Goal: Task Accomplishment & Management: Complete application form

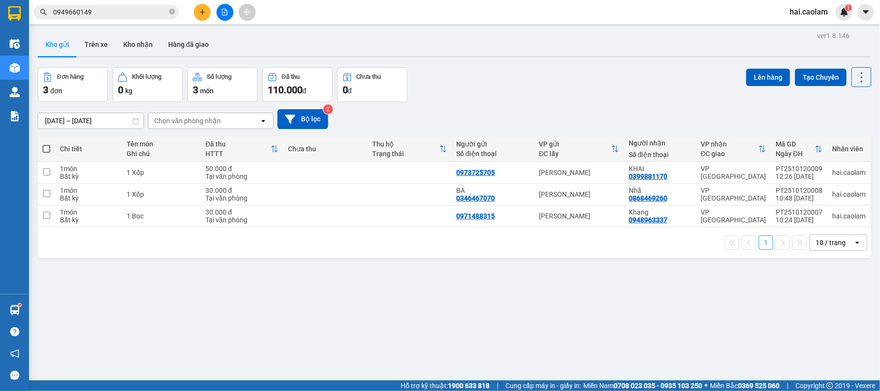
click at [42, 151] on th at bounding box center [46, 149] width 17 height 26
click at [45, 149] on span at bounding box center [47, 149] width 8 height 8
click at [46, 144] on input "checkbox" at bounding box center [46, 144] width 0 height 0
checkbox input "true"
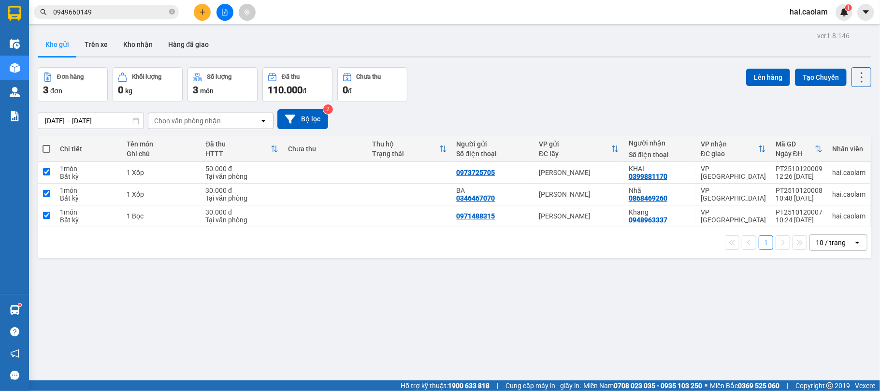
checkbox input "true"
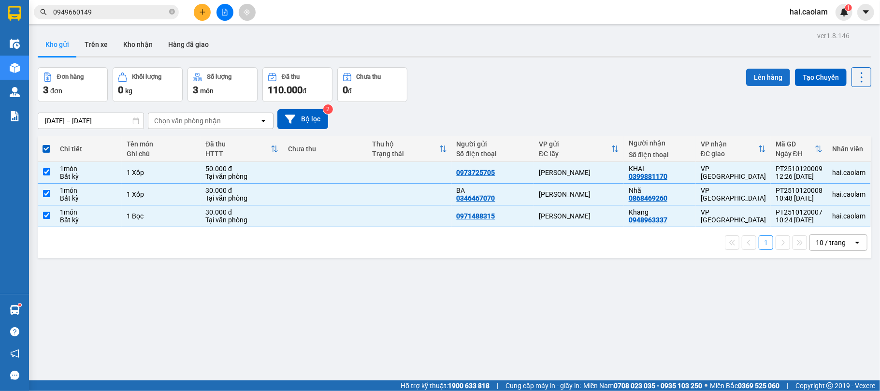
click at [751, 74] on button "Lên hàng" at bounding box center [768, 77] width 44 height 17
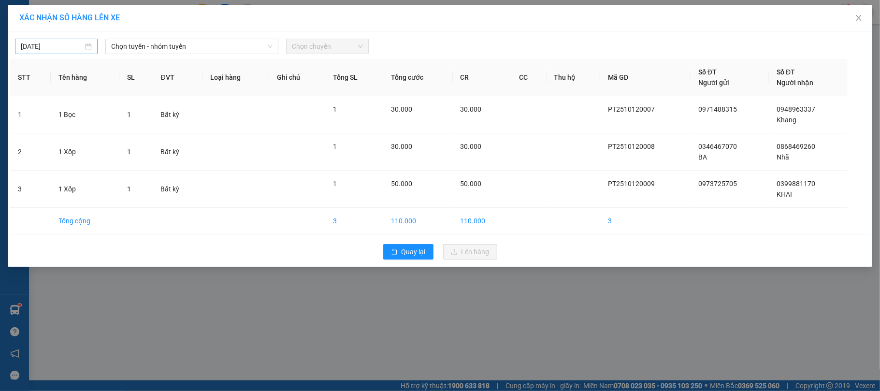
click at [71, 43] on input "[DATE]" at bounding box center [52, 46] width 62 height 11
type input "[DATE]"
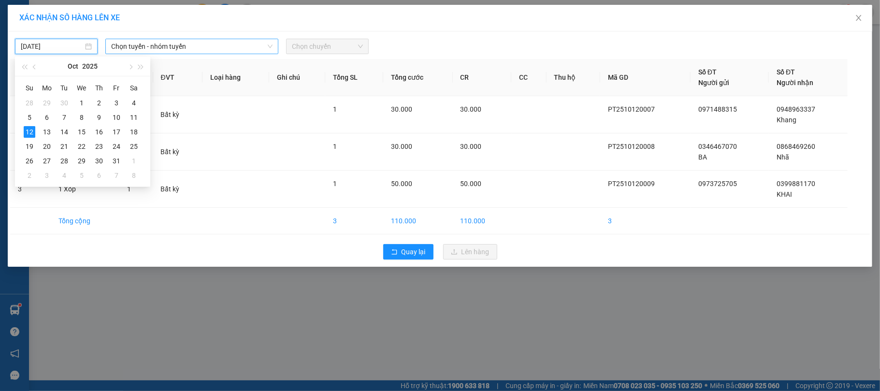
click at [187, 49] on span "Chọn tuyến - nhóm tuyến" at bounding box center [191, 46] width 161 height 14
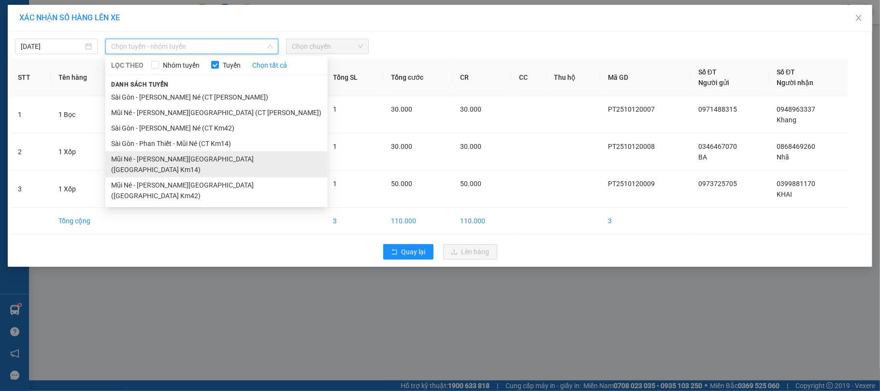
click at [158, 163] on li "Mũi Né - Phan Thiết - Sài Gòn (CT Km14)" at bounding box center [216, 164] width 222 height 26
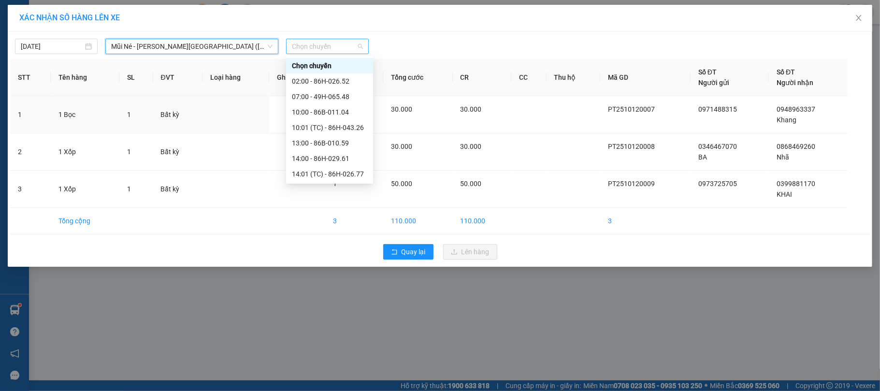
click at [317, 39] on span "Chọn chuyến" at bounding box center [327, 46] width 71 height 14
click at [309, 145] on div "13:00 - 86B-010.59" at bounding box center [329, 143] width 75 height 11
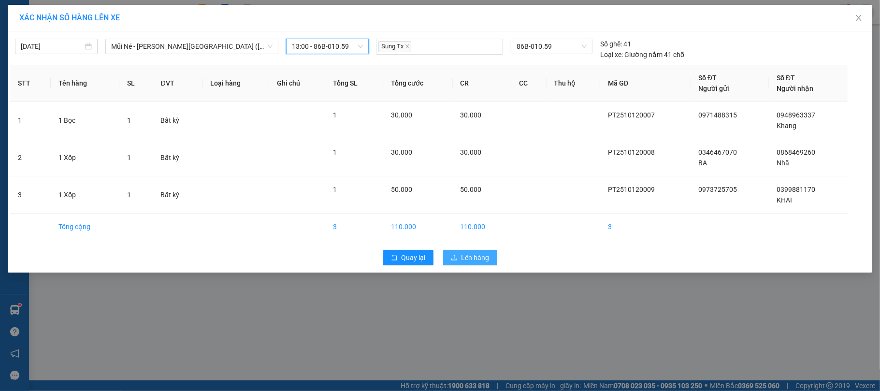
click at [478, 256] on span "Lên hàng" at bounding box center [475, 257] width 28 height 11
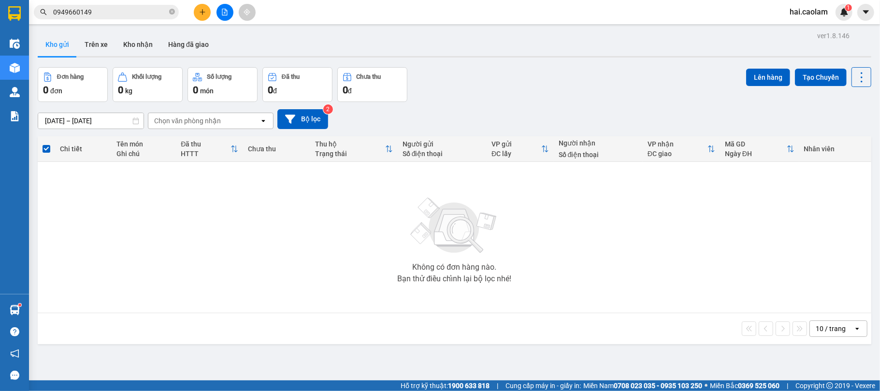
click at [118, 14] on input "0949660149" at bounding box center [110, 12] width 114 height 11
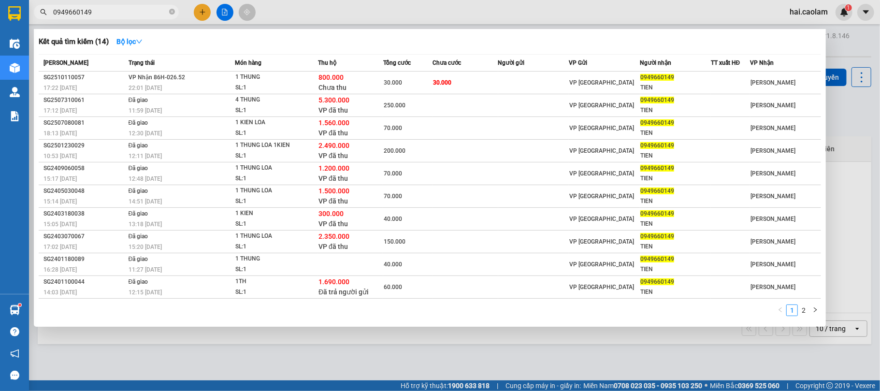
click at [118, 14] on input "0949660149" at bounding box center [110, 12] width 114 height 11
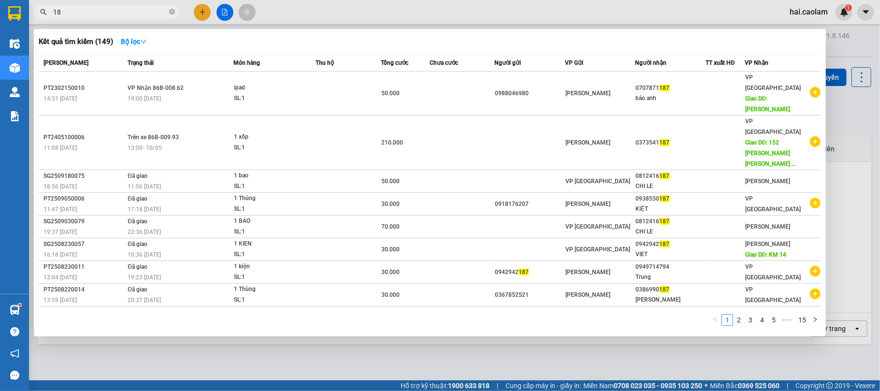
type input "1"
type input "865"
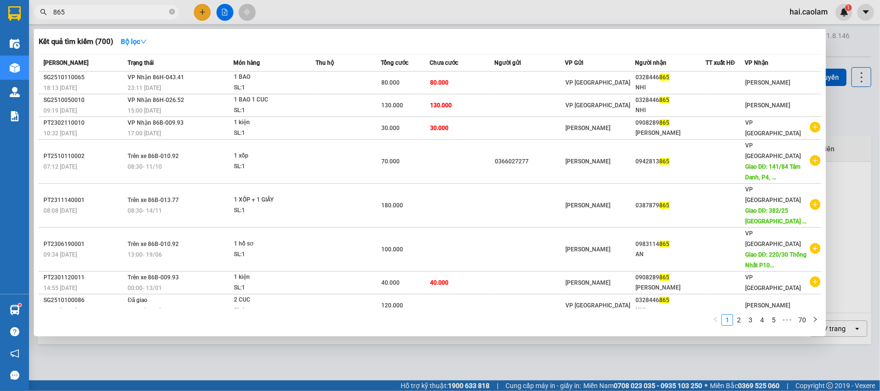
click at [109, 14] on input "865" at bounding box center [110, 12] width 114 height 11
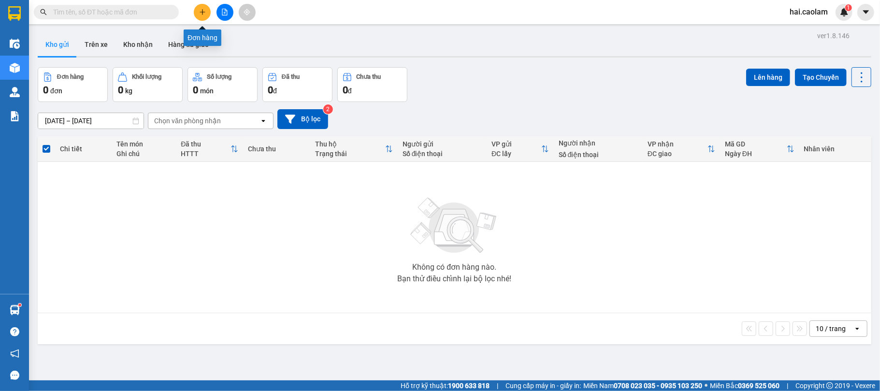
click at [201, 14] on icon "plus" at bounding box center [202, 12] width 7 height 7
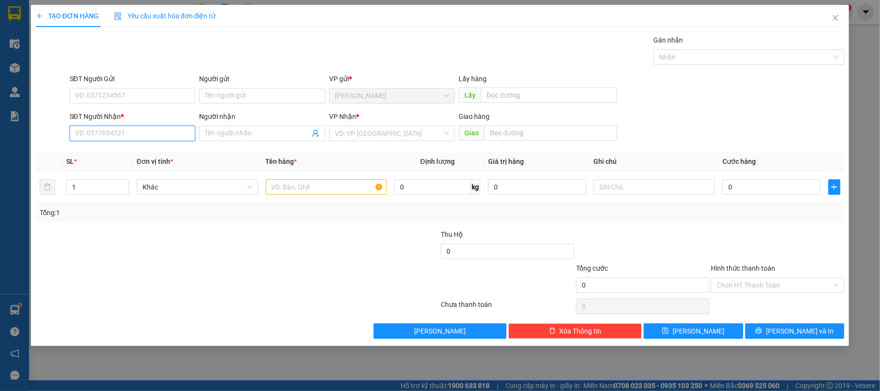
click at [89, 130] on input "SĐT Người Nhận *" at bounding box center [133, 133] width 126 height 15
type input "0373385110"
click at [253, 134] on input "Người nhận" at bounding box center [257, 133] width 105 height 11
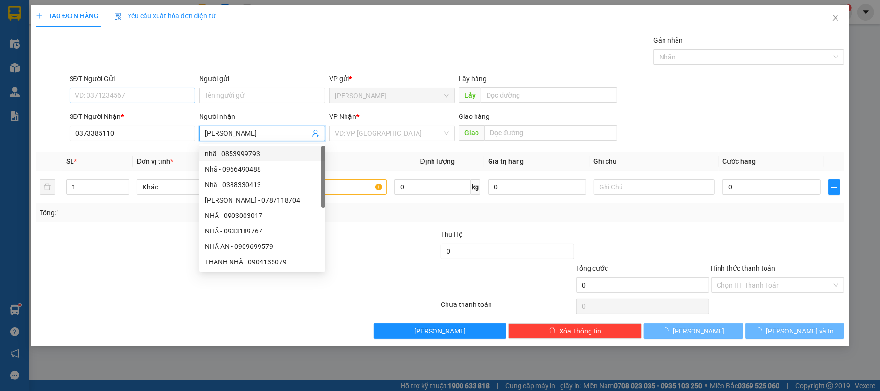
type input "KIM HOÀNG"
click at [101, 93] on input "SĐT Người Gửi" at bounding box center [133, 95] width 126 height 15
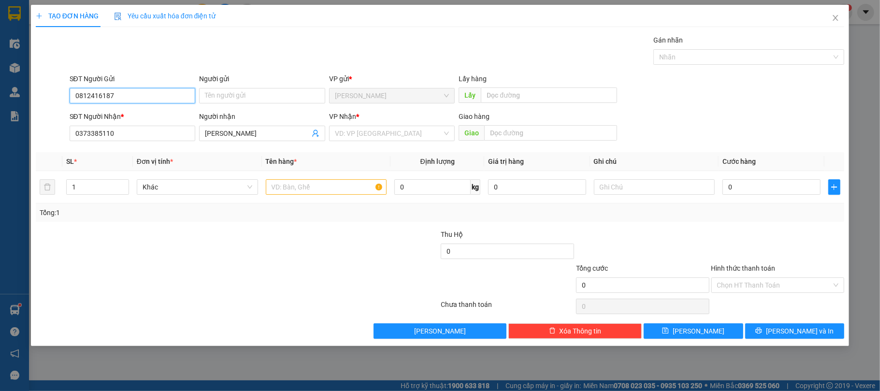
type input "0812416187"
click at [215, 229] on div "Transit Pickup Surcharge Ids Transit Deliver Surcharge Ids Transit Deliver Surc…" at bounding box center [440, 187] width 809 height 304
click at [325, 188] on input "text" at bounding box center [326, 186] width 121 height 15
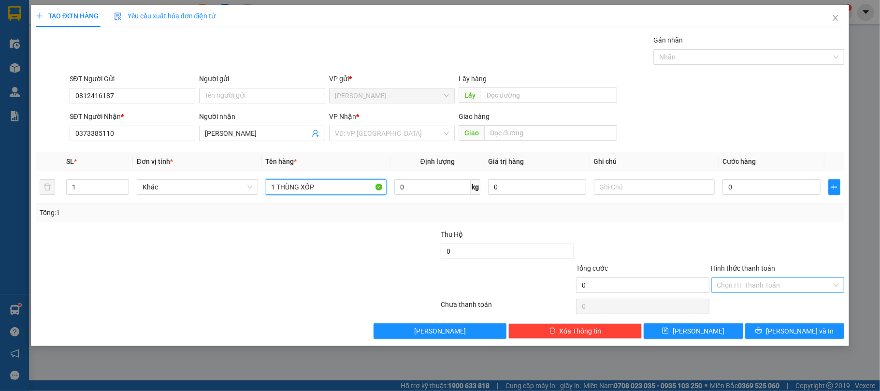
type input "1 THÙNG XỐP"
click at [763, 290] on input "Hình thức thanh toán" at bounding box center [774, 285] width 115 height 14
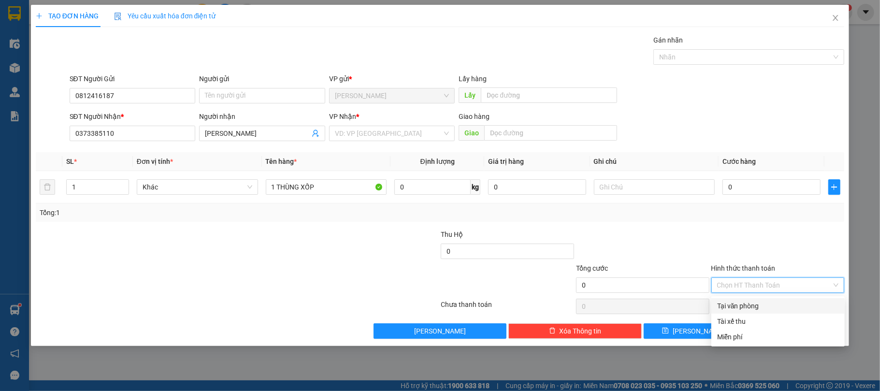
click at [755, 302] on div "Tại văn phòng" at bounding box center [778, 306] width 122 height 11
click at [395, 136] on input "search" at bounding box center [389, 133] width 108 height 14
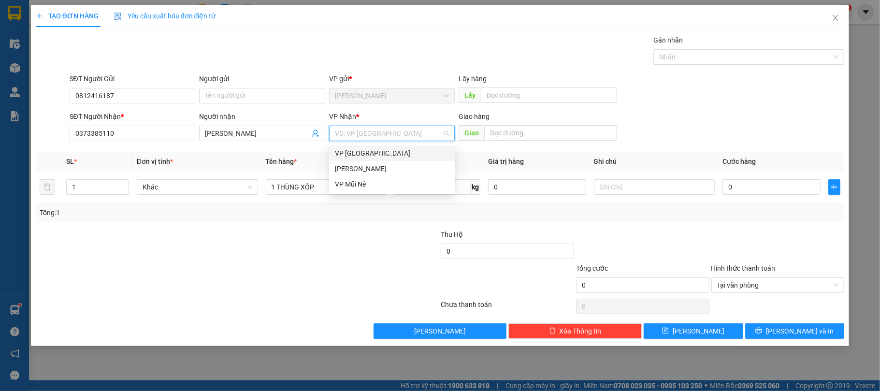
click at [368, 149] on div "VP [GEOGRAPHIC_DATA]" at bounding box center [392, 153] width 115 height 11
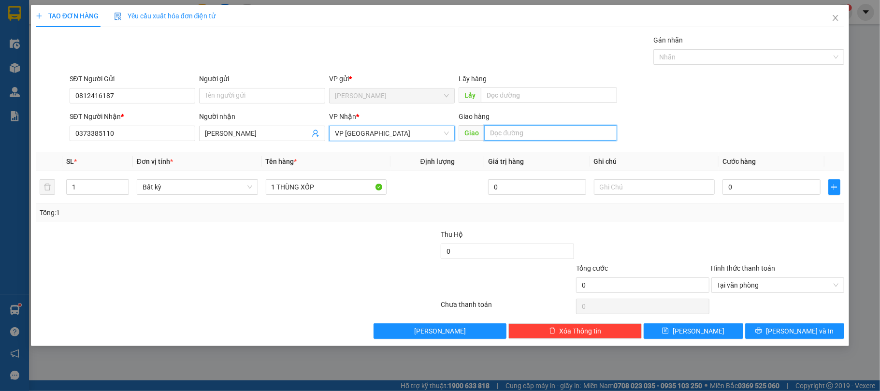
click at [512, 129] on input "text" at bounding box center [550, 132] width 133 height 15
paste input "Cơ sở đóng tàu sơn thủy"
type input "Cơ sở đóng tàu sơn thủy"
click at [540, 138] on input "Cơ sở đóng tàu sơn thủy" at bounding box center [550, 132] width 133 height 15
click at [544, 136] on input "Cơ sở đóng tàu sơn thủy" at bounding box center [550, 132] width 133 height 15
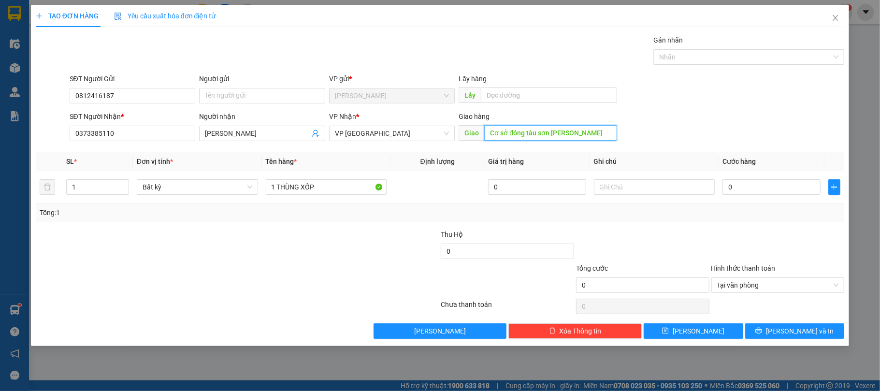
click at [544, 136] on input "Cơ sở đóng tàu sơn thủy" at bounding box center [550, 132] width 133 height 15
paste input "496/63 Dương Quảng Hàm, Phường 6, Gò Vấp, Hồ Chí Minh 700000, Việt Nam"
click at [752, 288] on span "Tại văn phòng" at bounding box center [778, 285] width 122 height 14
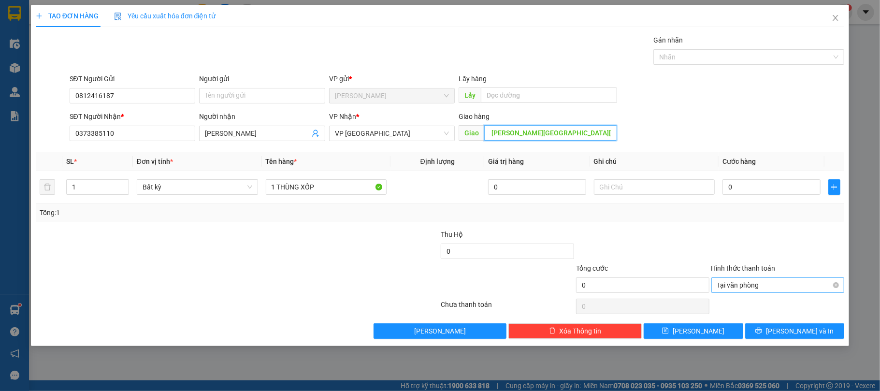
type input "496/63 Dương Quảng Hàm, Phường 6, Gò Vấp"
click at [762, 190] on input "0" at bounding box center [771, 186] width 98 height 15
type input "1"
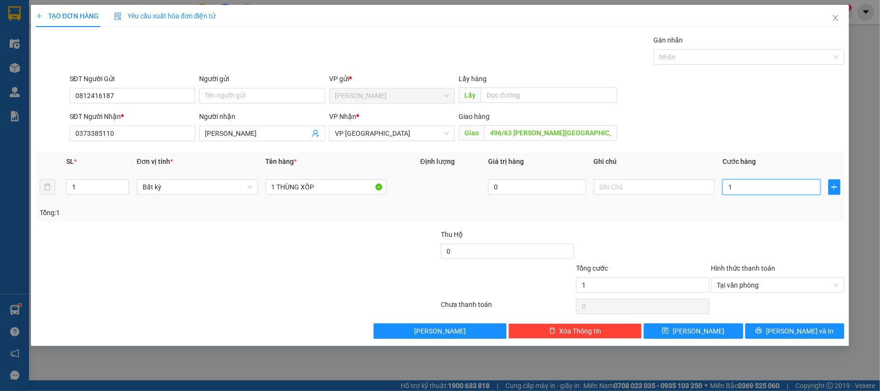
type input "18"
type input "180"
type input "180.000"
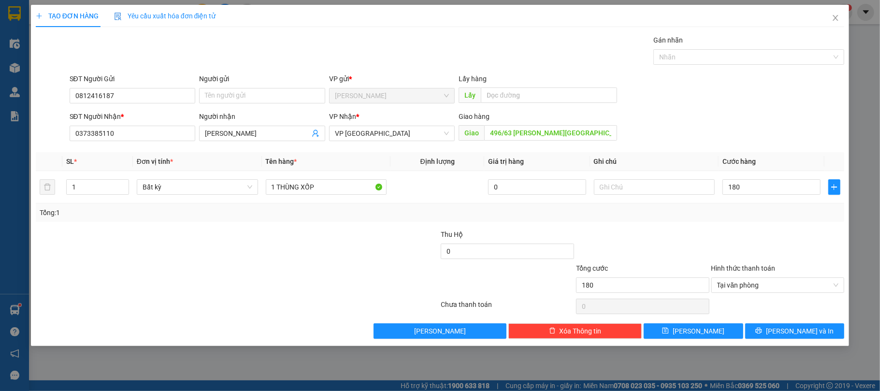
type input "180.000"
click at [746, 236] on div at bounding box center [777, 246] width 135 height 34
click at [802, 339] on button "[PERSON_NAME] và In" at bounding box center [795, 330] width 100 height 15
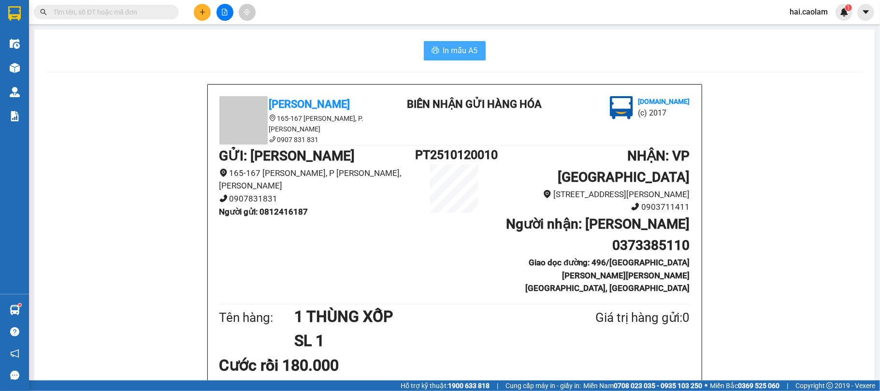
click at [460, 53] on span "In mẫu A5" at bounding box center [460, 50] width 35 height 12
click at [449, 51] on span "In mẫu A5" at bounding box center [460, 50] width 35 height 12
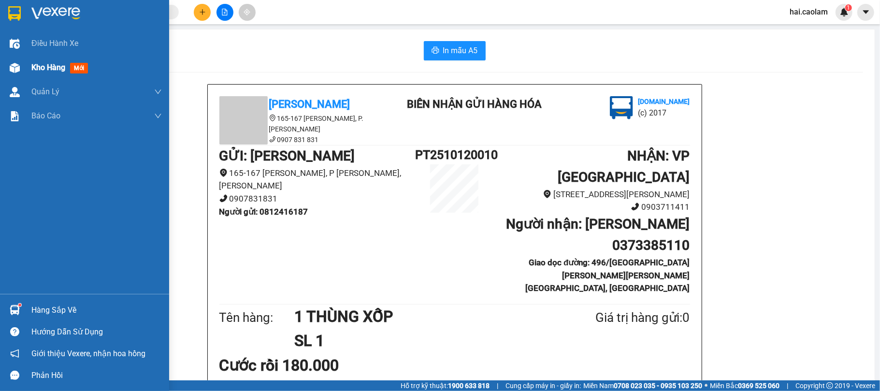
click at [24, 66] on div "Kho hàng mới" at bounding box center [84, 68] width 169 height 24
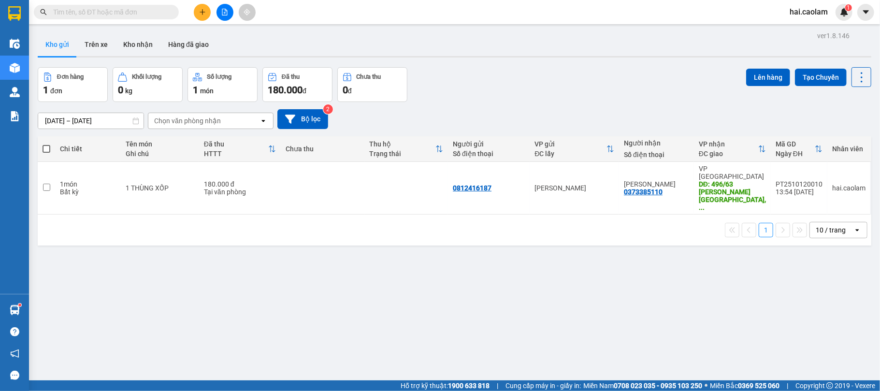
click at [469, 55] on div "Kho gửi Trên xe Kho nhận Hàng đã giao" at bounding box center [454, 46] width 833 height 26
click at [462, 63] on div "ver 1.8.146 Kho gửi Trên xe Kho nhận Hàng đã giao Đơn hàng 1 đơn Khối lượng 0 k…" at bounding box center [454, 224] width 841 height 391
drag, startPoint x: 574, startPoint y: 91, endPoint x: 596, endPoint y: 86, distance: 22.4
click at [593, 86] on div "Đơn hàng 1 đơn Khối lượng 0 kg Số lượng 1 món Đã thu 180.000 đ Chưa thu 0 đ Lên…" at bounding box center [454, 84] width 833 height 35
drag, startPoint x: 513, startPoint y: 111, endPoint x: 345, endPoint y: 29, distance: 186.3
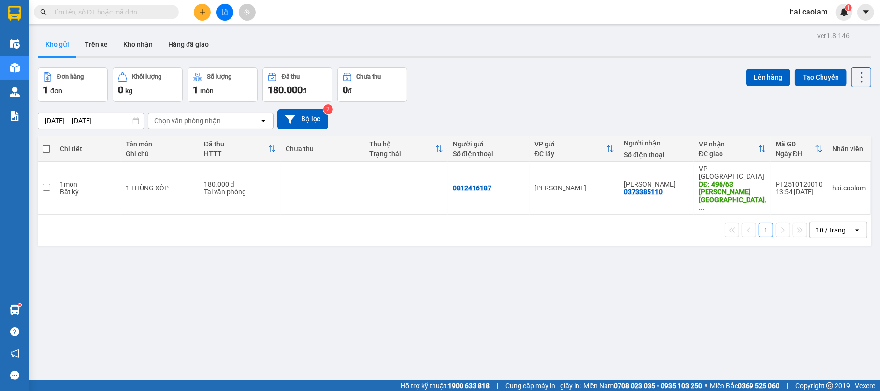
click at [513, 111] on div "10/10/2025 – 12/10/2025 Press the down arrow key to interact with the calendar …" at bounding box center [454, 119] width 833 height 20
click at [136, 14] on input "text" at bounding box center [110, 12] width 114 height 11
click at [194, 12] on button at bounding box center [202, 12] width 17 height 17
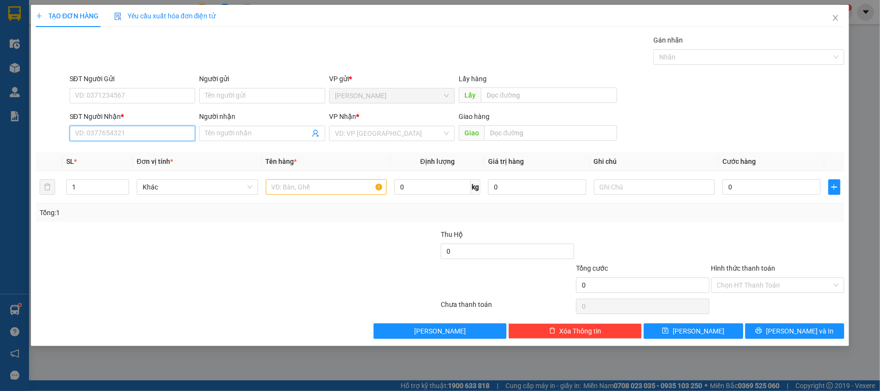
click at [155, 138] on input "SĐT Người Nhận *" at bounding box center [133, 133] width 126 height 15
type input "0923034074"
click at [261, 137] on input "Người nhận" at bounding box center [257, 133] width 105 height 11
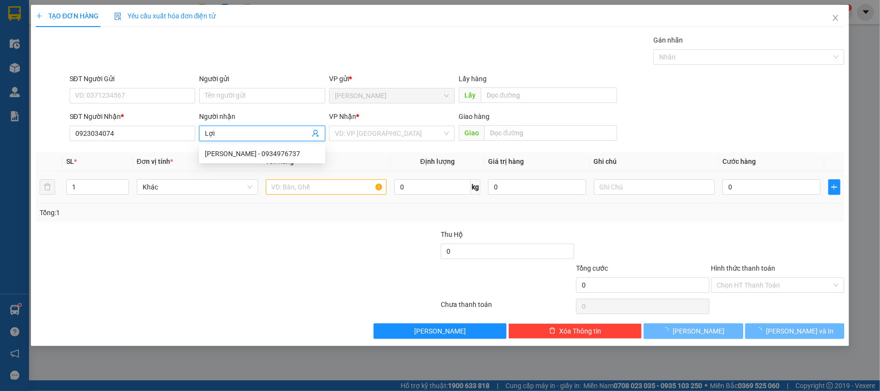
type input "Lợi"
click at [325, 190] on input "text" at bounding box center [326, 186] width 121 height 15
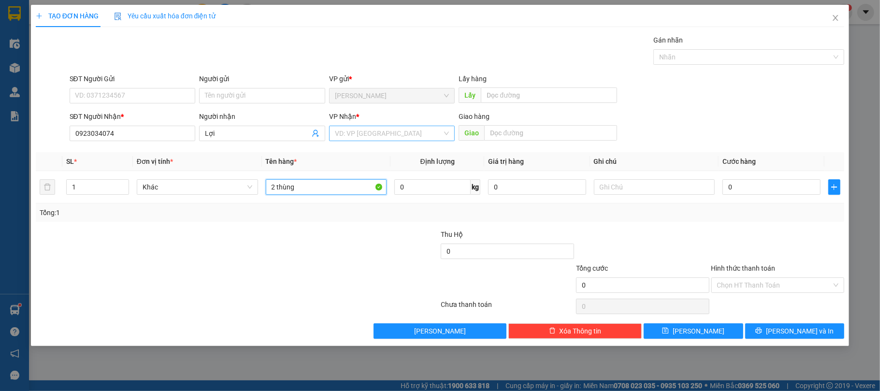
type input "2 thùng"
click at [388, 134] on input "search" at bounding box center [389, 133] width 108 height 14
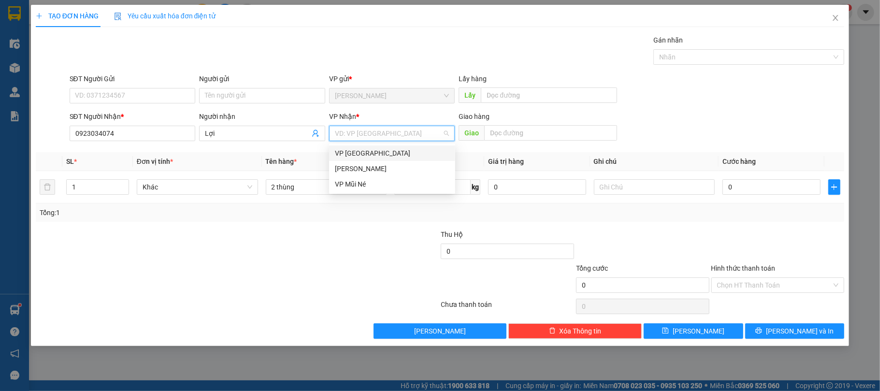
click at [373, 151] on div "VP [GEOGRAPHIC_DATA]" at bounding box center [392, 153] width 115 height 11
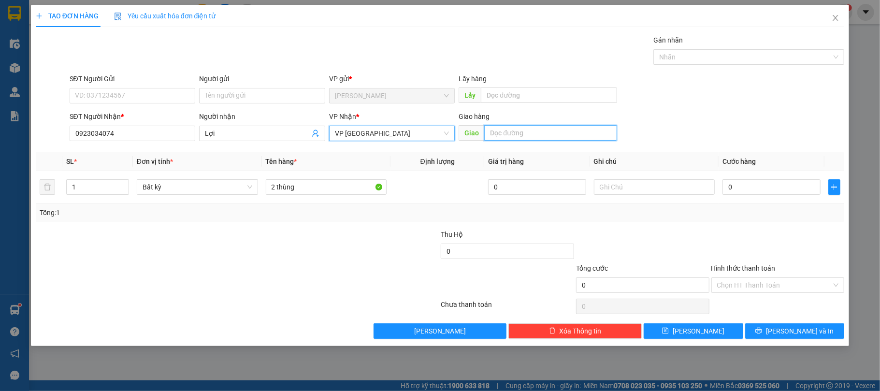
click at [525, 136] on input "text" at bounding box center [550, 132] width 133 height 15
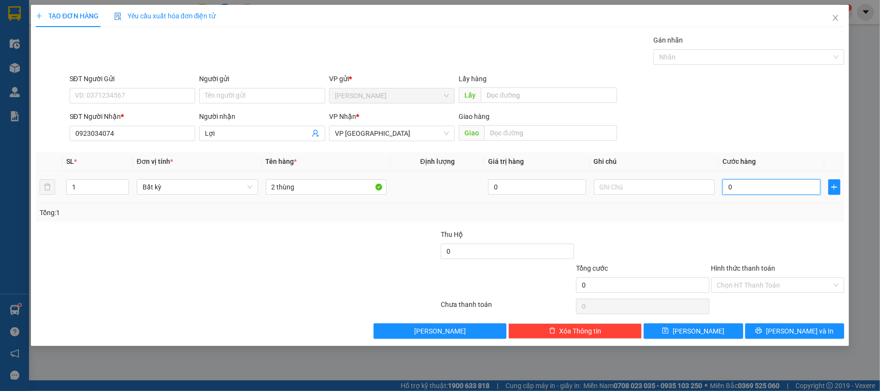
click at [762, 194] on input "0" at bounding box center [771, 186] width 98 height 15
type input "2"
type input "20"
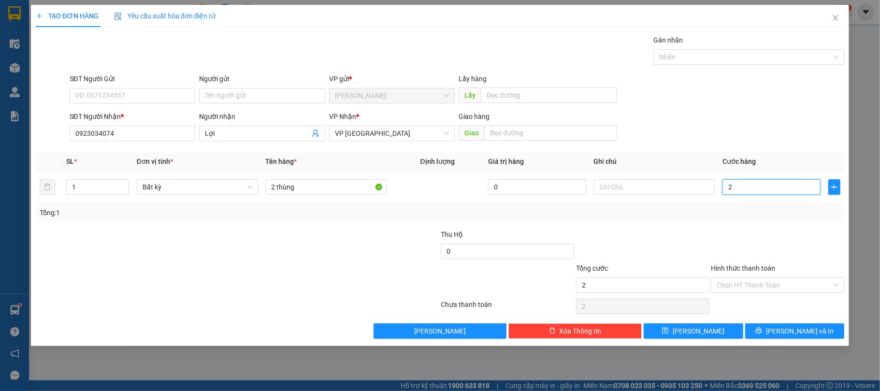
type input "20"
type input "200"
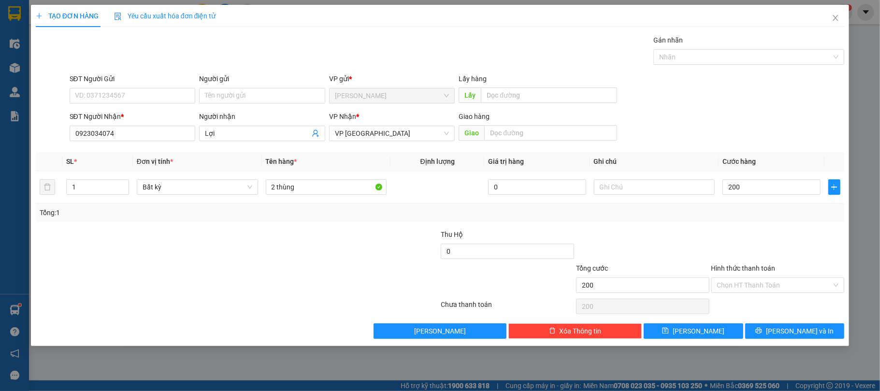
type input "200.000"
click at [685, 240] on div at bounding box center [642, 246] width 135 height 34
click at [782, 290] on input "Hình thức thanh toán" at bounding box center [774, 285] width 115 height 14
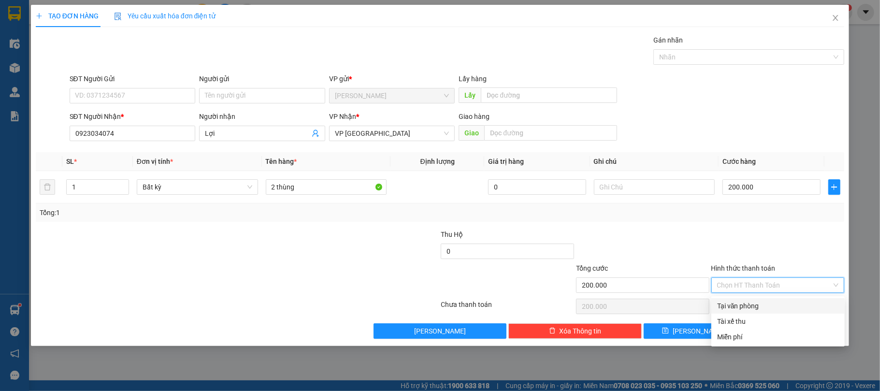
click at [760, 303] on div "Tại văn phòng" at bounding box center [778, 306] width 122 height 11
type input "0"
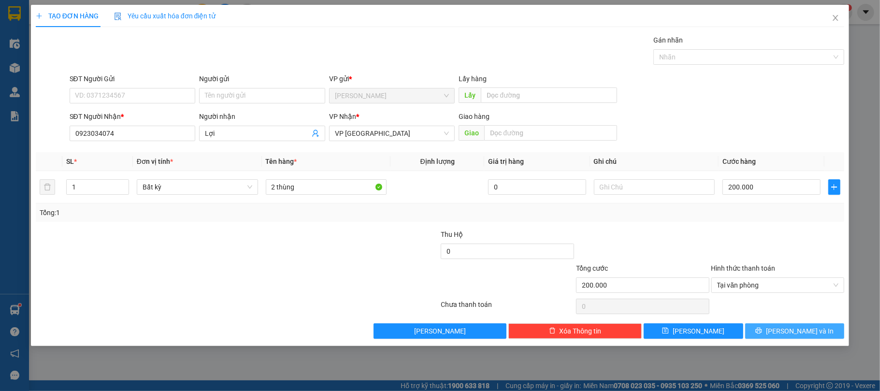
click at [783, 330] on button "[PERSON_NAME] và In" at bounding box center [795, 330] width 100 height 15
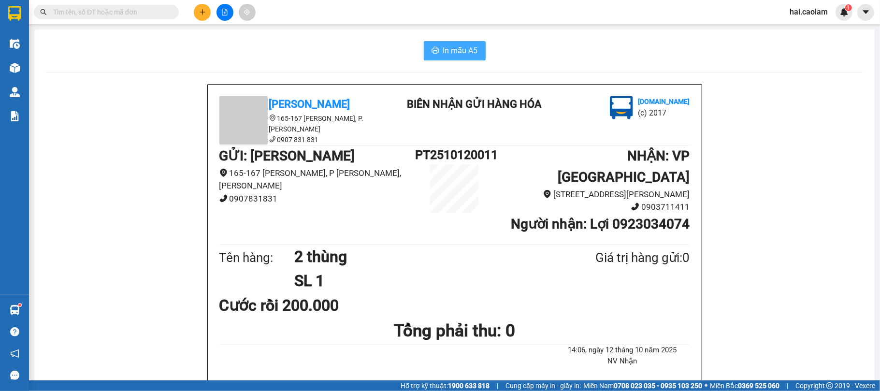
click at [458, 51] on span "In mẫu A5" at bounding box center [460, 50] width 35 height 12
click at [198, 6] on button at bounding box center [202, 12] width 17 height 17
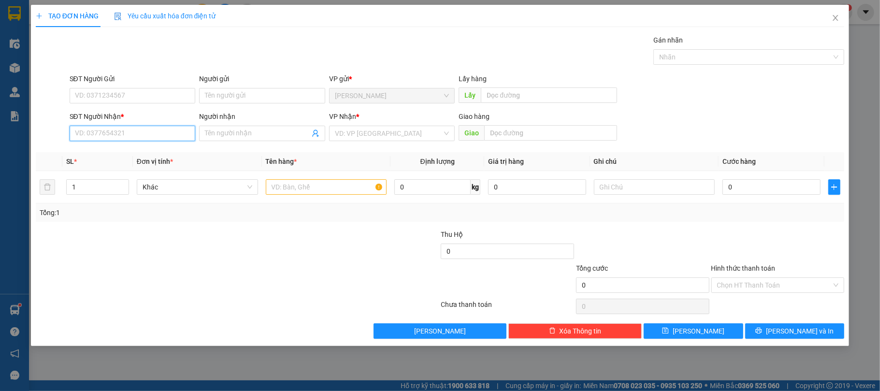
drag, startPoint x: 118, startPoint y: 128, endPoint x: 118, endPoint y: 133, distance: 5.8
click at [118, 130] on input "SĐT Người Nhận *" at bounding box center [133, 133] width 126 height 15
type input "0965506901"
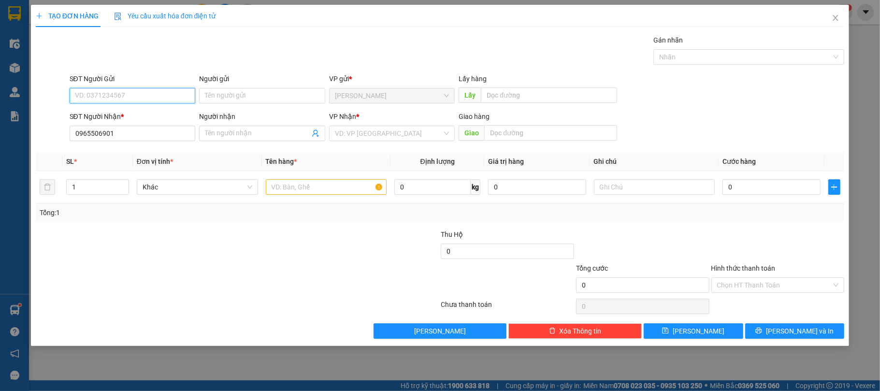
click at [156, 97] on input "SĐT Người Gửi" at bounding box center [133, 95] width 126 height 15
type input "0937394179"
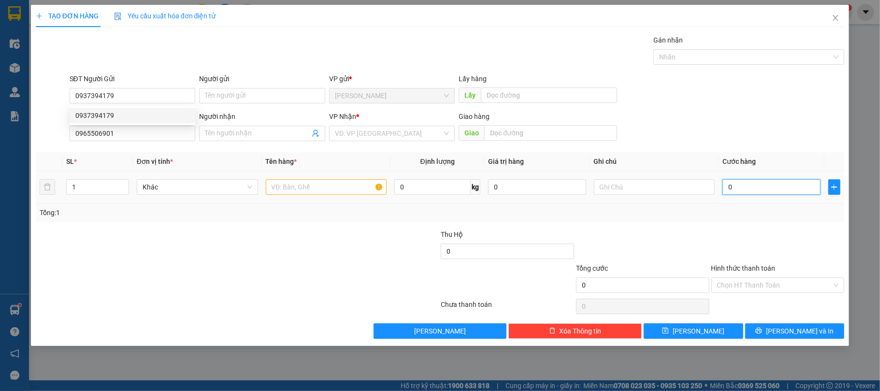
click at [755, 190] on input "0" at bounding box center [771, 186] width 98 height 15
type input "4"
type input "40"
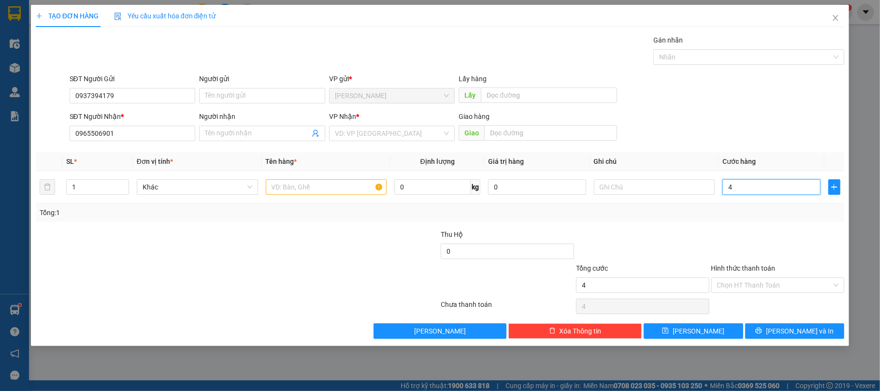
type input "40"
type input "40.000"
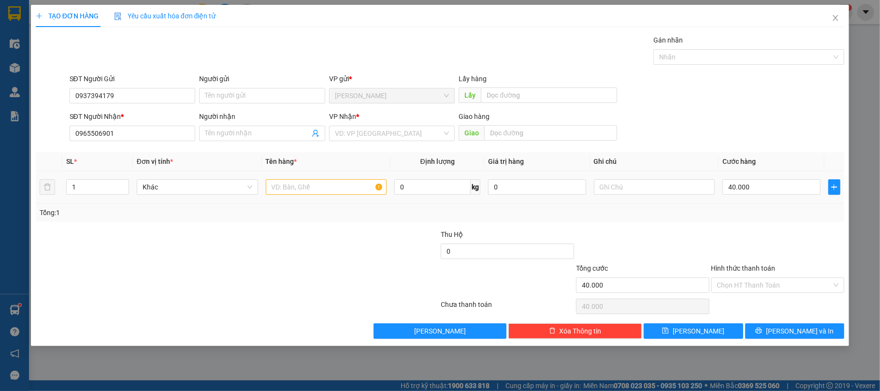
click at [362, 198] on td at bounding box center [326, 187] width 129 height 32
click at [345, 188] on input "text" at bounding box center [326, 186] width 121 height 15
type input "1 Xốp"
click at [741, 292] on input "Hình thức thanh toán" at bounding box center [774, 285] width 115 height 14
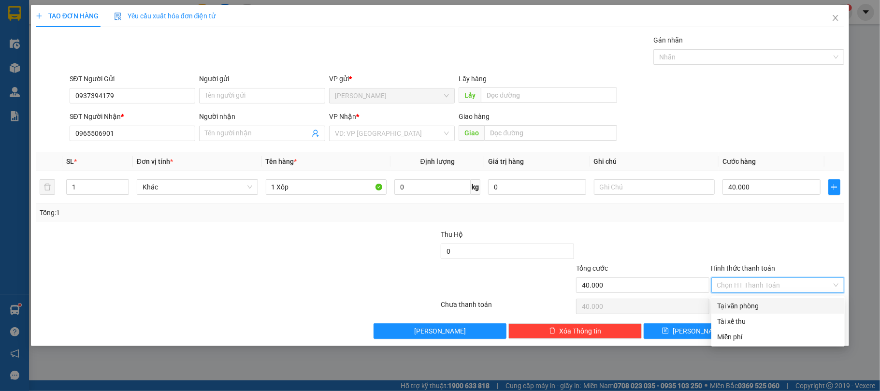
click at [737, 304] on div "Tại văn phòng" at bounding box center [778, 306] width 122 height 11
type input "0"
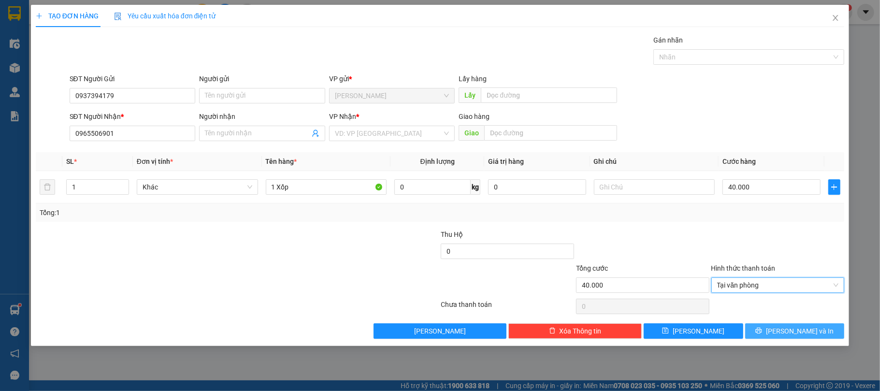
click at [787, 326] on button "[PERSON_NAME] và In" at bounding box center [795, 330] width 100 height 15
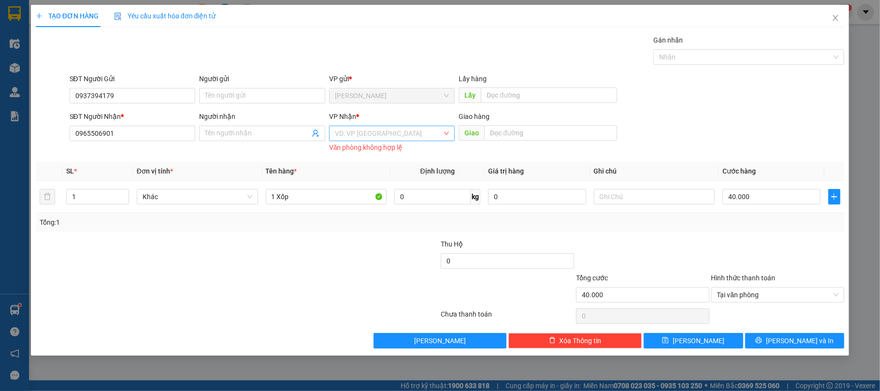
click at [372, 134] on input "search" at bounding box center [389, 133] width 108 height 14
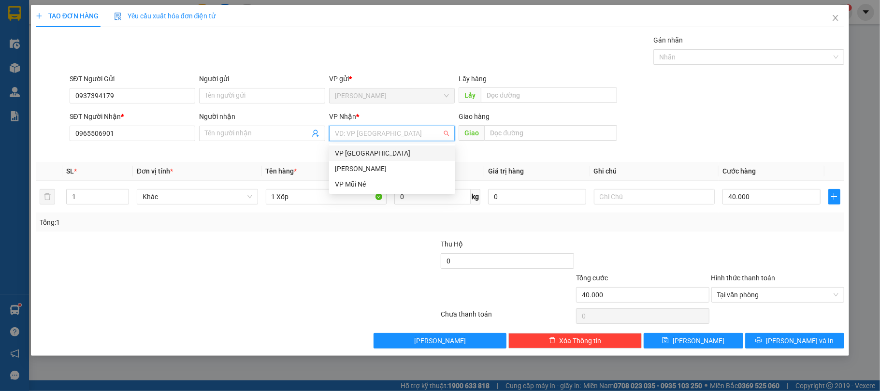
click at [364, 157] on div "VP [GEOGRAPHIC_DATA]" at bounding box center [392, 153] width 115 height 11
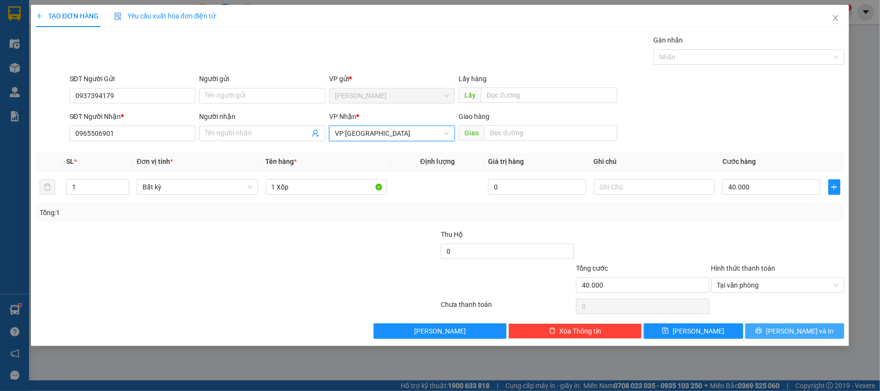
click at [781, 329] on button "[PERSON_NAME] và In" at bounding box center [795, 330] width 100 height 15
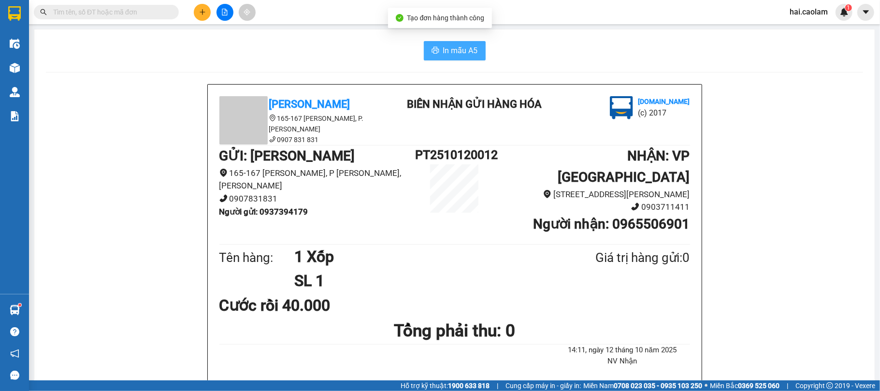
click at [459, 51] on span "In mẫu A5" at bounding box center [460, 50] width 35 height 12
click at [127, 13] on input "text" at bounding box center [110, 12] width 114 height 11
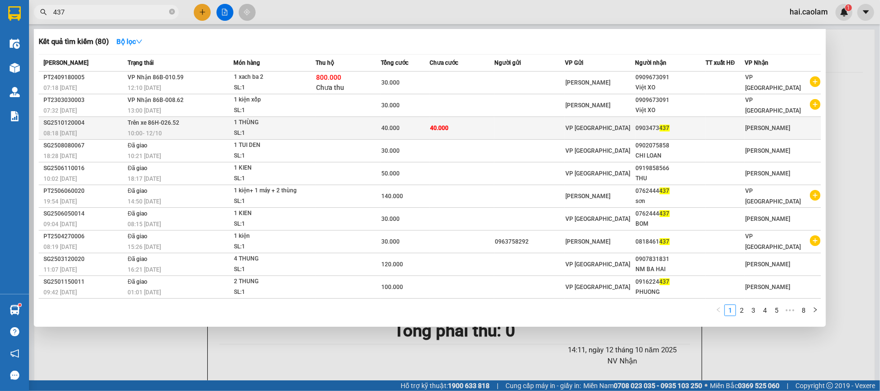
type input "437"
click at [466, 126] on td "40.000" at bounding box center [462, 128] width 65 height 23
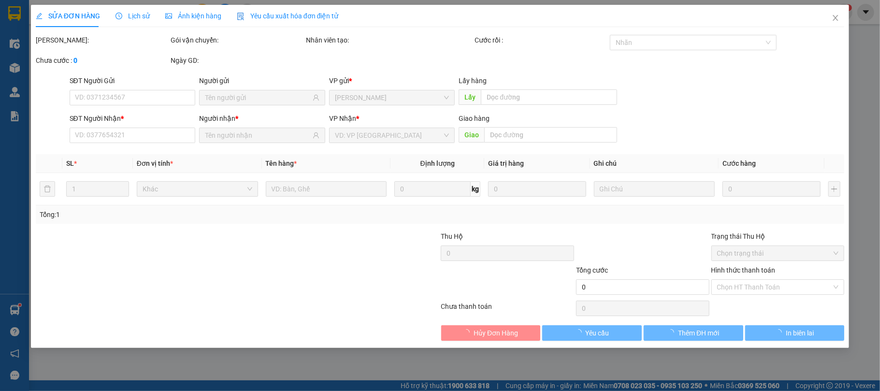
type input "0903473437"
type input "40.000"
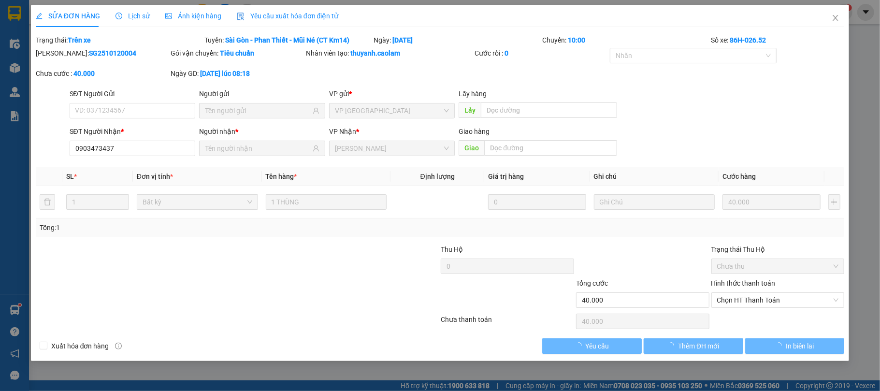
click at [760, 284] on label "Hình thức thanh toán" at bounding box center [743, 283] width 64 height 8
click at [760, 293] on input "Hình thức thanh toán" at bounding box center [774, 300] width 115 height 14
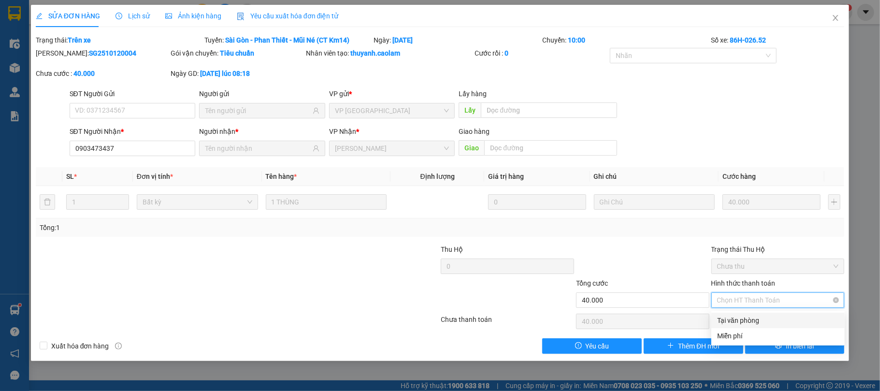
click at [756, 305] on span "Chọn HT Thanh Toán" at bounding box center [778, 300] width 122 height 14
click at [741, 321] on div "Tại văn phòng" at bounding box center [778, 320] width 122 height 11
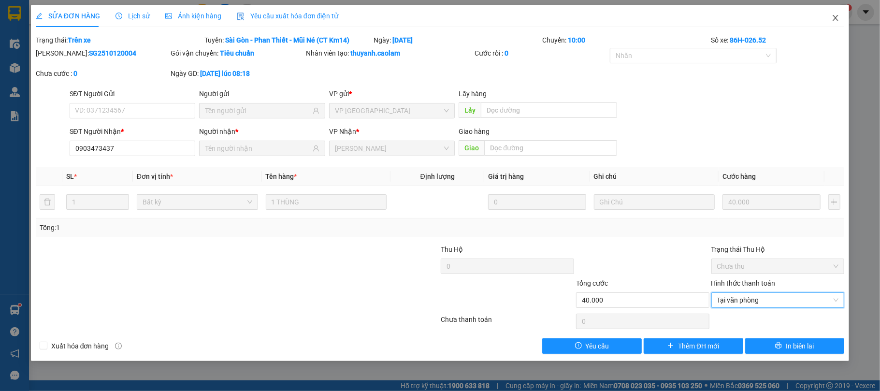
click at [837, 16] on icon "close" at bounding box center [836, 18] width 8 height 8
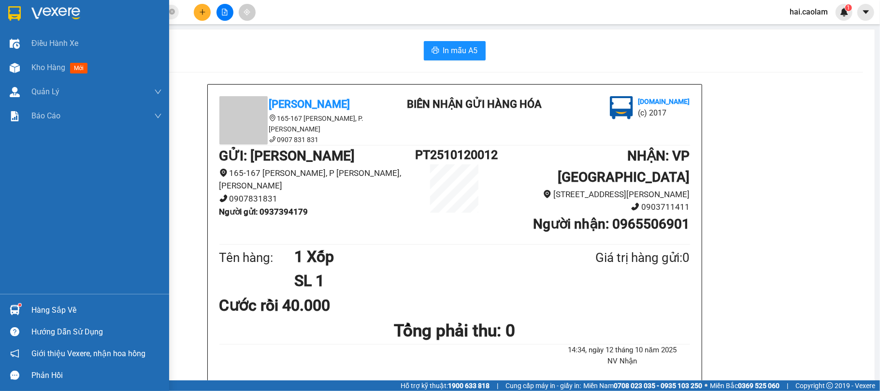
click at [24, 305] on div "Hàng sắp về" at bounding box center [84, 310] width 169 height 22
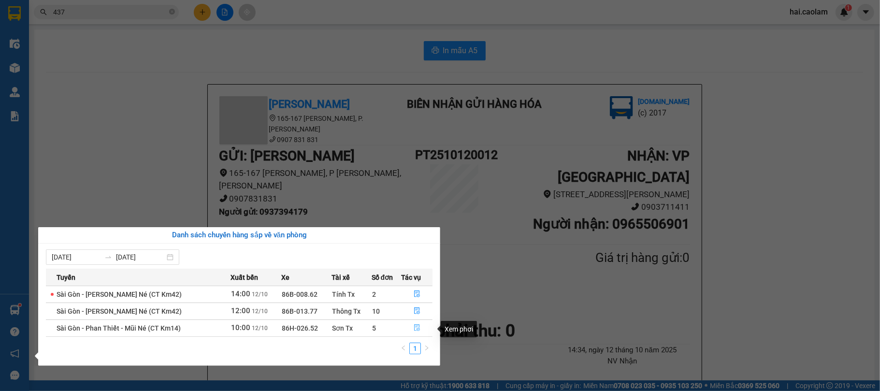
click at [417, 330] on icon "file-done" at bounding box center [417, 328] width 6 height 7
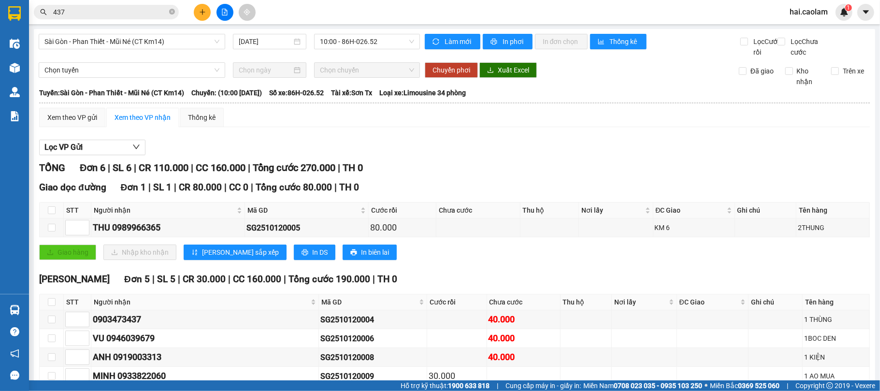
click at [82, 7] on input "437" at bounding box center [110, 12] width 114 height 11
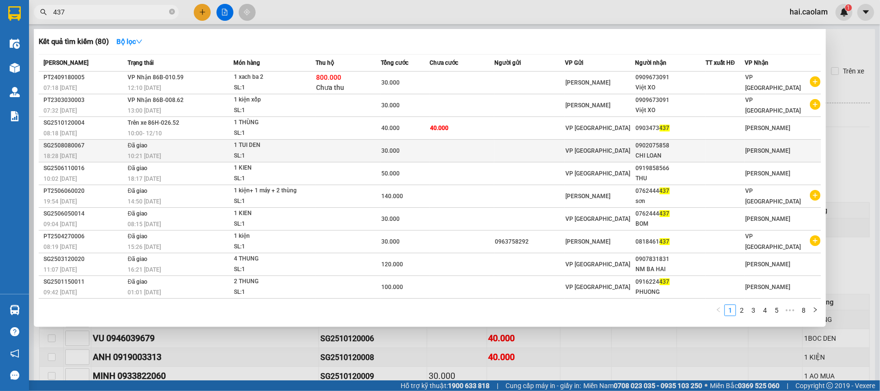
click at [481, 140] on td at bounding box center [462, 151] width 65 height 23
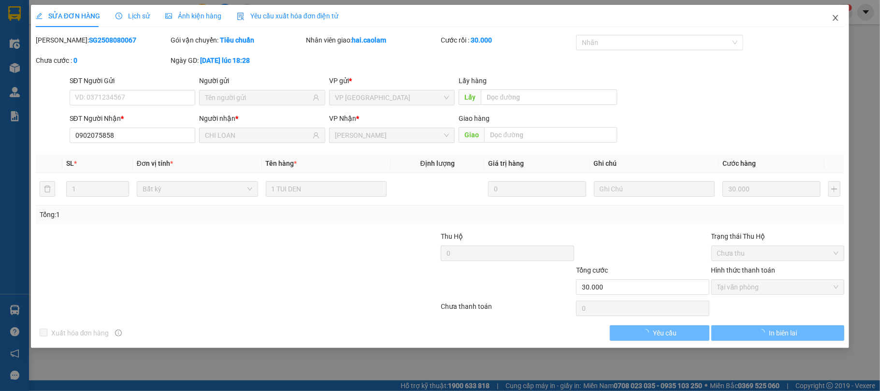
click at [831, 16] on span "Close" at bounding box center [835, 18] width 27 height 27
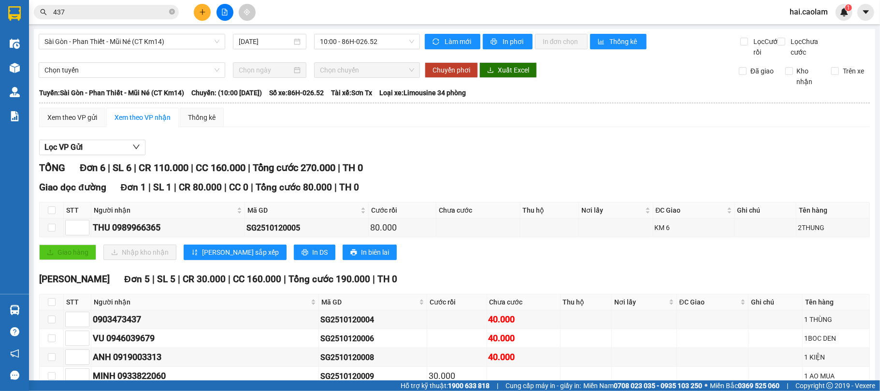
click at [116, 12] on input "437" at bounding box center [110, 12] width 114 height 11
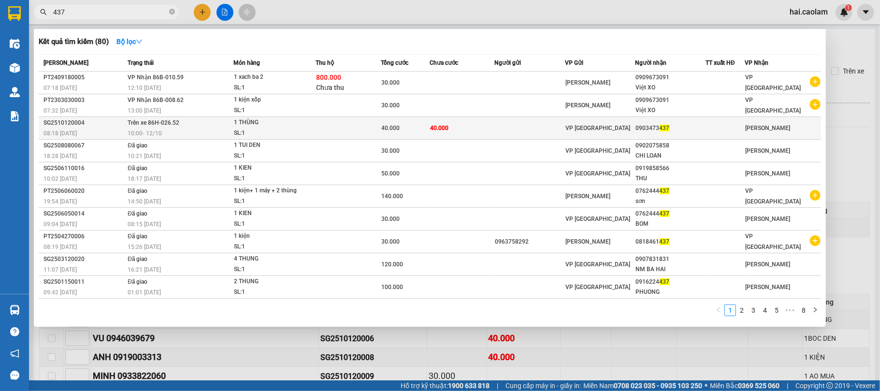
click at [440, 125] on span "40.000" at bounding box center [439, 128] width 18 height 7
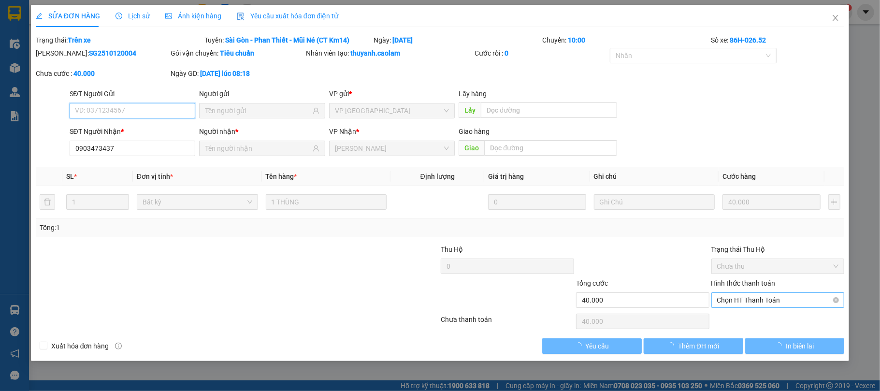
click at [748, 300] on span "Chọn HT Thanh Toán" at bounding box center [778, 300] width 122 height 14
click at [828, 14] on span "Close" at bounding box center [835, 18] width 27 height 27
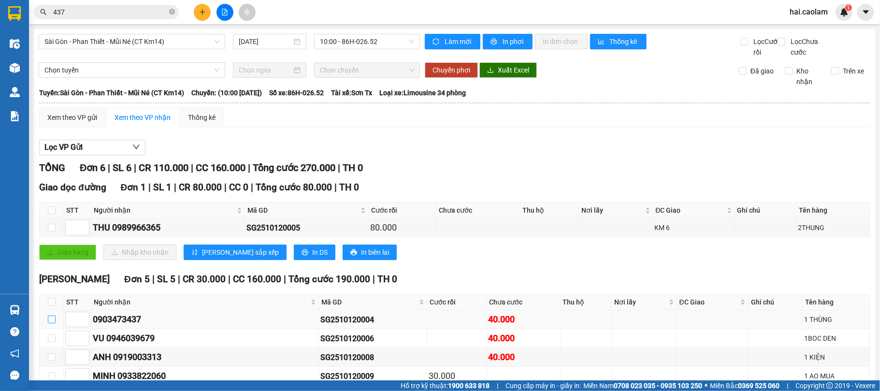
click at [49, 316] on input "checkbox" at bounding box center [52, 320] width 8 height 8
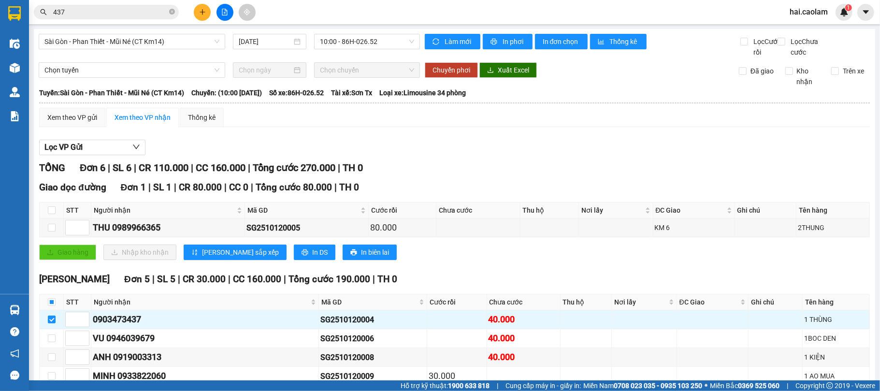
drag, startPoint x: 125, startPoint y: 341, endPoint x: 134, endPoint y: 343, distance: 10.0
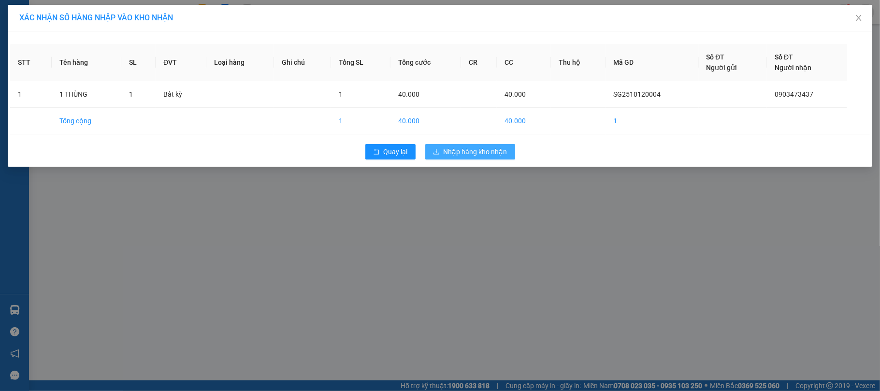
click at [458, 151] on span "Nhập hàng kho nhận" at bounding box center [476, 151] width 64 height 11
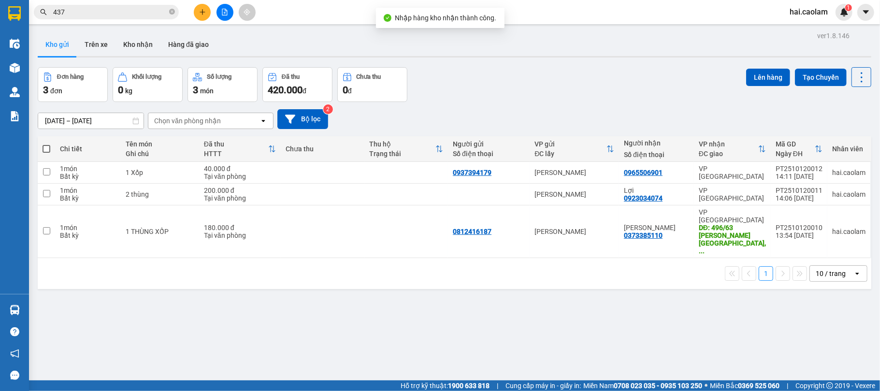
click at [103, 12] on input "437" at bounding box center [110, 12] width 114 height 11
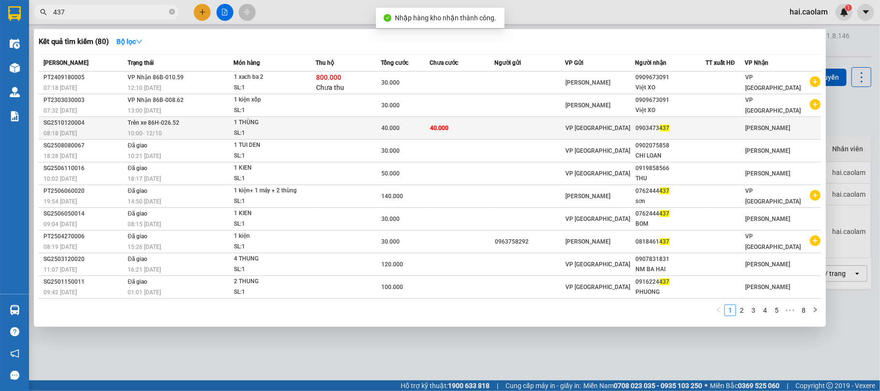
click at [453, 128] on td "40.000" at bounding box center [462, 128] width 65 height 23
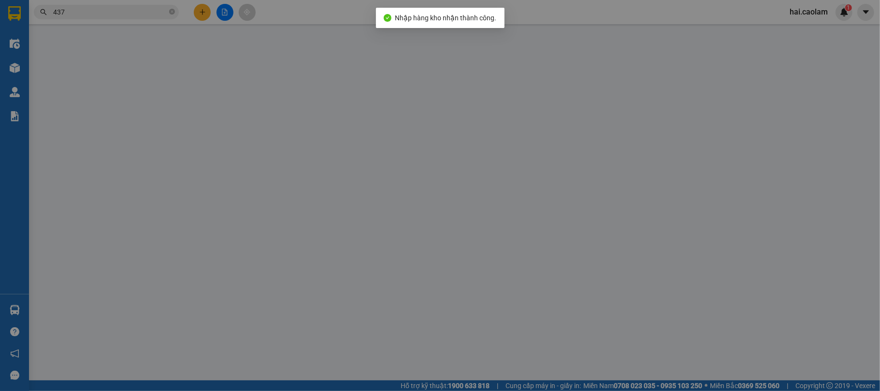
type input "0903473437"
type input "40.000"
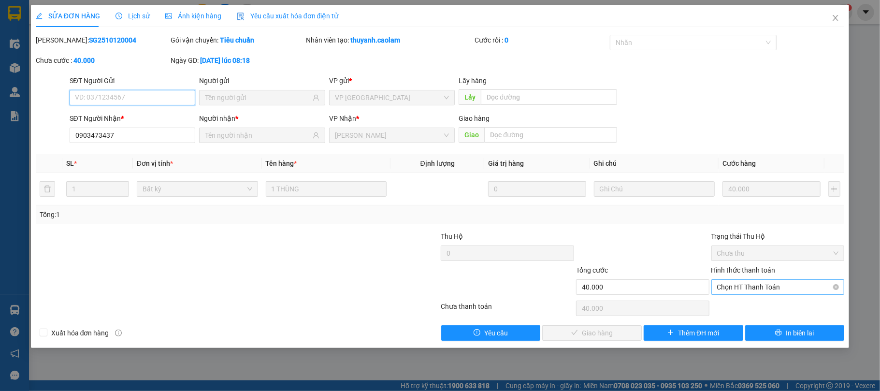
click at [741, 291] on span "Chọn HT Thanh Toán" at bounding box center [778, 287] width 122 height 14
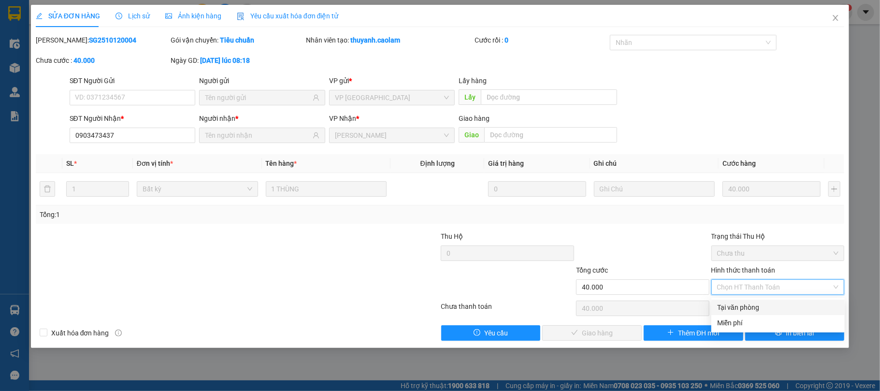
click at [732, 304] on div "Tại văn phòng" at bounding box center [778, 307] width 122 height 11
type input "0"
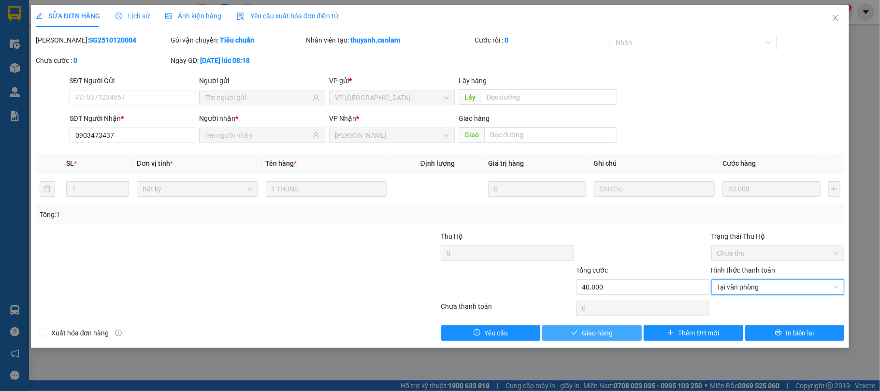
click at [613, 335] on button "Giao hàng" at bounding box center [592, 332] width 100 height 15
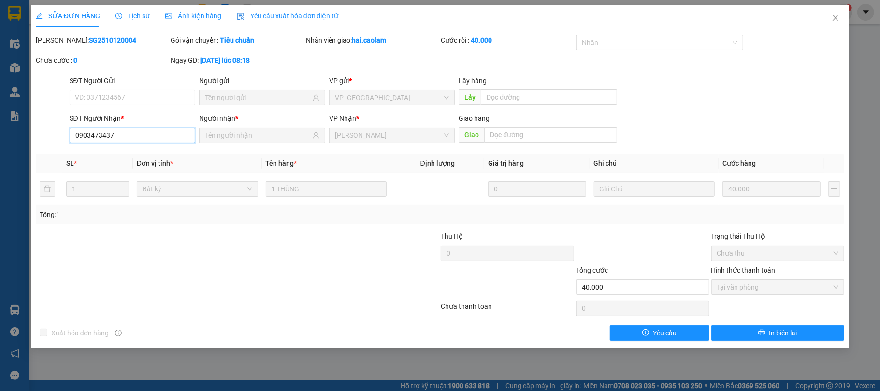
click at [143, 130] on input "0903473437" at bounding box center [133, 135] width 126 height 15
click at [149, 133] on input "0903473437" at bounding box center [133, 135] width 126 height 15
type input "0961077802"
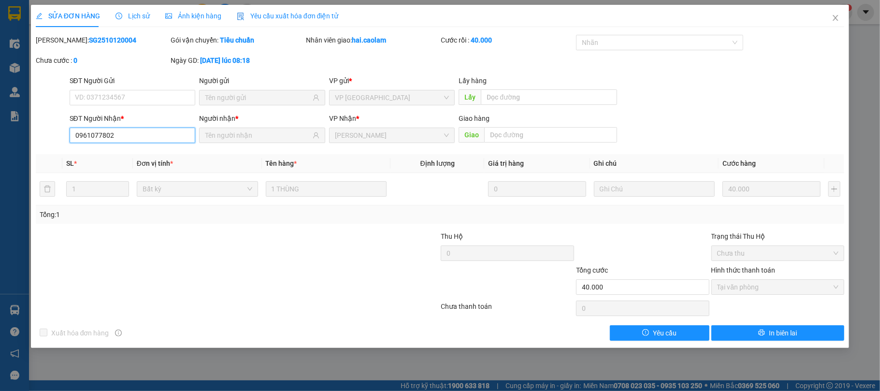
click at [140, 131] on input "0961077802" at bounding box center [133, 135] width 126 height 15
click at [842, 18] on span "Close" at bounding box center [835, 18] width 27 height 27
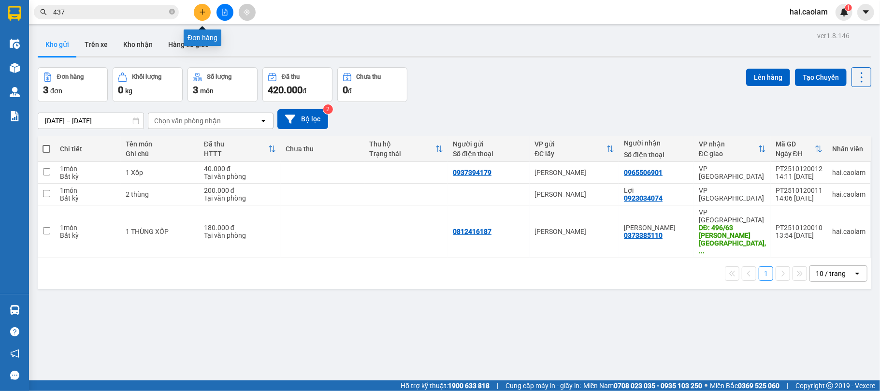
click at [203, 14] on icon "plus" at bounding box center [202, 12] width 7 height 7
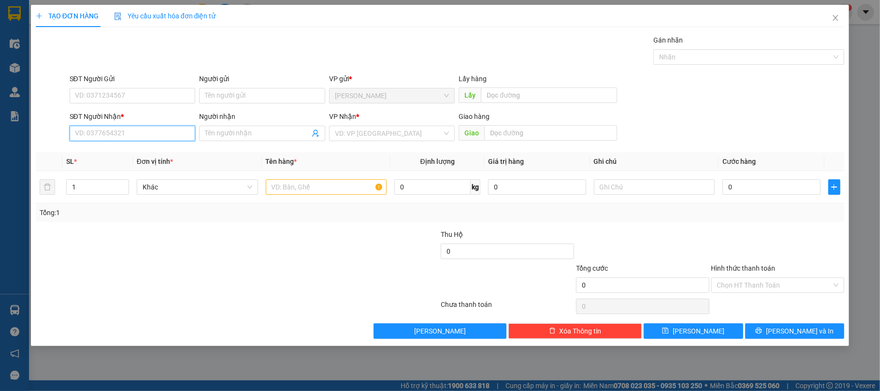
click at [129, 135] on input "SĐT Người Nhận *" at bounding box center [133, 133] width 126 height 15
paste input "0961077802"
type input "0961077802"
click at [248, 137] on input "Người nhận" at bounding box center [257, 133] width 105 height 11
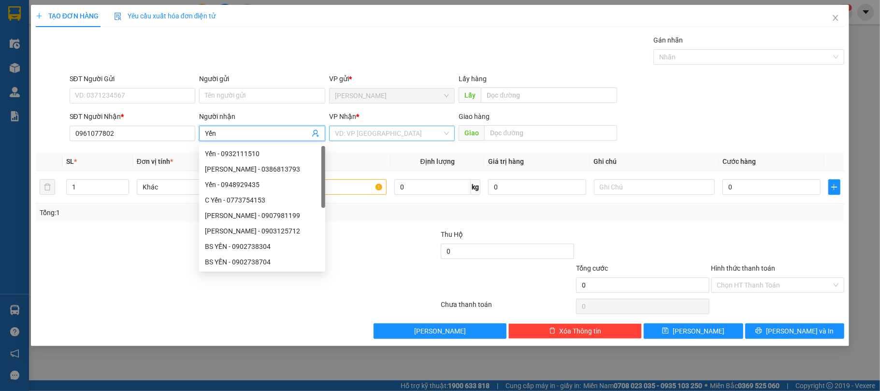
type input "Yến"
click at [375, 132] on input "search" at bounding box center [389, 133] width 108 height 14
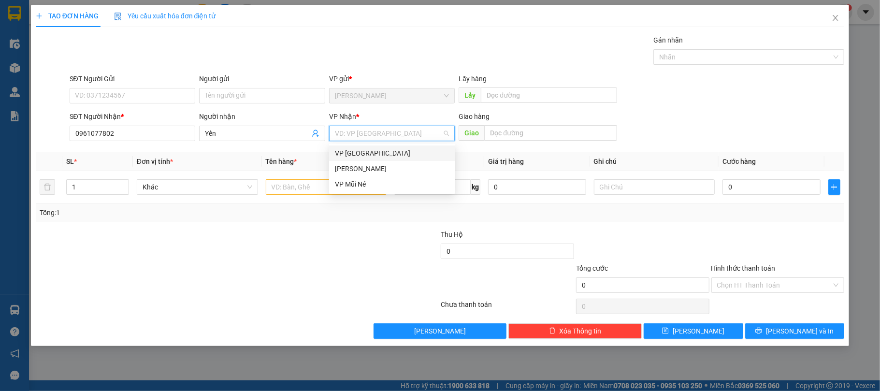
click at [381, 151] on div "VP [GEOGRAPHIC_DATA]" at bounding box center [392, 153] width 115 height 11
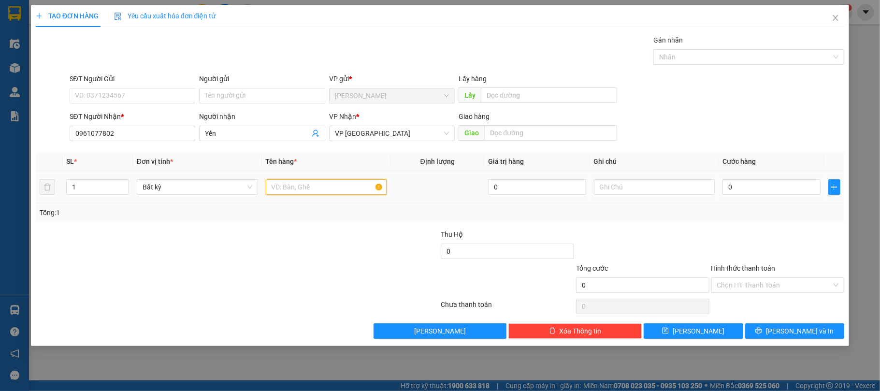
click at [322, 188] on input "text" at bounding box center [326, 186] width 121 height 15
type input "1 xe máy 86- ae 08811"
click at [774, 188] on input "0" at bounding box center [771, 186] width 98 height 15
type input "3"
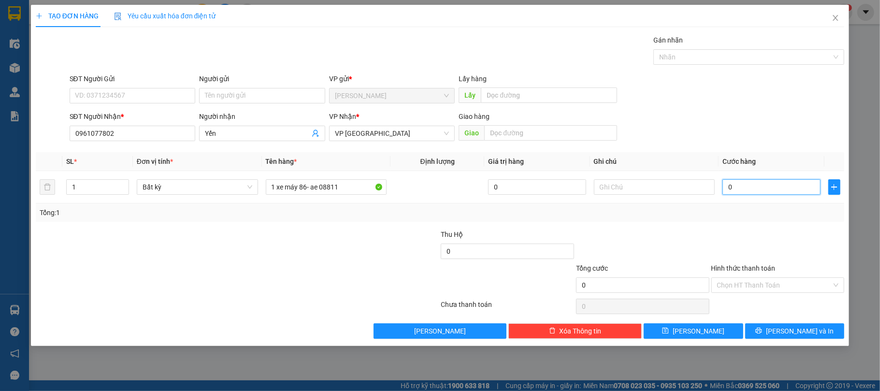
type input "3"
type input "30"
type input "300"
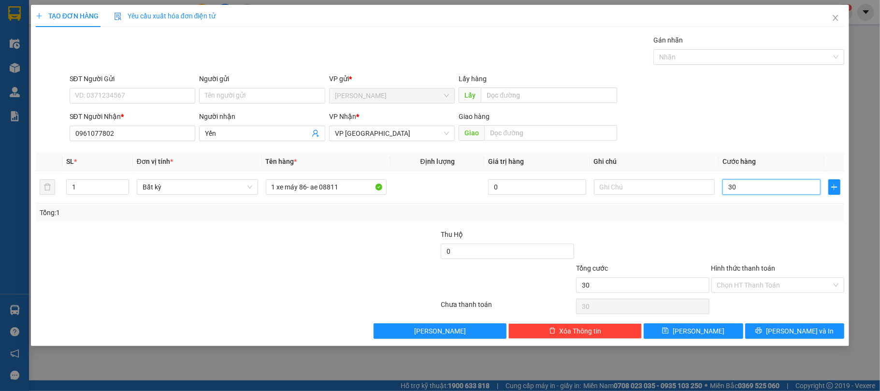
type input "300"
type input "300.000"
click at [683, 224] on div "Transit Pickup Surcharge Ids Transit Deliver Surcharge Ids Transit Deliver Surc…" at bounding box center [440, 187] width 809 height 304
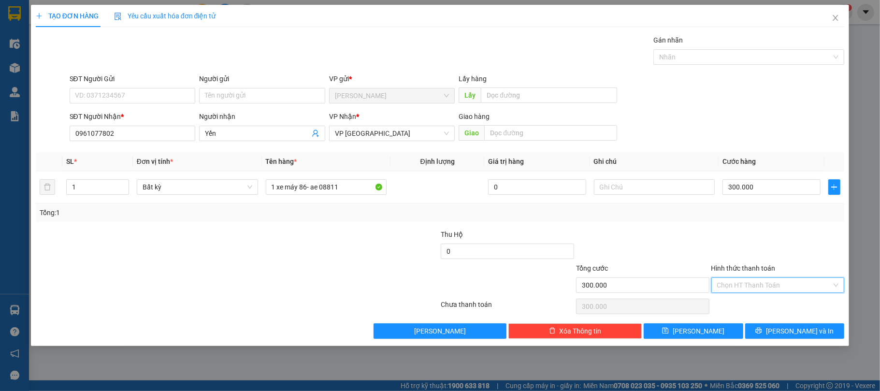
click at [743, 288] on input "Hình thức thanh toán" at bounding box center [774, 285] width 115 height 14
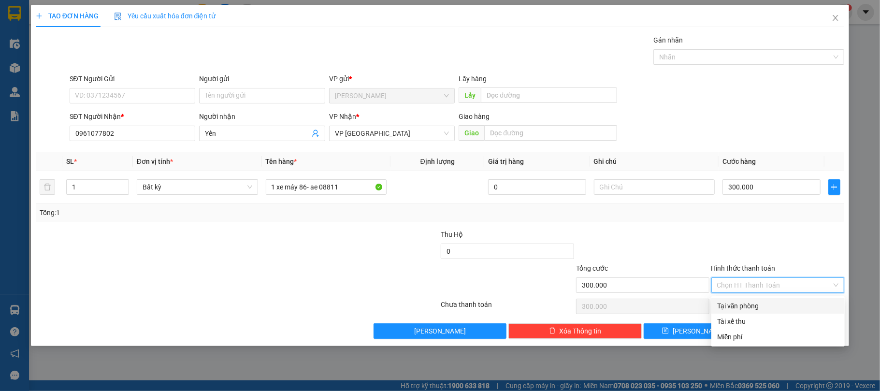
click at [741, 302] on div "Tại văn phòng" at bounding box center [778, 306] width 122 height 11
type input "0"
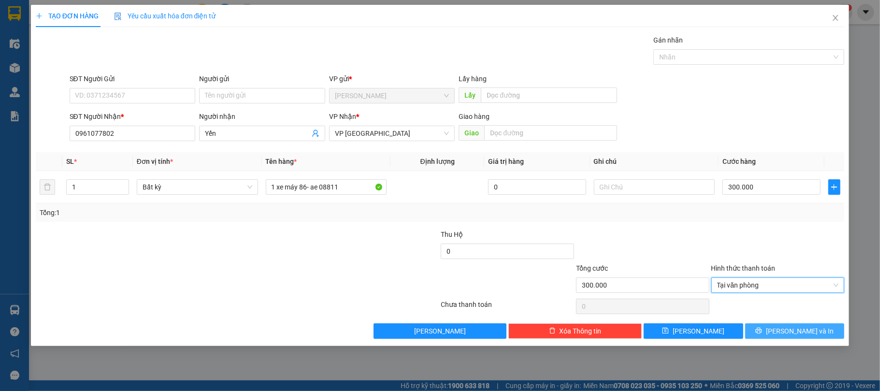
click at [804, 334] on span "[PERSON_NAME] và In" at bounding box center [800, 331] width 68 height 11
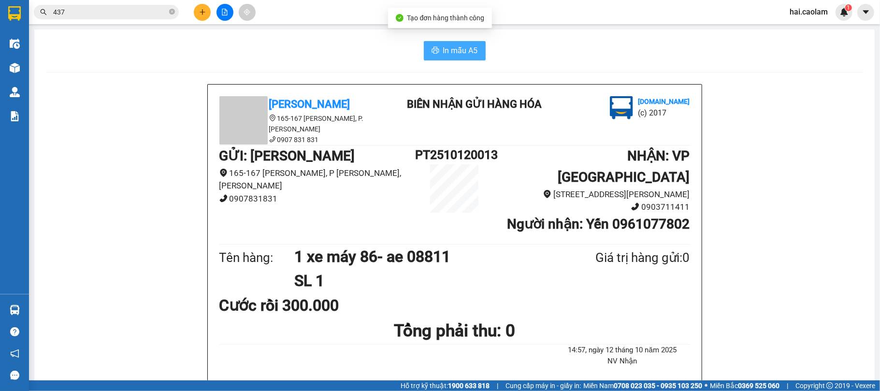
click at [460, 54] on span "In mẫu A5" at bounding box center [460, 50] width 35 height 12
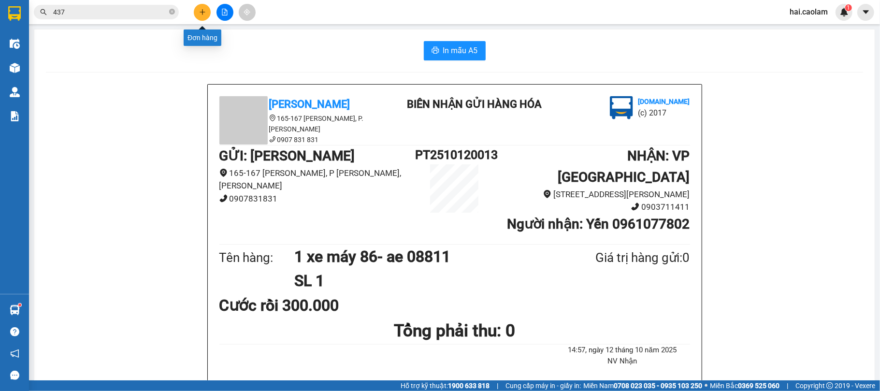
click at [203, 14] on icon "plus" at bounding box center [202, 12] width 7 height 7
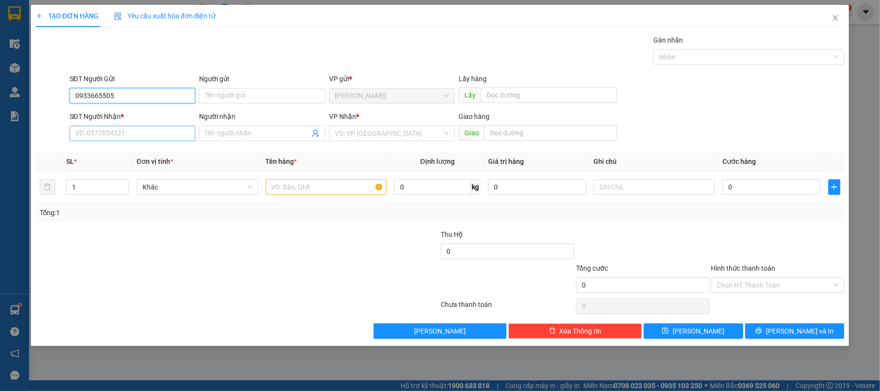
type input "0933665505"
click at [154, 129] on input "SĐT Người Nhận *" at bounding box center [133, 133] width 126 height 15
click at [329, 192] on input "text" at bounding box center [326, 186] width 121 height 15
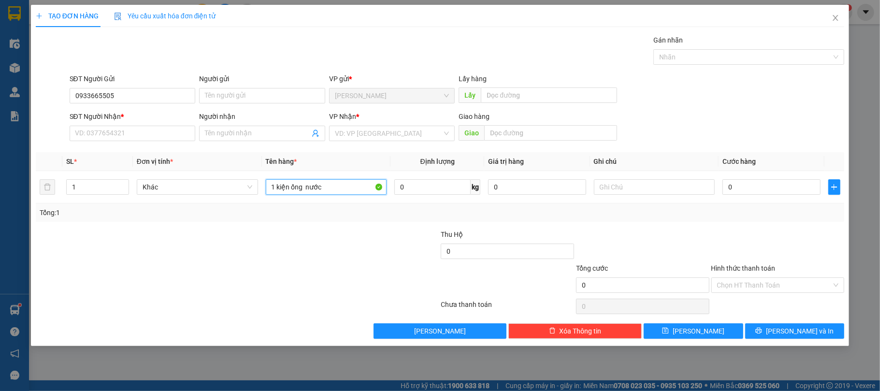
type input "1 kiện ống nước"
click at [188, 126] on div "SĐT Người Nhận *" at bounding box center [133, 118] width 126 height 14
click at [155, 129] on input "SĐT Người Nhận *" at bounding box center [133, 133] width 126 height 15
type input "0973593447"
click at [734, 193] on input "0" at bounding box center [771, 186] width 98 height 15
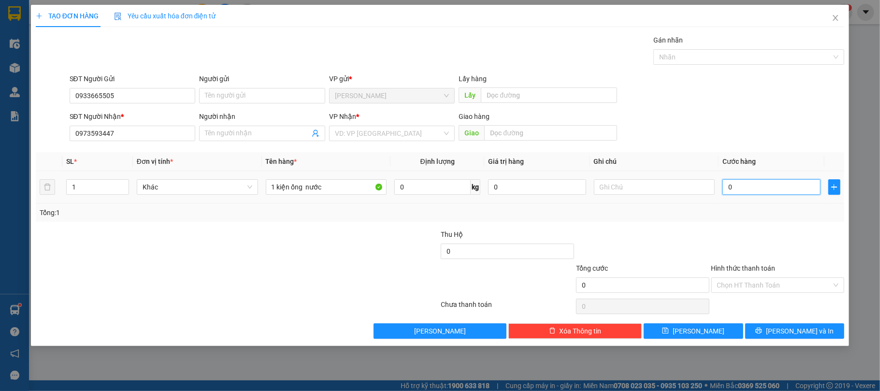
type input "5"
type input "50"
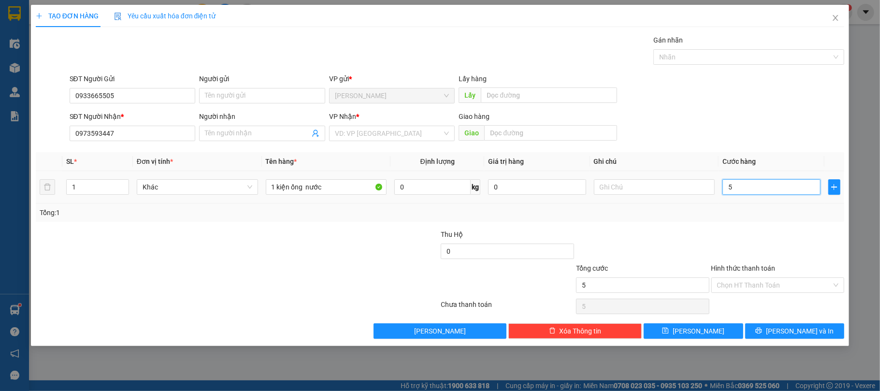
type input "50"
type input "50.000"
click at [685, 226] on div "Transit Pickup Surcharge Ids Transit Deliver Surcharge Ids Transit Deliver Surc…" at bounding box center [440, 187] width 809 height 304
click at [300, 138] on input "Người nhận" at bounding box center [257, 133] width 105 height 11
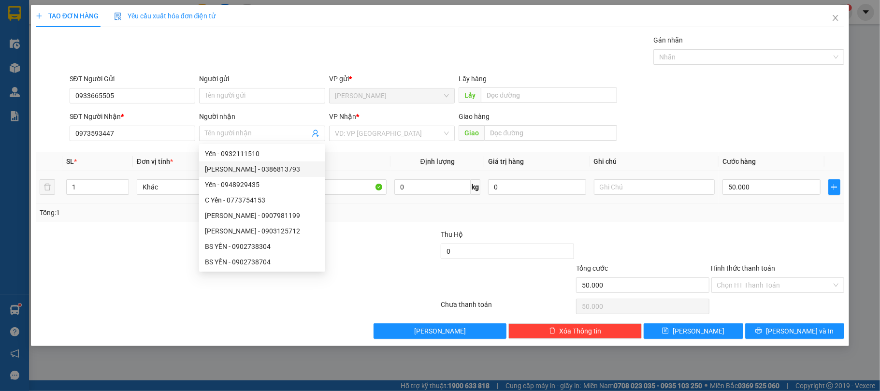
drag, startPoint x: 399, startPoint y: 225, endPoint x: 430, endPoint y: 200, distance: 39.5
click at [399, 227] on div "Transit Pickup Surcharge Ids Transit Deliver Surcharge Ids Transit Deliver Surc…" at bounding box center [440, 187] width 809 height 304
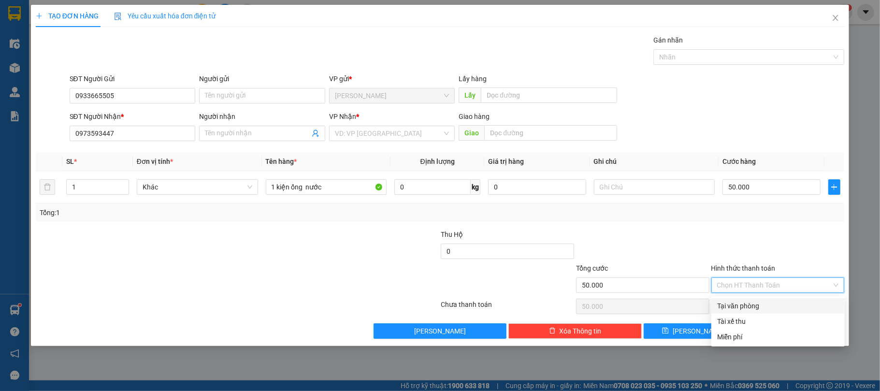
click at [759, 292] on input "Hình thức thanh toán" at bounding box center [774, 285] width 115 height 14
click at [743, 310] on div "Tại văn phòng" at bounding box center [778, 306] width 122 height 11
type input "0"
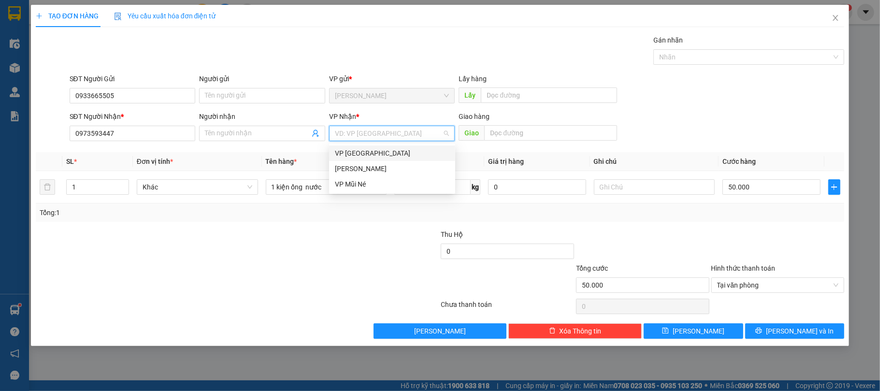
click at [395, 137] on input "search" at bounding box center [389, 133] width 108 height 14
click at [372, 152] on div "VP [GEOGRAPHIC_DATA]" at bounding box center [392, 153] width 115 height 11
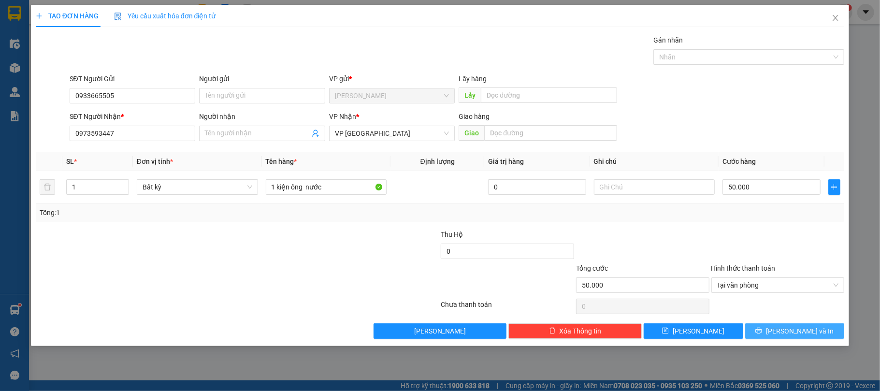
click at [786, 330] on span "[PERSON_NAME] và In" at bounding box center [800, 331] width 68 height 11
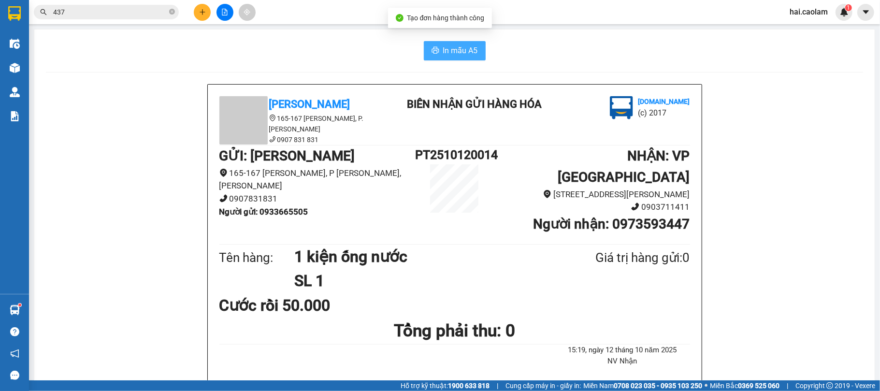
drag, startPoint x: 458, startPoint y: 51, endPoint x: 652, endPoint y: 71, distance: 194.8
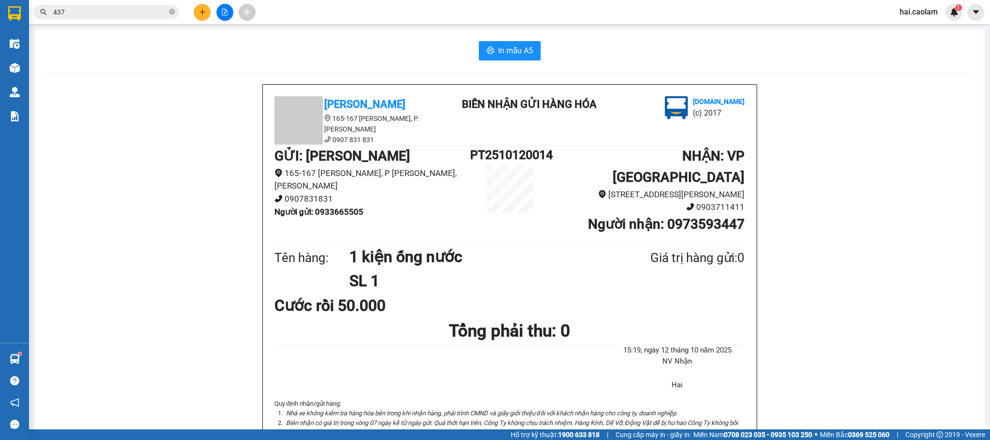
drag, startPoint x: 864, startPoint y: 2, endPoint x: 186, endPoint y: 228, distance: 714.4
click at [498, 49] on span "In mẫu A5" at bounding box center [515, 50] width 35 height 12
click at [511, 45] on span "In mẫu A5" at bounding box center [515, 50] width 35 height 12
click at [101, 16] on input "437" at bounding box center [110, 12] width 114 height 11
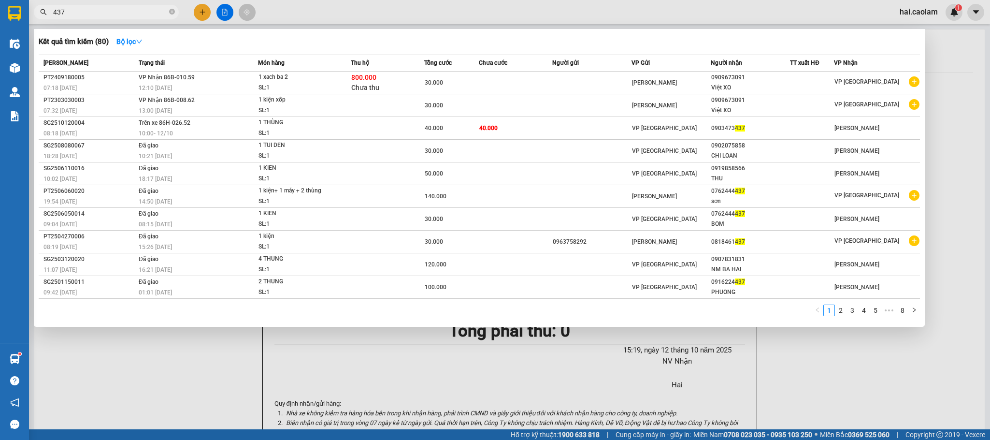
click at [101, 16] on input "437" at bounding box center [110, 12] width 114 height 11
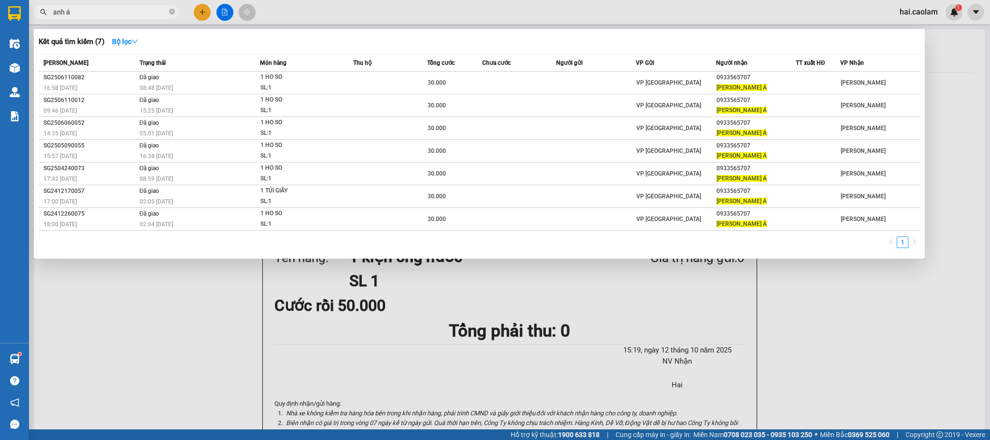
click at [98, 7] on input "anh á" at bounding box center [110, 12] width 114 height 11
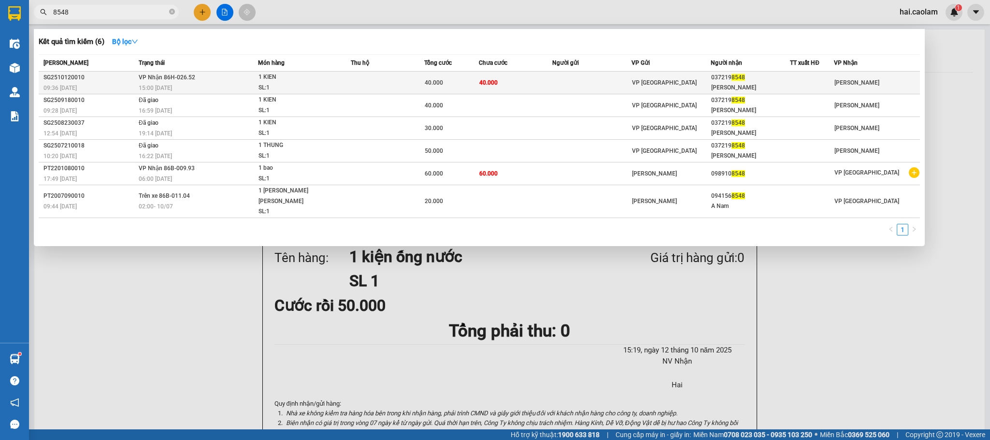
type input "8548"
click at [559, 83] on td at bounding box center [591, 83] width 79 height 23
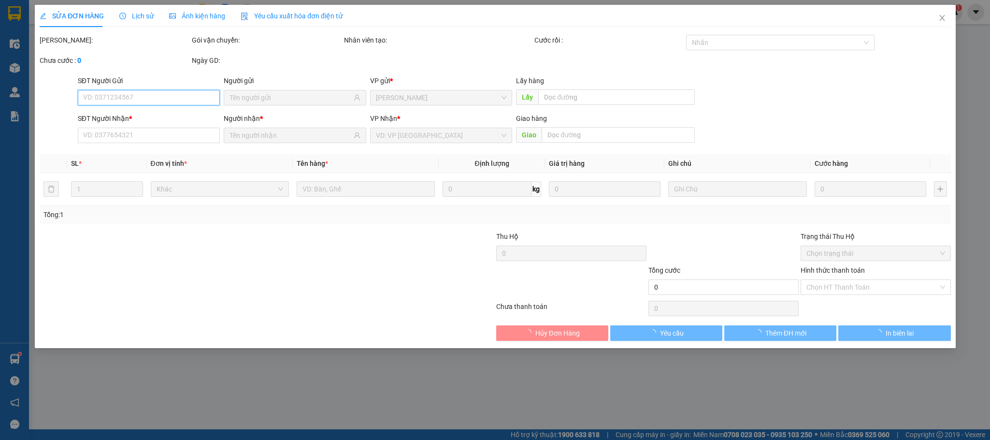
type input "0372198548"
type input "PHUONG HUYNH"
type input "40.000"
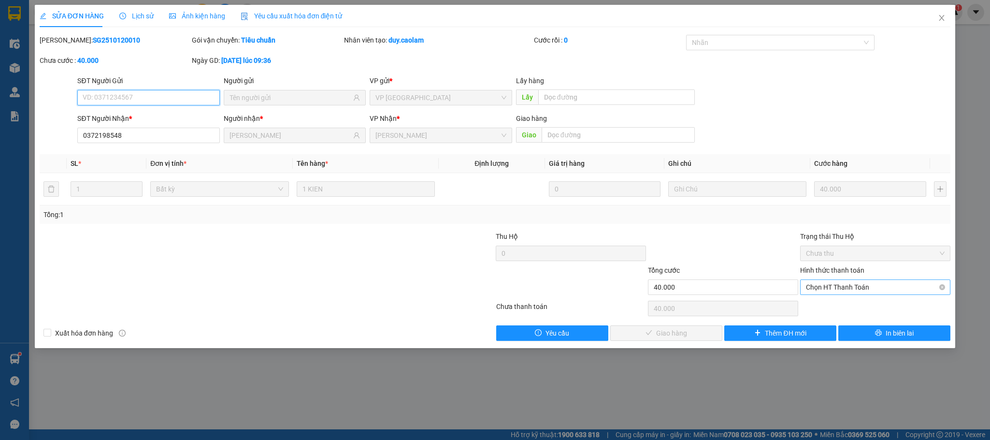
click at [837, 287] on span "Chọn HT Thanh Toán" at bounding box center [875, 287] width 139 height 14
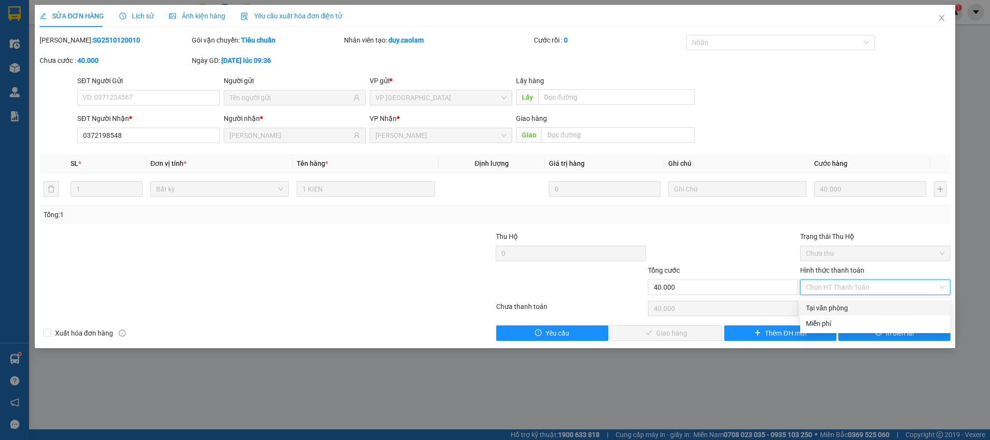
click at [816, 306] on div "Tại văn phòng" at bounding box center [875, 307] width 139 height 11
type input "0"
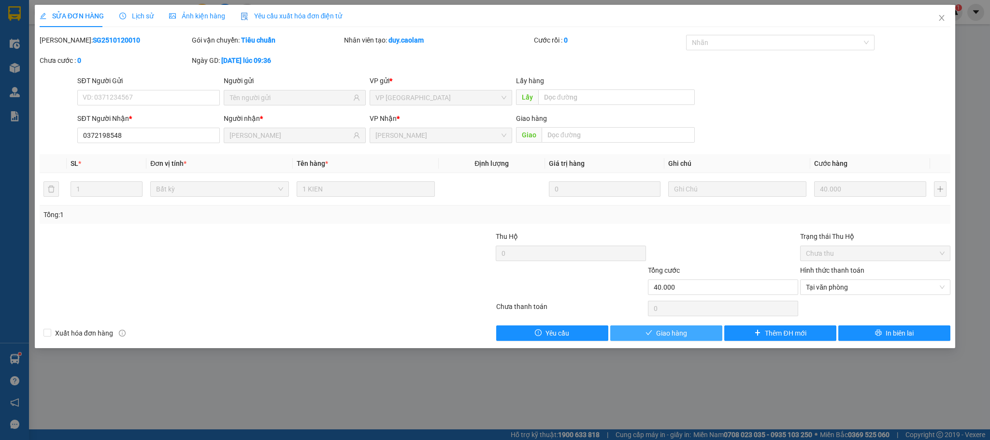
click at [684, 337] on span "Giao hàng" at bounding box center [671, 333] width 31 height 11
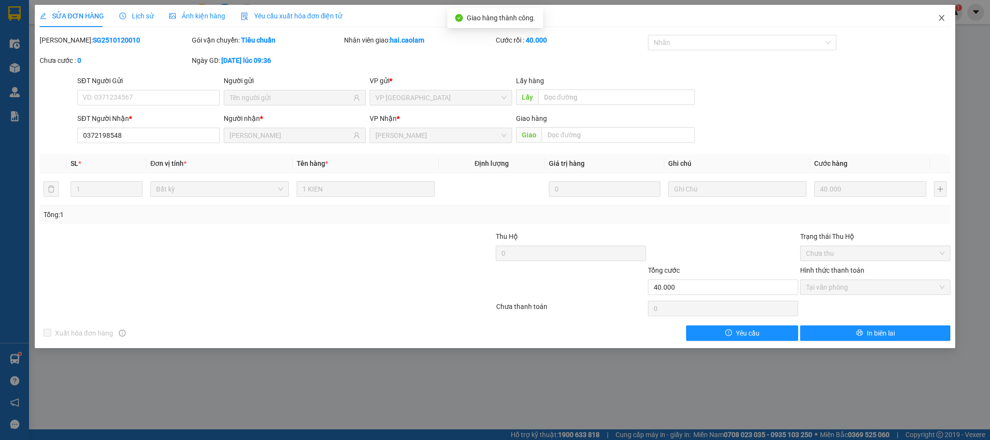
click at [879, 19] on icon "close" at bounding box center [942, 18] width 8 height 8
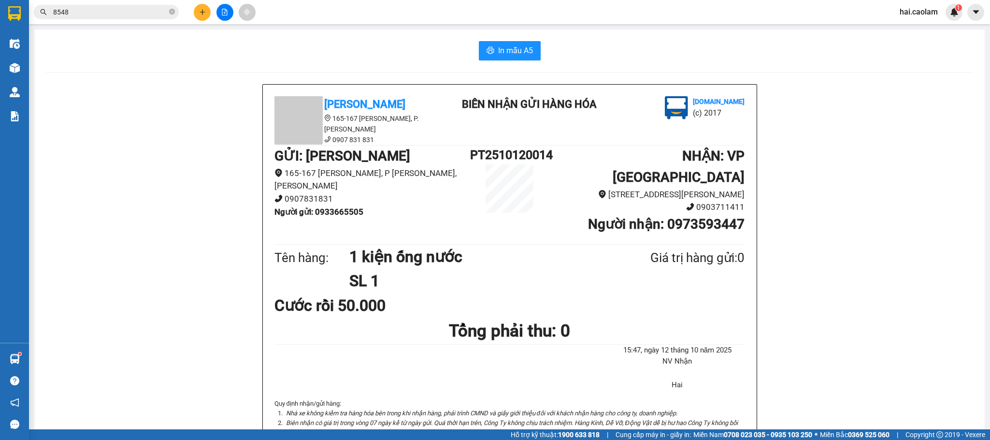
click at [206, 9] on button at bounding box center [202, 12] width 17 height 17
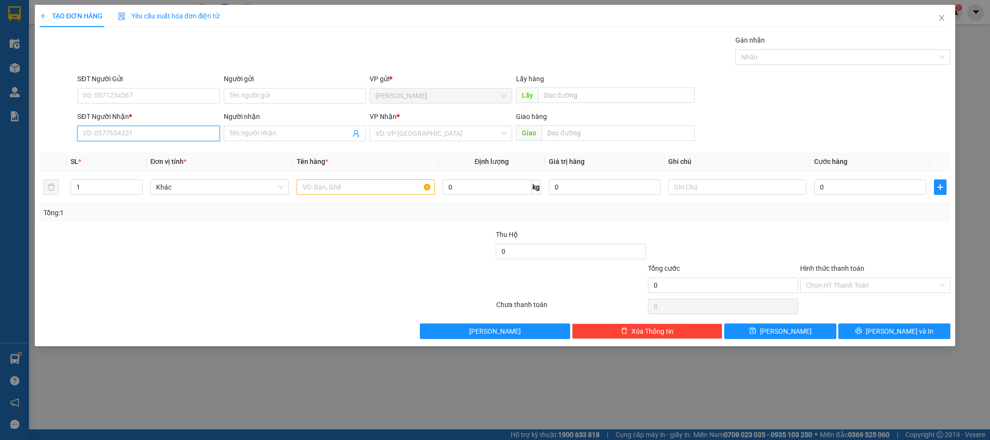
click at [120, 132] on input "SĐT Người Nhận *" at bounding box center [148, 133] width 142 height 15
type input "0903367300"
click at [121, 95] on input "SĐT Người Gửi" at bounding box center [148, 95] width 142 height 15
type input "0388418079"
click at [858, 184] on input "0" at bounding box center [870, 186] width 112 height 15
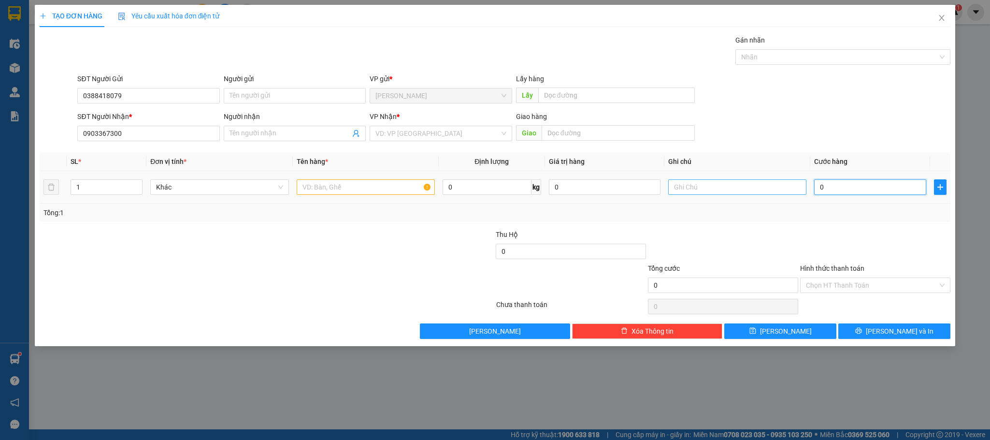
type input "3"
type input "30"
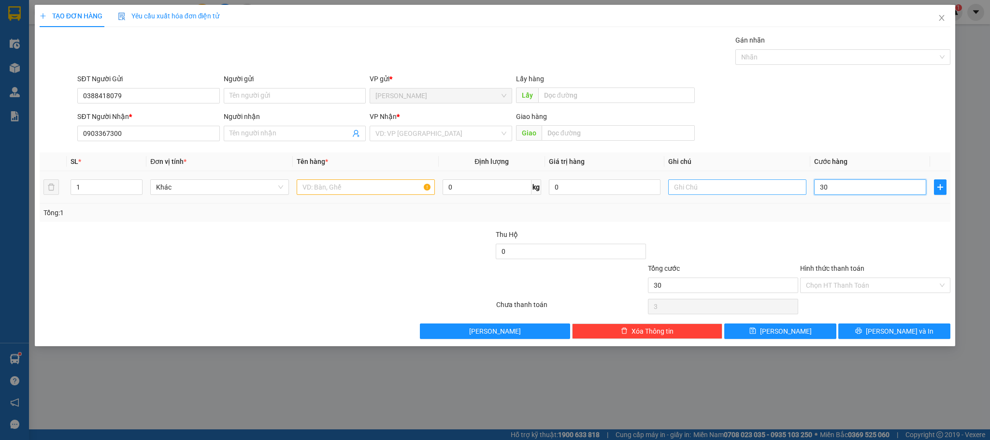
type input "30"
type input "30.000"
click at [409, 134] on input "search" at bounding box center [437, 133] width 124 height 14
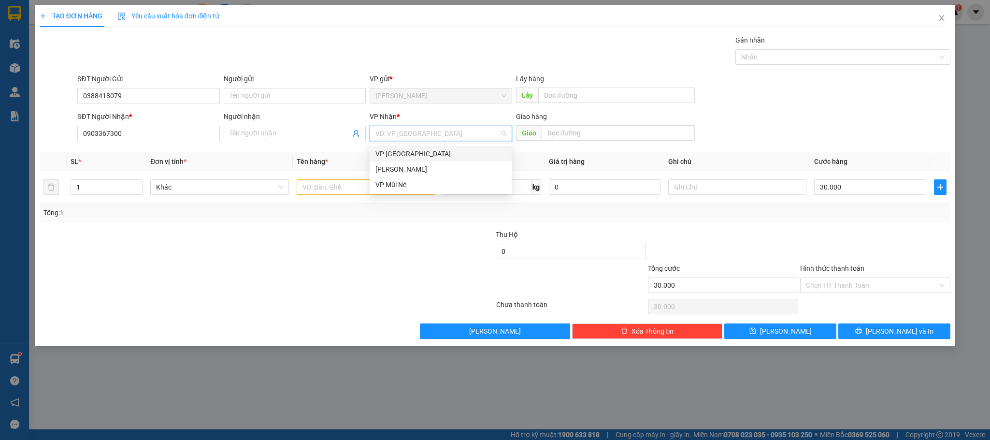
click at [420, 154] on div "VP [GEOGRAPHIC_DATA]" at bounding box center [440, 153] width 130 height 11
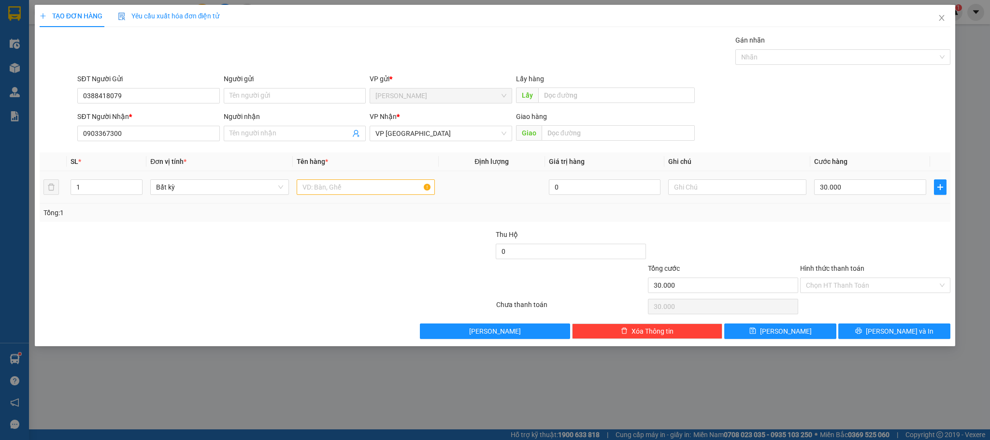
click at [329, 197] on div at bounding box center [366, 186] width 138 height 19
click at [332, 190] on input "text" at bounding box center [366, 186] width 138 height 15
type input "1 Hộp"
click at [879, 328] on span "[PERSON_NAME] và In" at bounding box center [900, 331] width 68 height 11
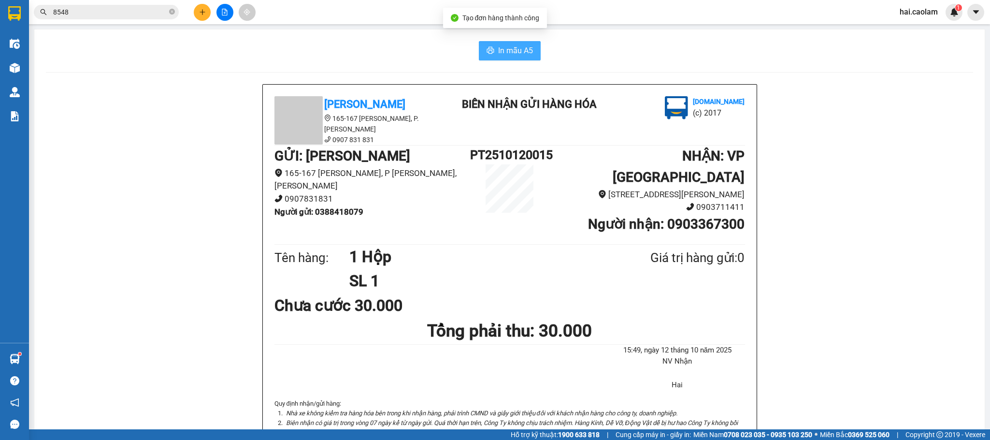
drag, startPoint x: 499, startPoint y: 48, endPoint x: 508, endPoint y: 50, distance: 8.8
click at [498, 50] on span "In mẫu A5" at bounding box center [515, 50] width 35 height 12
click at [80, 14] on input "8548" at bounding box center [110, 12] width 114 height 11
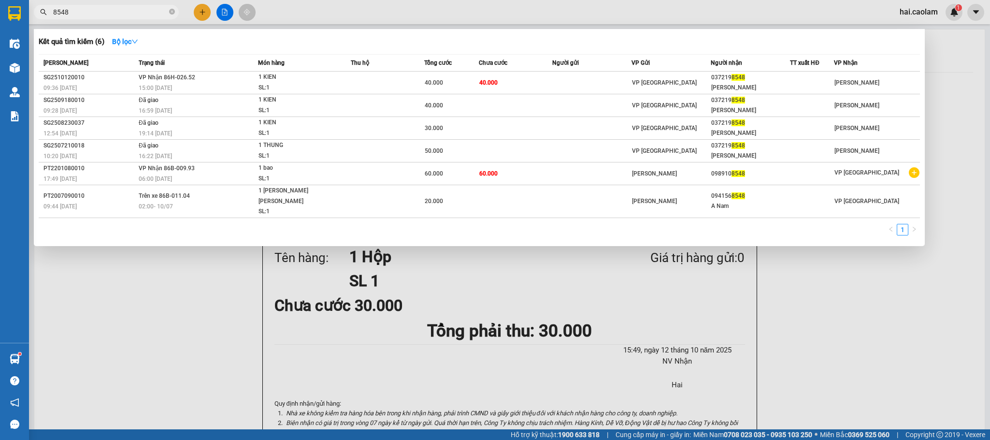
click at [80, 14] on input "8548" at bounding box center [110, 12] width 114 height 11
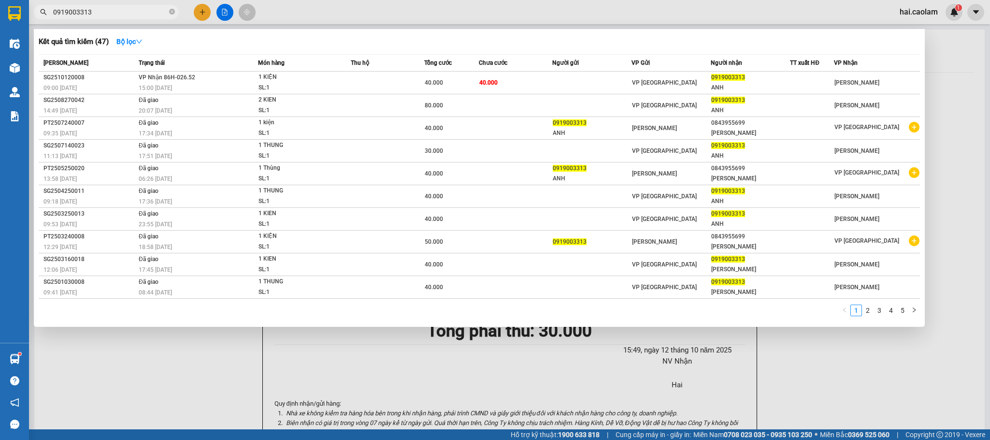
type input "0919003313"
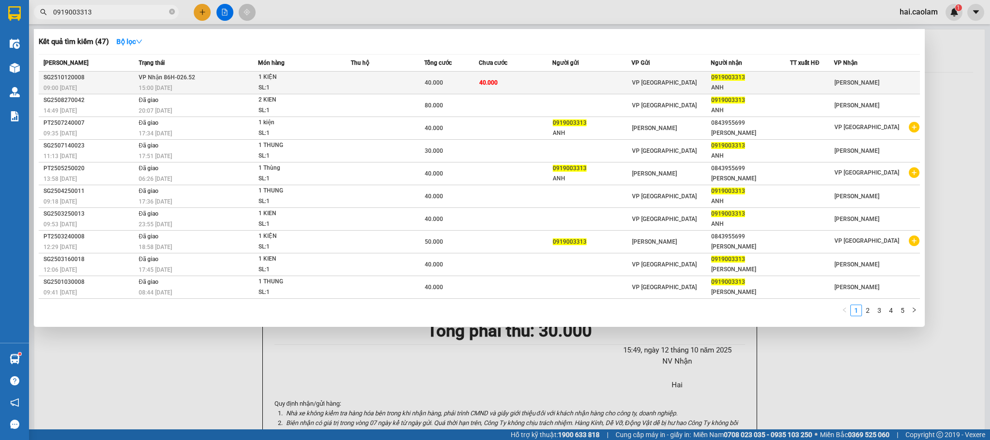
click at [606, 85] on td at bounding box center [591, 83] width 79 height 23
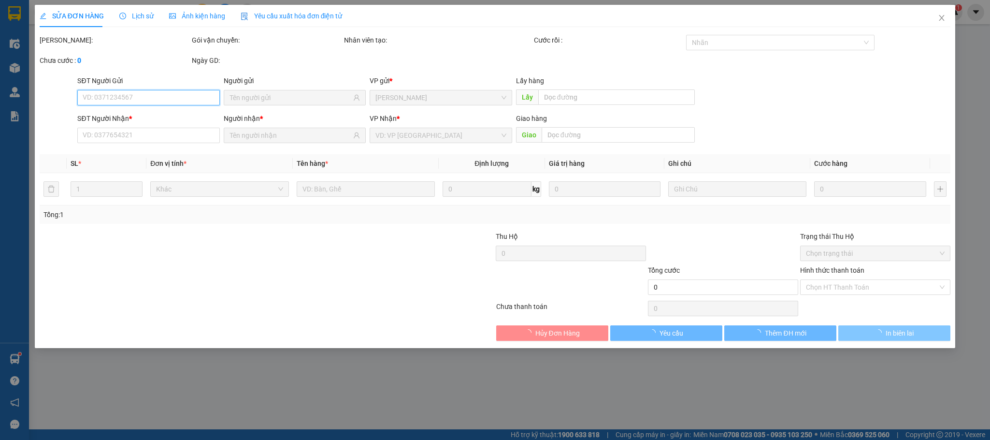
type input "0919003313"
type input "ANH"
type input "40.000"
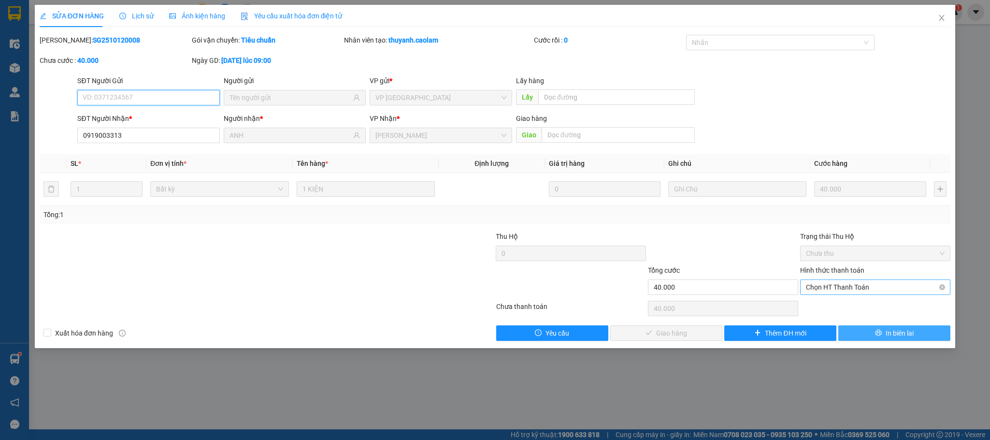
click at [868, 287] on span "Chọn HT Thanh Toán" at bounding box center [875, 287] width 139 height 14
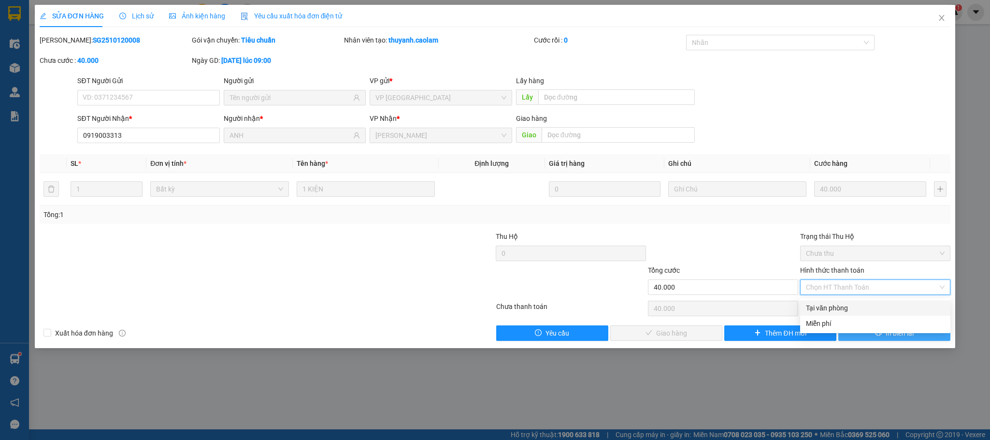
click at [864, 305] on div "Tại văn phòng" at bounding box center [875, 307] width 139 height 11
type input "0"
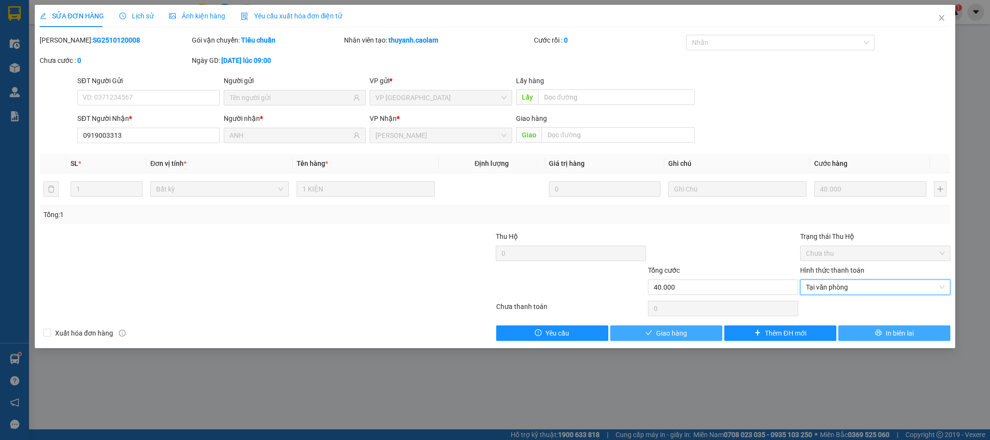
click at [684, 332] on span "Giao hàng" at bounding box center [671, 333] width 31 height 11
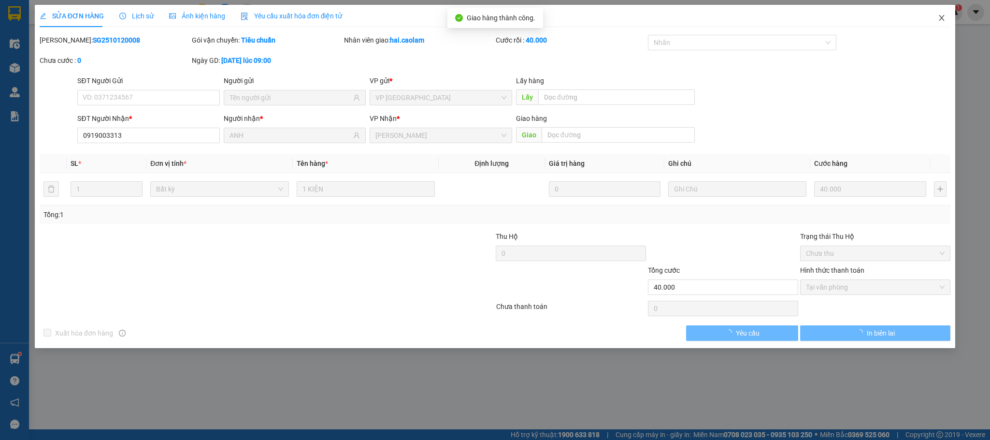
click at [879, 25] on span "Close" at bounding box center [941, 18] width 27 height 27
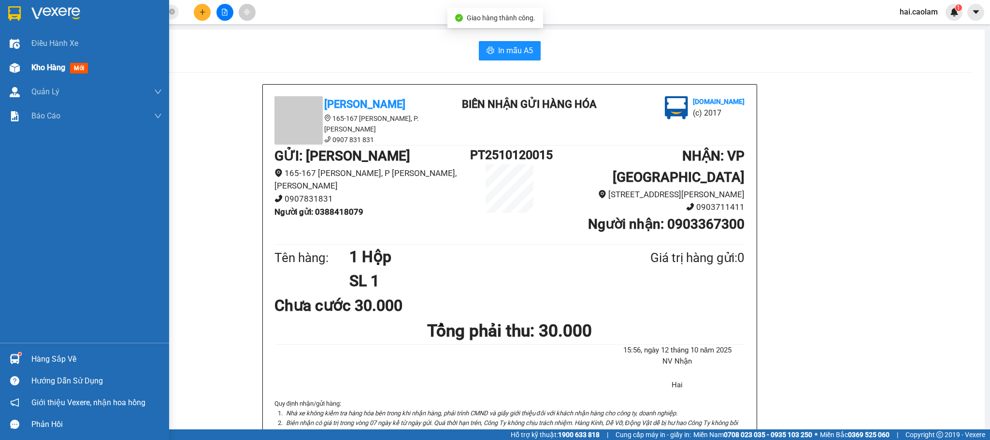
click at [19, 72] on img at bounding box center [15, 68] width 10 height 10
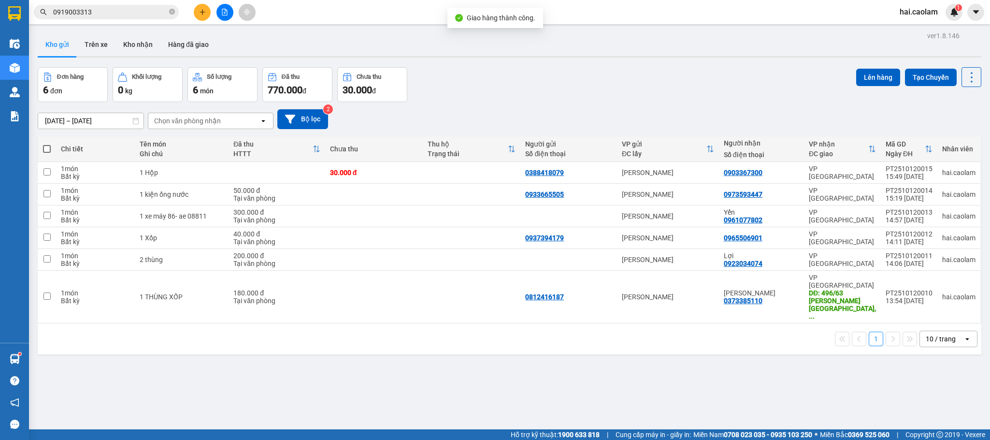
click at [469, 66] on div "ver 1.8.146 Kho gửi Trên xe Kho nhận Hàng đã giao Đơn hàng 6 đơn Khối lượng 0 k…" at bounding box center [509, 249] width 951 height 440
drag, startPoint x: 130, startPoint y: 50, endPoint x: 143, endPoint y: 52, distance: 13.3
click at [130, 51] on button "Kho nhận" at bounding box center [137, 44] width 45 height 23
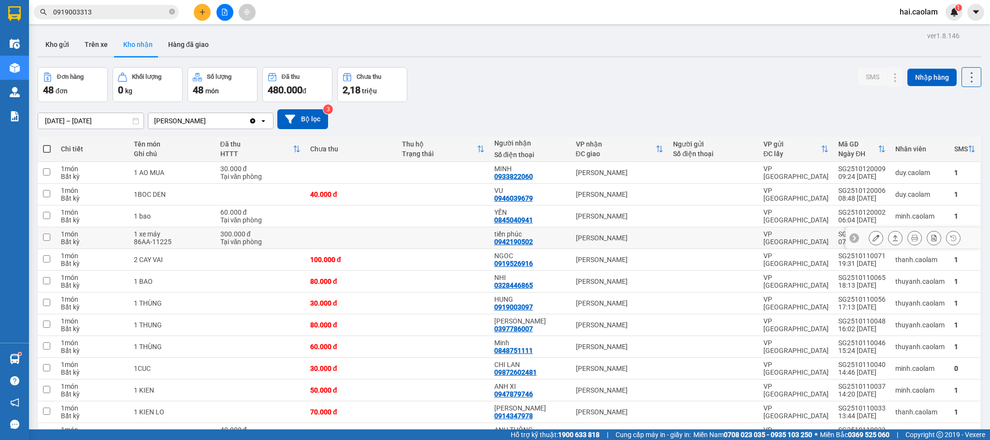
scroll to position [290, 0]
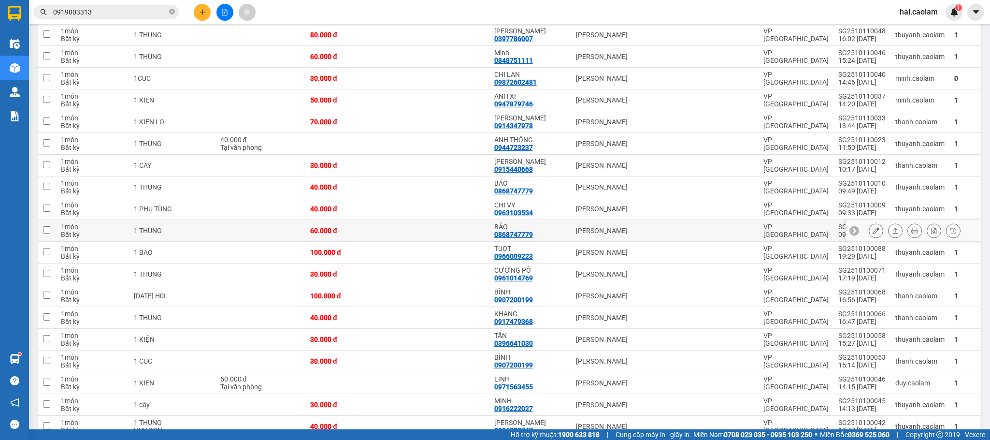
click at [576, 234] on div "VP [PERSON_NAME]" at bounding box center [620, 231] width 88 height 8
checkbox input "true"
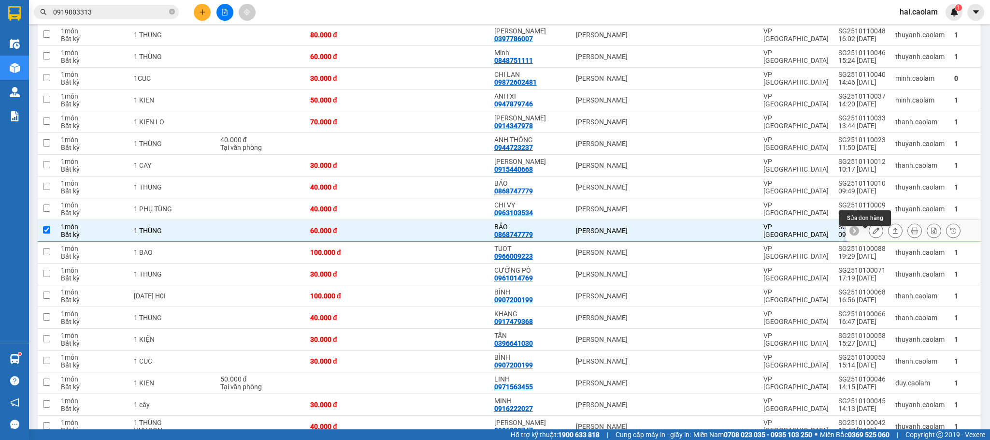
click at [869, 232] on button at bounding box center [876, 230] width 14 height 17
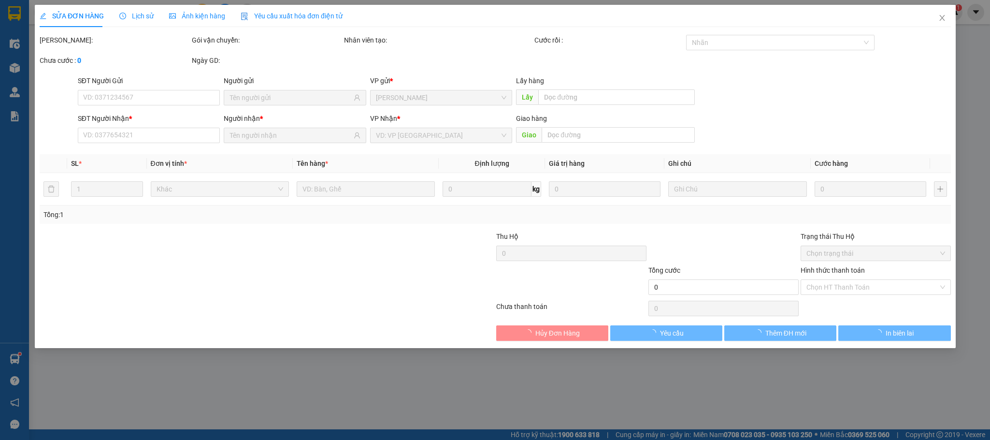
type input "0868747779"
type input "BẢO"
type input "60.000"
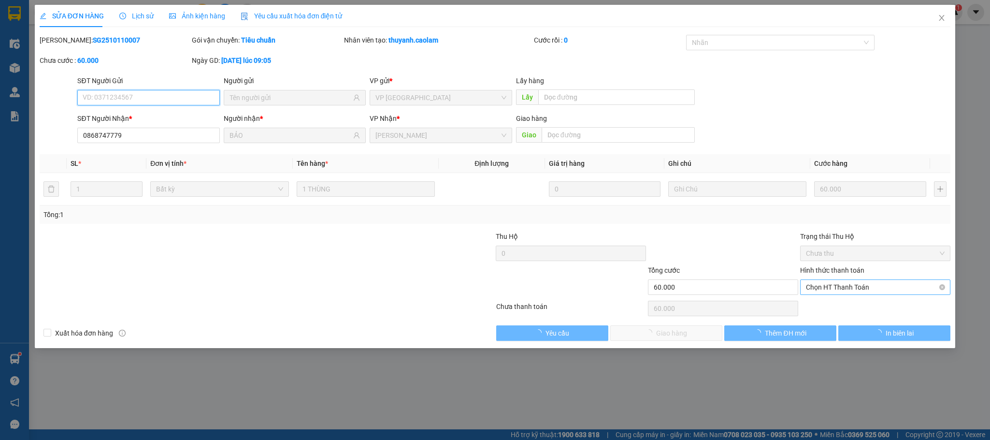
click at [843, 291] on span "Chọn HT Thanh Toán" at bounding box center [875, 287] width 139 height 14
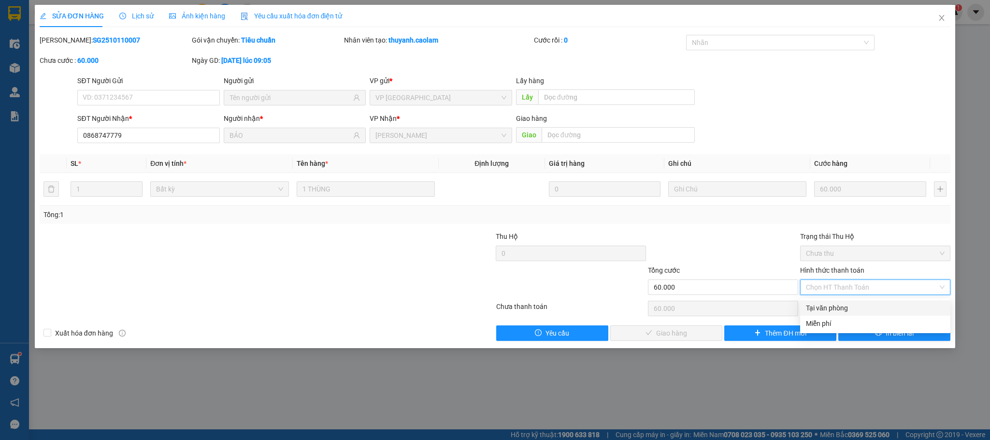
click at [838, 302] on div "Tại văn phòng" at bounding box center [875, 307] width 139 height 11
type input "0"
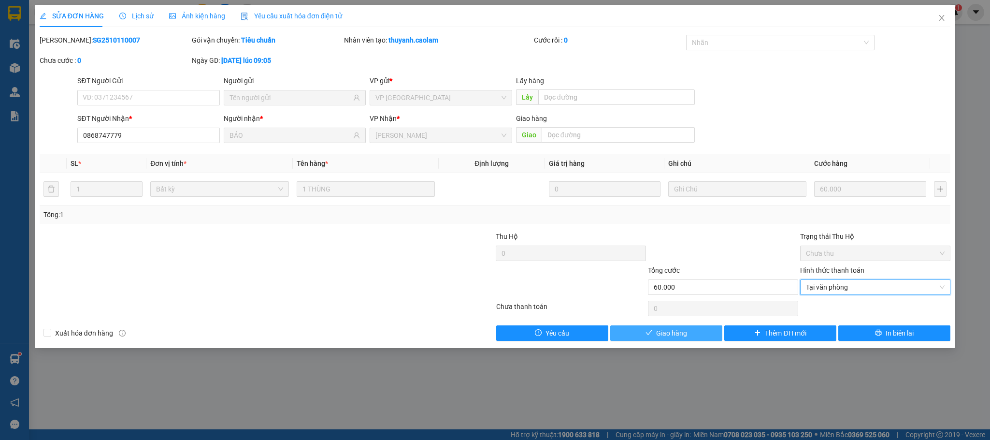
drag, startPoint x: 655, startPoint y: 330, endPoint x: 701, endPoint y: 286, distance: 62.9
click at [657, 330] on button "Giao hàng" at bounding box center [666, 332] width 112 height 15
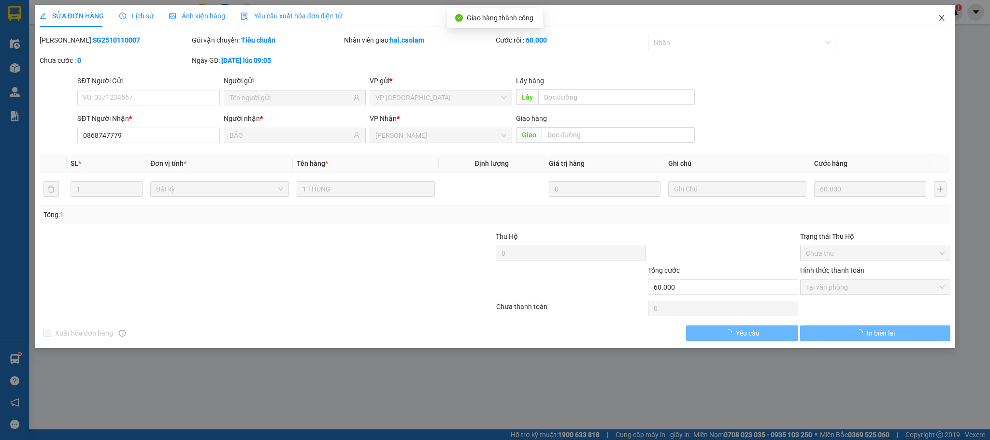
click at [879, 14] on icon "close" at bounding box center [942, 18] width 8 height 8
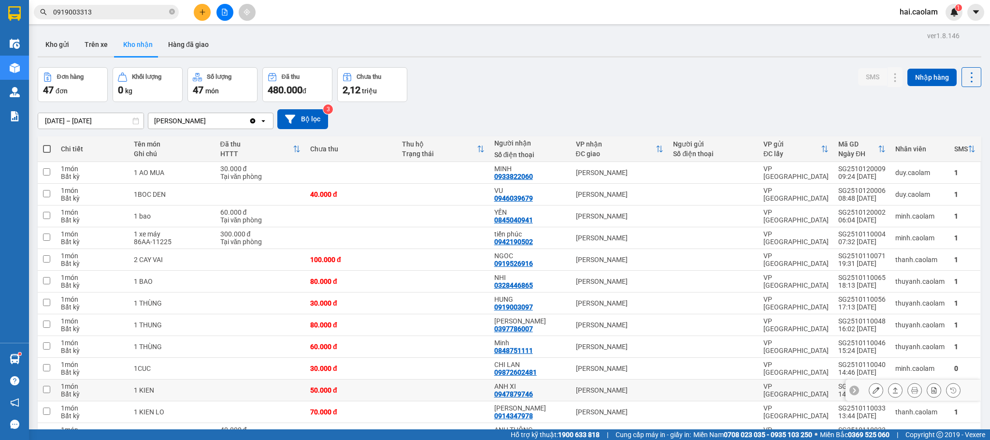
scroll to position [96, 0]
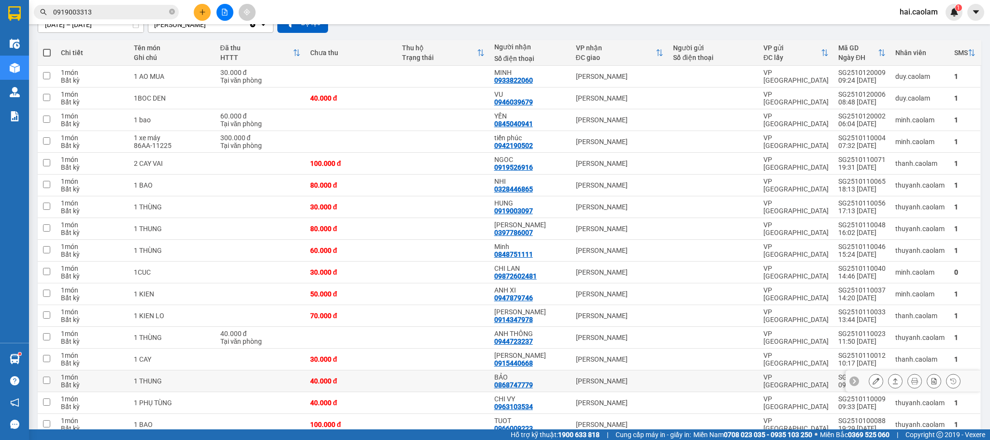
click at [543, 381] on div "BẢO" at bounding box center [530, 377] width 72 height 8
checkbox input "true"
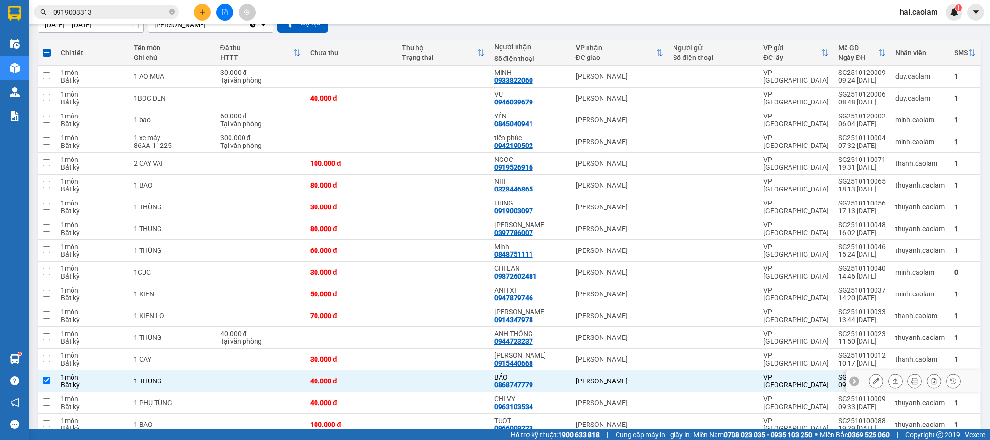
click at [873, 384] on icon at bounding box center [876, 380] width 7 height 7
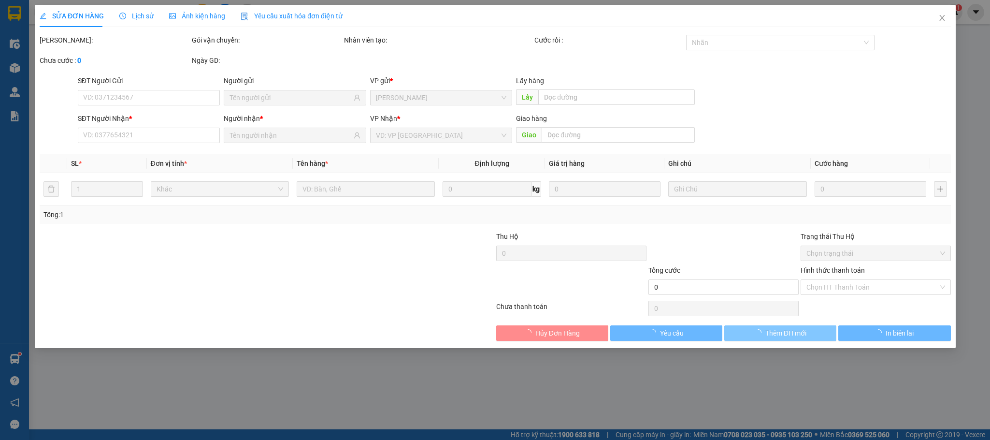
type input "0868747779"
type input "BẢO"
type input "40.000"
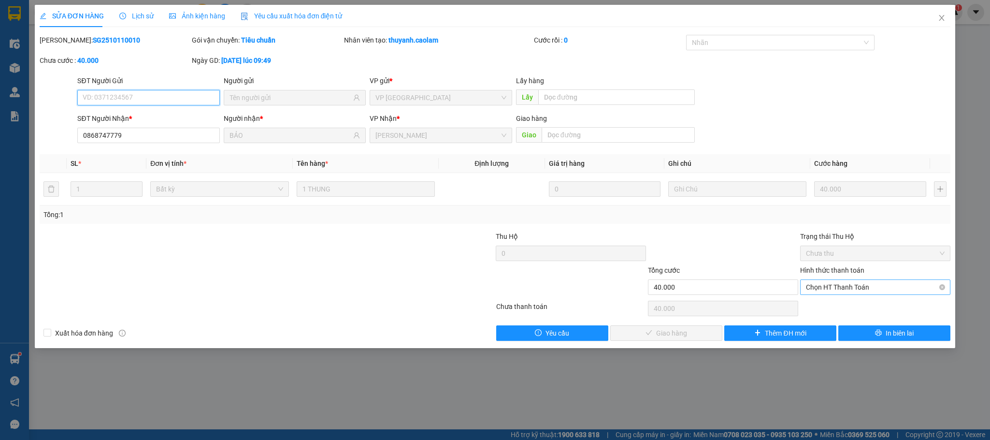
click at [817, 290] on span "Chọn HT Thanh Toán" at bounding box center [875, 287] width 139 height 14
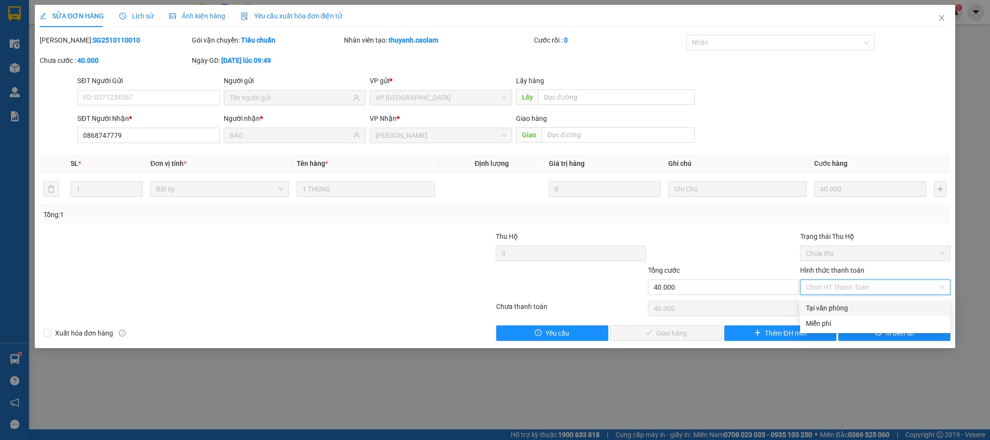
click at [828, 307] on div "Tại văn phòng" at bounding box center [875, 307] width 139 height 11
type input "0"
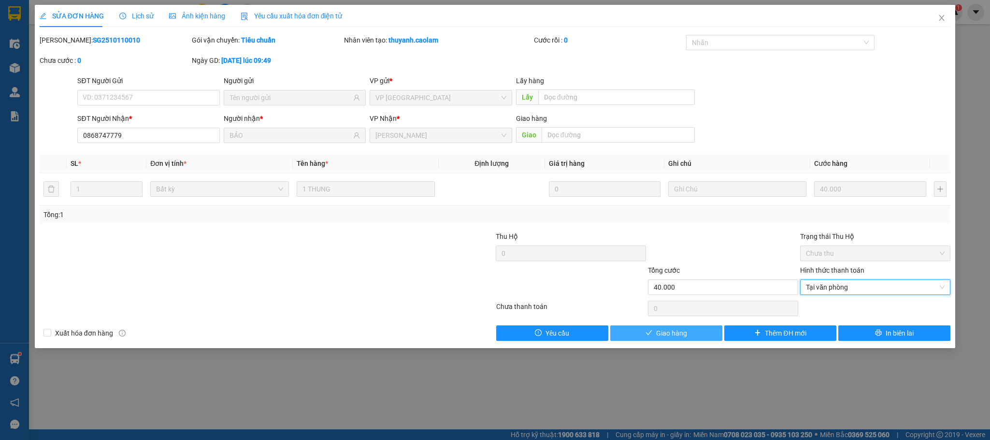
click at [652, 329] on button "Giao hàng" at bounding box center [666, 332] width 112 height 15
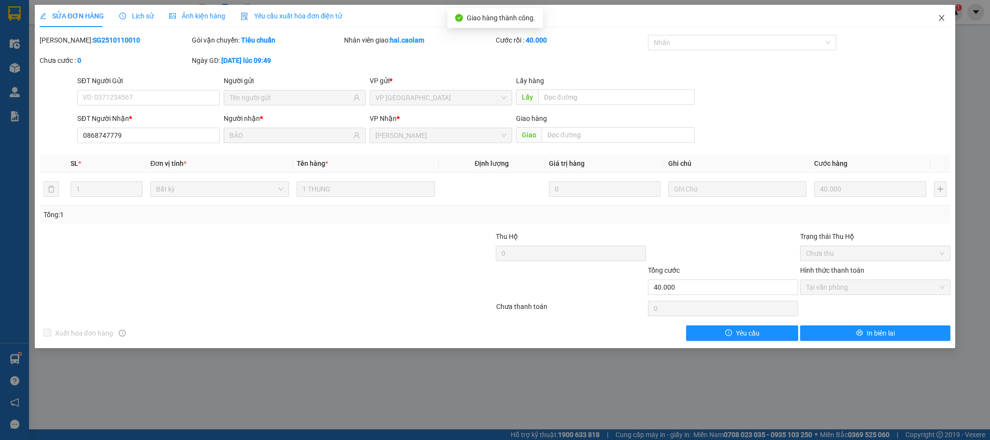
click at [879, 16] on icon "close" at bounding box center [941, 18] width 5 height 6
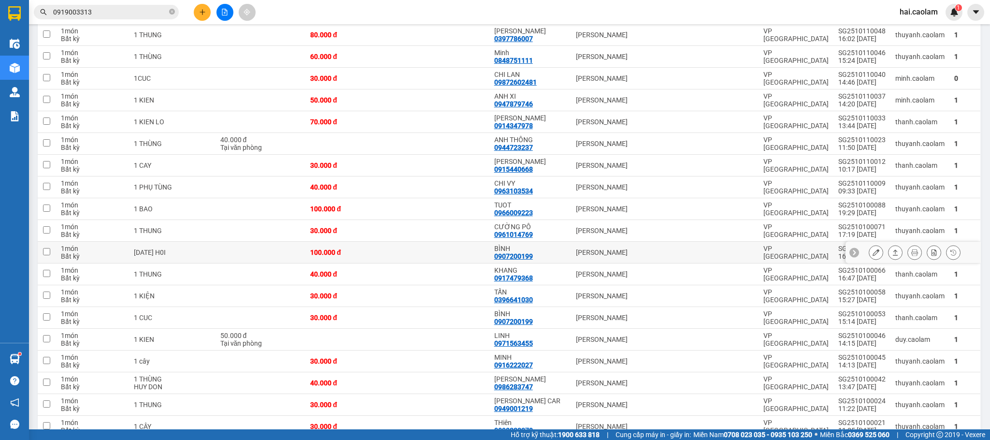
scroll to position [386, 0]
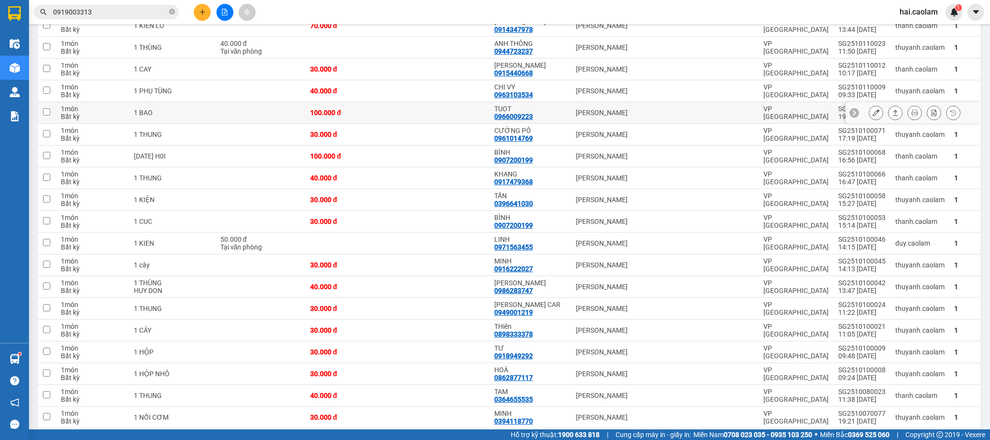
click at [532, 113] on div "TUOT" at bounding box center [530, 109] width 72 height 8
checkbox input "true"
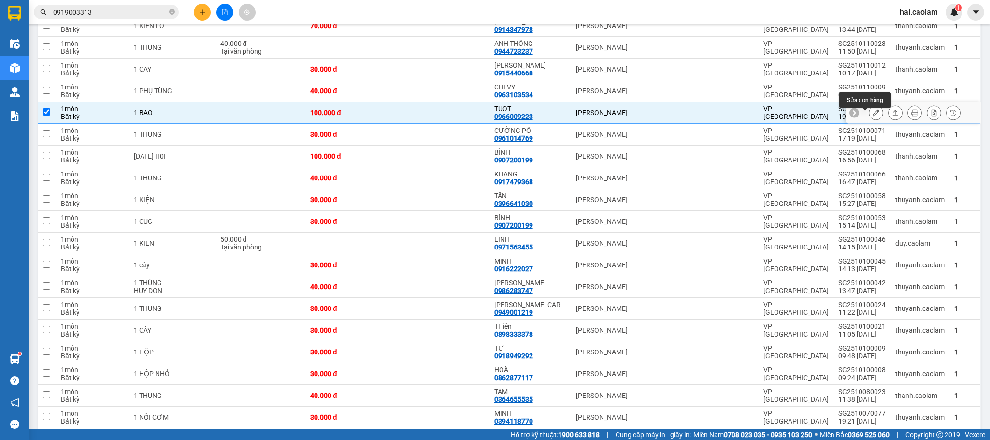
click at [873, 116] on icon at bounding box center [876, 112] width 7 height 7
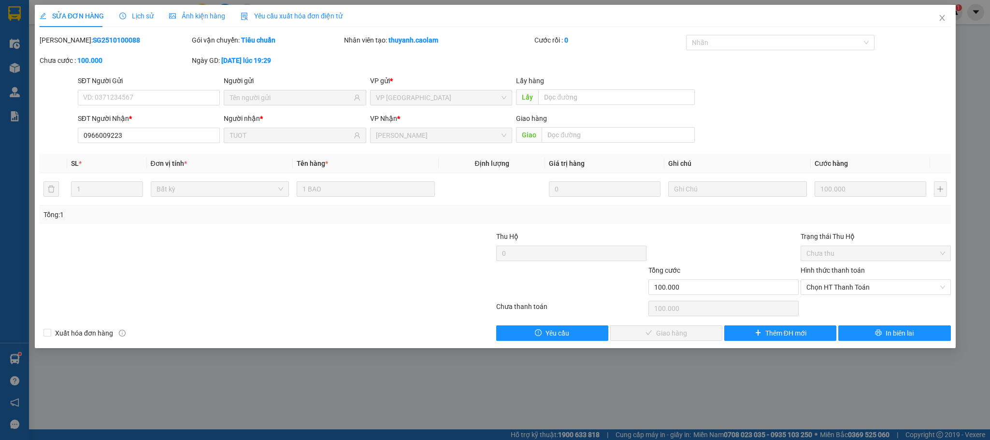
type input "0966009223"
type input "TUOT"
type input "100.000"
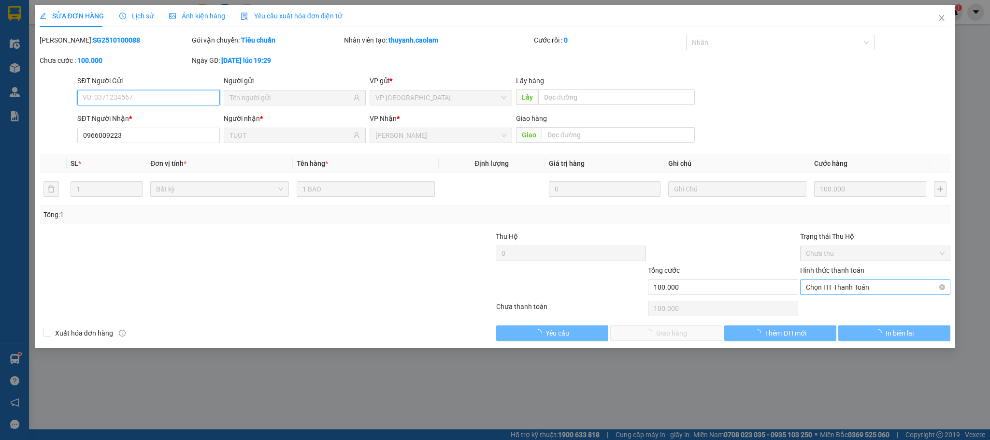
click at [879, 292] on span "Chọn HT Thanh Toán" at bounding box center [875, 287] width 139 height 14
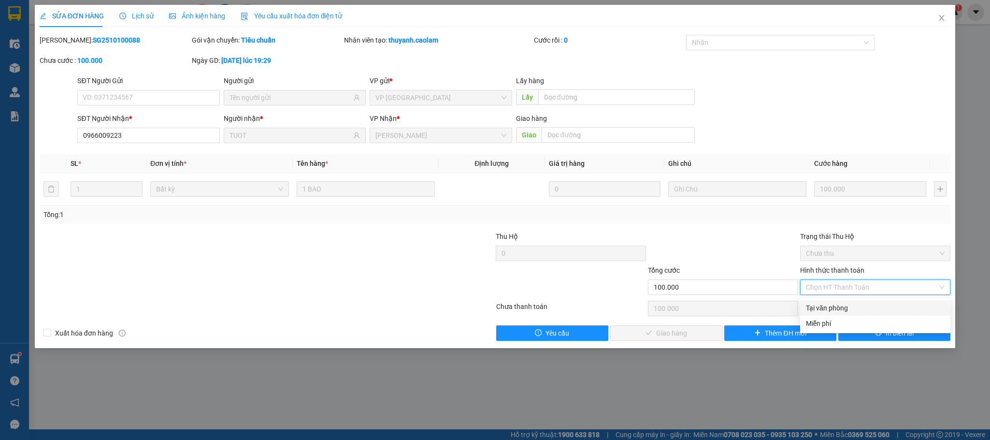
drag, startPoint x: 832, startPoint y: 303, endPoint x: 679, endPoint y: 336, distance: 157.1
click at [815, 307] on div "Tại văn phòng" at bounding box center [875, 307] width 139 height 11
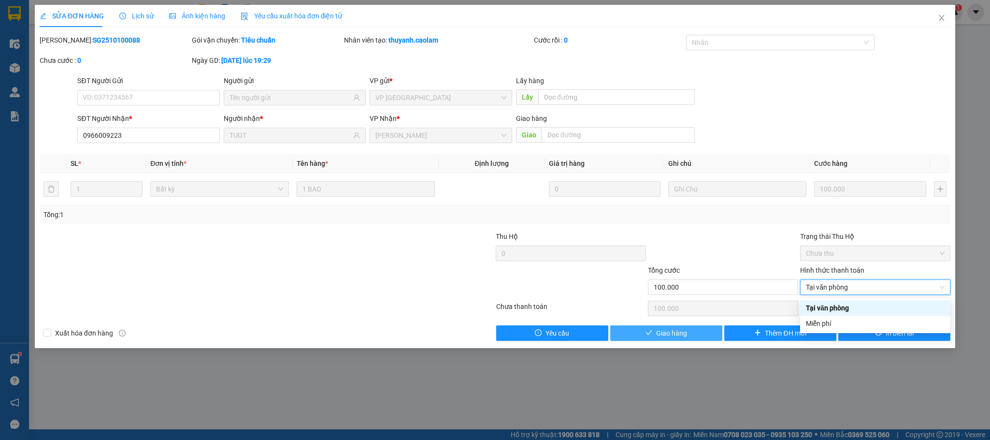
type input "0"
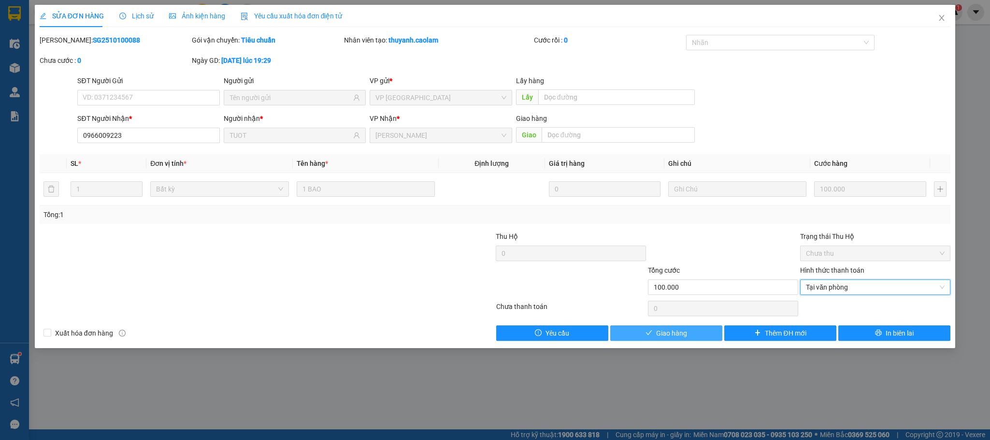
click at [679, 336] on span "Giao hàng" at bounding box center [671, 333] width 31 height 11
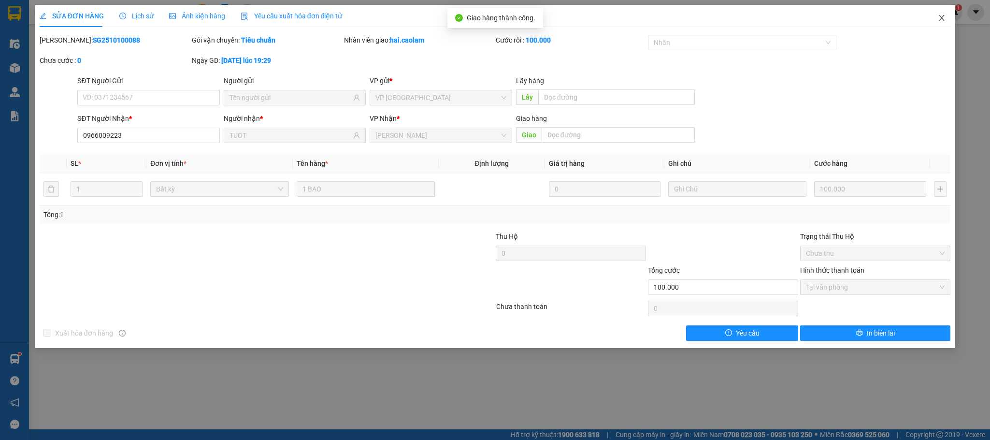
click at [879, 16] on span "Close" at bounding box center [941, 18] width 27 height 27
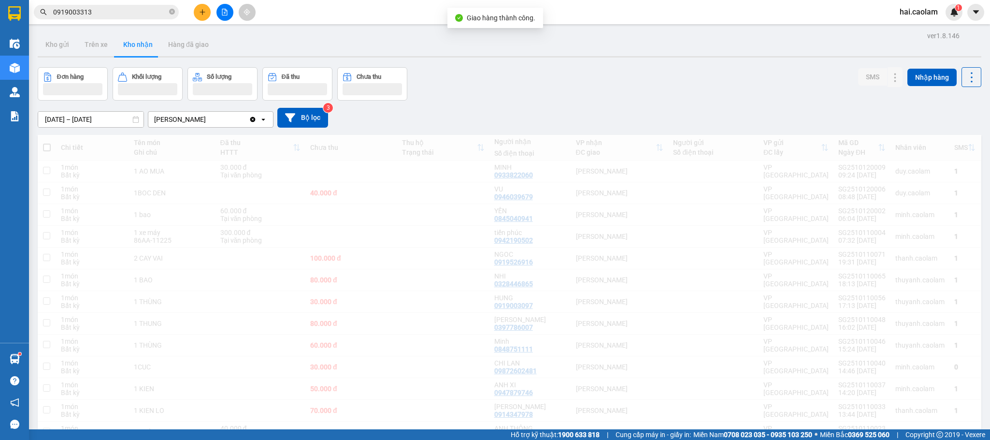
click at [577, 88] on div "Đơn hàng Khối lượng Số lượng Đã thu Chưa thu SMS Nhập hàng" at bounding box center [510, 83] width 944 height 33
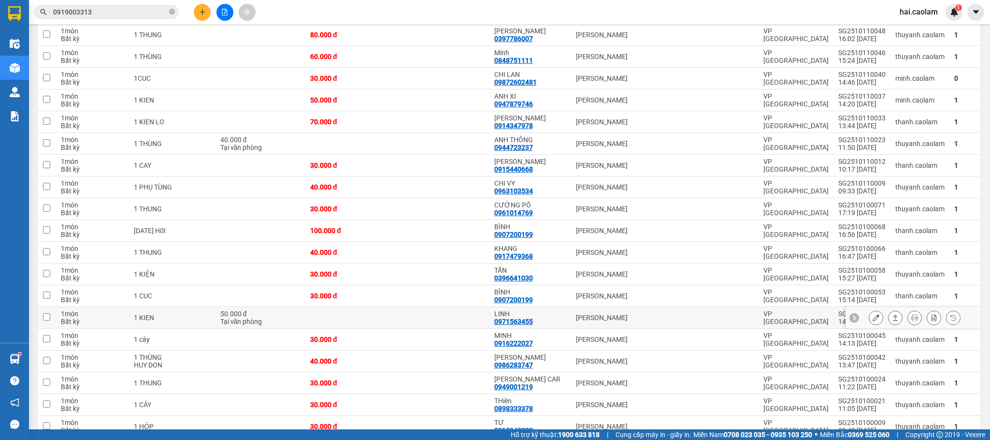
scroll to position [386, 0]
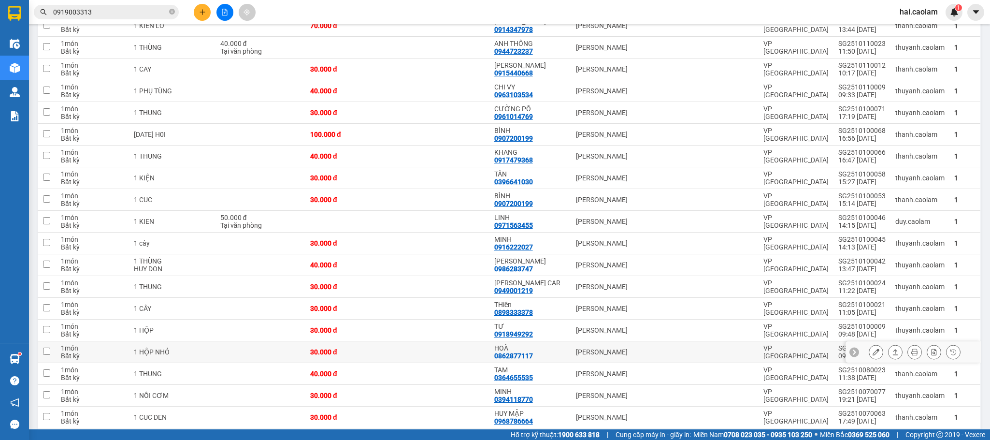
click at [383, 356] on div "30.000 đ" at bounding box center [351, 352] width 82 height 8
checkbox input "true"
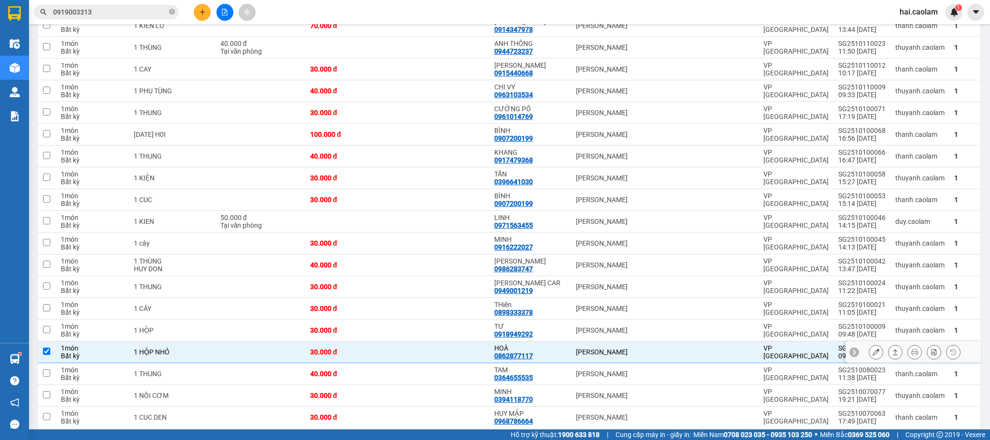
scroll to position [0, 0]
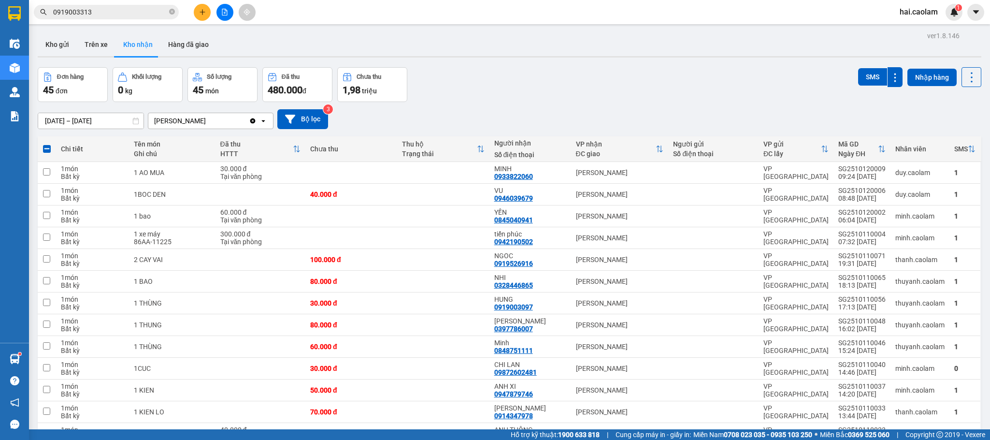
click at [483, 109] on div "[DATE] – [DATE] Press the down arrow key to interact with the calendar and sele…" at bounding box center [510, 119] width 944 height 34
click at [201, 15] on icon "plus" at bounding box center [202, 12] width 7 height 7
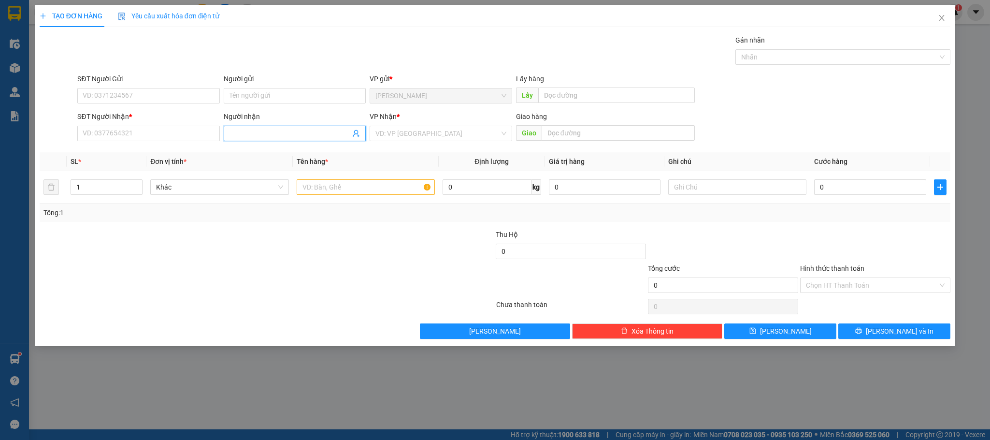
click at [245, 137] on input "Người nhận" at bounding box center [290, 133] width 121 height 11
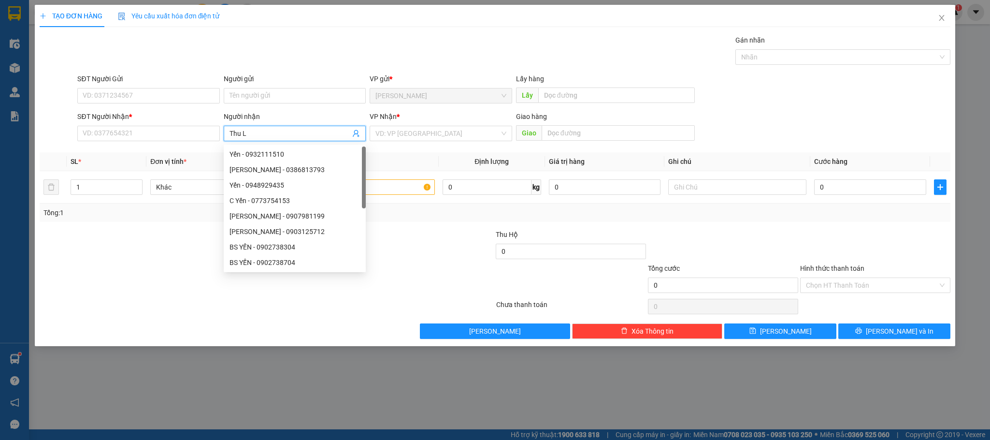
type input "[PERSON_NAME]"
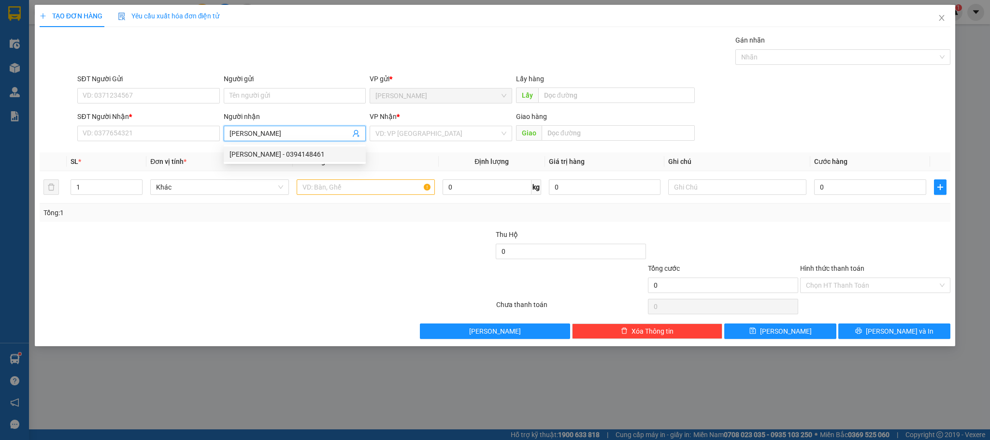
click at [314, 151] on div "Thu Lê - 0394148461" at bounding box center [295, 154] width 130 height 11
type input "0394148461"
type input "[PERSON_NAME]"
click at [824, 188] on input "0" at bounding box center [870, 186] width 112 height 15
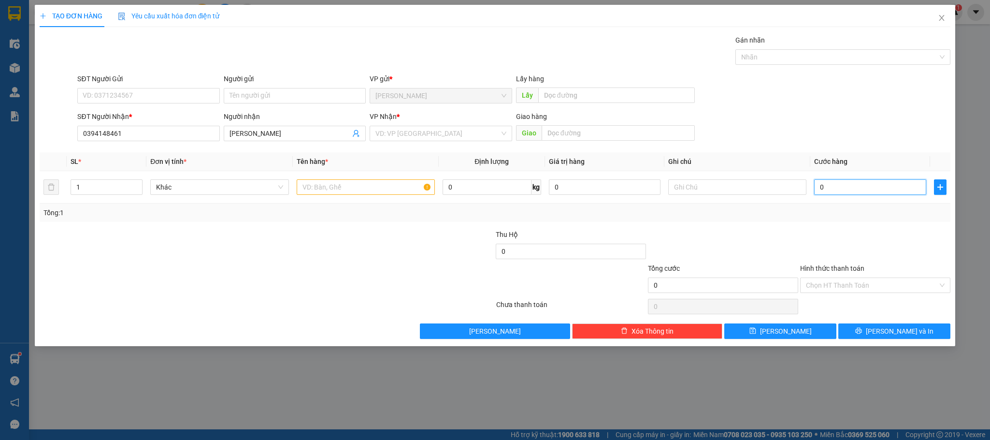
type input "5"
type input "55"
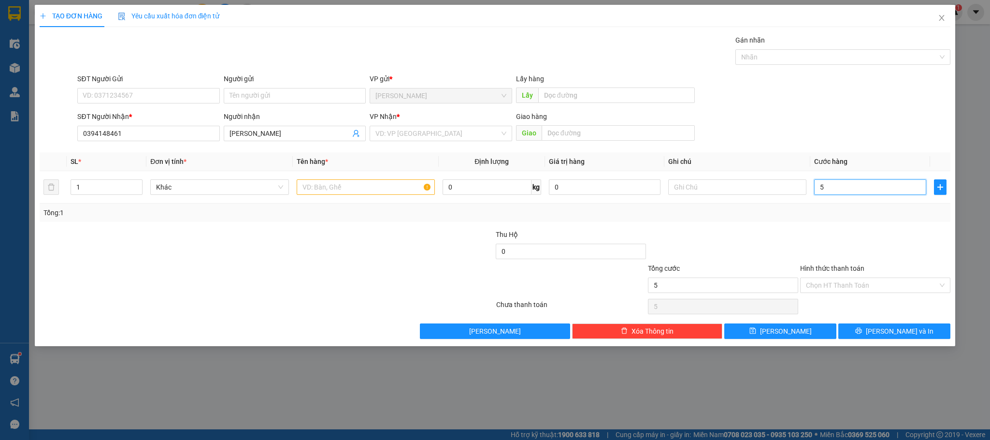
type input "55"
type input "5"
type input "50"
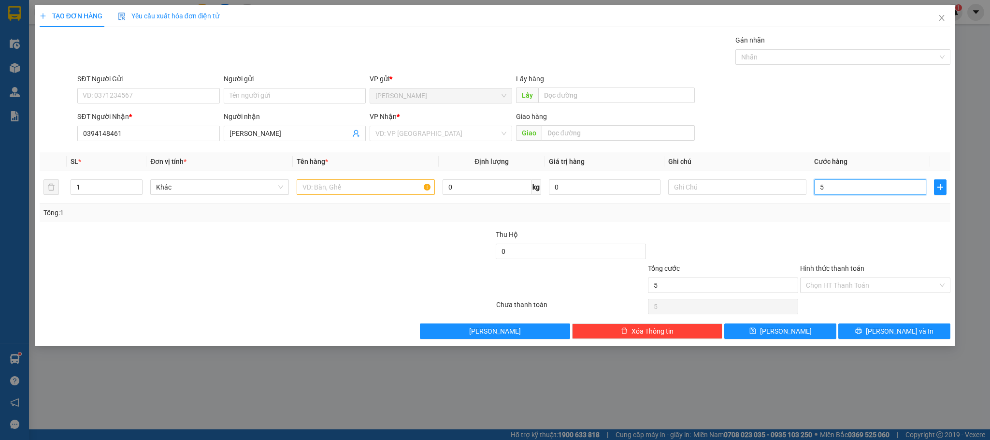
type input "50"
type input "50.000"
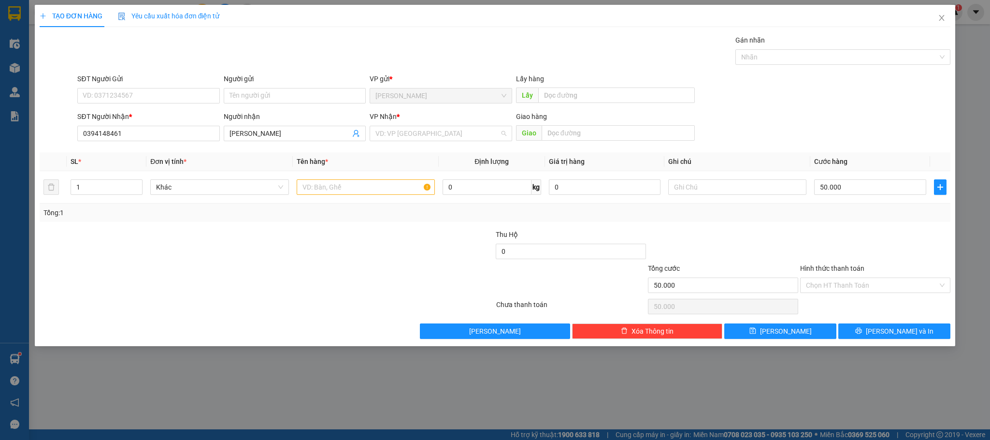
drag, startPoint x: 425, startPoint y: 132, endPoint x: 427, endPoint y: 145, distance: 13.2
click at [425, 133] on input "search" at bounding box center [437, 133] width 124 height 14
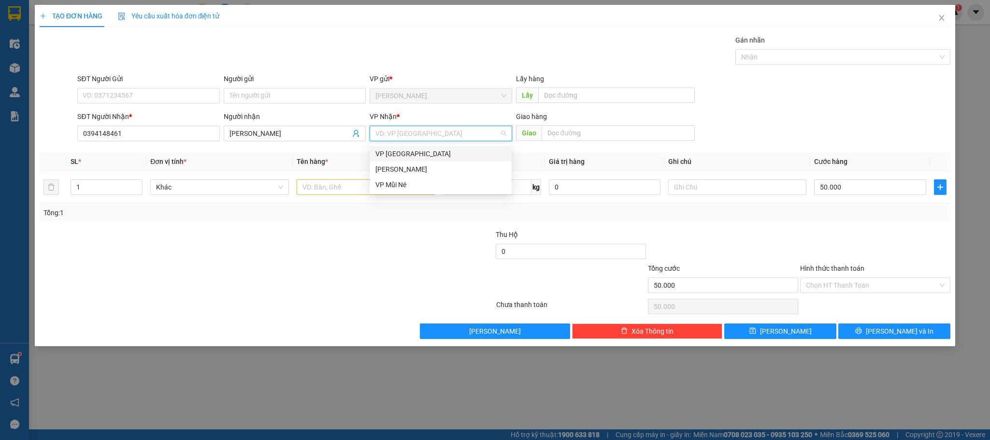
click at [416, 154] on div "VP [GEOGRAPHIC_DATA]" at bounding box center [440, 153] width 130 height 11
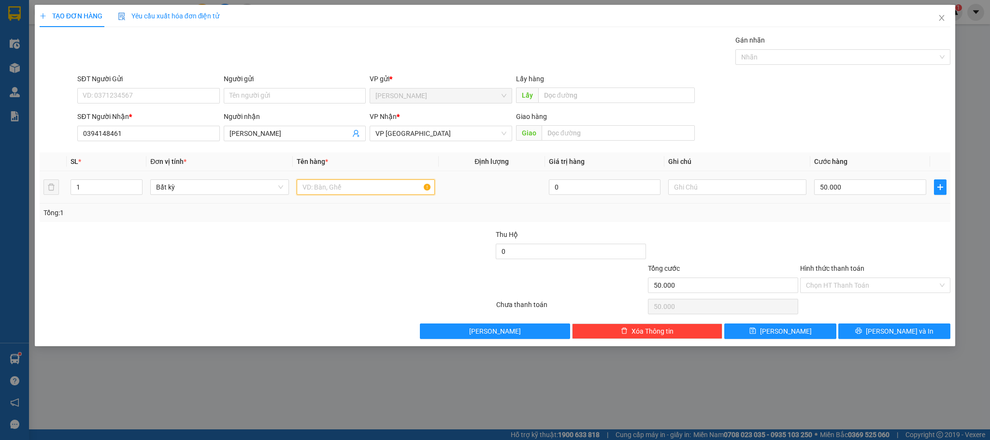
drag, startPoint x: 344, startPoint y: 180, endPoint x: 343, endPoint y: 186, distance: 5.4
click at [344, 184] on input "text" at bounding box center [366, 186] width 138 height 15
type input "1 Xốp"
click at [871, 287] on input "Hình thức thanh toán" at bounding box center [872, 285] width 132 height 14
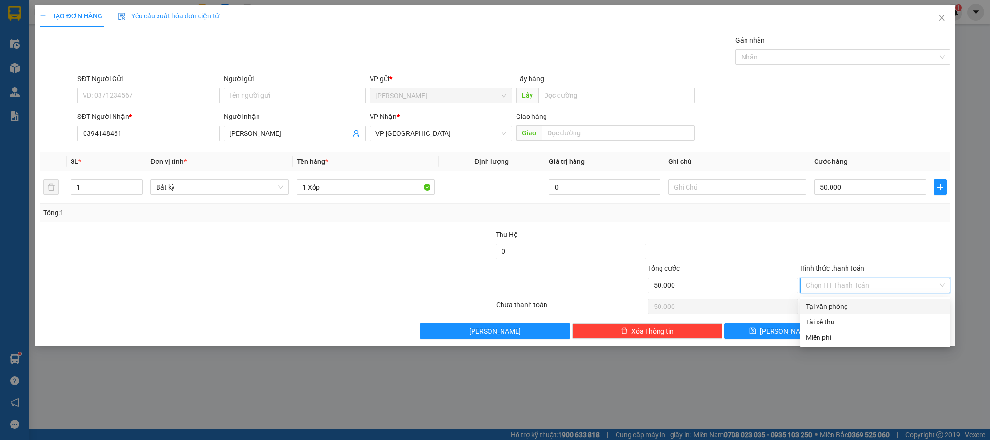
click at [843, 300] on div "Tại văn phòng" at bounding box center [875, 306] width 150 height 15
type input "0"
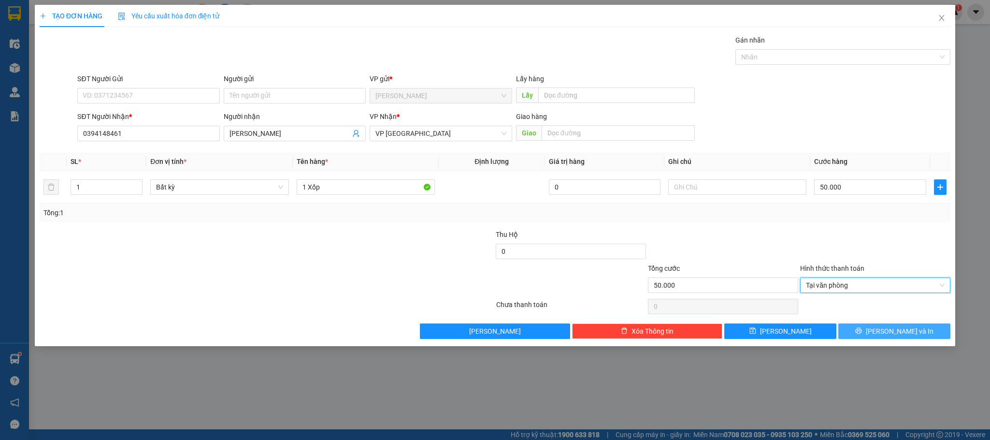
click at [879, 332] on button "[PERSON_NAME] và In" at bounding box center [894, 330] width 112 height 15
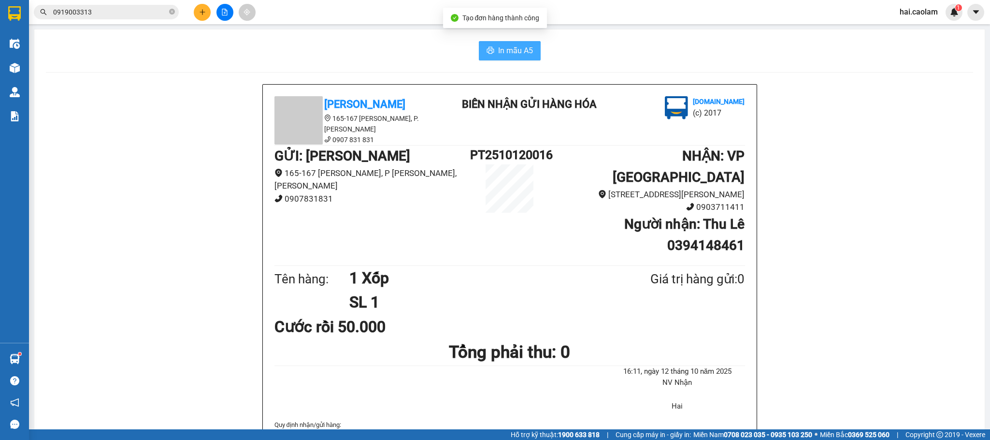
click at [516, 47] on span "In mẫu A5" at bounding box center [515, 50] width 35 height 12
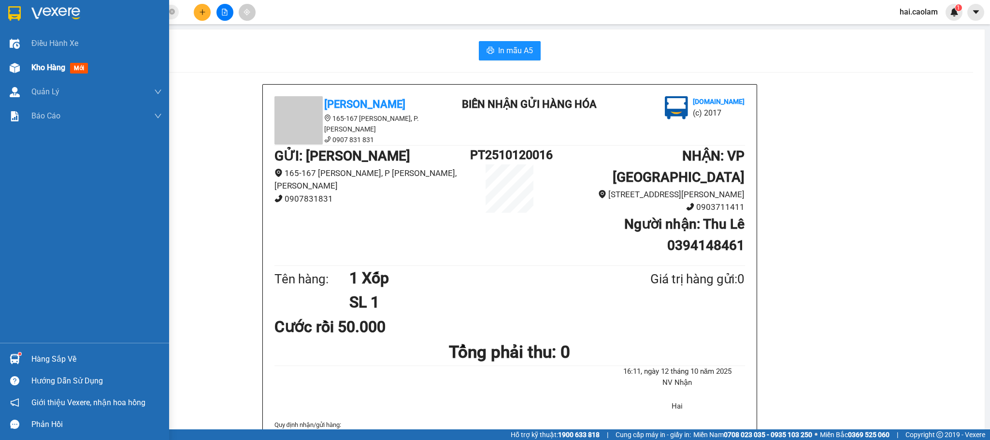
click at [45, 77] on div "Kho hàng mới" at bounding box center [96, 68] width 130 height 24
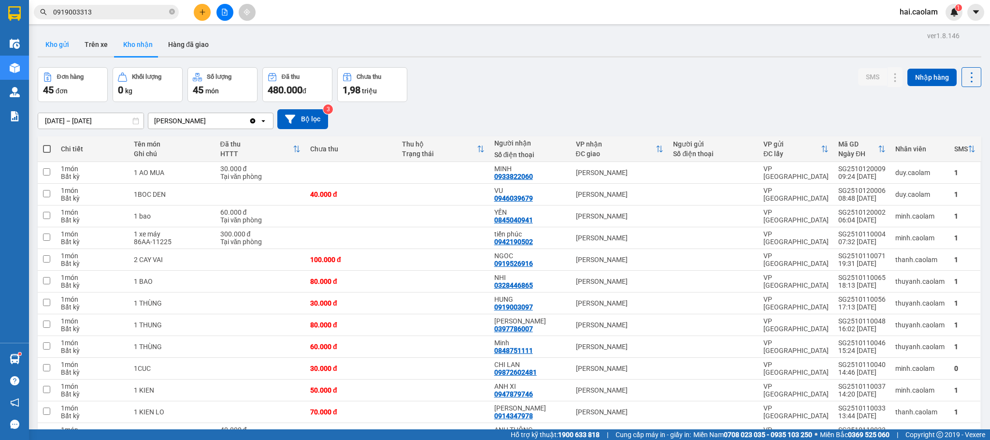
click at [58, 48] on button "Kho gửi" at bounding box center [57, 44] width 39 height 23
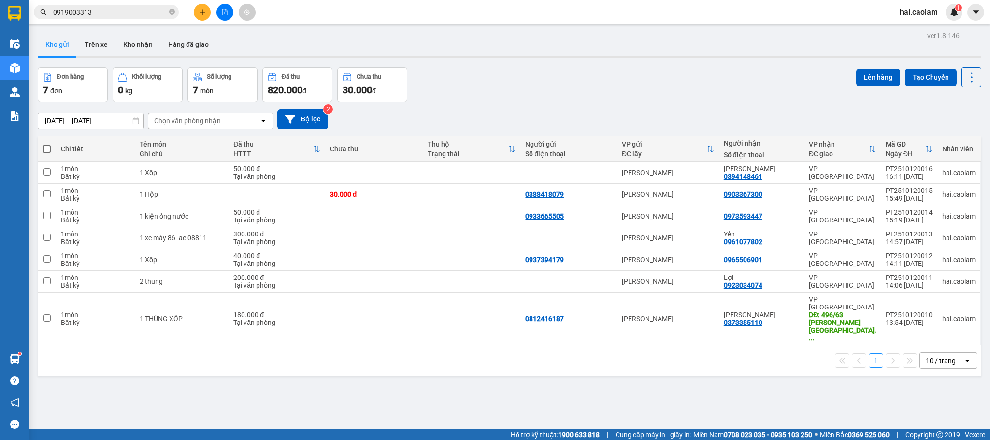
click at [554, 74] on div "Đơn hàng 7 đơn Khối lượng 0 kg Số lượng 7 món Đã thu 820.000 đ Chưa thu 30.000 …" at bounding box center [510, 84] width 944 height 35
click at [422, 315] on td at bounding box center [374, 318] width 98 height 53
checkbox input "true"
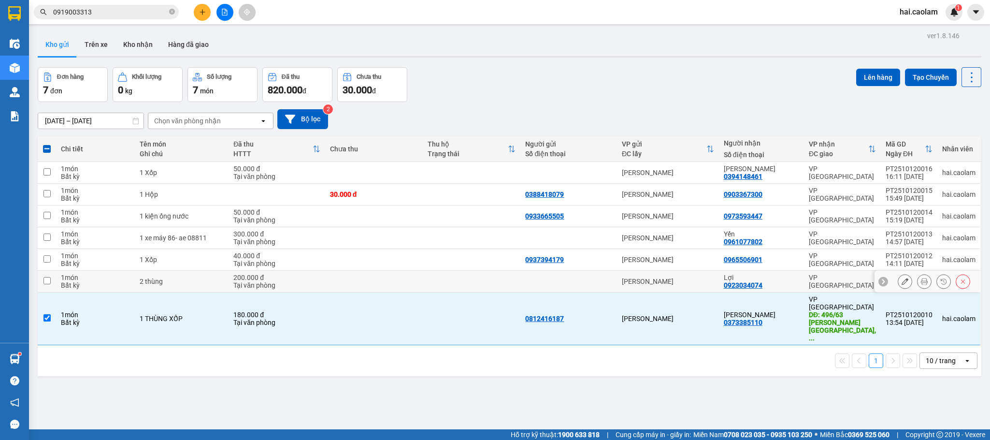
click at [432, 286] on td at bounding box center [472, 282] width 98 height 22
checkbox input "true"
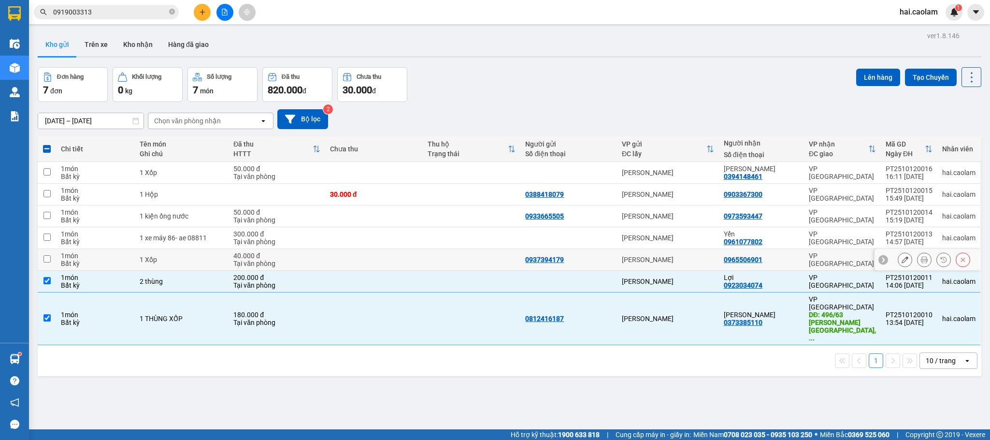
click at [423, 270] on td at bounding box center [472, 260] width 98 height 22
checkbox input "true"
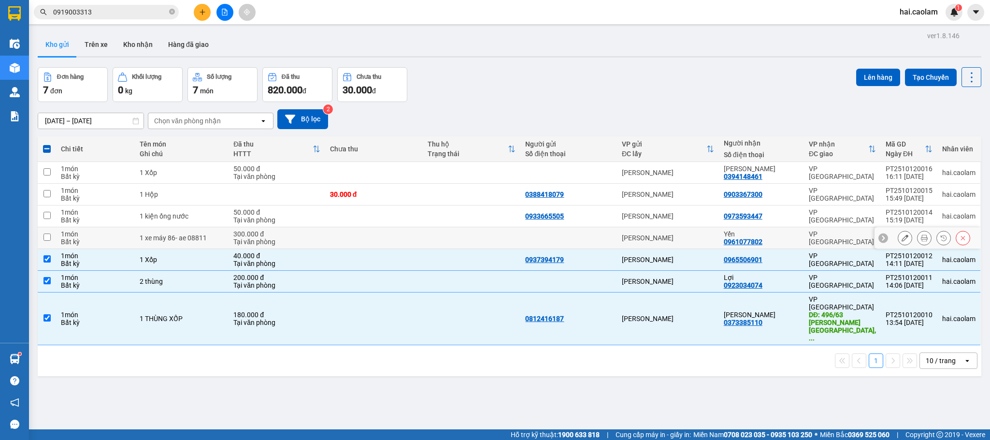
click at [433, 240] on td at bounding box center [472, 238] width 98 height 22
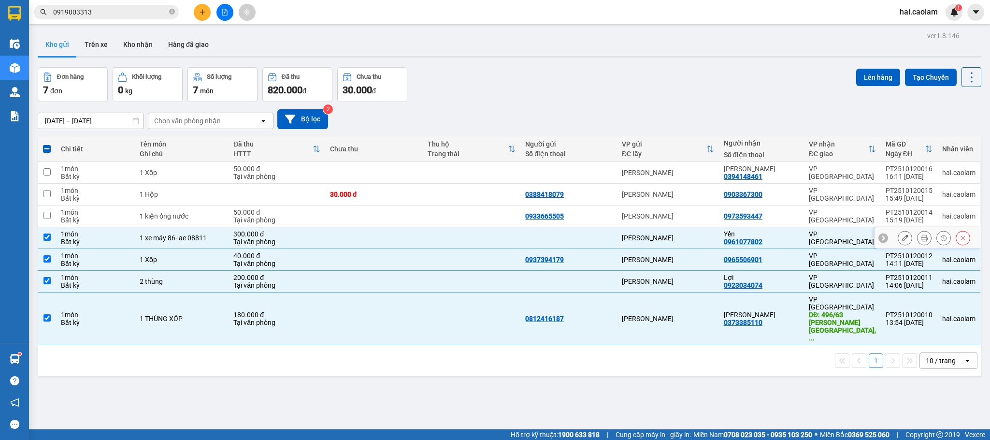
click at [499, 238] on td at bounding box center [472, 238] width 98 height 22
checkbox input "false"
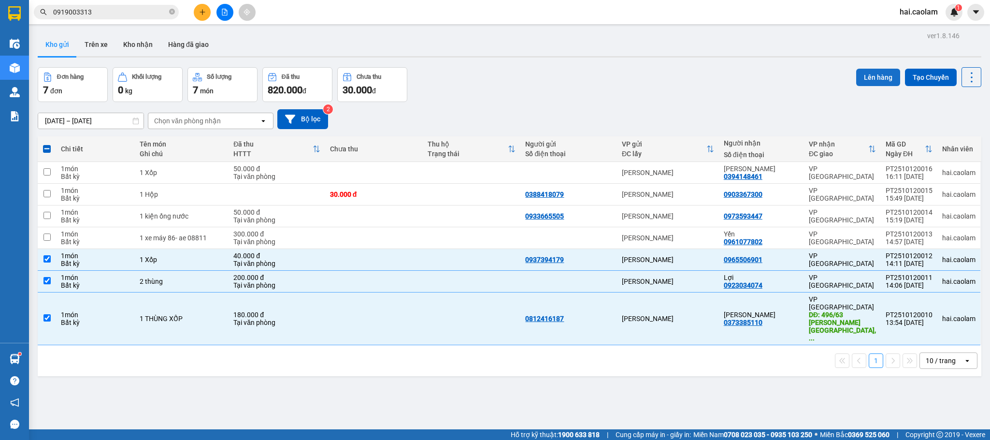
click at [857, 74] on button "Lên hàng" at bounding box center [878, 77] width 44 height 17
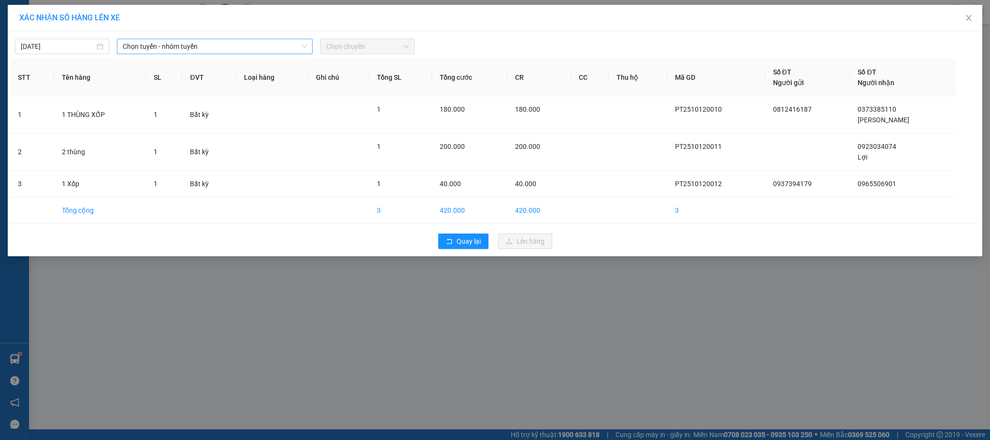
click at [181, 51] on span "Chọn tuyến - nhóm tuyến" at bounding box center [215, 46] width 185 height 14
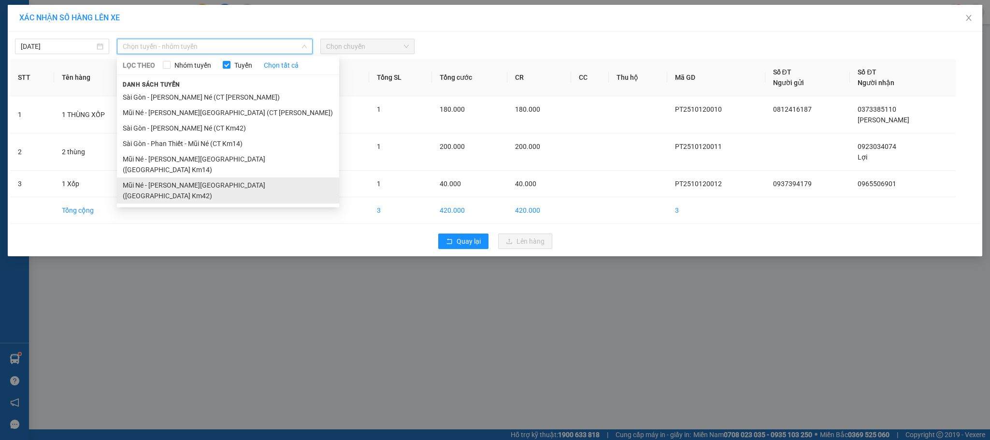
click at [207, 177] on li "Mũi Né - Phan Thiết - Sài Gòn (CT Km42)" at bounding box center [228, 190] width 222 height 26
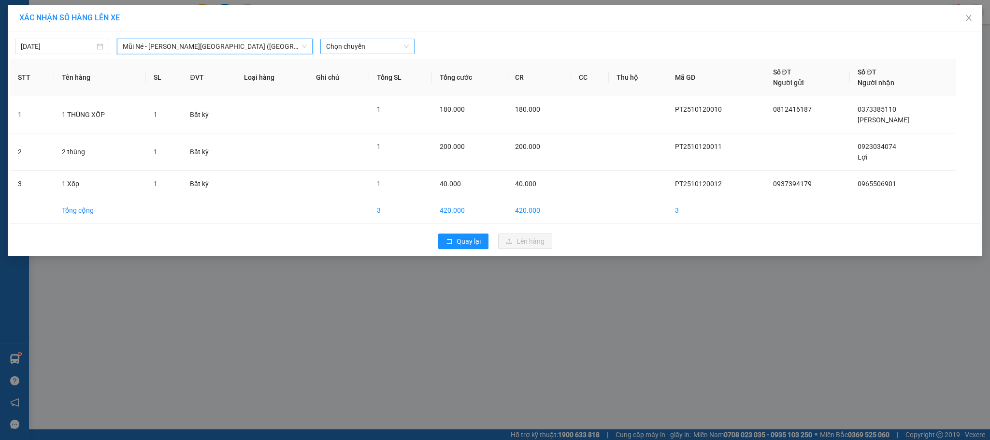
click at [383, 48] on span "Chọn chuyến" at bounding box center [367, 46] width 83 height 14
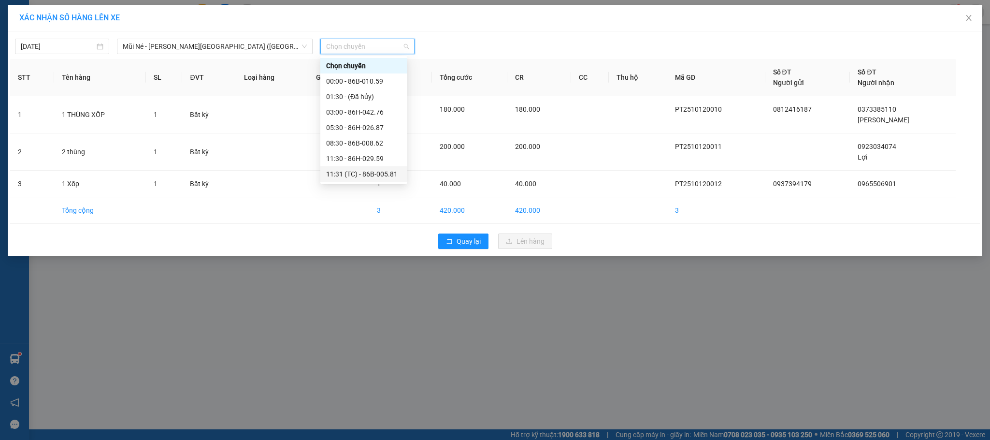
scroll to position [77, 0]
click at [361, 111] on div "15:00 - 86H-043.41" at bounding box center [363, 112] width 75 height 11
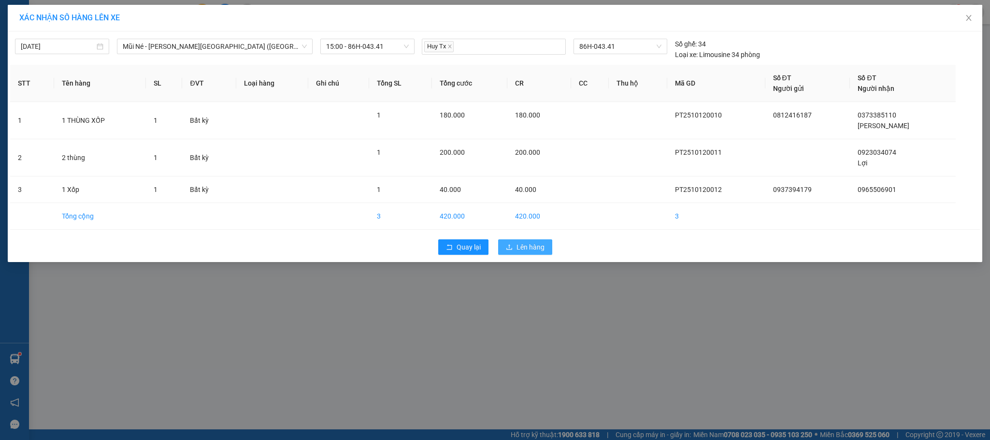
click at [538, 252] on span "Lên hàng" at bounding box center [531, 247] width 28 height 11
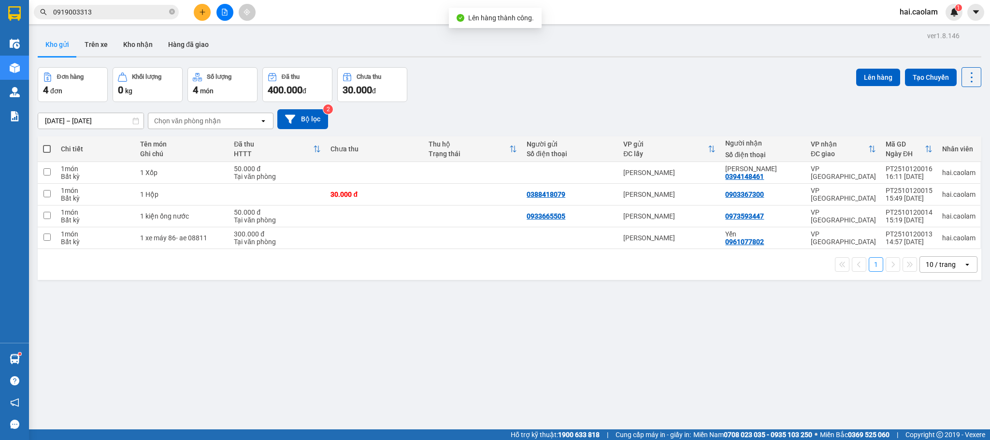
click at [585, 120] on div "10/10/2025 – 12/10/2025 Press the down arrow key to interact with the calendar …" at bounding box center [510, 119] width 944 height 20
click at [337, 219] on td at bounding box center [375, 216] width 98 height 22
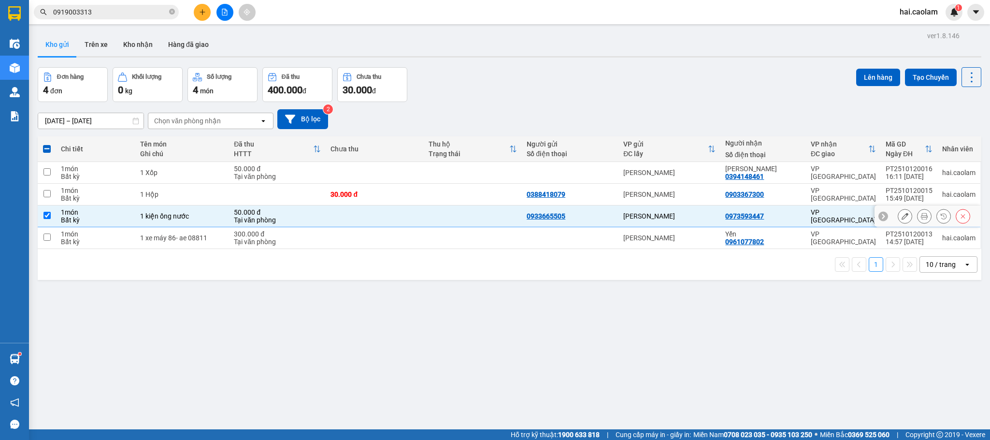
click at [337, 219] on td at bounding box center [375, 216] width 98 height 22
checkbox input "false"
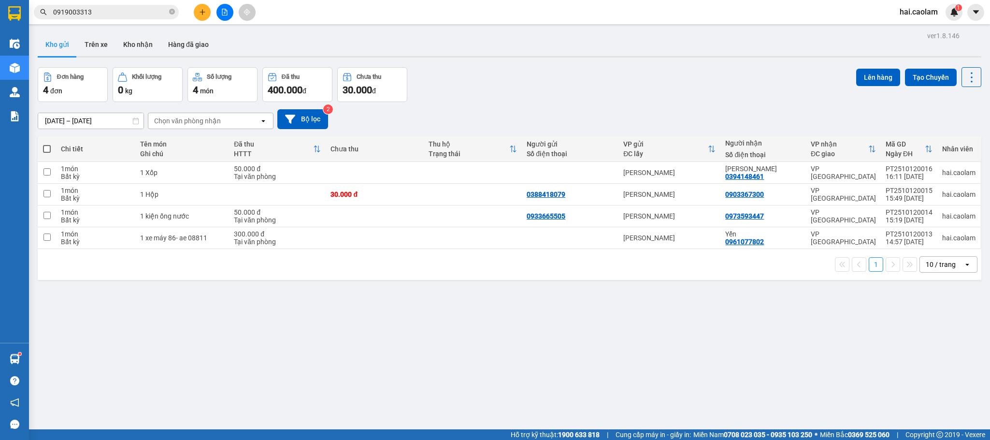
click at [717, 351] on div "ver 1.8.146 Kho gửi Trên xe Kho nhận Hàng đã giao Đơn hàng 4 đơn Khối lượng 0 k…" at bounding box center [509, 249] width 951 height 440
drag, startPoint x: 398, startPoint y: 324, endPoint x: 320, endPoint y: 295, distance: 82.6
click at [361, 314] on div "ver 1.8.146 Kho gửi Trên xe Kho nhận Hàng đã giao Đơn hàng 4 đơn Khối lượng 0 k…" at bounding box center [509, 249] width 951 height 440
click at [448, 47] on div "Kho gửi Trên xe Kho nhận Hàng đã giao" at bounding box center [510, 46] width 944 height 26
click at [360, 346] on div "ver 1.8.146 Kho gửi Trên xe Kho nhận Hàng đã giao Đơn hàng 4 đơn Khối lượng 0 k…" at bounding box center [509, 249] width 951 height 440
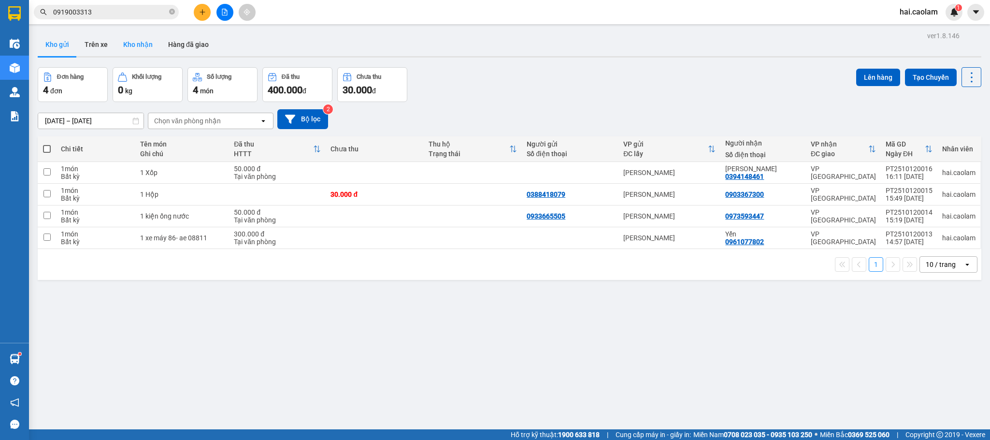
click at [124, 46] on button "Kho nhận" at bounding box center [137, 44] width 45 height 23
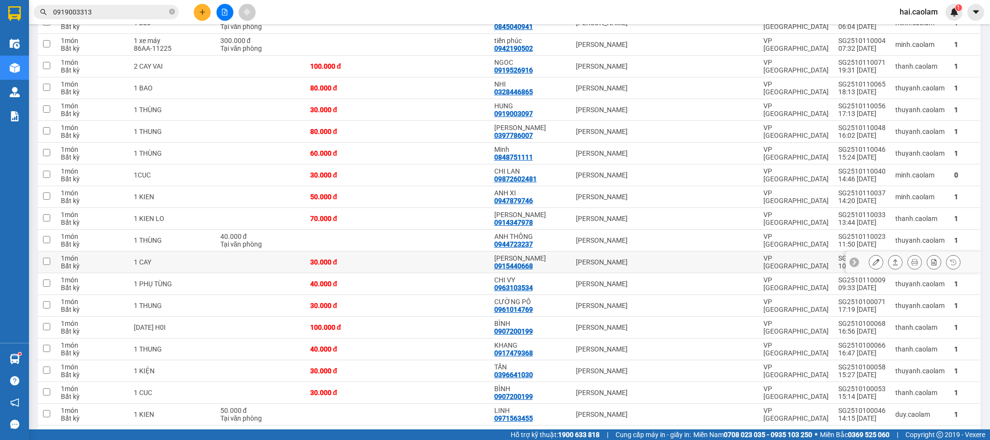
scroll to position [290, 0]
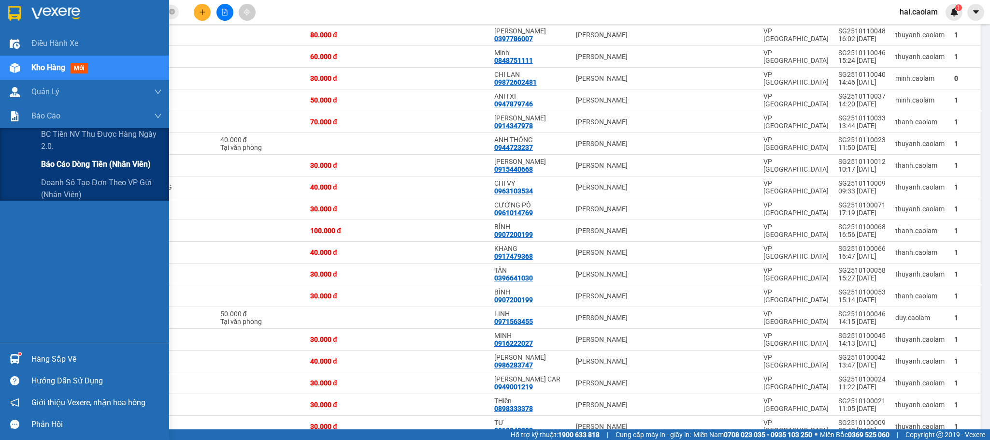
click at [74, 164] on span "Báo cáo dòng tiền (nhân viên)" at bounding box center [96, 164] width 110 height 12
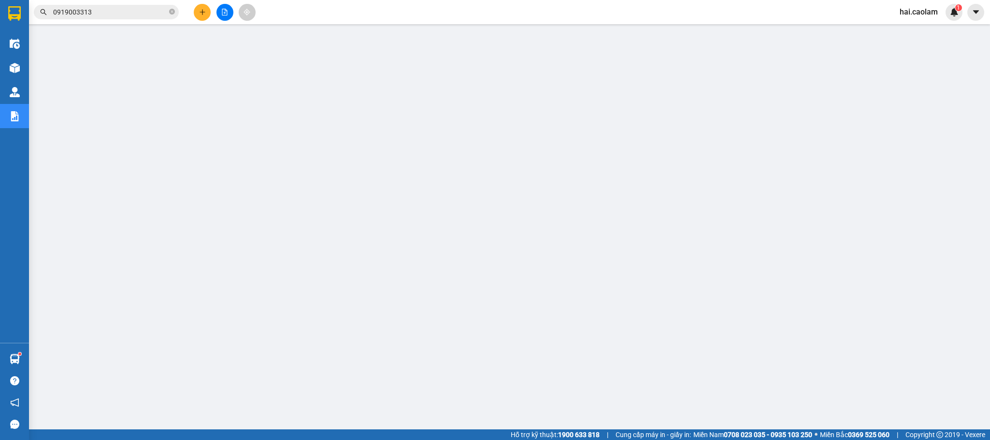
click at [235, 9] on div at bounding box center [224, 12] width 72 height 17
drag, startPoint x: 227, startPoint y: 12, endPoint x: 212, endPoint y: 190, distance: 178.9
click at [226, 12] on icon "file-add" at bounding box center [224, 12] width 7 height 7
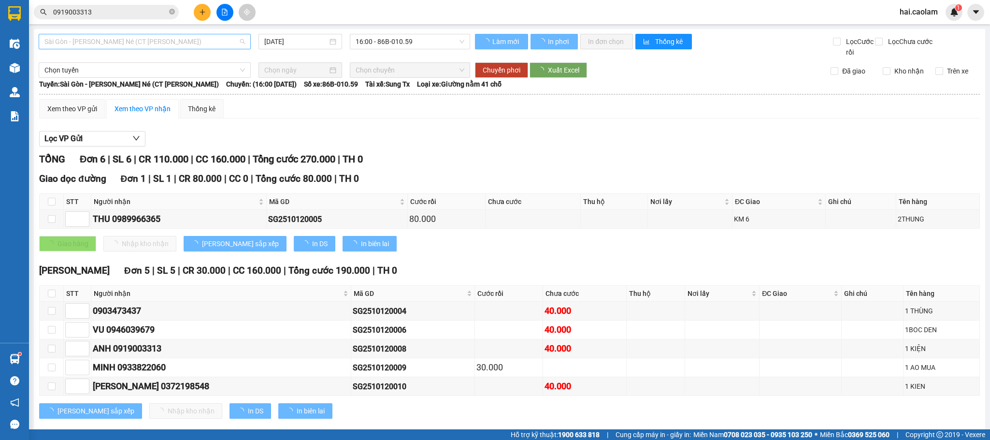
click at [201, 47] on span "Sài Gòn - [PERSON_NAME] - Mũi Né (CT Ông Đồn)" at bounding box center [144, 41] width 201 height 14
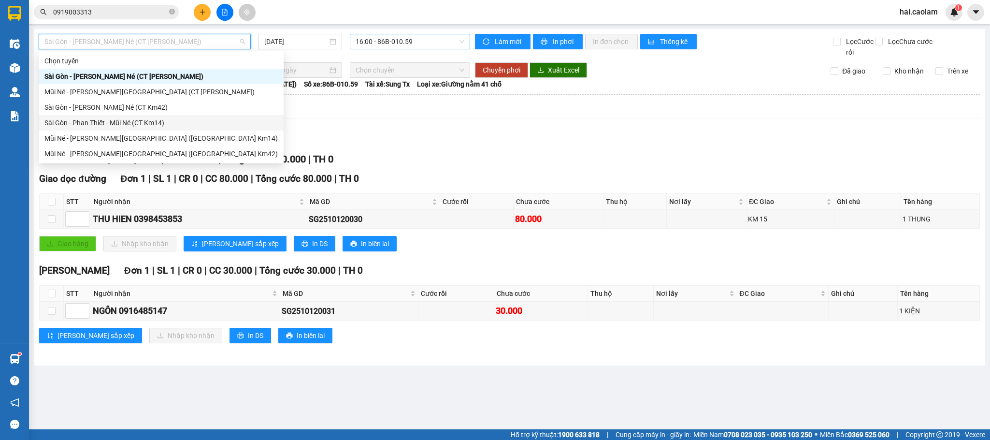
click at [376, 41] on span "16:00 - 86B-010.59" at bounding box center [410, 41] width 109 height 14
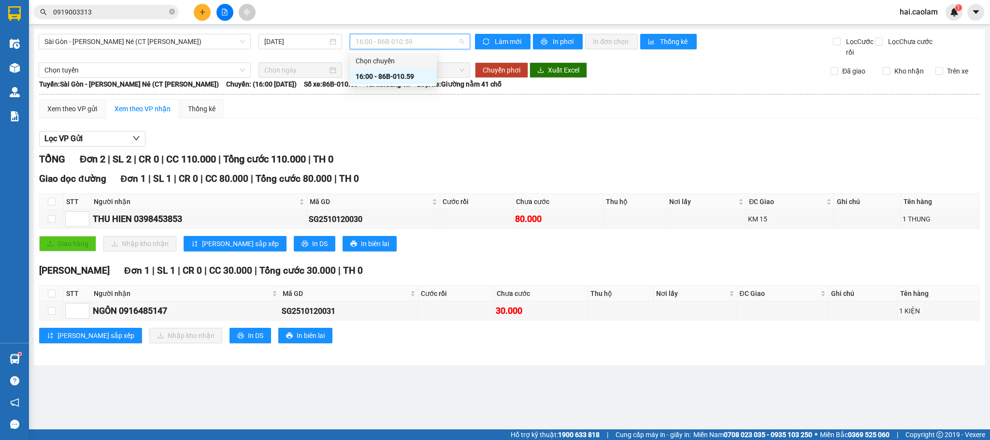
click at [533, 112] on div "Xem theo VP gửi Xem theo VP nhận Thống kê" at bounding box center [509, 108] width 941 height 19
click at [397, 48] on span "16:00 - 86B-010.59" at bounding box center [410, 41] width 109 height 14
click at [183, 43] on span "Sài Gòn - [PERSON_NAME] - Mũi Né (CT Ông Đồn)" at bounding box center [144, 41] width 201 height 14
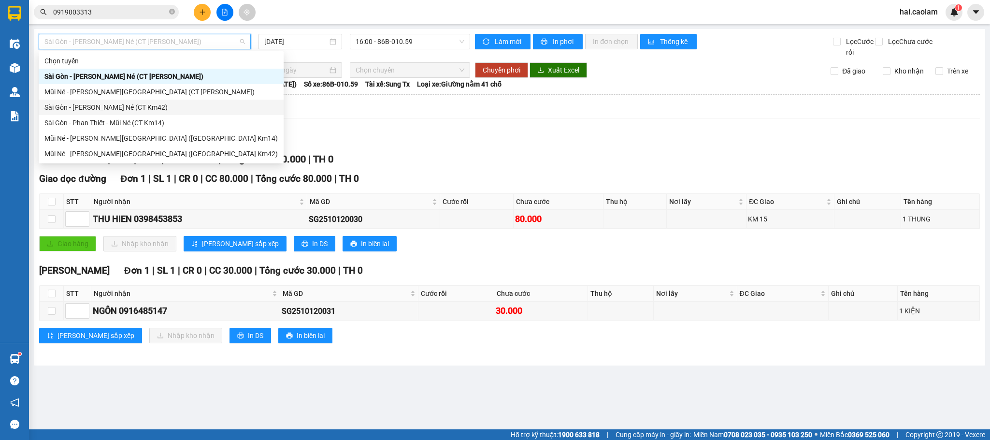
click at [163, 108] on div "Sài Gòn - [PERSON_NAME] - Mũi Né (CT Km42)" at bounding box center [160, 107] width 233 height 11
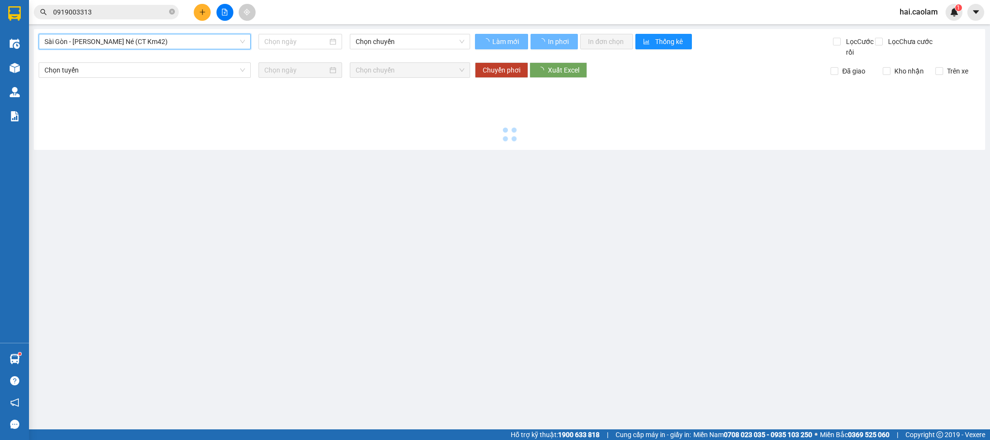
type input "[DATE]"
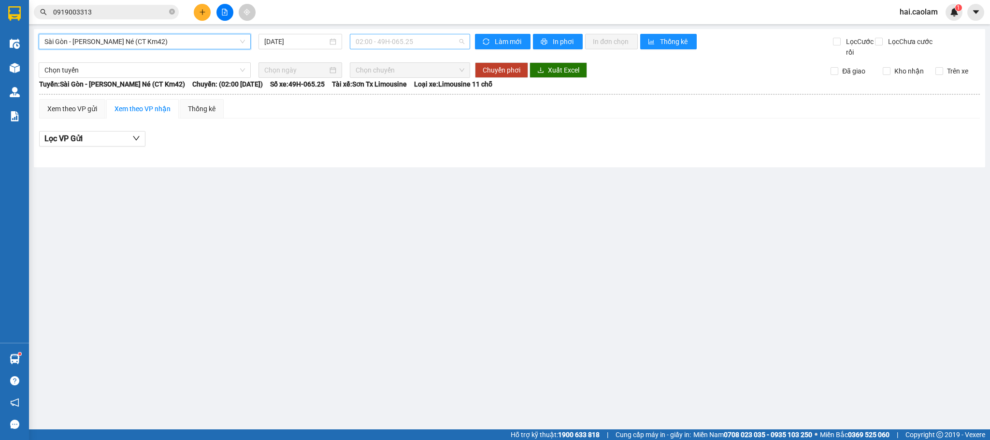
click at [386, 35] on span "02:00 - 49H-065.25" at bounding box center [410, 41] width 109 height 14
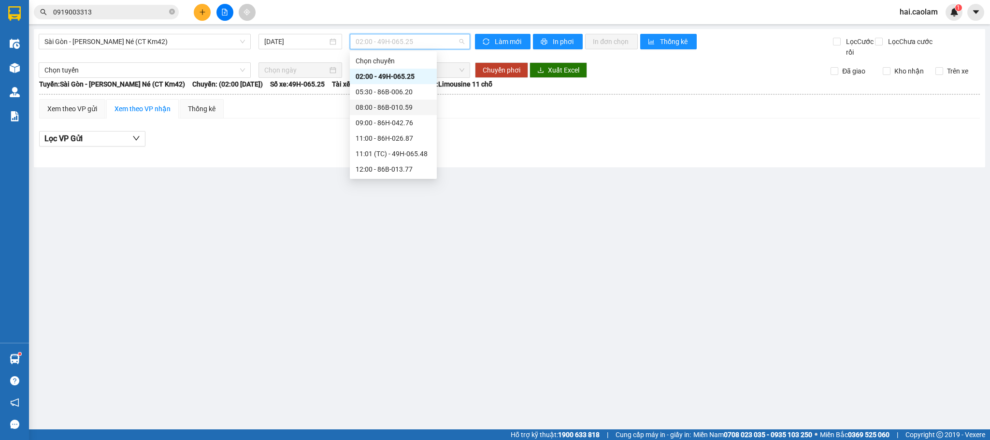
click at [369, 104] on div "08:00 - 86B-010.59" at bounding box center [393, 107] width 75 height 11
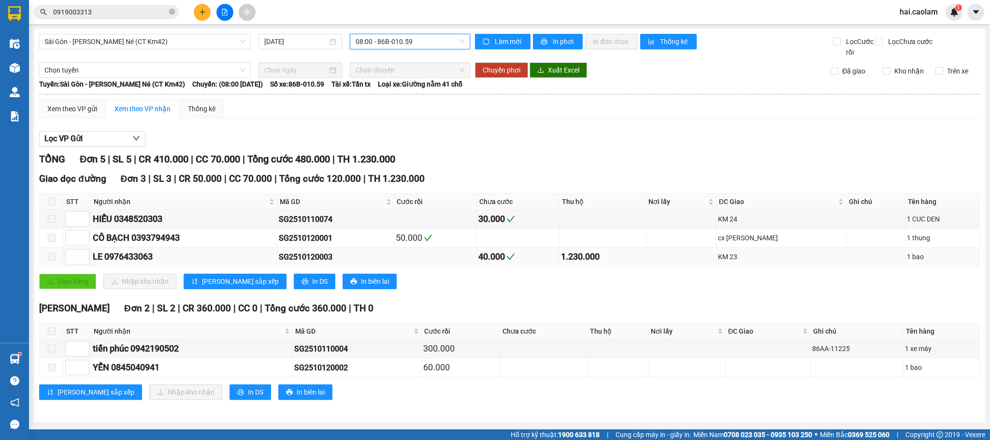
click at [308, 257] on div "SG2510120003" at bounding box center [336, 257] width 114 height 12
copy div "SG2510120003"
click at [118, 20] on div "Kết quả tìm kiếm ( 47 ) Bộ lọc Mã ĐH Trạng thái Món hàng Thu hộ Tổng cước Chưa …" at bounding box center [94, 12] width 188 height 17
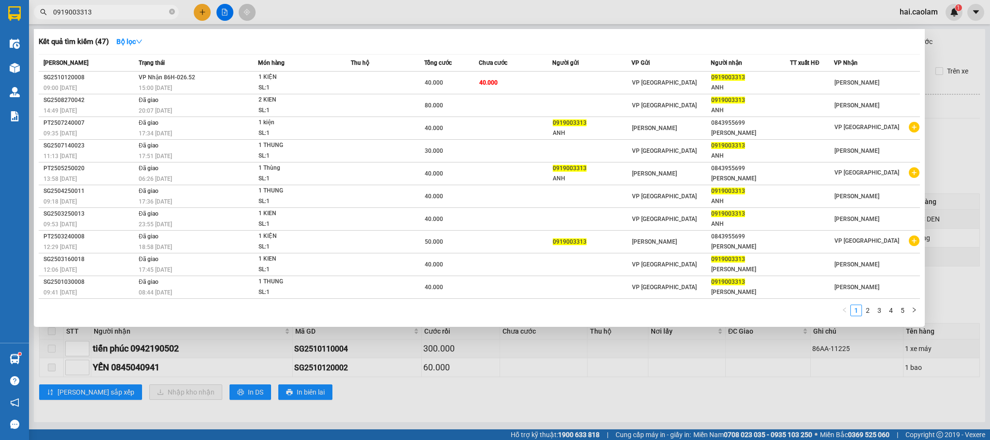
click at [118, 16] on input "0919003313" at bounding box center [110, 12] width 114 height 11
paste input "SG251012000"
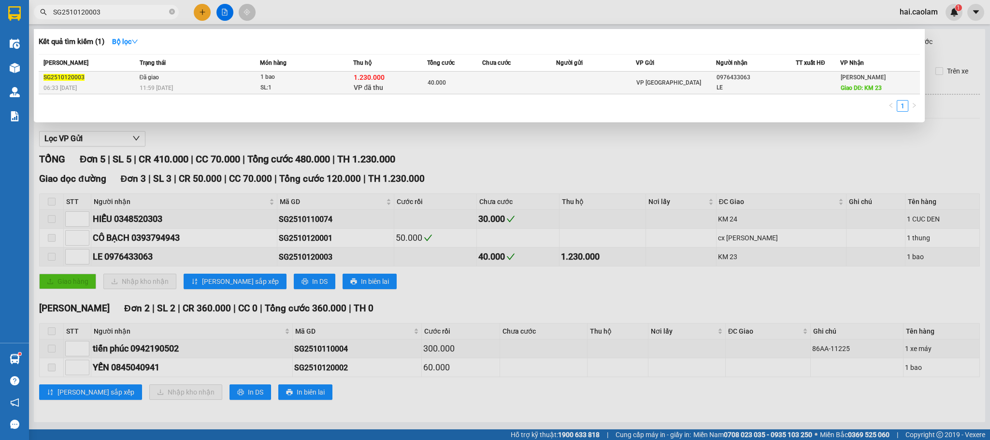
type input "SG2510120003"
click at [551, 90] on td at bounding box center [519, 83] width 74 height 23
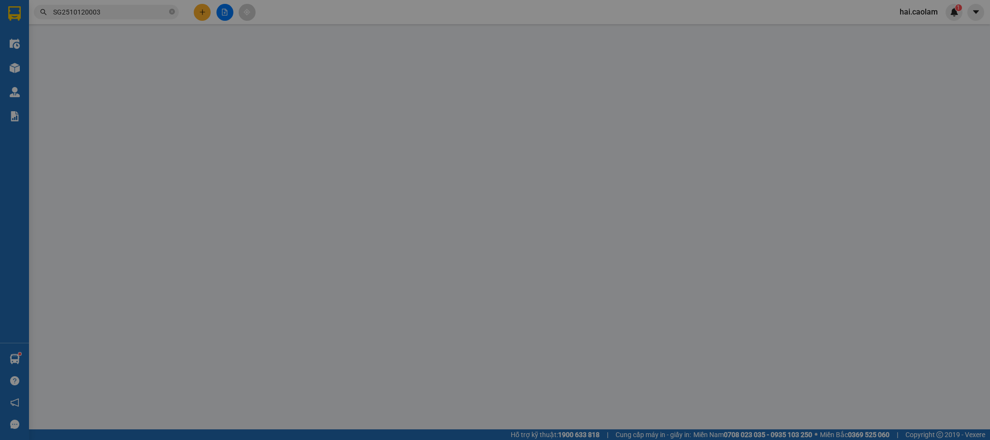
type input "0976433063"
type input "LE"
type input "KM 23"
type input "1.230.000"
type input "40.000"
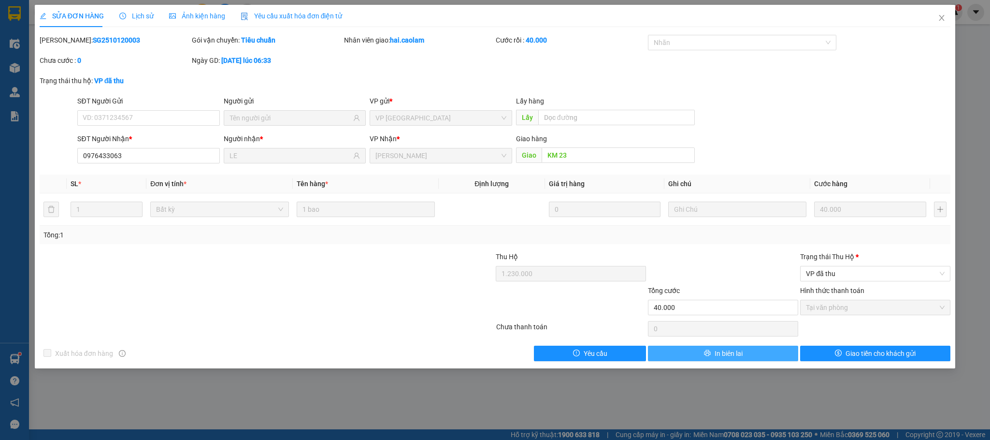
click at [742, 356] on span "In biên lai" at bounding box center [729, 353] width 28 height 11
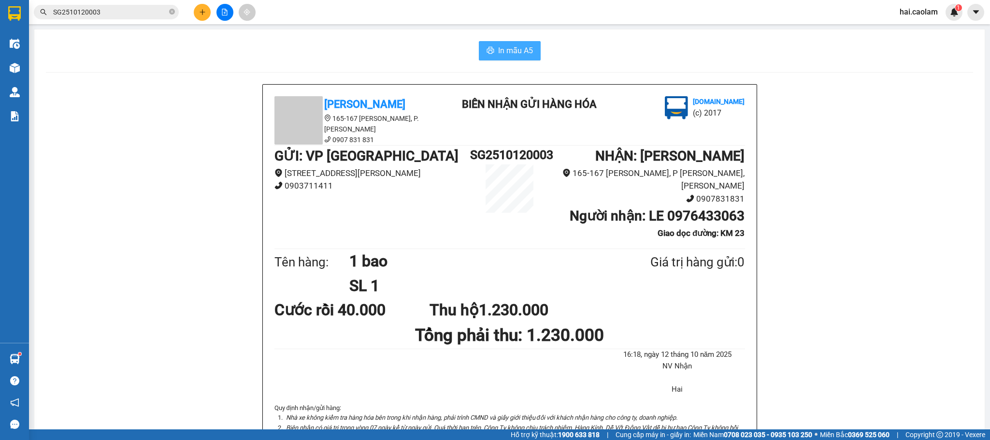
click at [512, 50] on span "In mẫu A5" at bounding box center [515, 50] width 35 height 12
click at [802, 361] on div "CAO LÂM 165-167 Đỗ Hành, P. Phú Thủy 0907 831 831 BIÊN NHẬN GỬI HÀNG HÓA Vexere…" at bounding box center [509, 306] width 927 height 444
click at [195, 92] on div "CAO LÂM 165-167 Đỗ Hành, P. Phú Thủy 0907 831 831 BIÊN NHẬN GỬI HÀNG HÓA Vexere…" at bounding box center [509, 306] width 927 height 444
click at [171, 11] on icon "close-circle" at bounding box center [172, 12] width 6 height 6
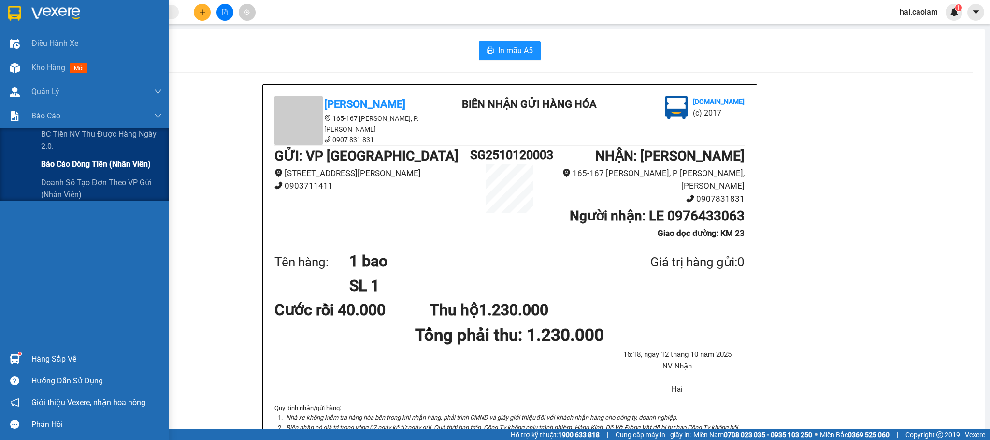
click at [74, 162] on span "Báo cáo dòng tiền (nhân viên)" at bounding box center [96, 164] width 110 height 12
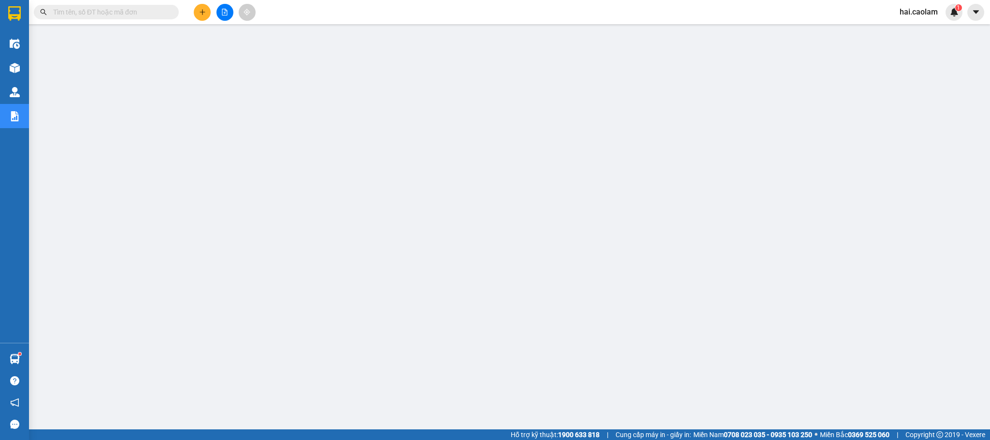
click at [126, 13] on input "text" at bounding box center [110, 12] width 114 height 11
click at [106, 18] on span at bounding box center [106, 12] width 145 height 14
click at [108, 14] on input "text" at bounding box center [110, 12] width 114 height 11
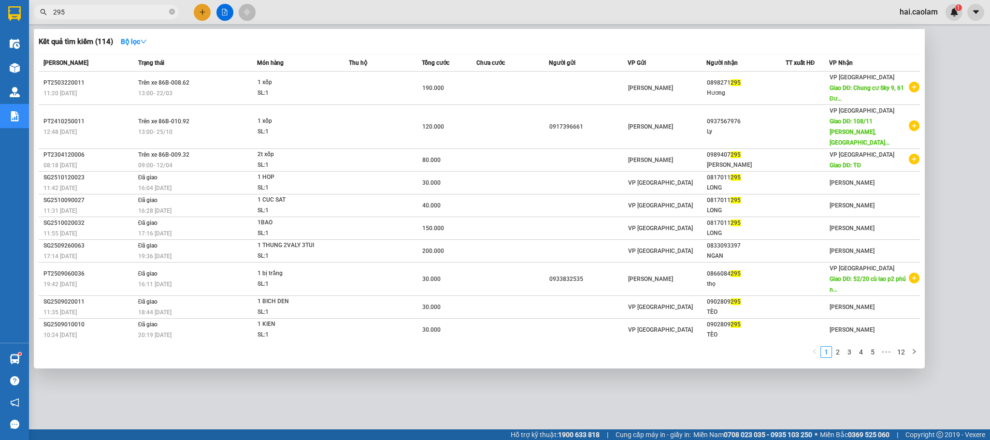
click at [103, 10] on input "295" at bounding box center [110, 12] width 114 height 11
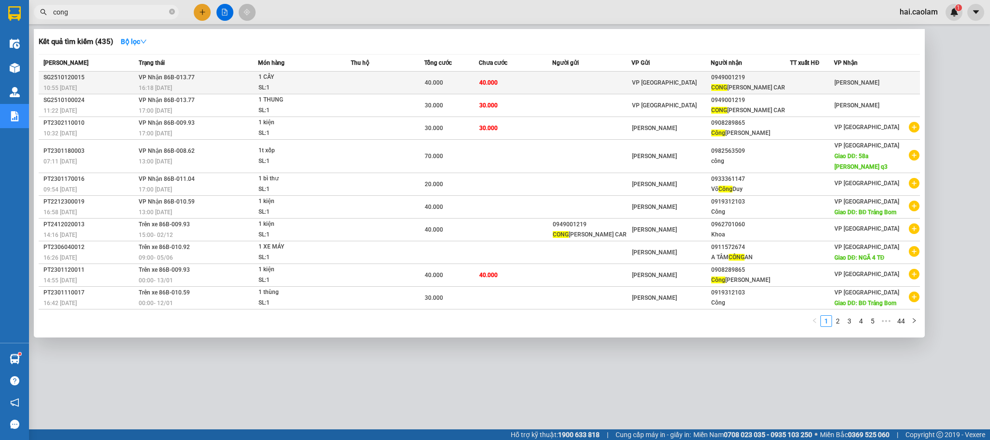
type input "cong"
click at [557, 78] on td at bounding box center [591, 83] width 79 height 23
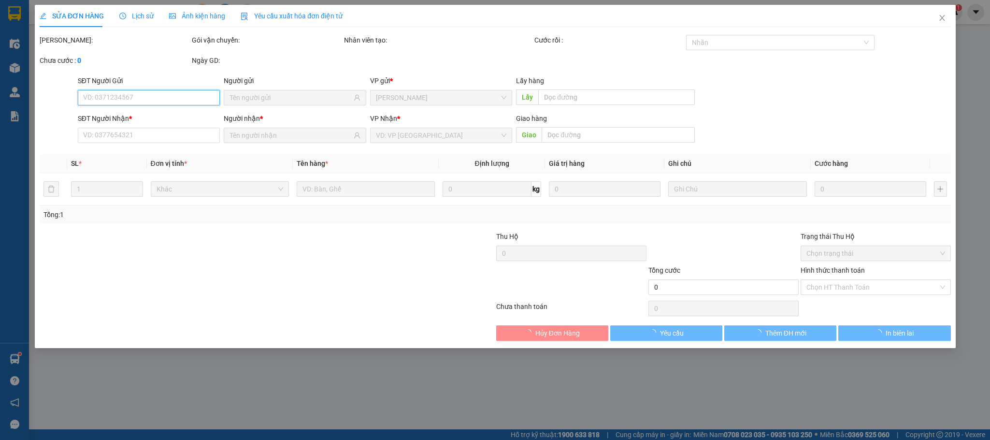
type input "0949001219"
type input "[PERSON_NAME] CAR"
type input "40.000"
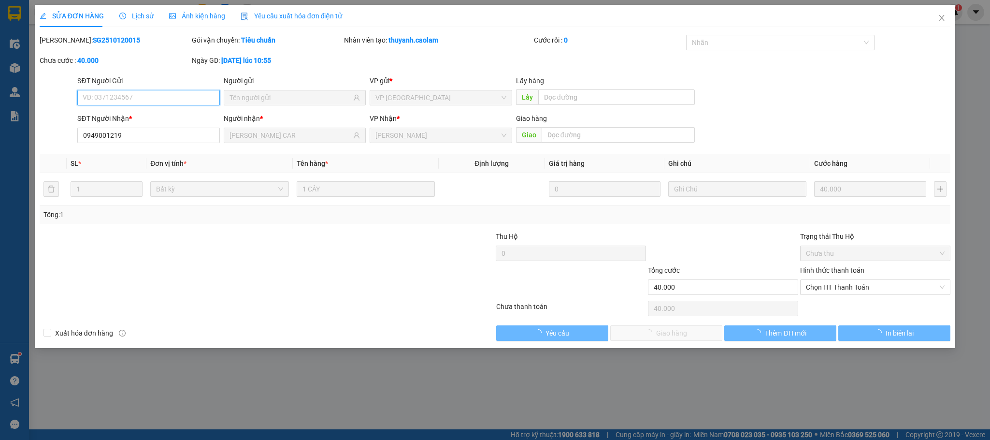
click at [847, 288] on span "Chọn HT Thanh Toán" at bounding box center [875, 287] width 139 height 14
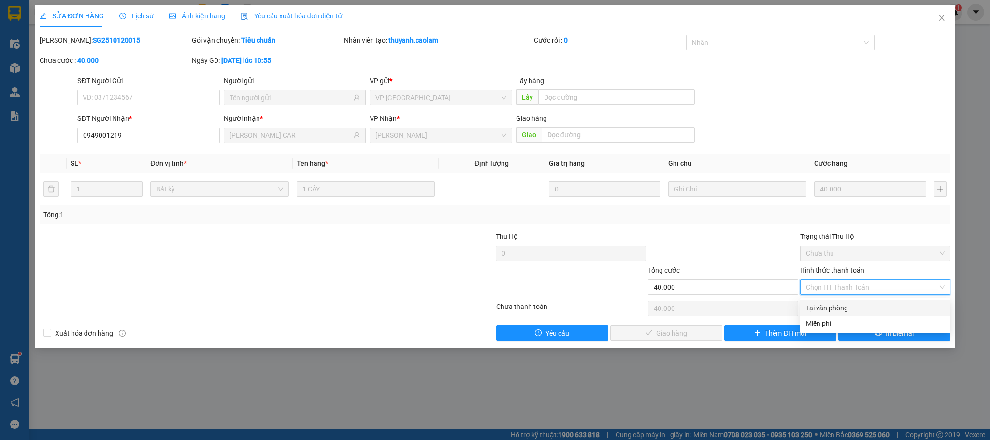
drag, startPoint x: 829, startPoint y: 306, endPoint x: 716, endPoint y: 321, distance: 114.0
click at [827, 306] on div "Tại văn phòng" at bounding box center [875, 307] width 139 height 11
type input "0"
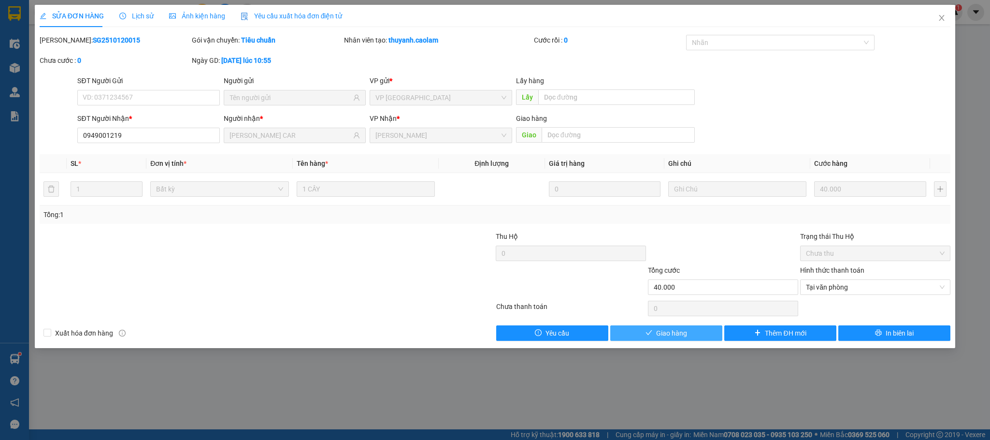
click at [676, 332] on span "Giao hàng" at bounding box center [671, 333] width 31 height 11
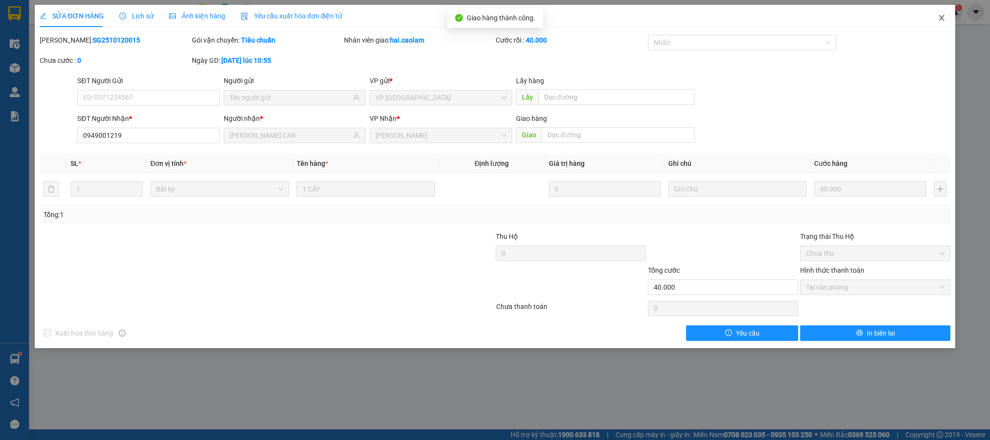
click at [879, 17] on span "Close" at bounding box center [941, 18] width 27 height 27
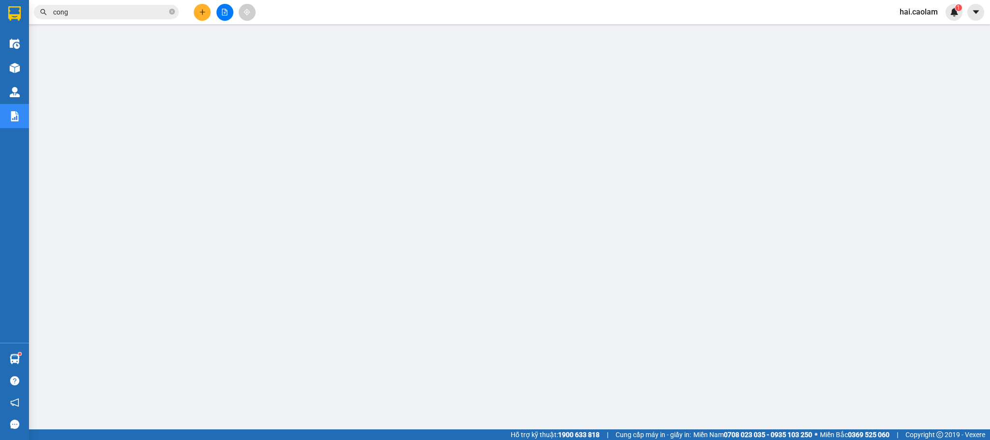
click at [107, 12] on input "cong" at bounding box center [110, 12] width 114 height 11
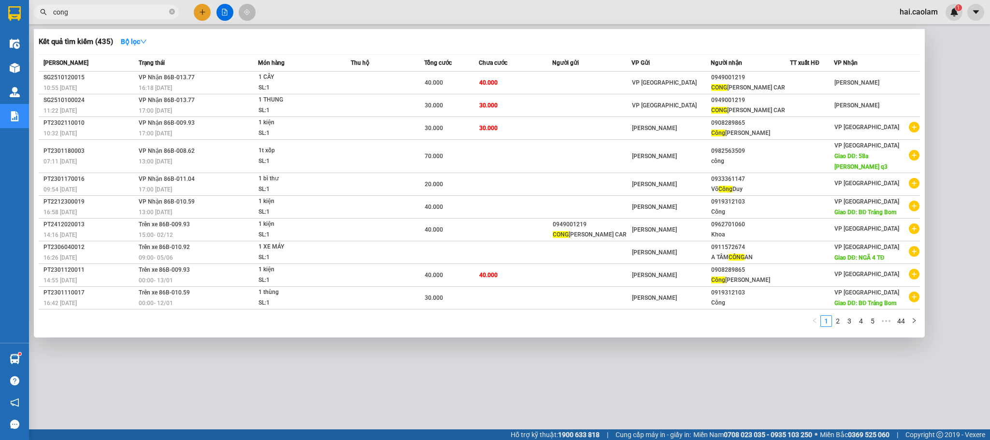
click at [107, 12] on input "cong" at bounding box center [110, 12] width 114 height 11
click at [402, 373] on div at bounding box center [495, 220] width 990 height 440
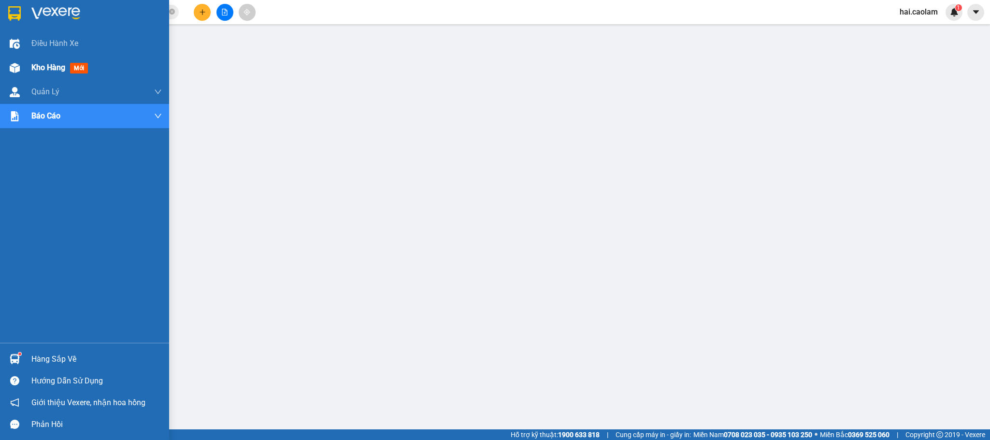
click at [10, 65] on img at bounding box center [15, 68] width 10 height 10
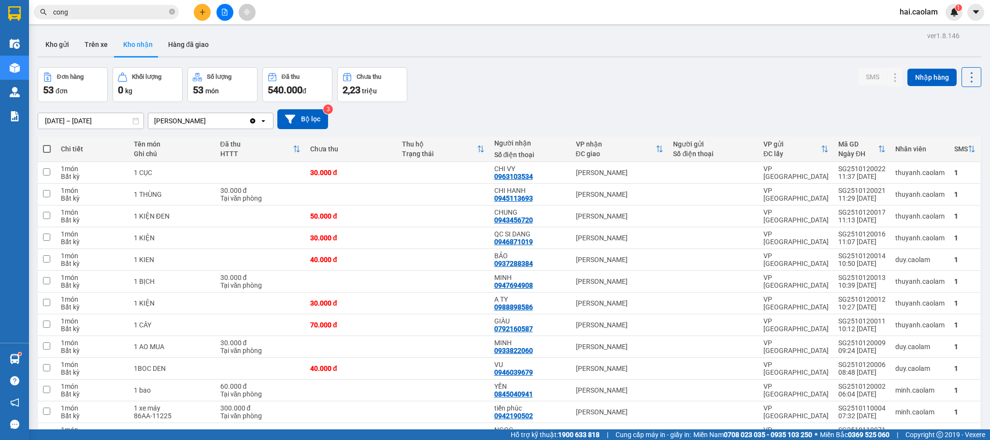
drag, startPoint x: 509, startPoint y: 109, endPoint x: 406, endPoint y: 4, distance: 147.3
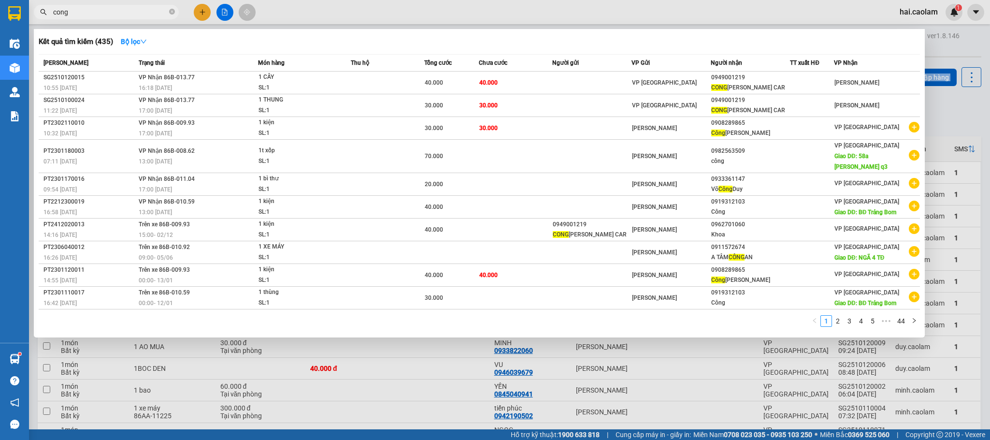
click at [119, 12] on input "cong" at bounding box center [110, 12] width 114 height 11
type input "c"
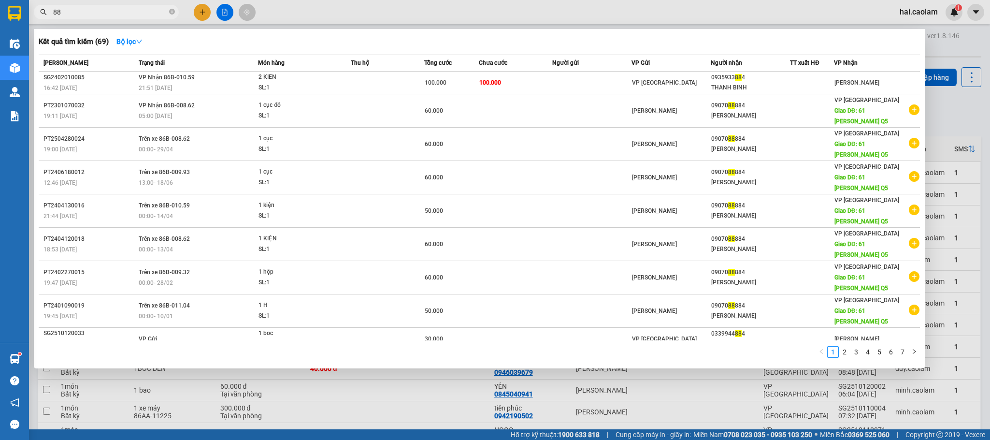
type input "8"
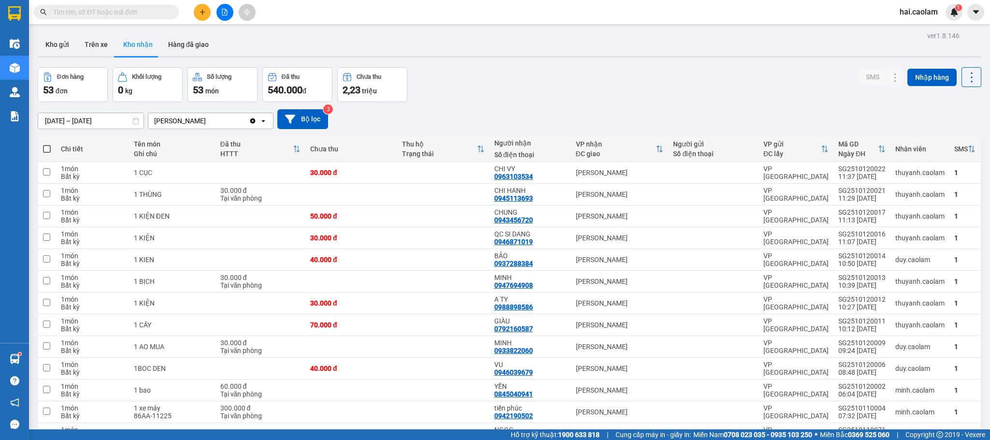
click at [106, 7] on input "text" at bounding box center [110, 12] width 114 height 11
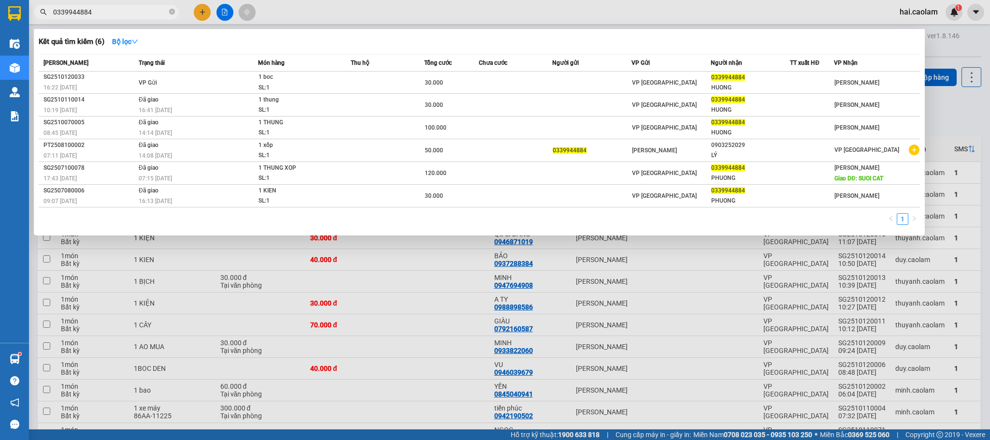
click at [444, 323] on div at bounding box center [495, 220] width 990 height 440
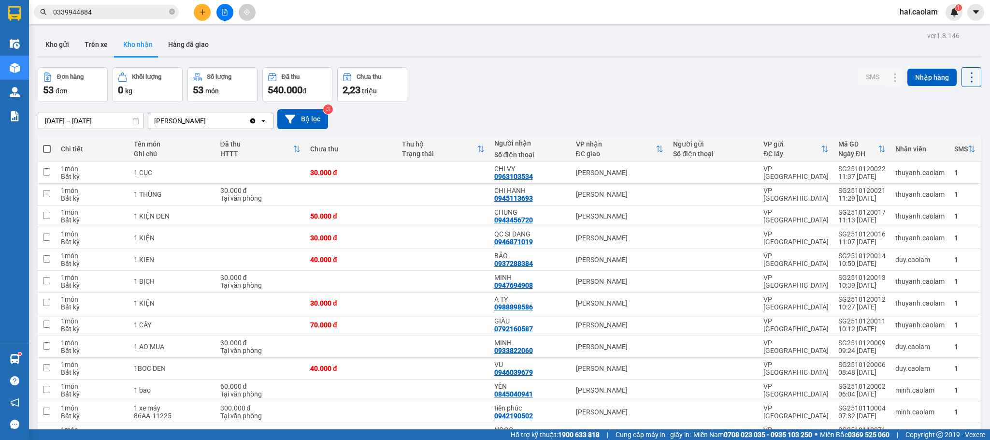
click at [477, 129] on div "[DATE] – [DATE] Press the down arrow key to interact with the calendar and sele…" at bounding box center [510, 119] width 944 height 20
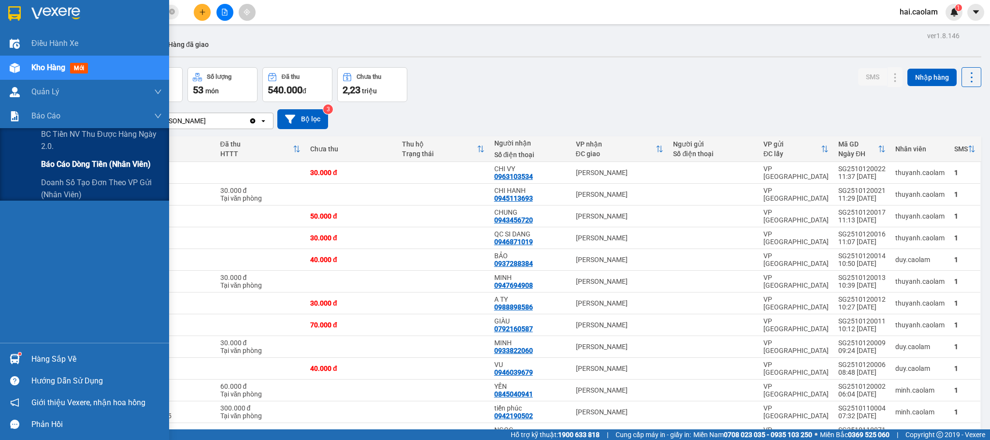
click at [45, 170] on span "Báo cáo dòng tiền (nhân viên)" at bounding box center [96, 164] width 110 height 12
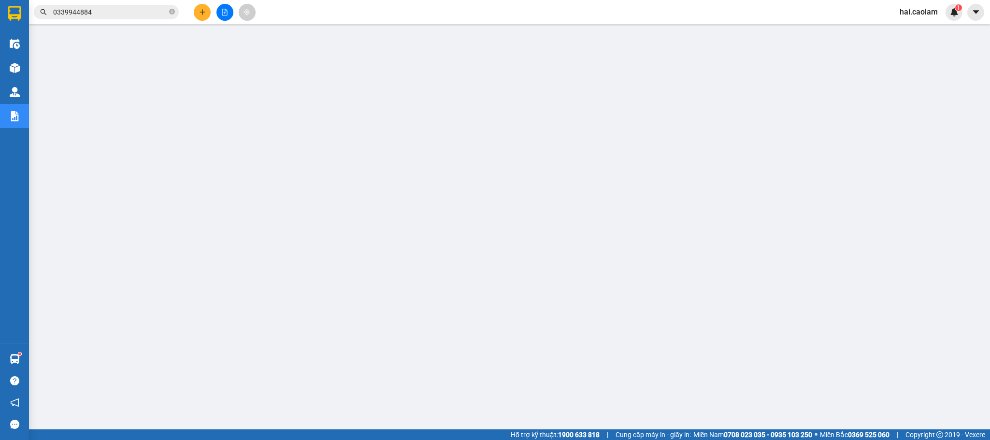
click at [97, 12] on input "0339944884" at bounding box center [110, 12] width 114 height 11
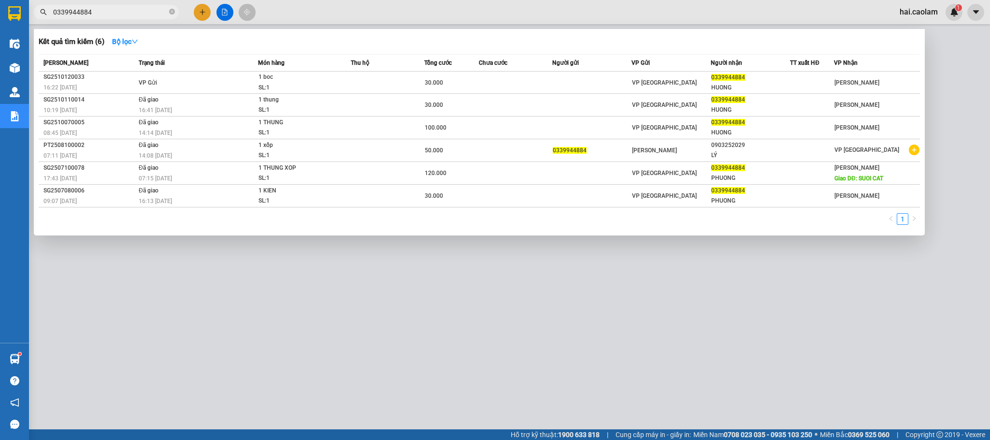
click at [97, 12] on input "0339944884" at bounding box center [110, 12] width 114 height 11
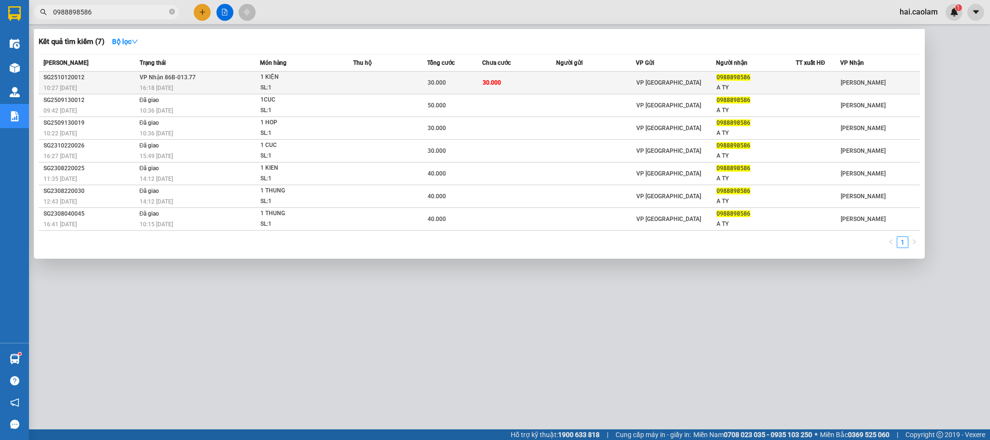
type input "0988898586"
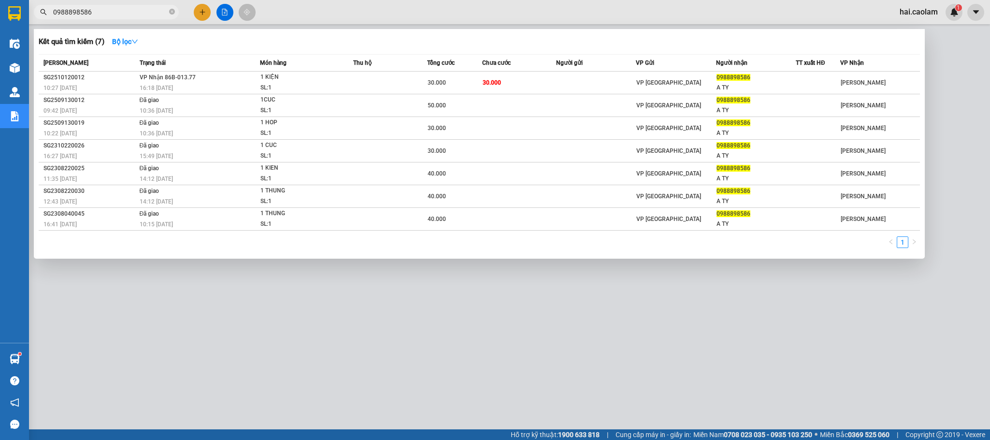
click at [103, 9] on input "0988898586" at bounding box center [110, 12] width 114 height 11
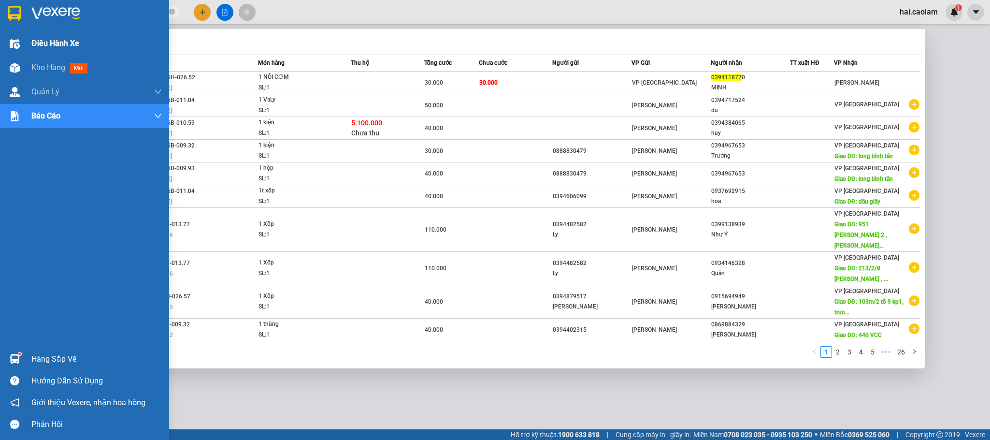
type input "0394118770"
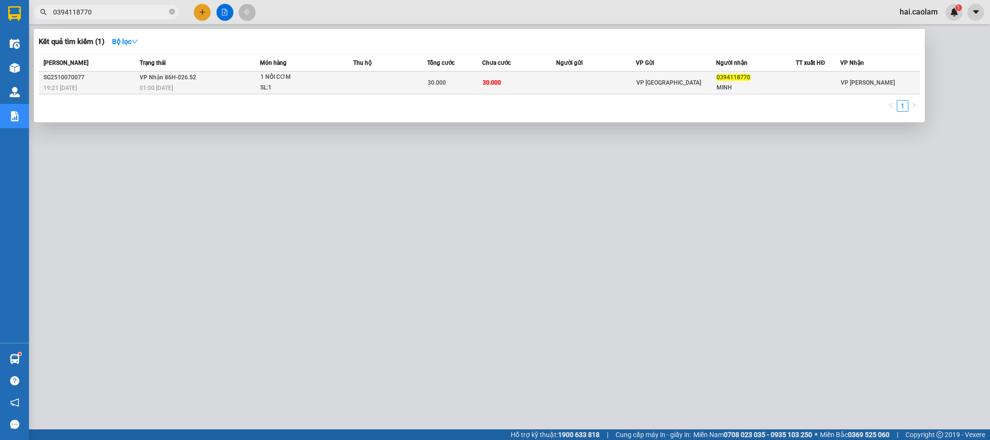
type input "0394118770"
click at [438, 82] on span "30.000" at bounding box center [437, 82] width 18 height 7
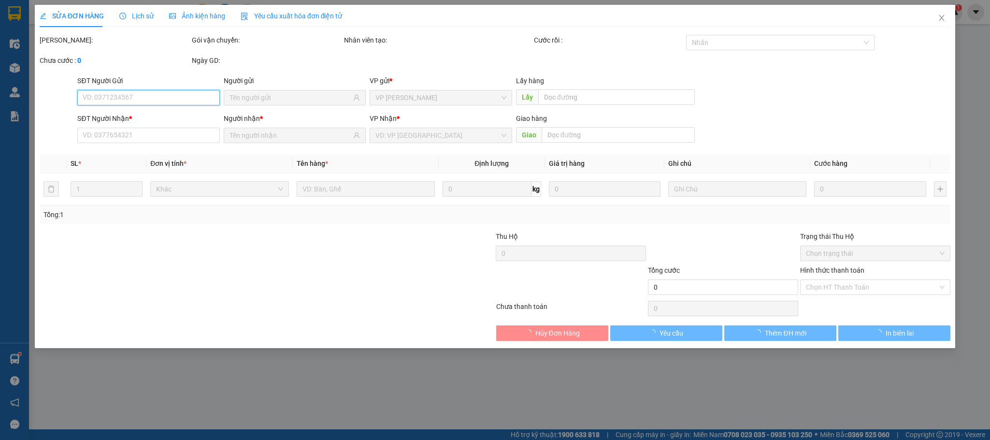
type input "0394118770"
type input "MINH"
type input "30.000"
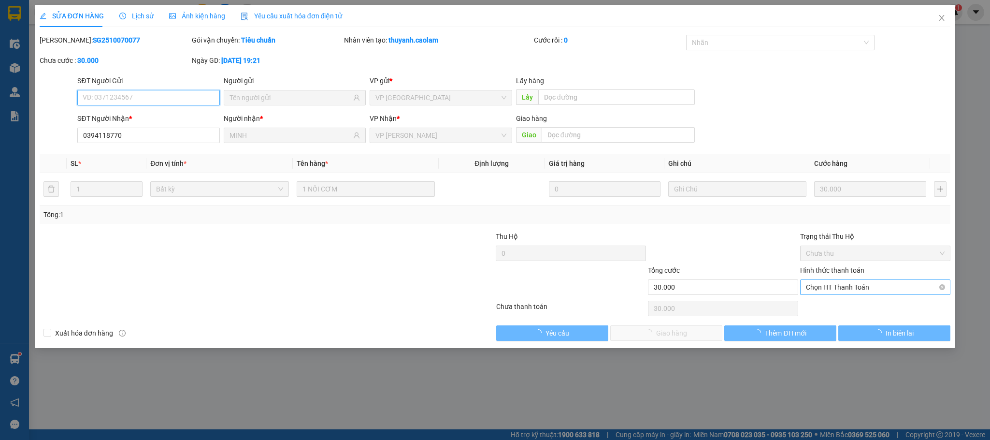
click at [851, 287] on span "Chọn HT Thanh Toán" at bounding box center [875, 287] width 139 height 14
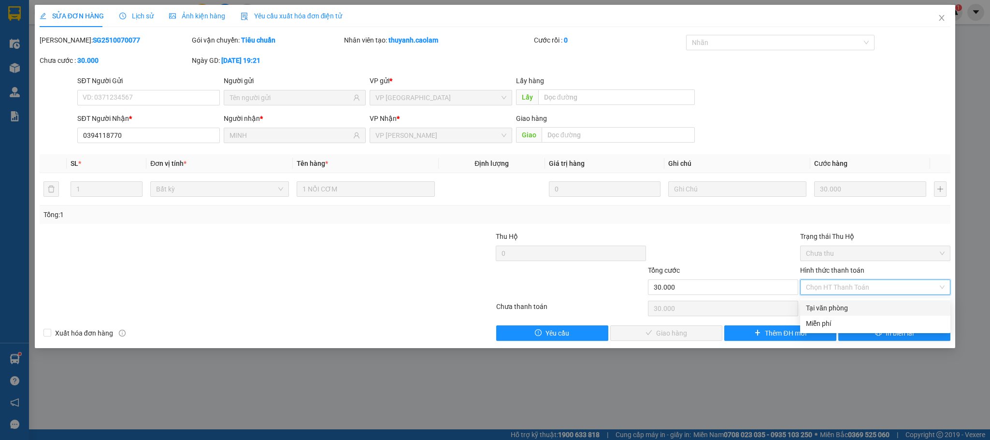
drag, startPoint x: 843, startPoint y: 303, endPoint x: 757, endPoint y: 315, distance: 86.7
click at [840, 307] on div "Tại văn phòng" at bounding box center [875, 307] width 139 height 11
type input "0"
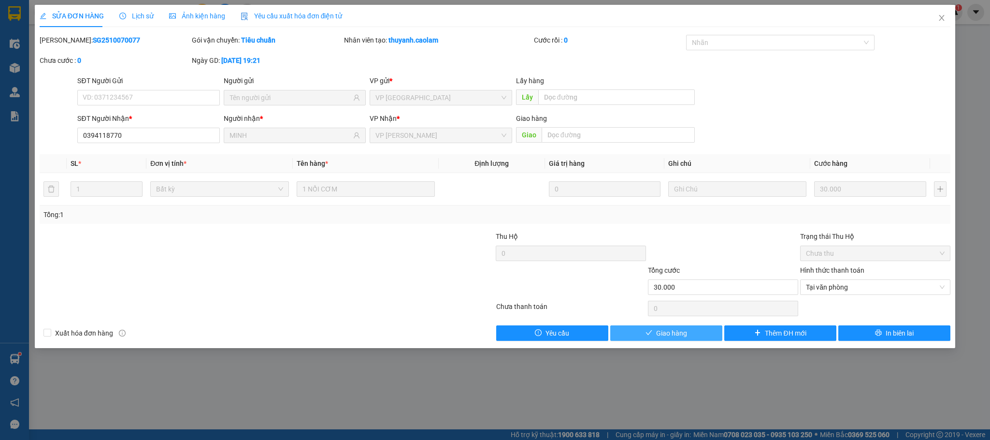
click at [673, 332] on span "Giao hàng" at bounding box center [671, 333] width 31 height 11
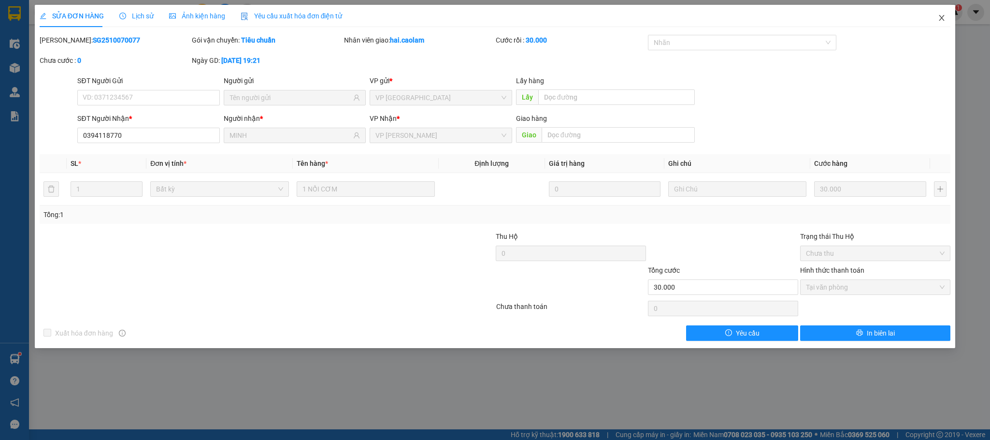
click at [950, 17] on span "Close" at bounding box center [941, 18] width 27 height 27
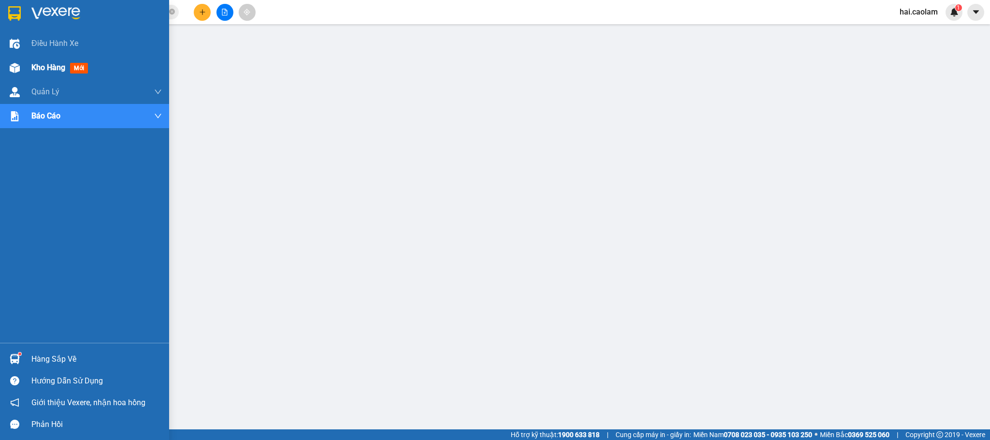
click at [5, 66] on div "Kho hàng mới" at bounding box center [84, 68] width 169 height 24
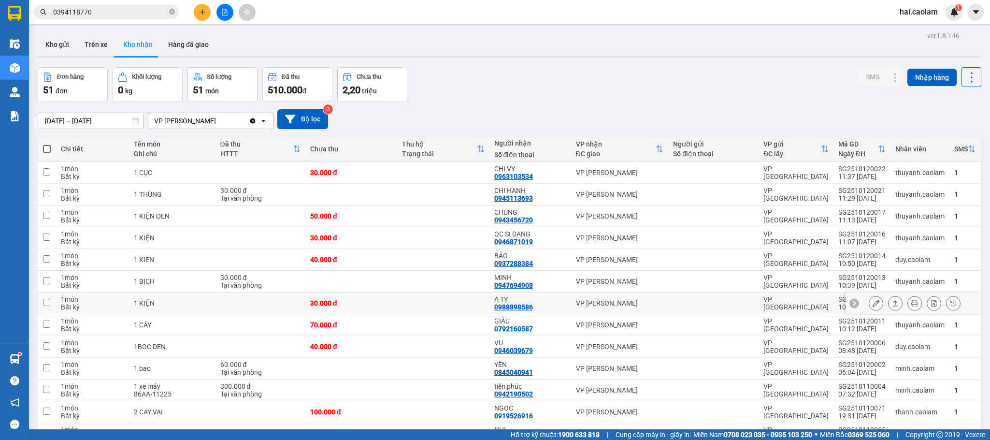
click at [548, 301] on div "A TY" at bounding box center [530, 299] width 72 height 8
checkbox input "true"
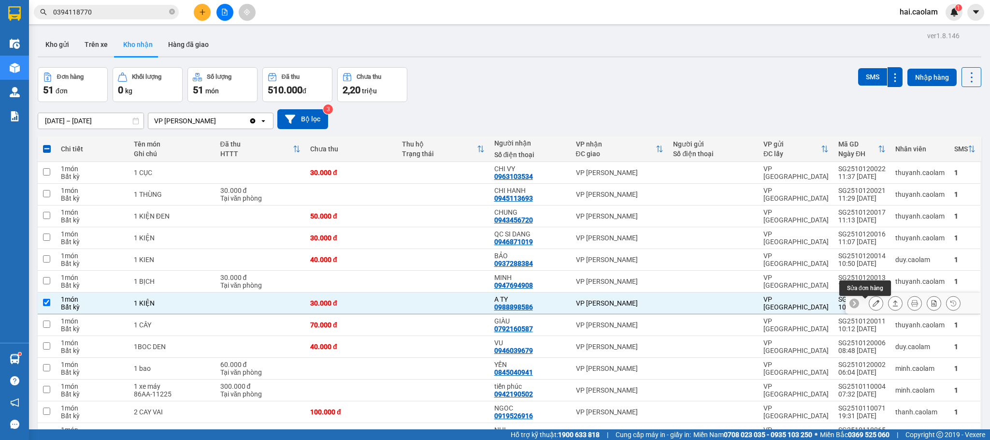
click at [873, 303] on icon at bounding box center [876, 303] width 7 height 7
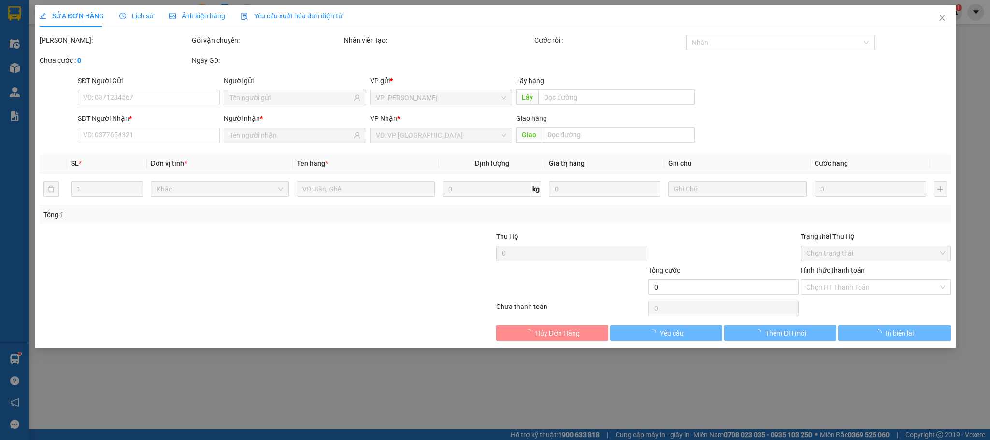
type input "0988898586"
type input "A TY"
type input "30.000"
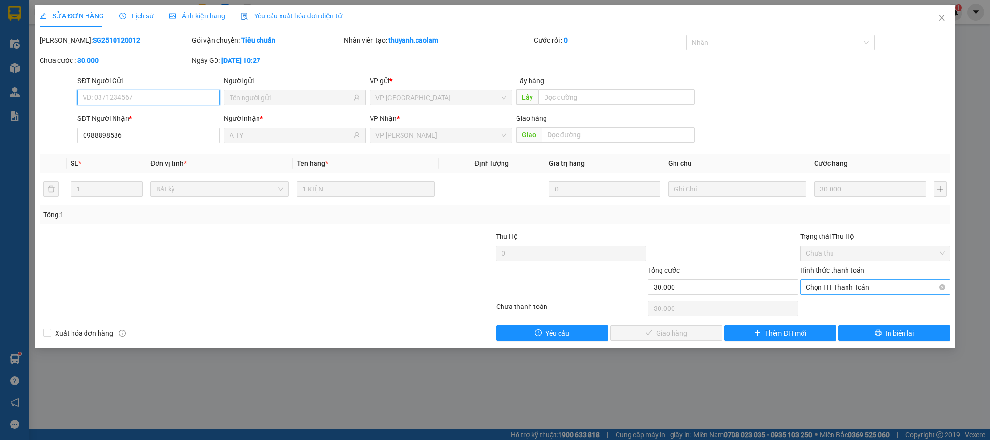
click at [841, 286] on span "Chọn HT Thanh Toán" at bounding box center [875, 287] width 139 height 14
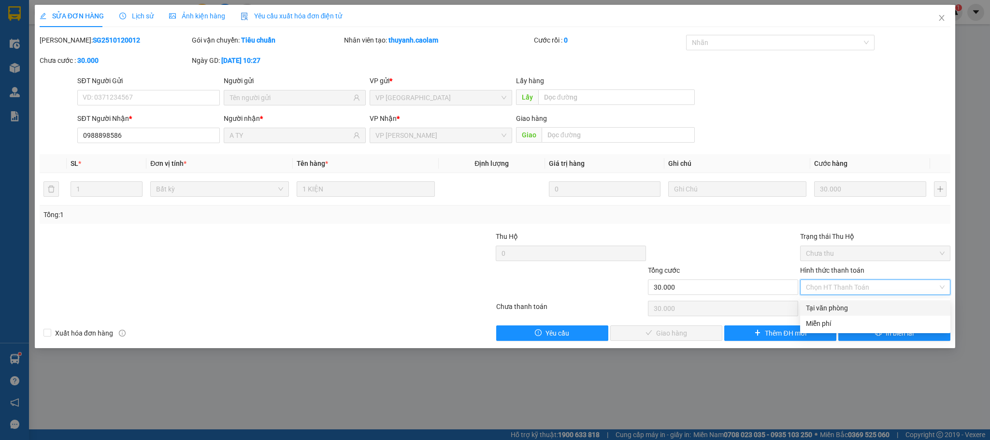
click at [838, 299] on div "Total Paid Fee 0 Total UnPaid Fee 30.000 Cash Collection Total Fee Mã ĐH: SG251…" at bounding box center [495, 188] width 911 height 306
drag, startPoint x: 865, startPoint y: 286, endPoint x: 854, endPoint y: 310, distance: 27.0
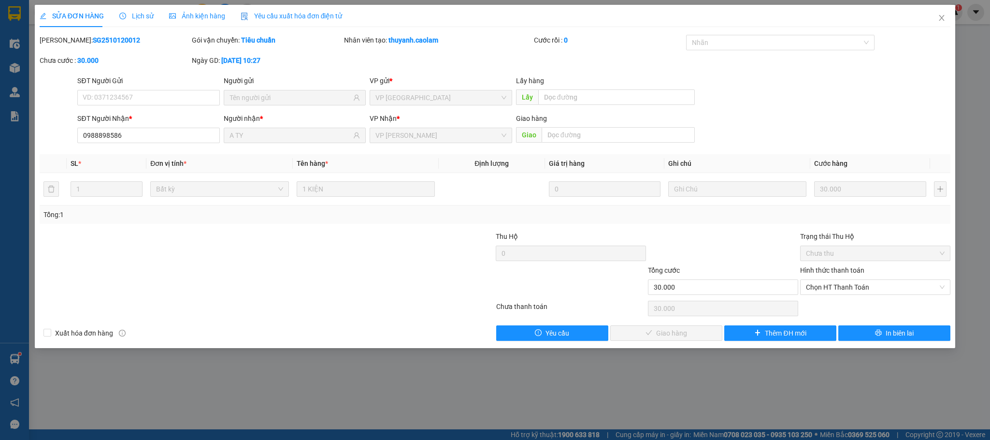
click at [863, 294] on span "Chọn HT Thanh Toán" at bounding box center [875, 287] width 139 height 14
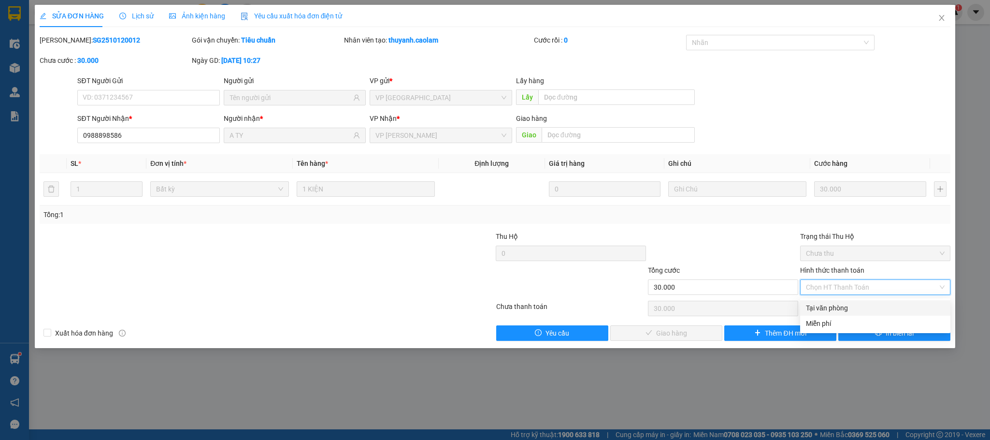
click at [854, 310] on div "Tại văn phòng" at bounding box center [875, 307] width 139 height 11
type input "0"
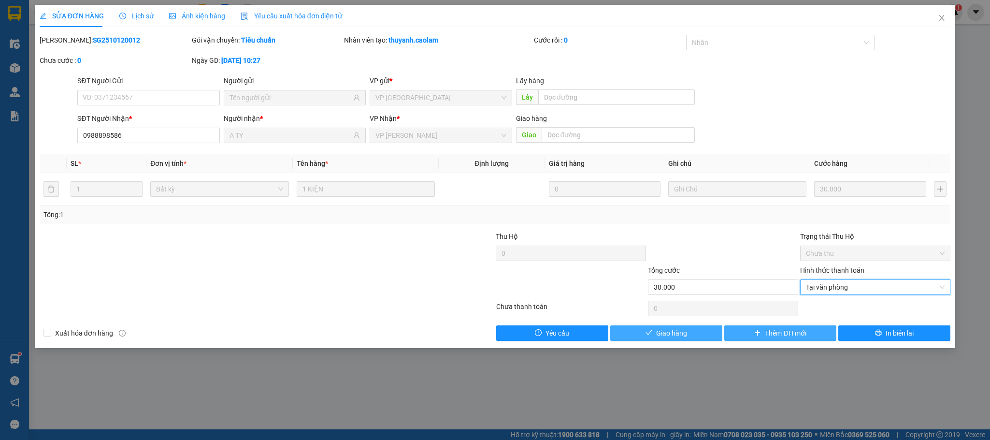
drag, startPoint x: 727, startPoint y: 327, endPoint x: 684, endPoint y: 333, distance: 43.1
click at [698, 332] on div "Xuất hóa đơn hàng Yêu cầu Giao hàng Thêm ĐH mới In biên lai" at bounding box center [495, 332] width 913 height 15
click at [684, 333] on span "Giao hàng" at bounding box center [671, 333] width 31 height 11
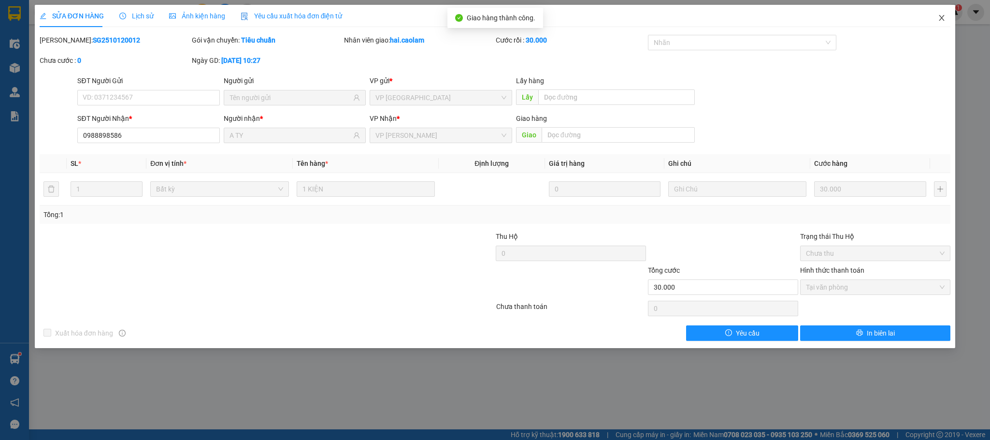
click at [937, 14] on span "Close" at bounding box center [941, 18] width 27 height 27
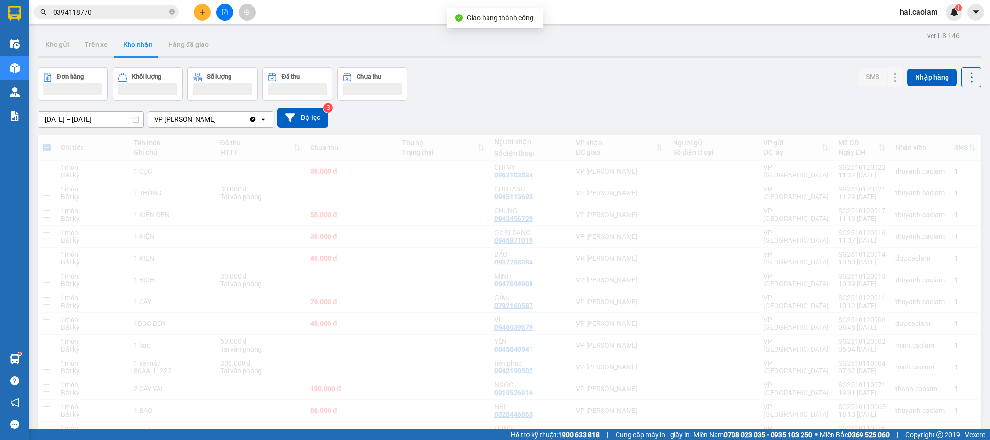
click at [498, 82] on div "Đơn hàng Khối lượng Số lượng Đã thu Chưa thu SMS Nhập hàng" at bounding box center [510, 83] width 944 height 33
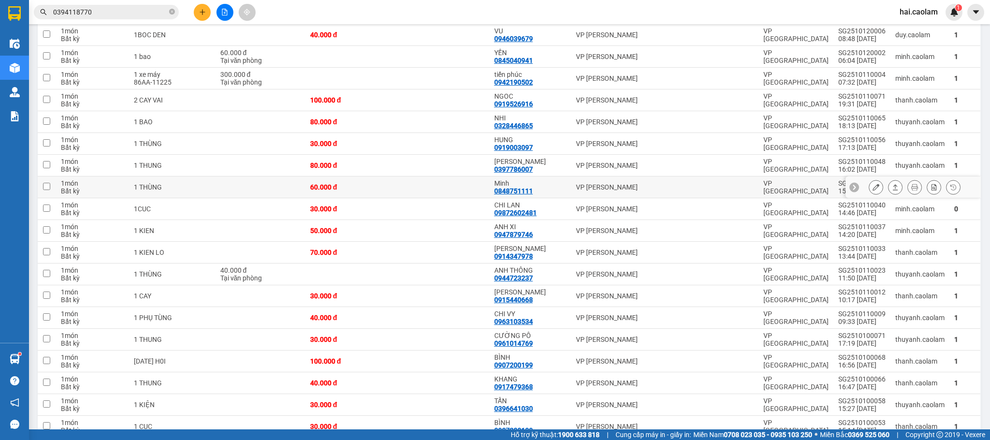
scroll to position [483, 0]
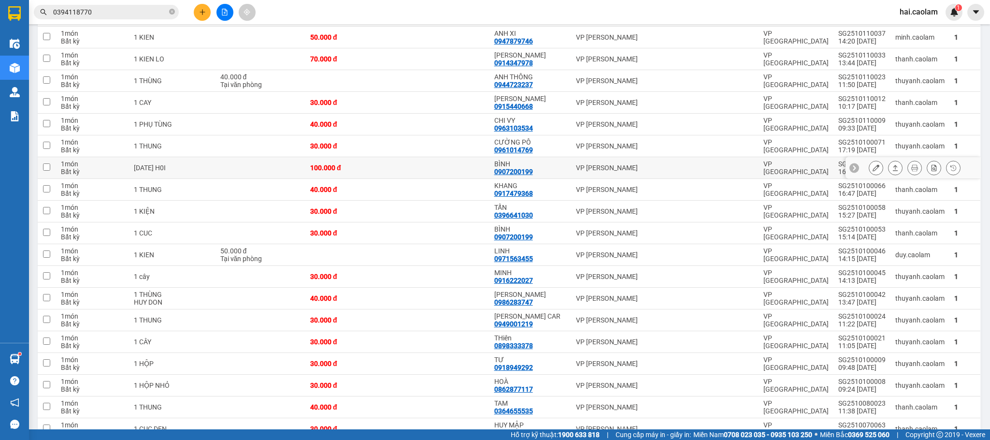
click at [452, 164] on td at bounding box center [443, 168] width 92 height 22
checkbox input "true"
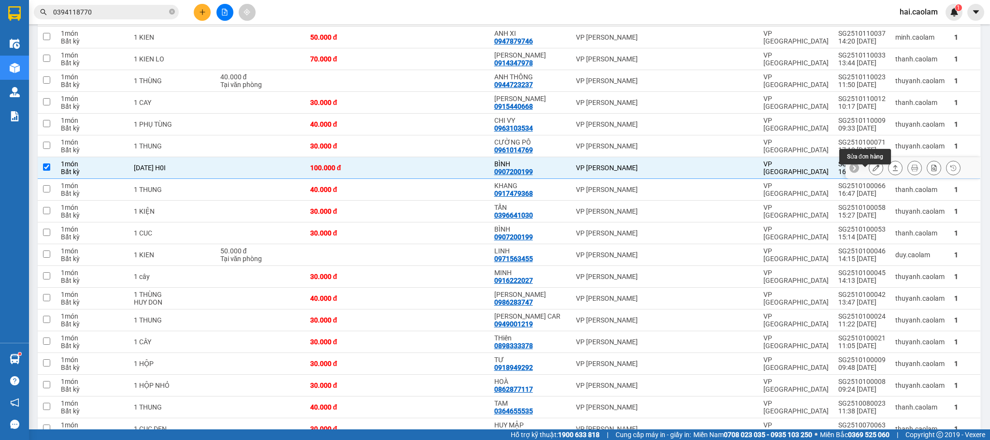
click at [873, 171] on icon at bounding box center [876, 167] width 7 height 7
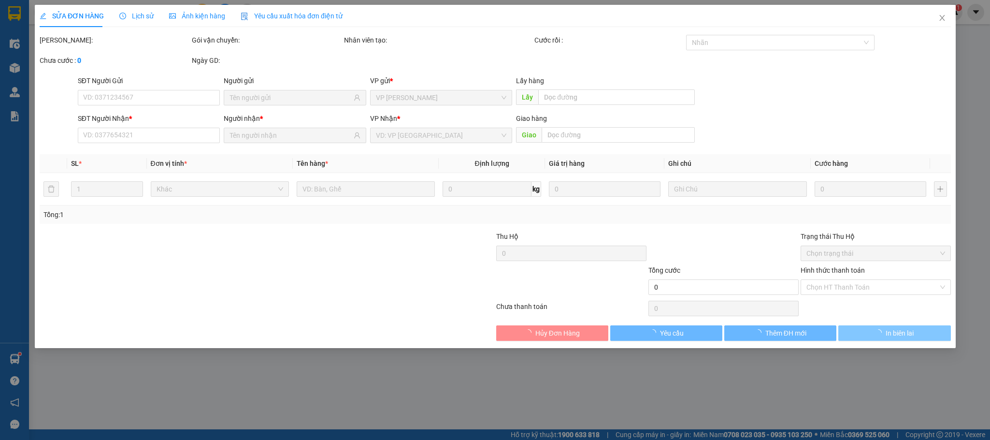
type input "0907200199"
type input "BÌNH"
type input "100.000"
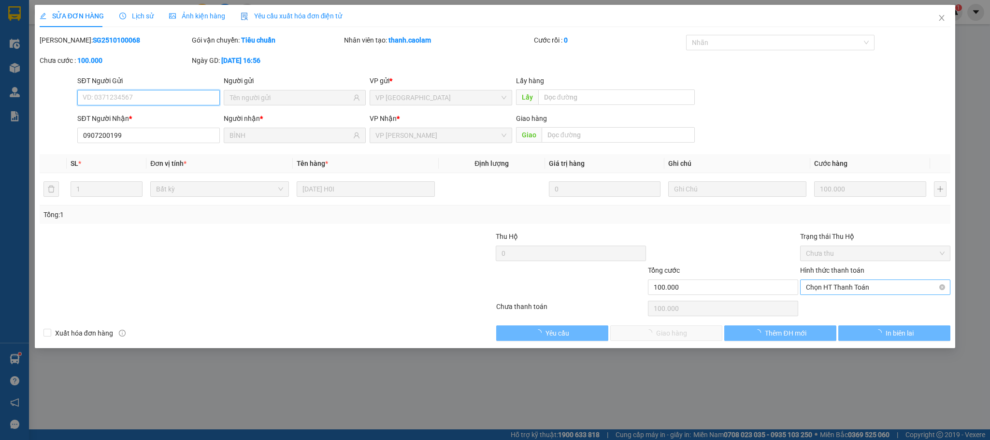
click at [851, 284] on span "Chọn HT Thanh Toán" at bounding box center [875, 287] width 139 height 14
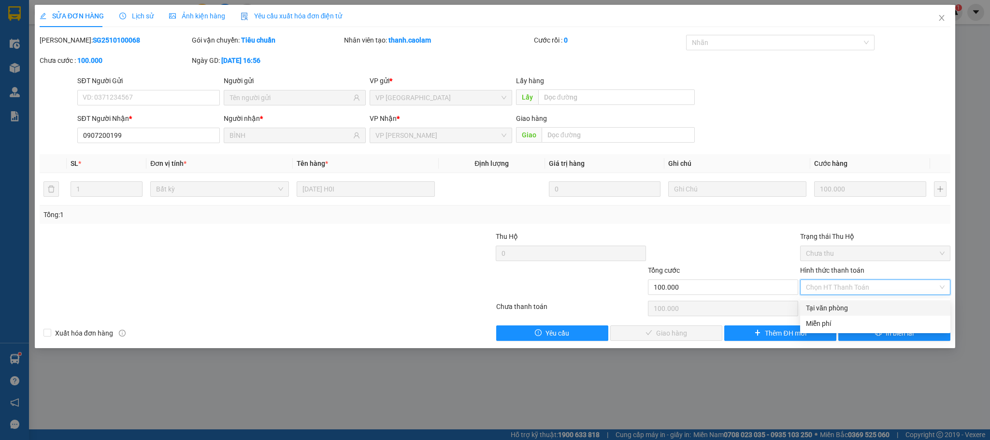
click at [847, 300] on div "Tại văn phòng" at bounding box center [875, 307] width 150 height 15
type input "0"
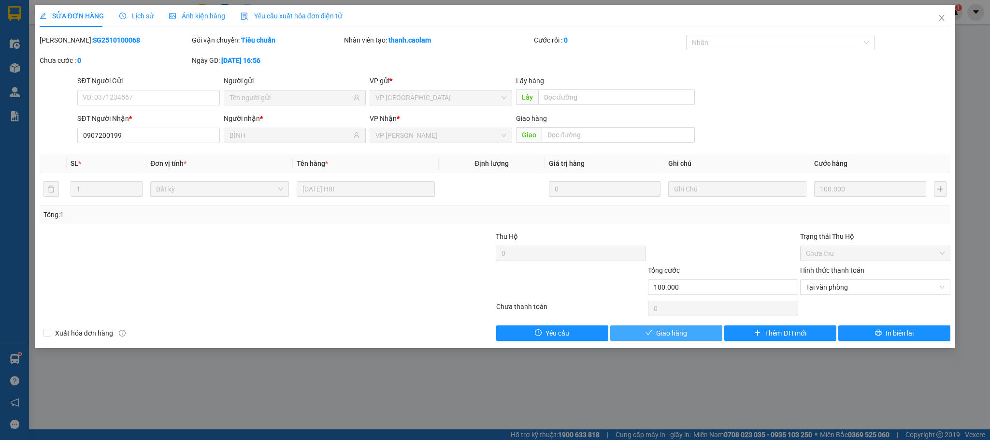
click at [670, 338] on span "Giao hàng" at bounding box center [671, 333] width 31 height 11
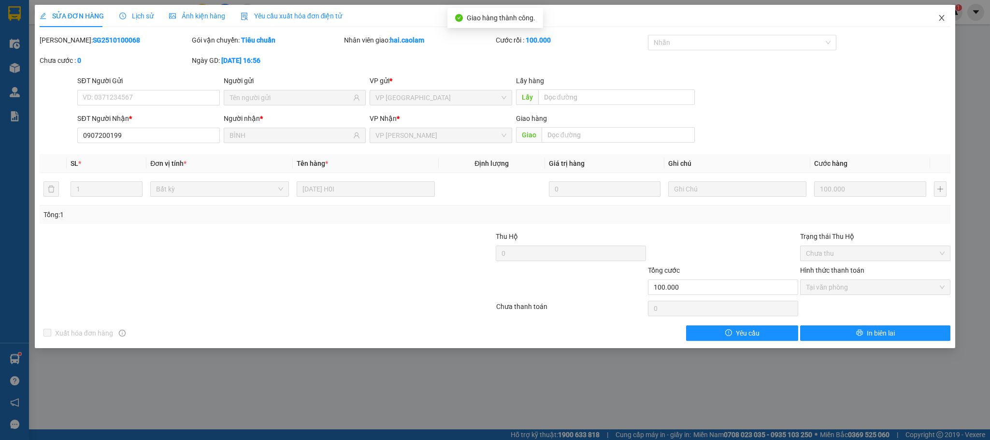
click at [938, 15] on icon "close" at bounding box center [942, 18] width 8 height 8
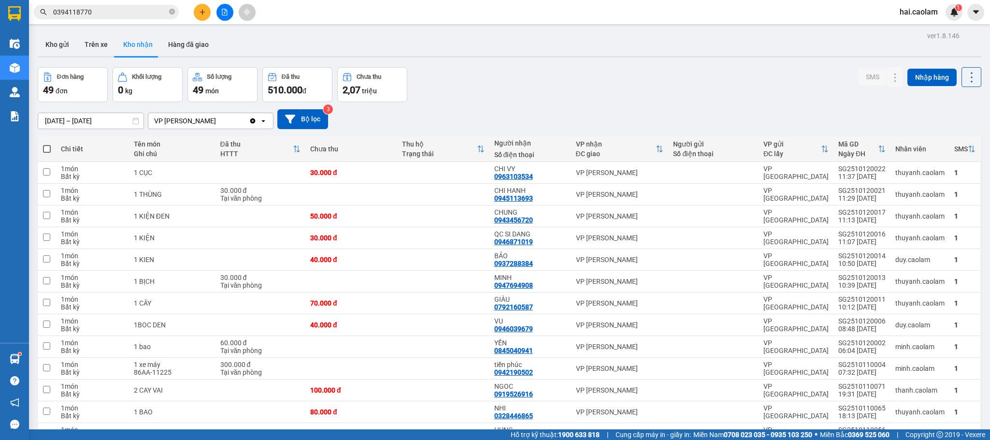
click at [98, 7] on input "0394118770" at bounding box center [110, 12] width 114 height 11
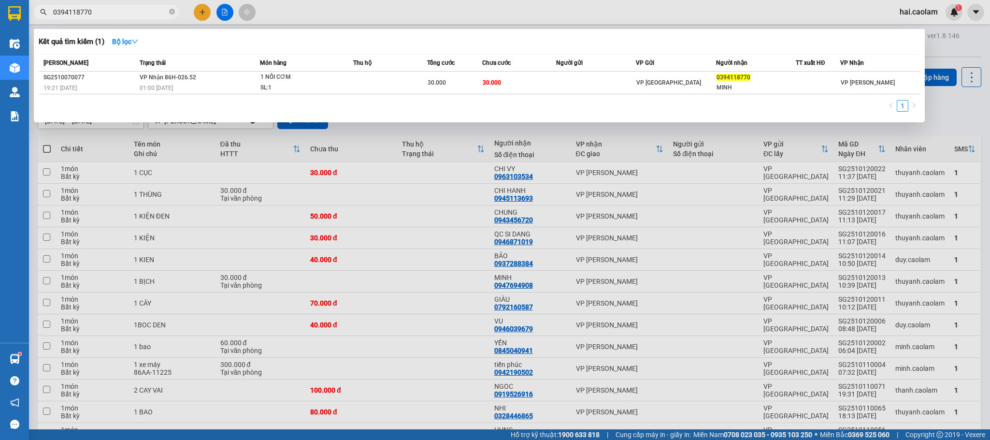
click at [98, 7] on input "0394118770" at bounding box center [110, 12] width 114 height 11
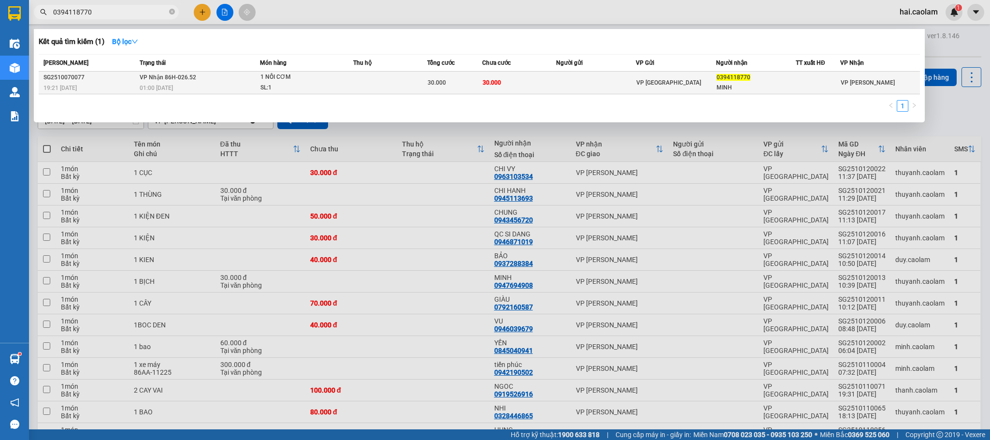
click at [563, 80] on td at bounding box center [596, 83] width 80 height 23
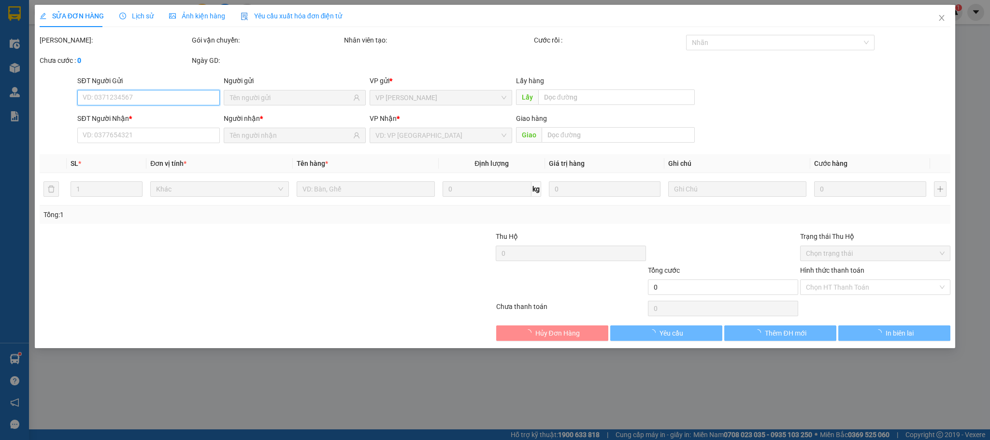
type input "0394118770"
type input "MINH"
type input "30.000"
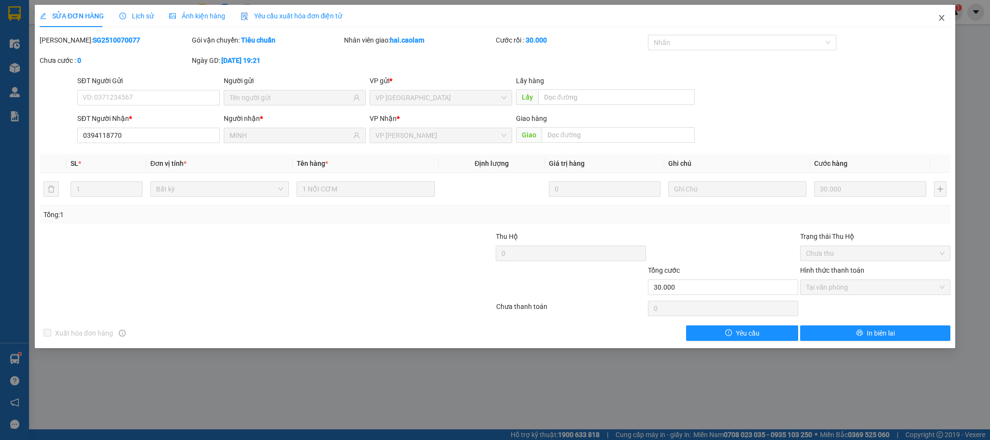
click at [938, 16] on icon "close" at bounding box center [942, 18] width 8 height 8
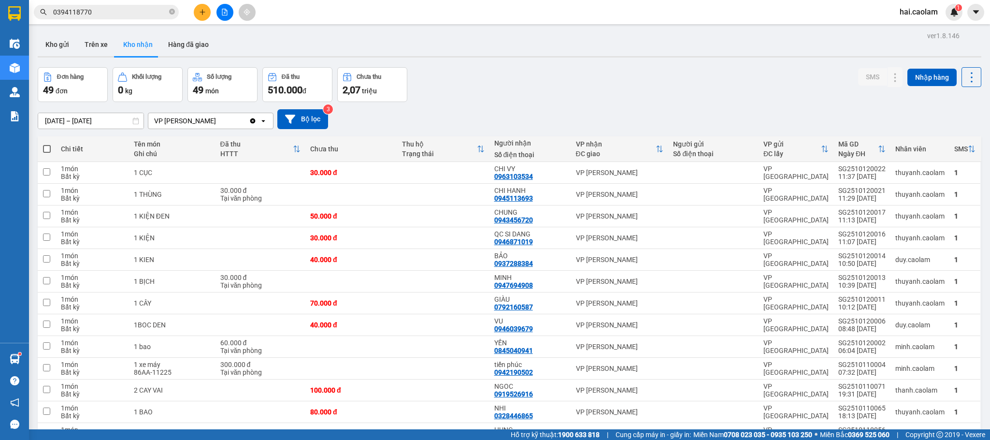
click at [101, 14] on input "0394118770" at bounding box center [110, 12] width 114 height 11
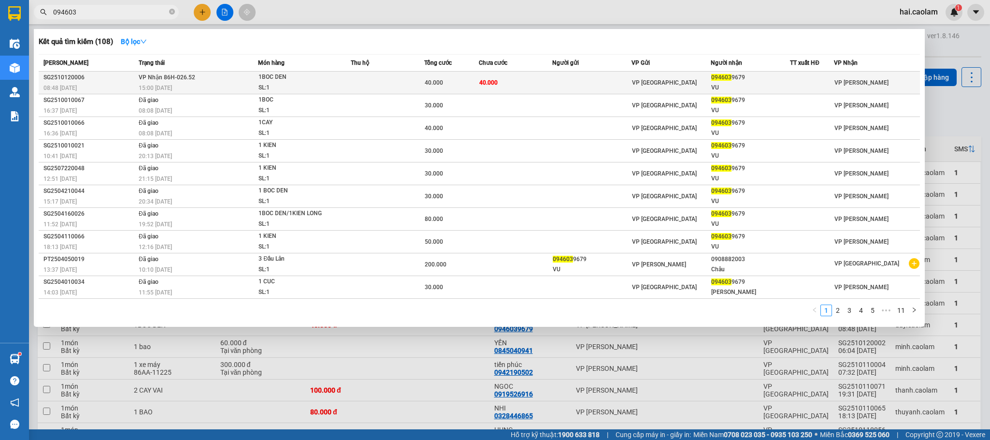
type input "094603"
click at [508, 88] on td "40.000" at bounding box center [515, 83] width 73 height 23
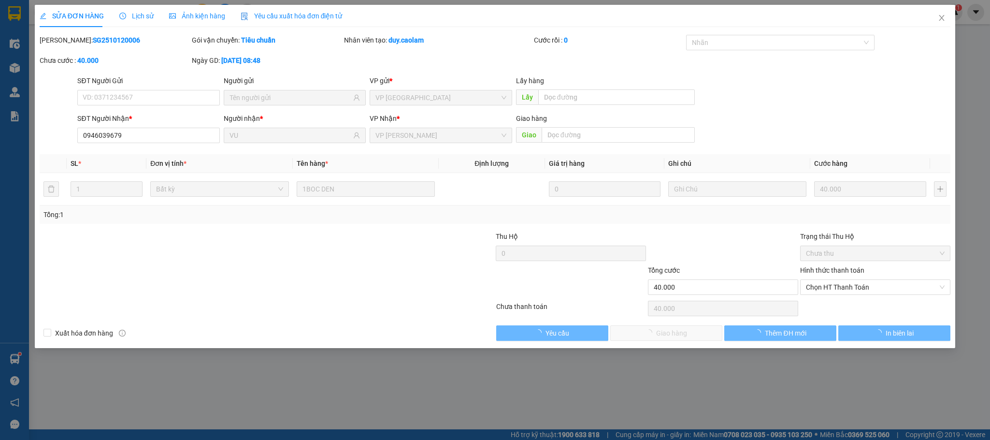
type input "0946039679"
type input "VU"
type input "40.000"
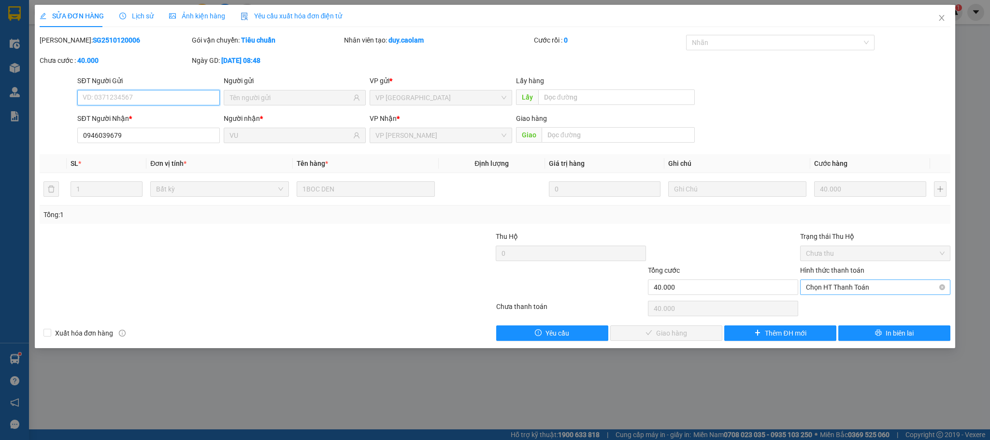
click at [823, 294] on span "Chọn HT Thanh Toán" at bounding box center [875, 287] width 139 height 14
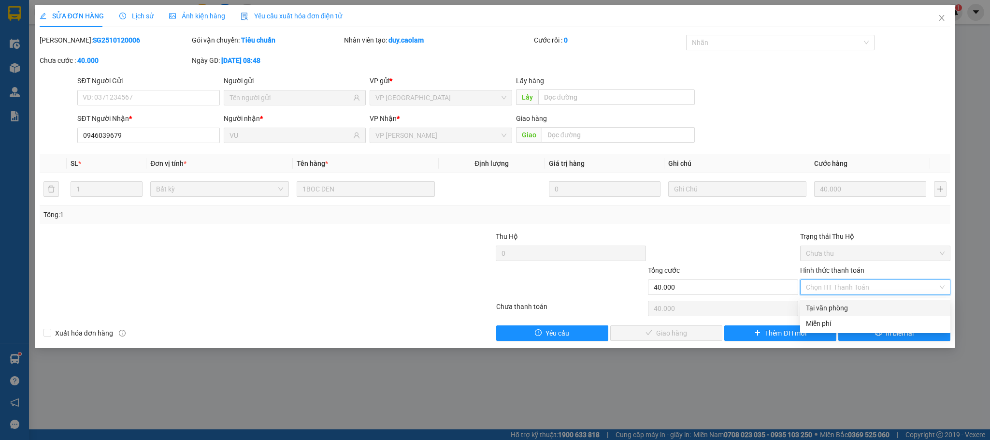
drag, startPoint x: 832, startPoint y: 303, endPoint x: 678, endPoint y: 324, distance: 155.5
click at [825, 307] on div "Tại văn phòng" at bounding box center [875, 307] width 139 height 11
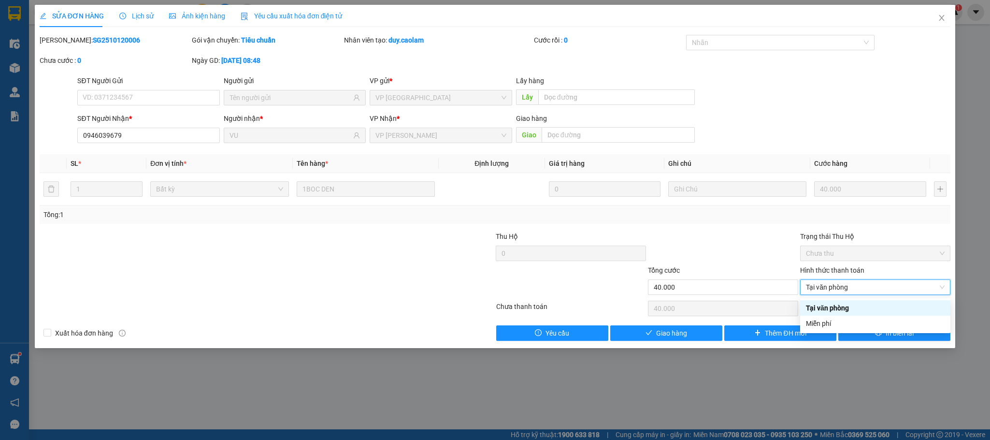
type input "0"
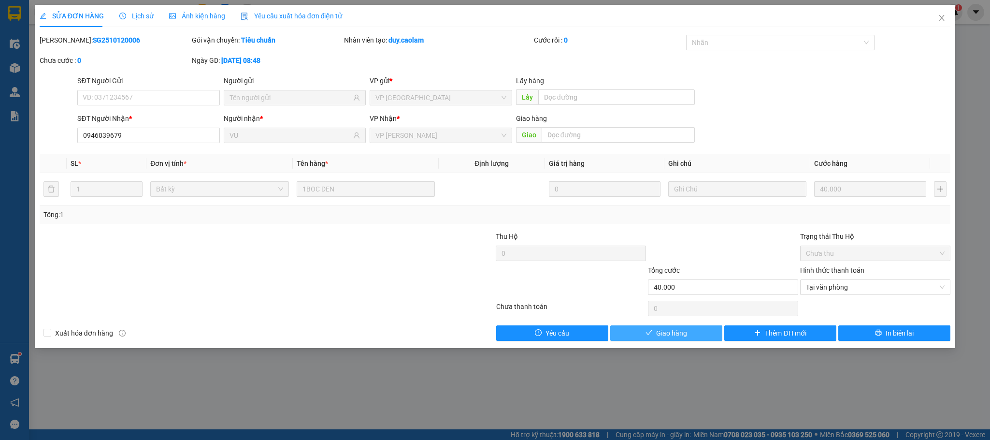
click at [676, 335] on span "Giao hàng" at bounding box center [671, 333] width 31 height 11
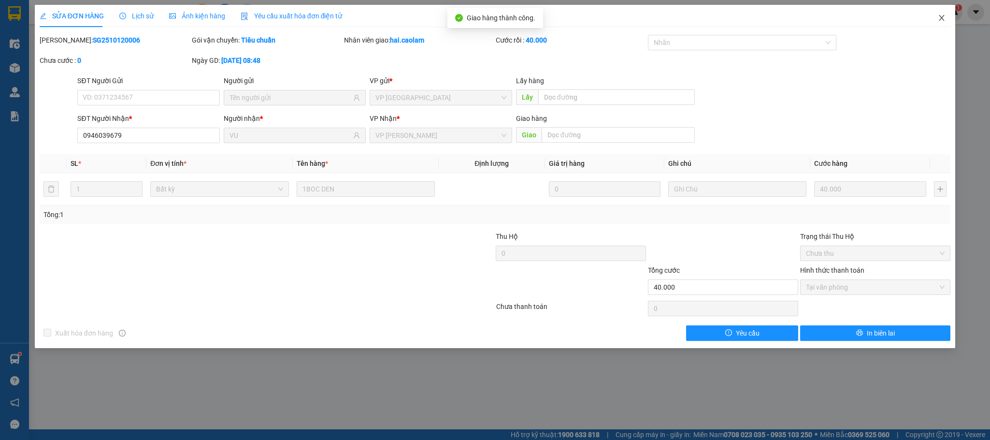
click at [947, 16] on span "Close" at bounding box center [941, 18] width 27 height 27
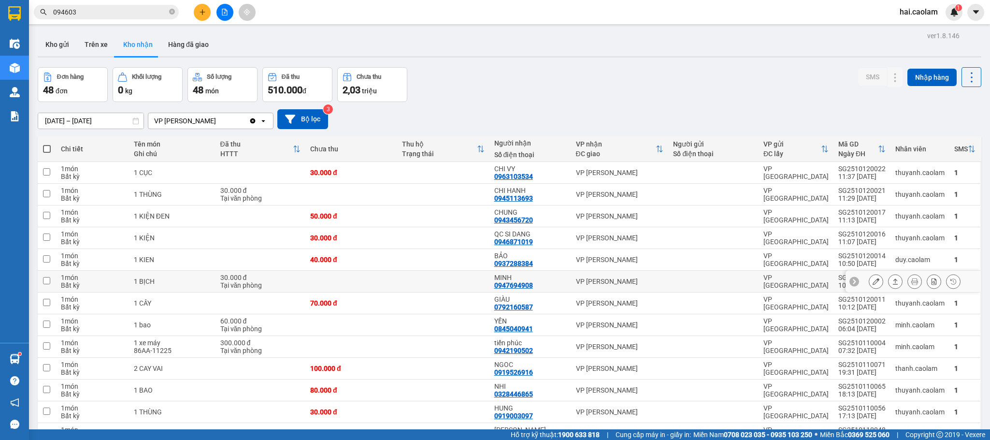
scroll to position [193, 0]
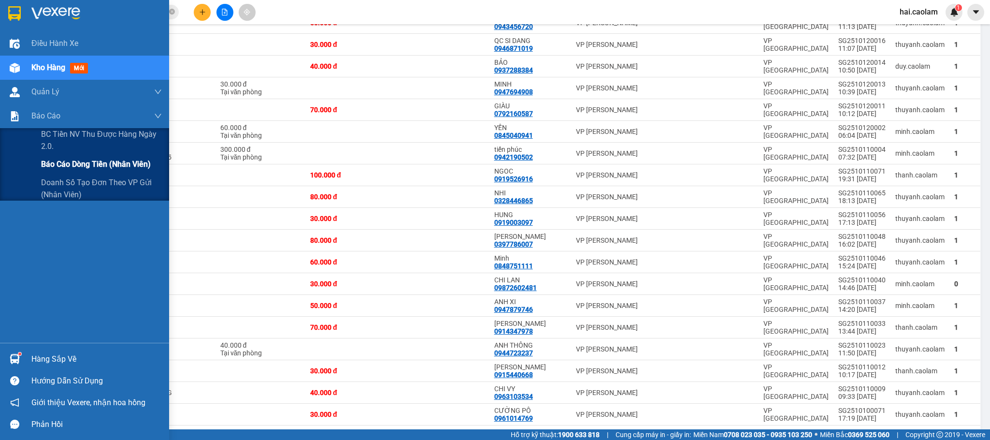
click at [73, 161] on span "Báo cáo dòng tiền (nhân viên)" at bounding box center [96, 164] width 110 height 12
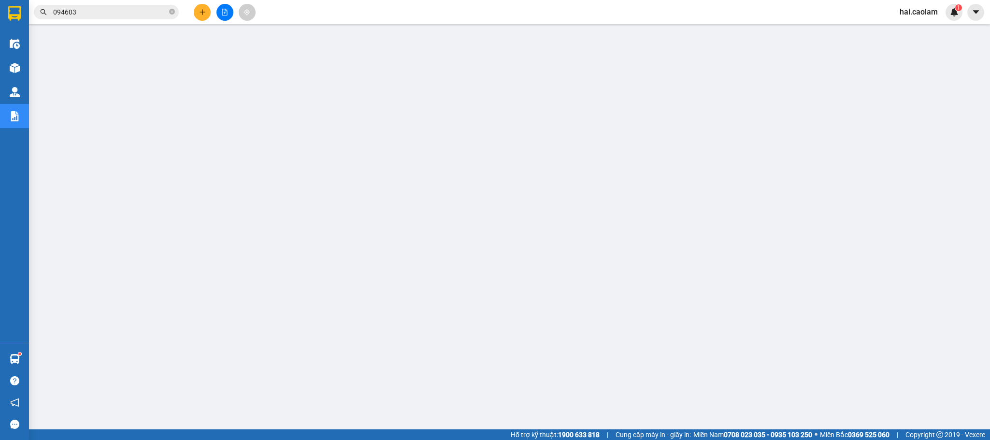
scroll to position [40, 0]
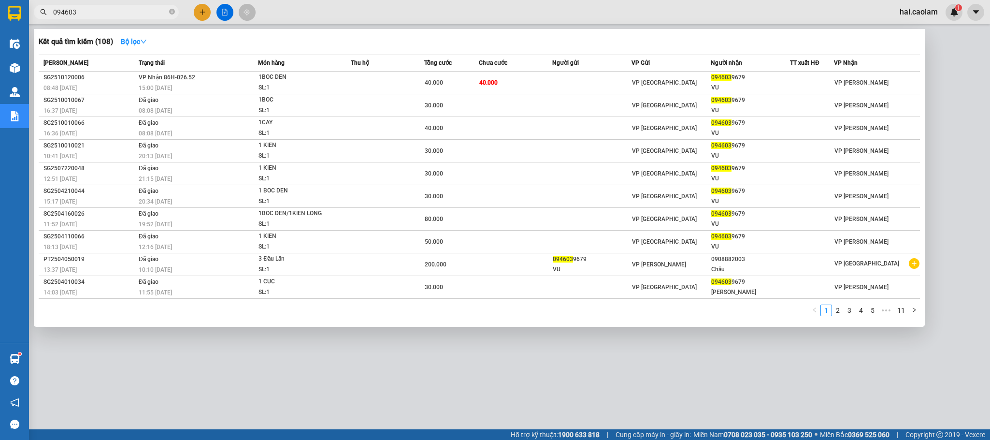
click at [107, 7] on input "094603" at bounding box center [110, 12] width 114 height 11
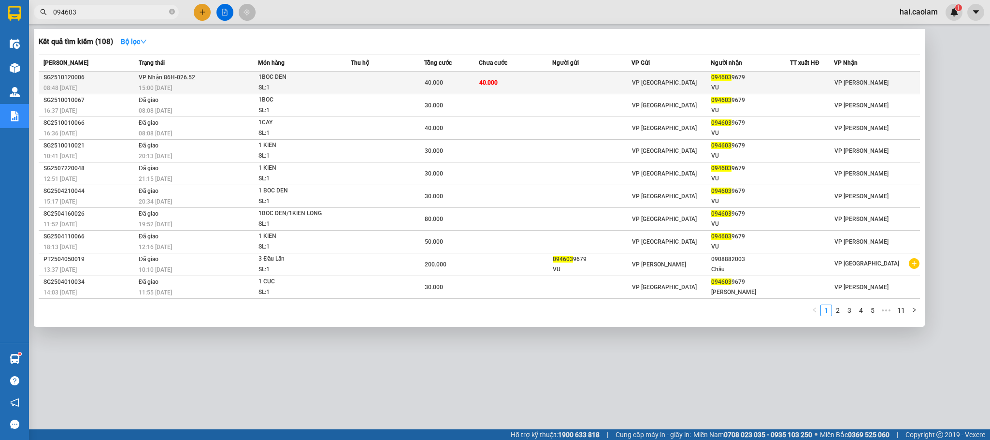
click at [477, 87] on div "40.000" at bounding box center [452, 82] width 54 height 11
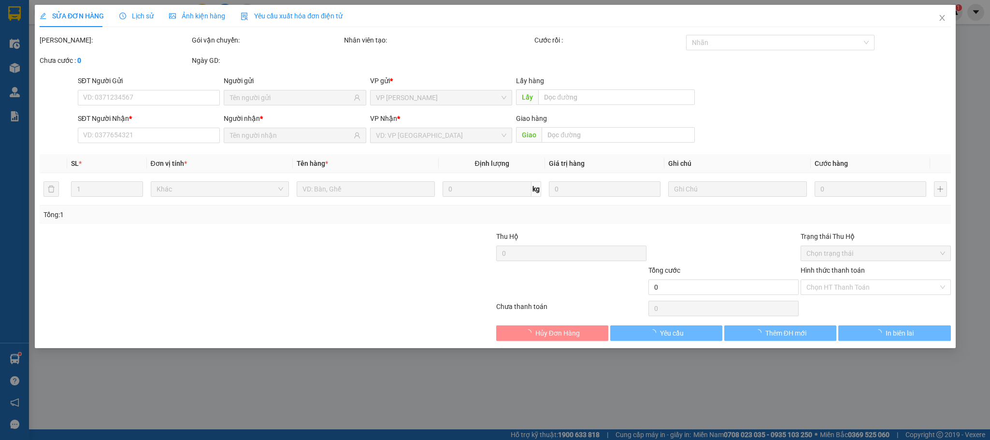
type input "0946039679"
type input "VU"
type input "40.000"
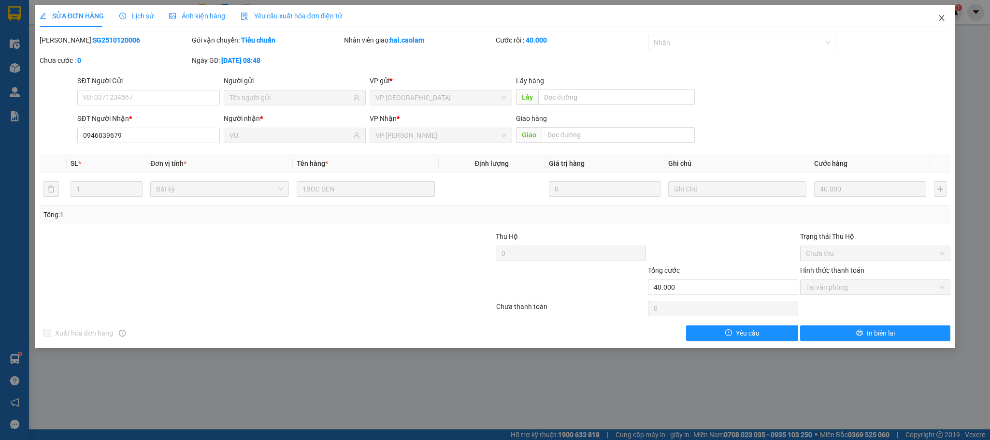
click at [939, 15] on icon "close" at bounding box center [942, 18] width 8 height 8
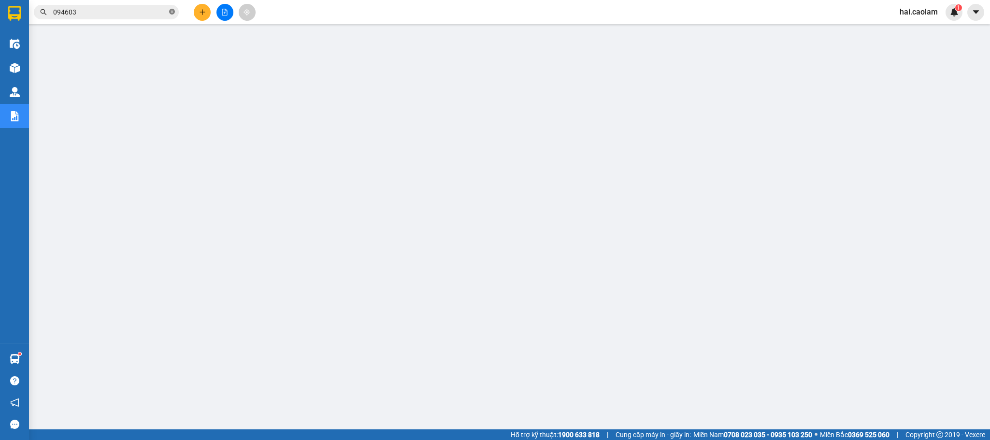
click at [172, 12] on icon "close-circle" at bounding box center [172, 12] width 6 height 6
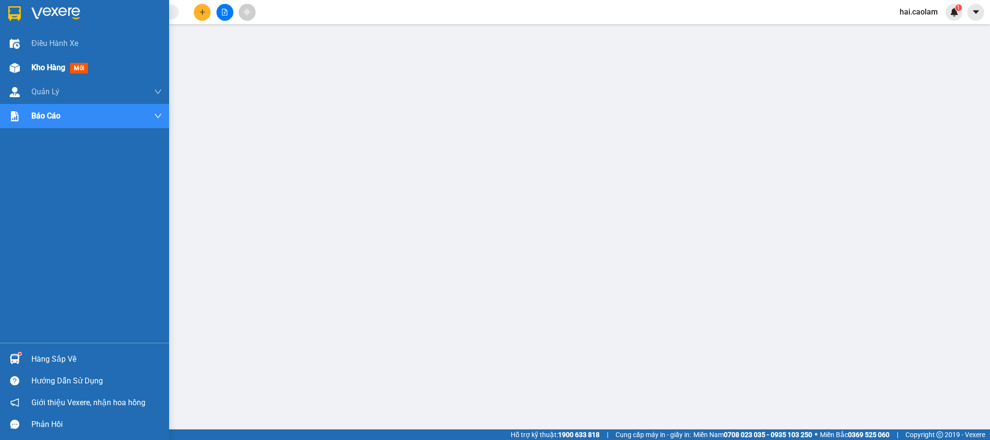
click at [6, 64] on div at bounding box center [14, 67] width 17 height 17
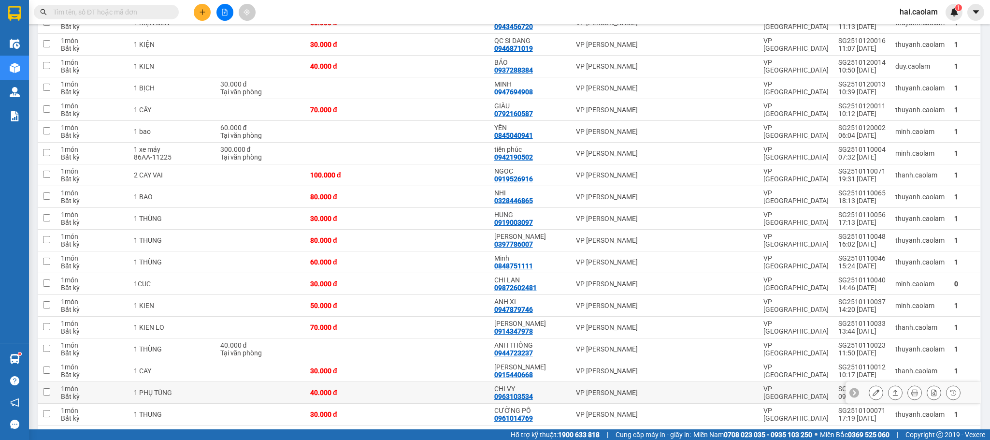
scroll to position [290, 0]
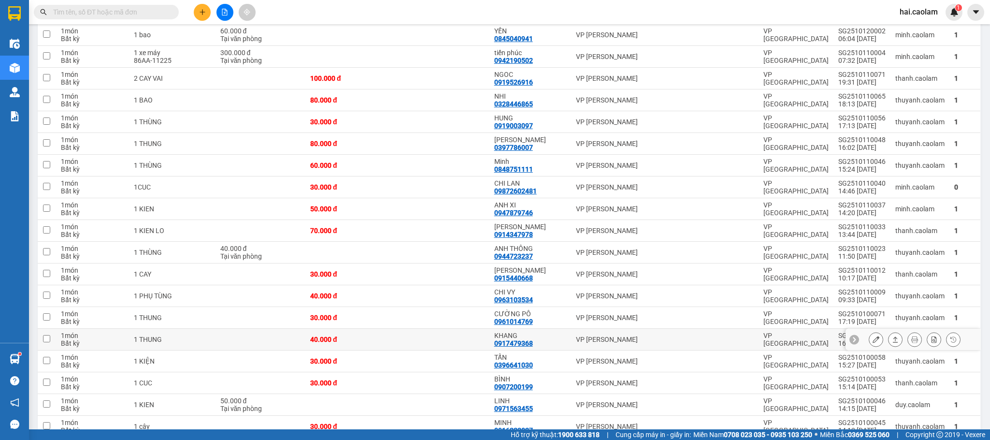
click at [367, 343] on div "40.000 đ" at bounding box center [351, 339] width 82 height 8
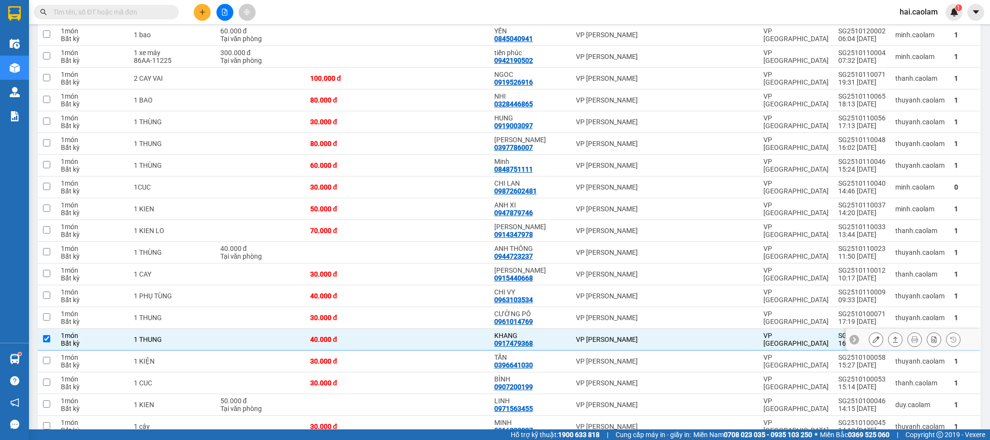
click at [367, 343] on div "40.000 đ" at bounding box center [351, 339] width 82 height 8
checkbox input "false"
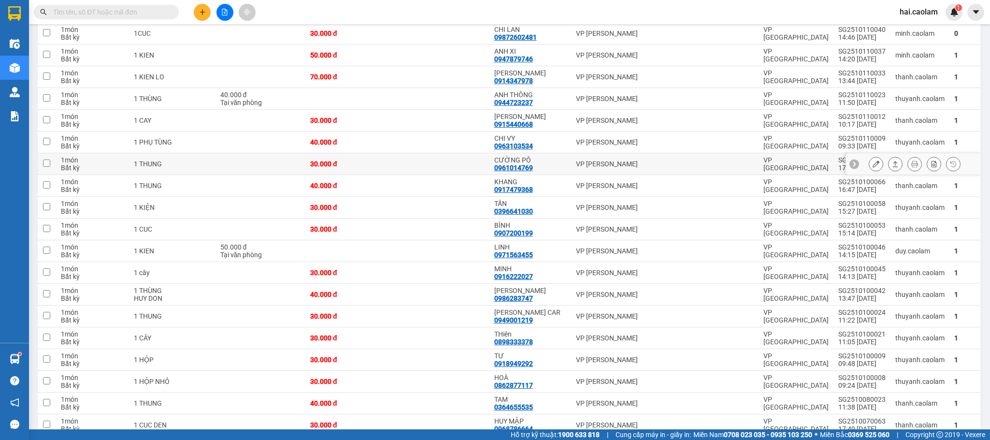
scroll to position [57, 0]
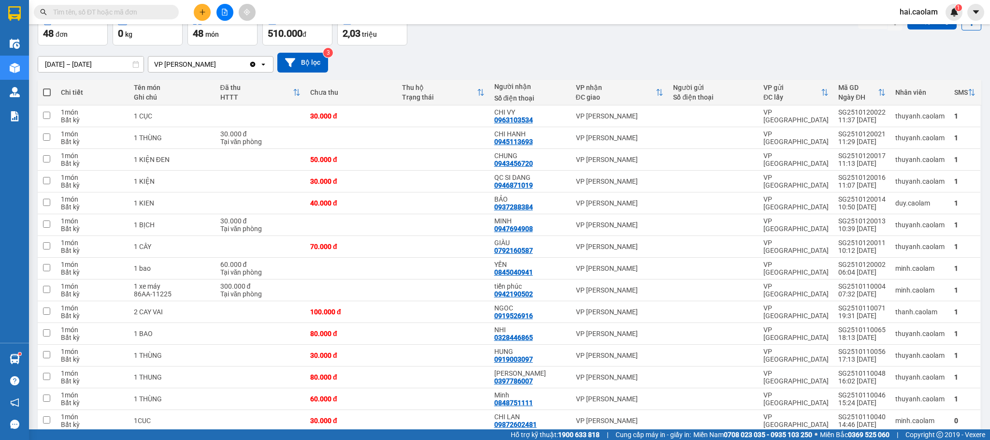
click at [607, 55] on div "[DATE] – [DATE] Press the down arrow key to interact with the calendar and sele…" at bounding box center [510, 63] width 944 height 20
click at [576, 293] on div "VP [PERSON_NAME]" at bounding box center [620, 290] width 88 height 8
checkbox input "true"
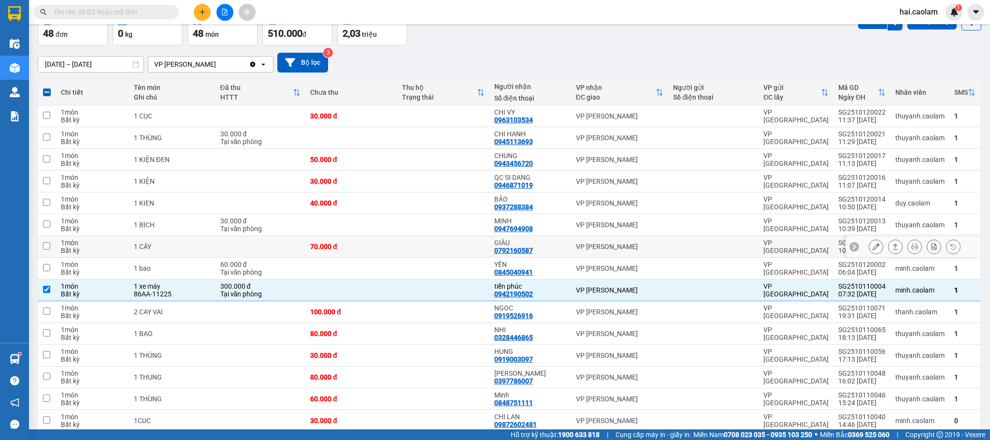
click at [566, 241] on td "GIÀU 0792160587" at bounding box center [530, 247] width 82 height 22
checkbox input "true"
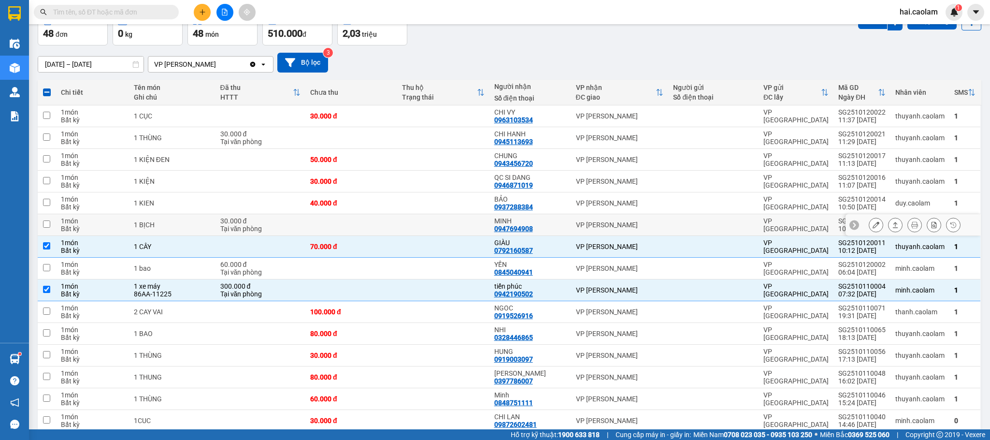
click at [571, 230] on td "VP [PERSON_NAME]" at bounding box center [620, 225] width 98 height 22
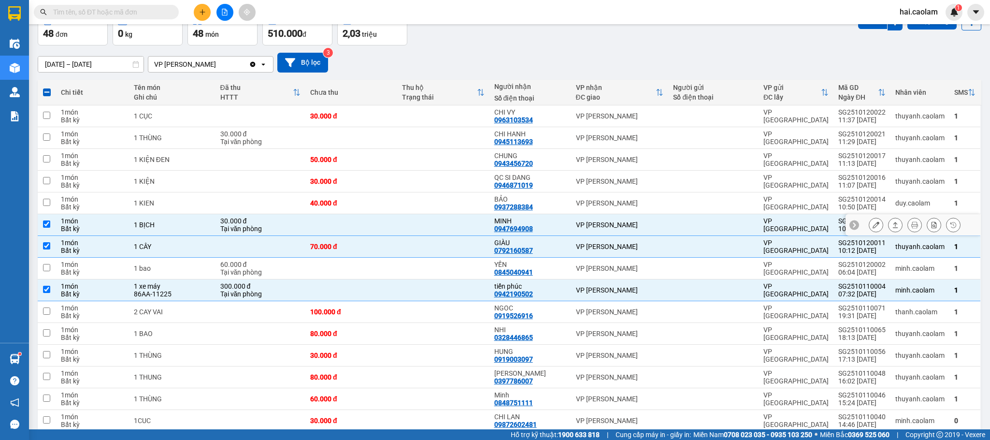
checkbox input "true"
click at [571, 212] on td "VP [PERSON_NAME]" at bounding box center [620, 203] width 98 height 22
checkbox input "true"
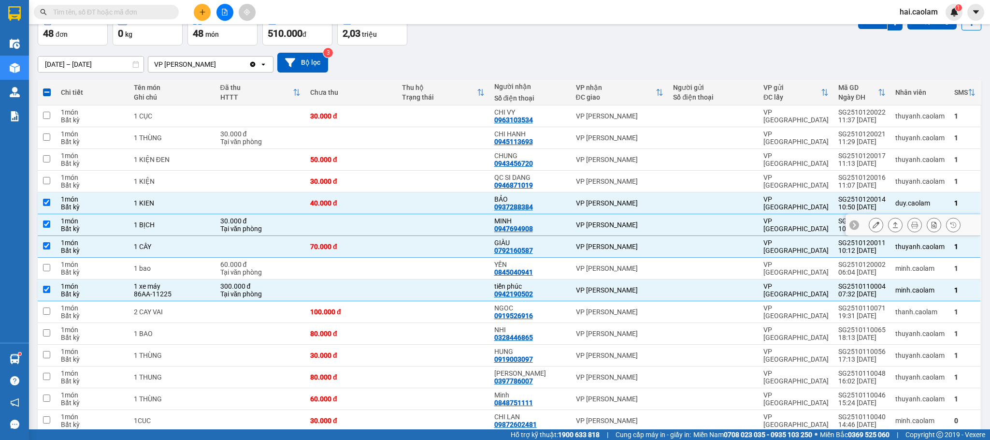
click at [563, 219] on td "MINH 0947694908" at bounding box center [530, 225] width 82 height 22
checkbox input "false"
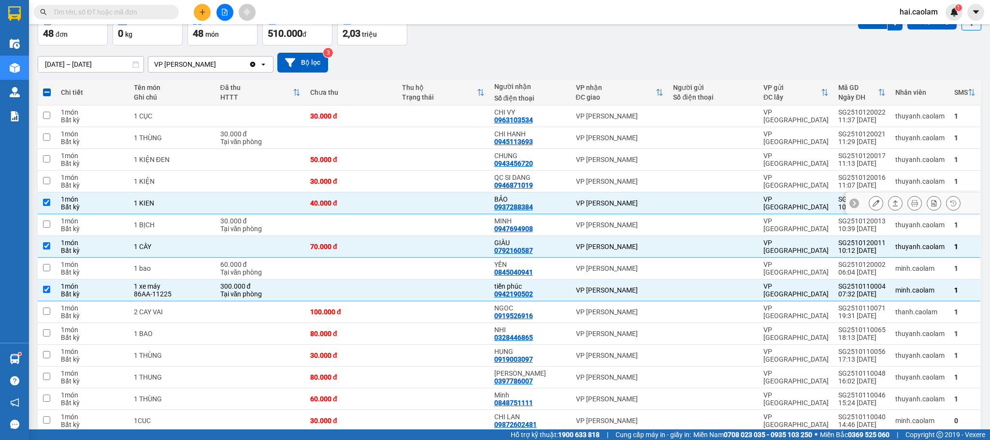
click at [560, 202] on div "BẢO" at bounding box center [530, 199] width 72 height 8
checkbox input "false"
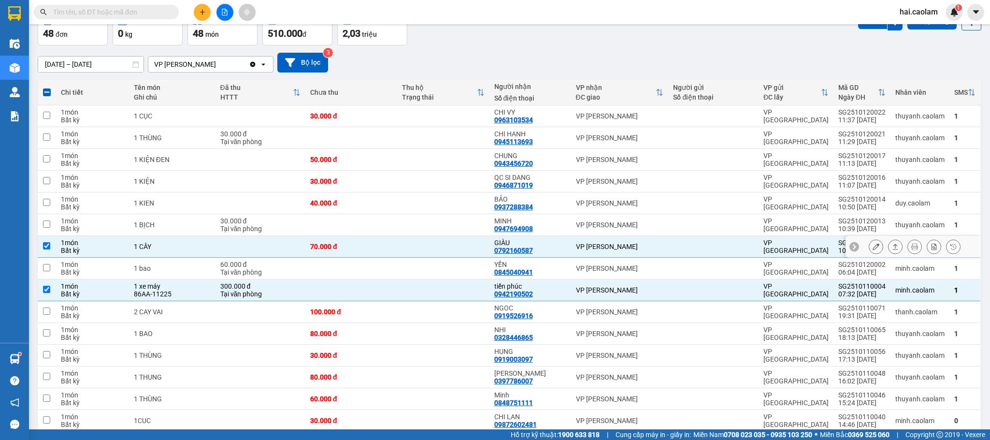
click at [557, 254] on div "GIÀU 0792160587" at bounding box center [530, 246] width 72 height 15
checkbox input "false"
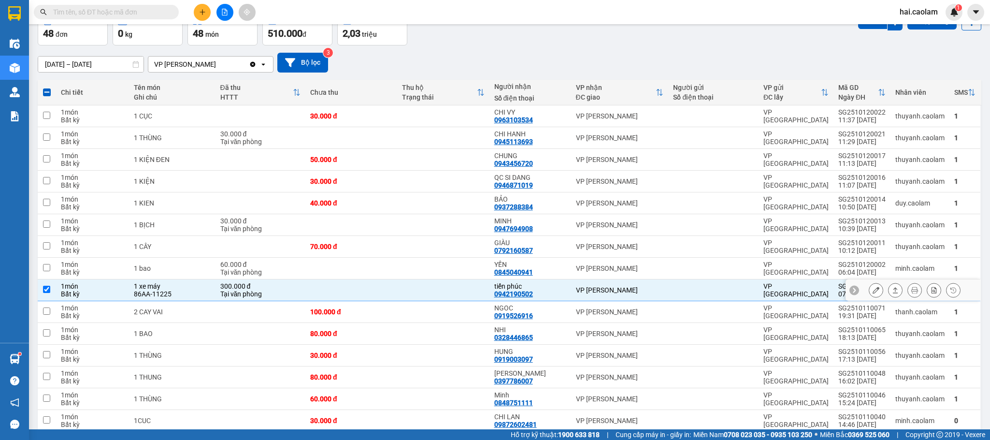
click at [541, 296] on div "tiến phúc 0942190502" at bounding box center [530, 289] width 72 height 15
checkbox input "false"
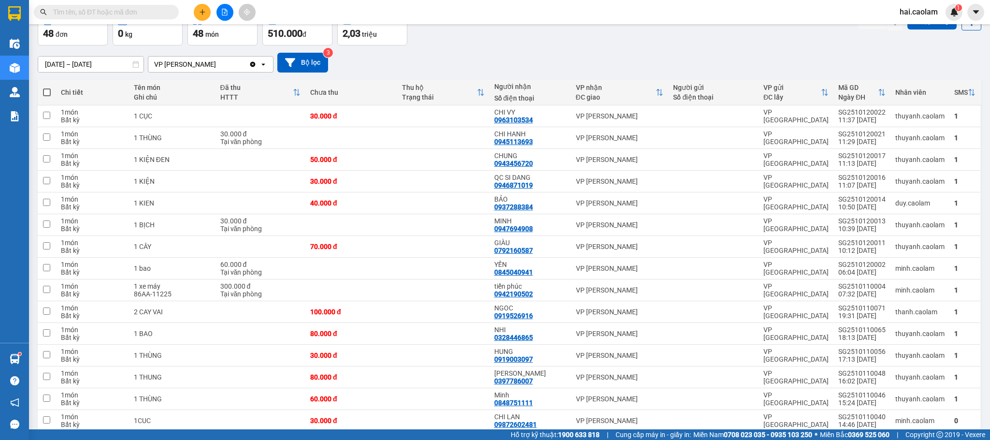
click at [98, 9] on input "text" at bounding box center [110, 12] width 114 height 11
drag, startPoint x: 510, startPoint y: 65, endPoint x: 430, endPoint y: 68, distance: 80.7
click at [507, 65] on div "[DATE] – [DATE] Press the down arrow key to interact with the calendar and sele…" at bounding box center [510, 63] width 944 height 20
drag, startPoint x: 505, startPoint y: 67, endPoint x: 225, endPoint y: 21, distance: 283.6
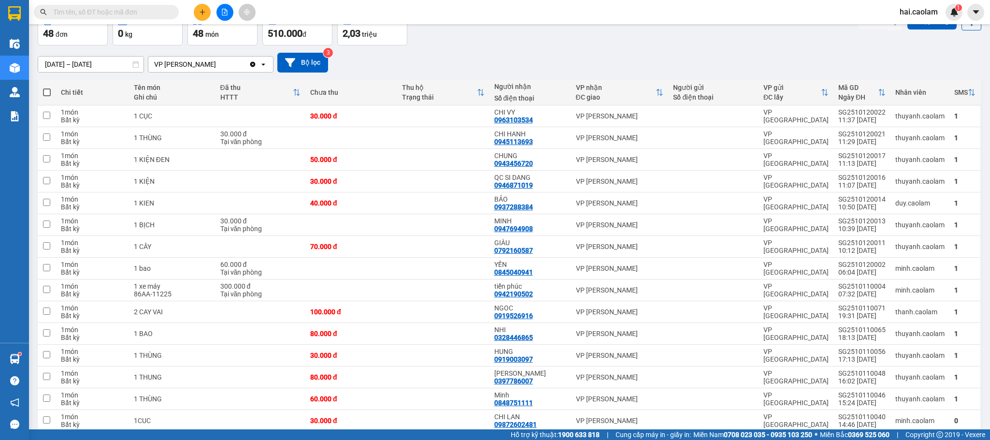
click at [453, 67] on div "[DATE] – [DATE] Press the down arrow key to interact with the calendar and sele…" at bounding box center [510, 63] width 944 height 20
click at [199, 10] on icon "plus" at bounding box center [202, 12] width 7 height 7
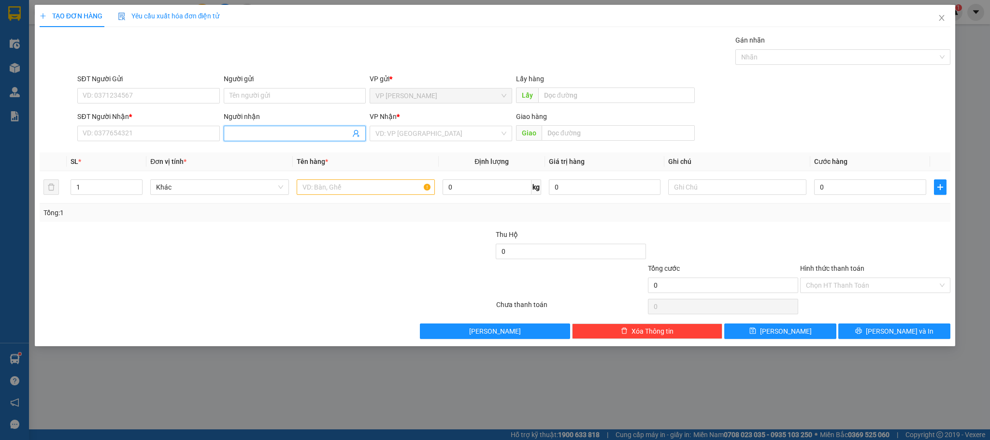
click at [280, 139] on input "Người nhận" at bounding box center [290, 133] width 121 height 11
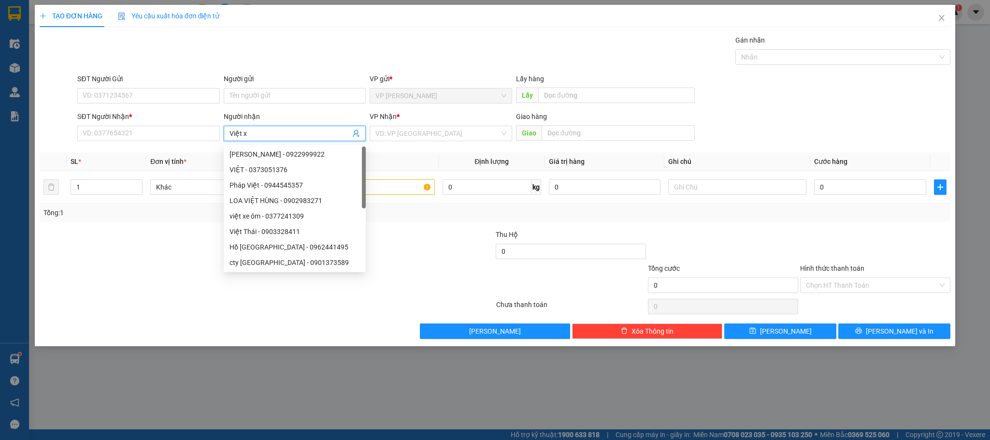
type input "Việt xo"
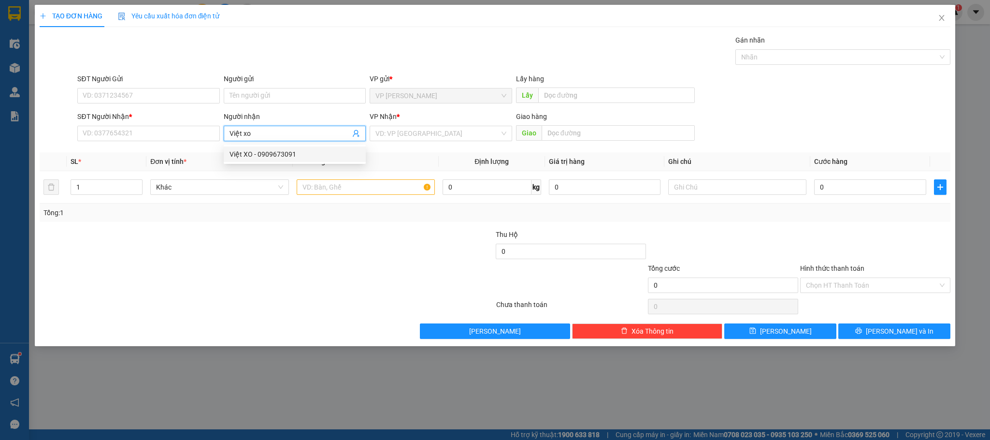
click at [273, 151] on div "Việt XO - 0909673091" at bounding box center [295, 154] width 130 height 11
type input "0909673091"
type input "Việt XO"
click at [864, 187] on input "0" at bounding box center [870, 186] width 112 height 15
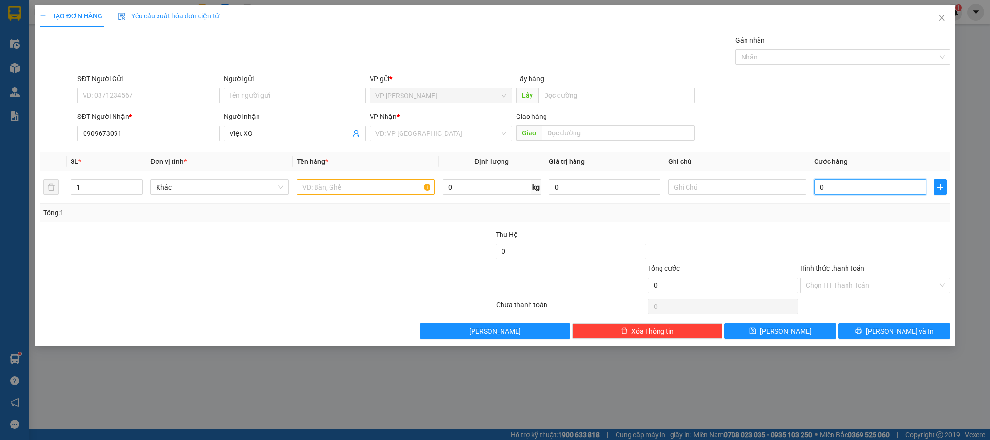
type input "1"
type input "10"
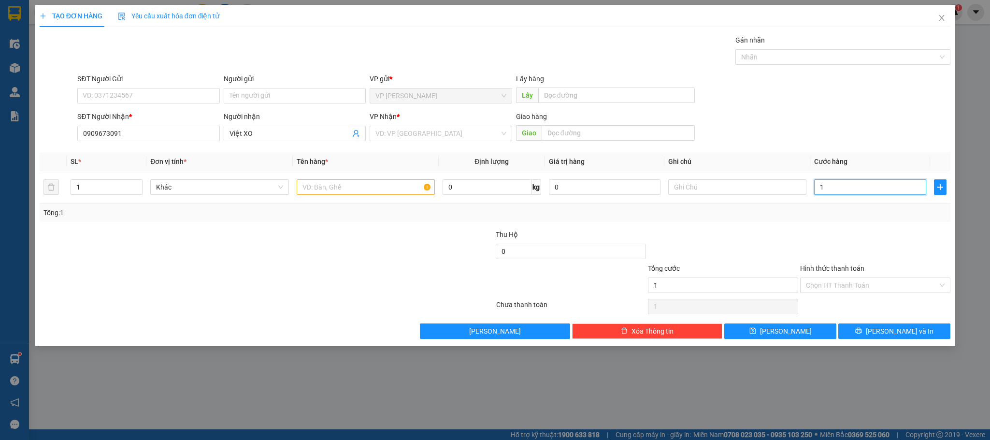
type input "10"
type input "100"
type input "100.000"
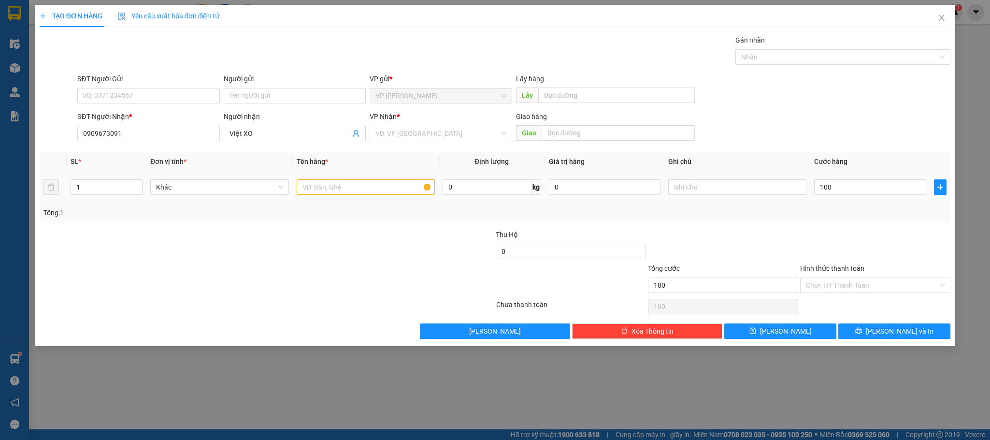
type input "100.000"
click at [762, 238] on div at bounding box center [723, 246] width 152 height 34
click at [409, 138] on input "search" at bounding box center [437, 133] width 124 height 14
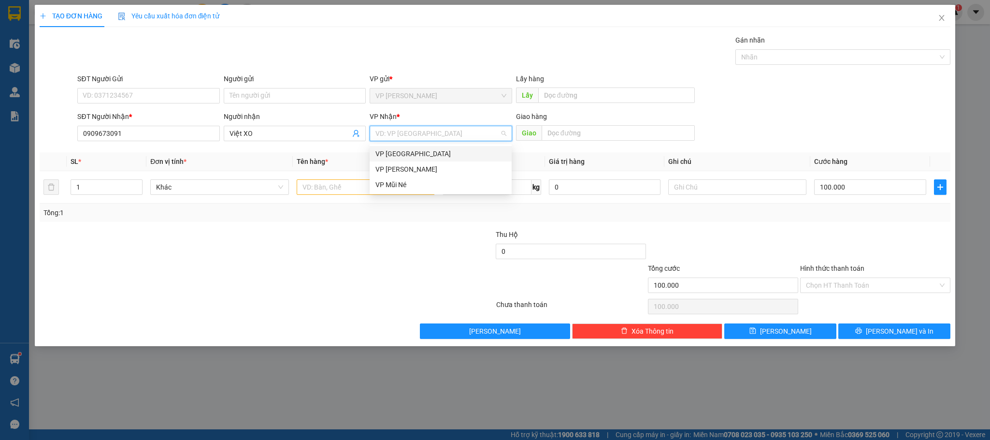
click at [403, 149] on div "VP [GEOGRAPHIC_DATA]" at bounding box center [440, 153] width 130 height 11
click at [338, 194] on input "text" at bounding box center [366, 186] width 138 height 15
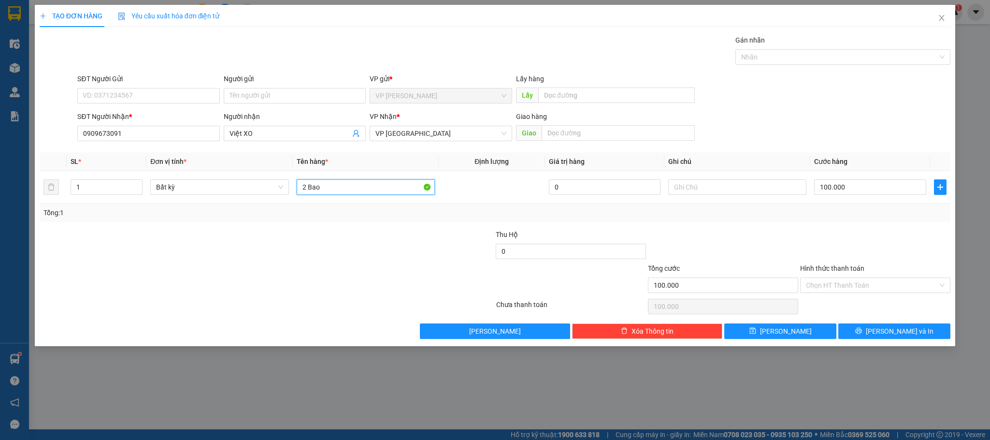
type input "2 Bao"
click at [718, 235] on div at bounding box center [723, 246] width 152 height 34
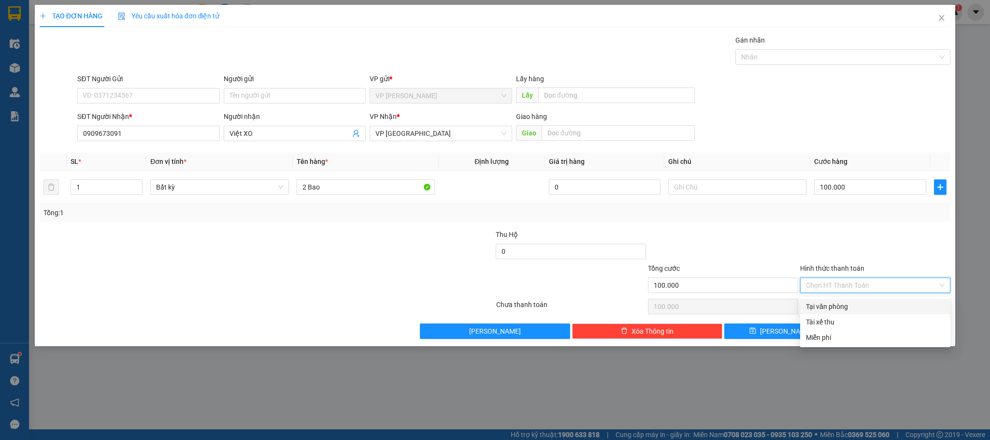
click at [842, 286] on input "Hình thức thanh toán" at bounding box center [872, 285] width 132 height 14
click at [831, 306] on div "Tại văn phòng" at bounding box center [875, 306] width 139 height 11
type input "0"
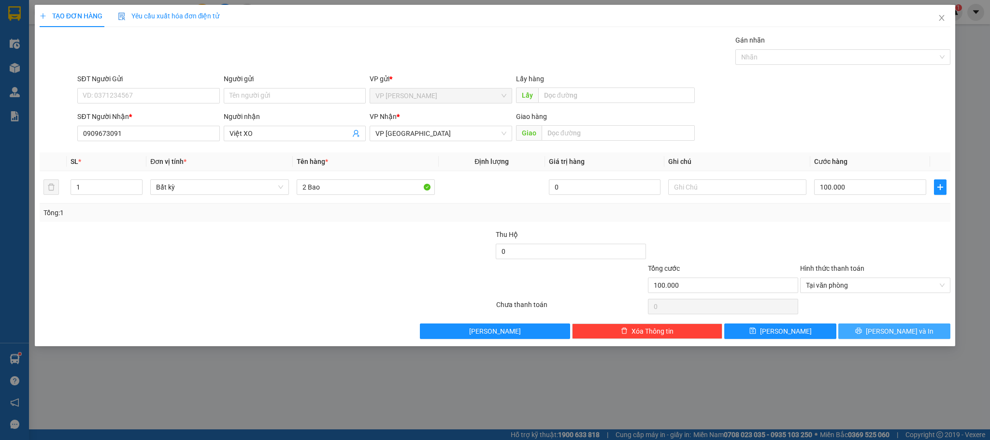
click at [890, 332] on span "[PERSON_NAME] và In" at bounding box center [900, 331] width 68 height 11
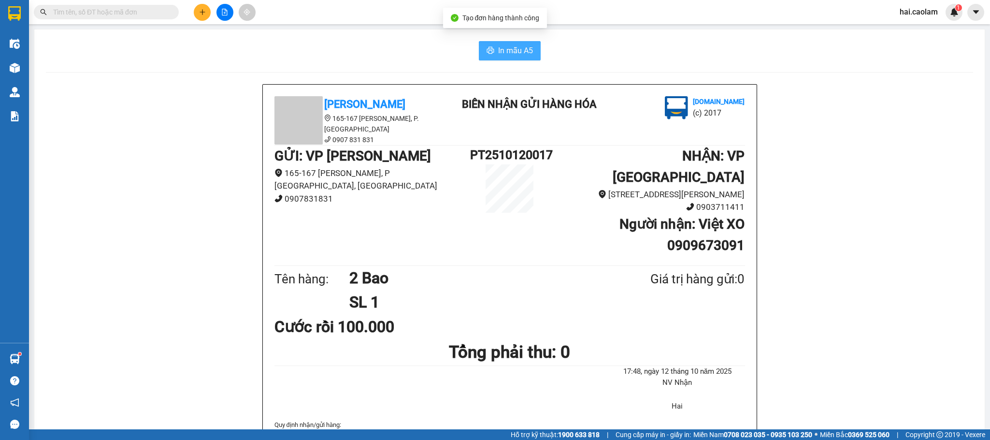
click at [509, 45] on span "In mẫu A5" at bounding box center [515, 50] width 35 height 12
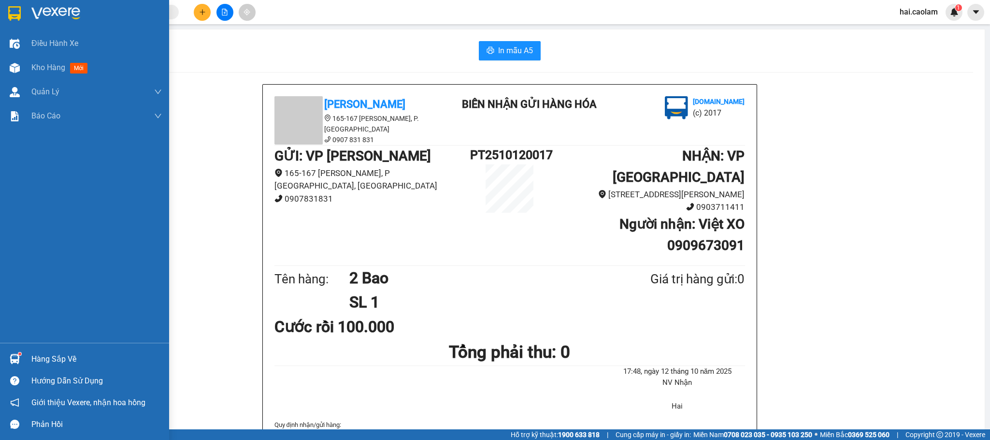
click at [24, 360] on div "Hàng sắp về" at bounding box center [84, 359] width 169 height 22
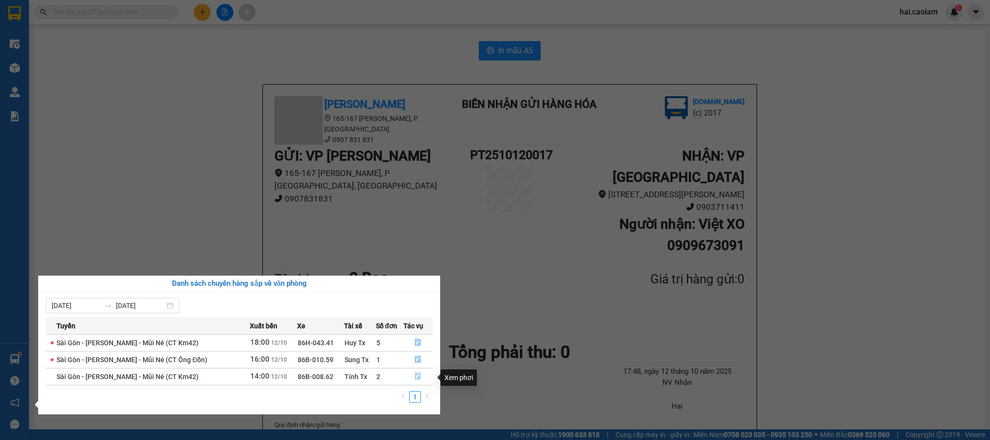
click at [422, 372] on button "button" at bounding box center [418, 376] width 28 height 15
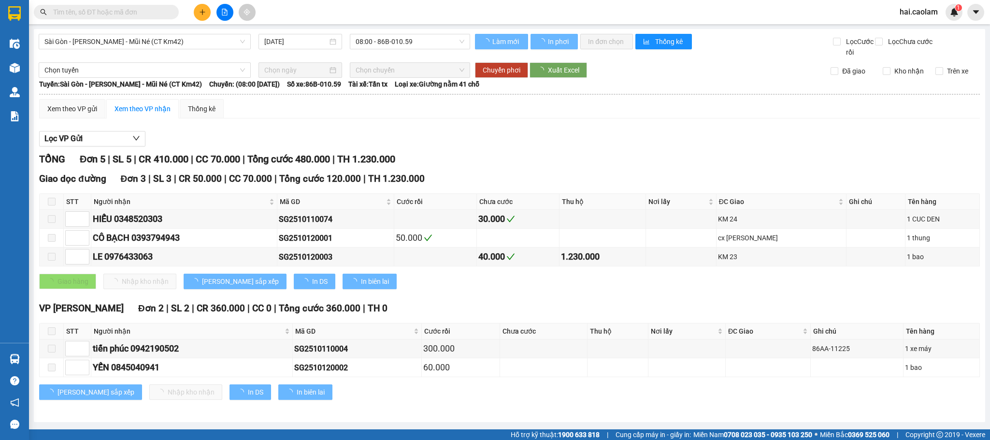
click at [560, 135] on div "Lọc VP Gửi" at bounding box center [509, 139] width 941 height 16
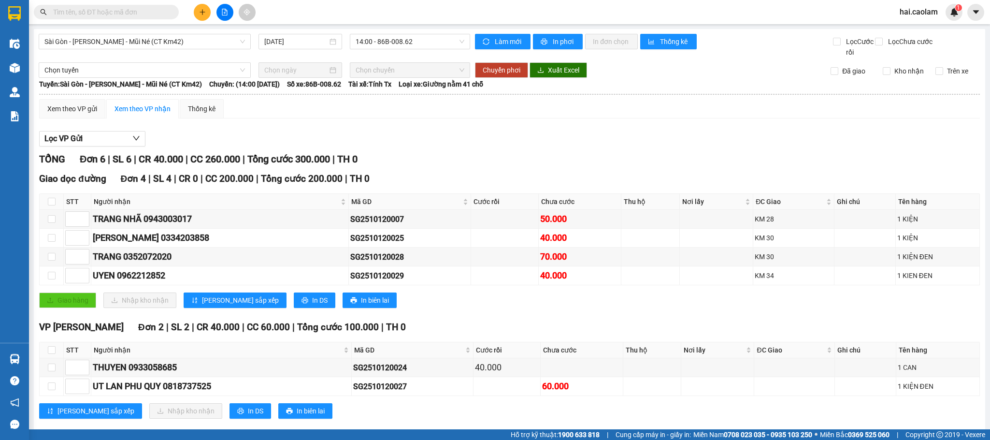
click at [577, 145] on div "Lọc VP Gửi" at bounding box center [509, 139] width 941 height 16
click at [51, 200] on input "checkbox" at bounding box center [52, 202] width 8 height 8
checkbox input "true"
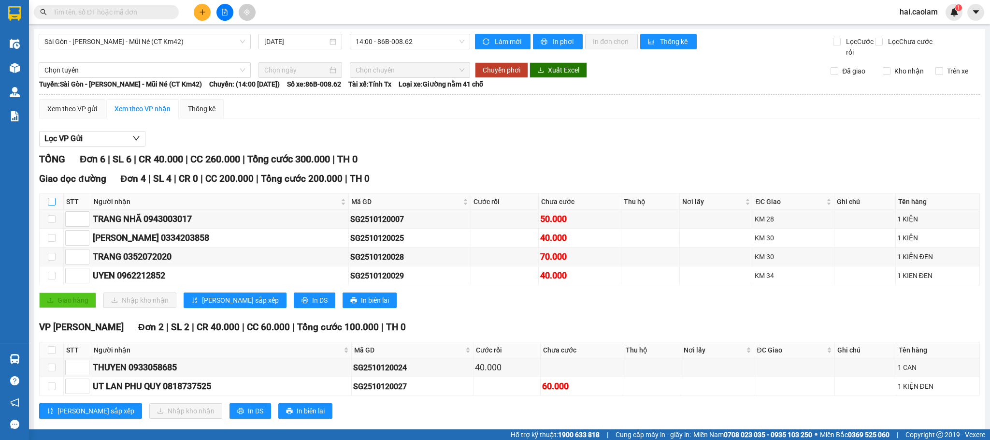
checkbox input "true"
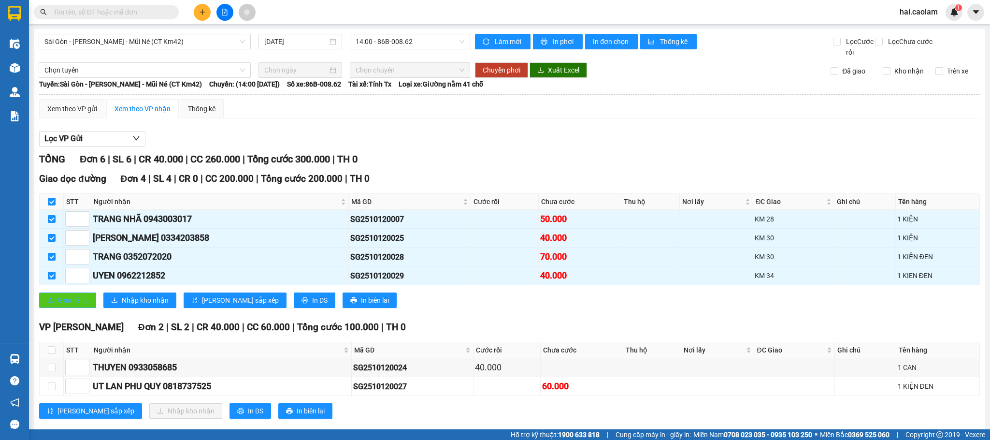
click at [43, 304] on button "Giao hàng" at bounding box center [67, 299] width 57 height 15
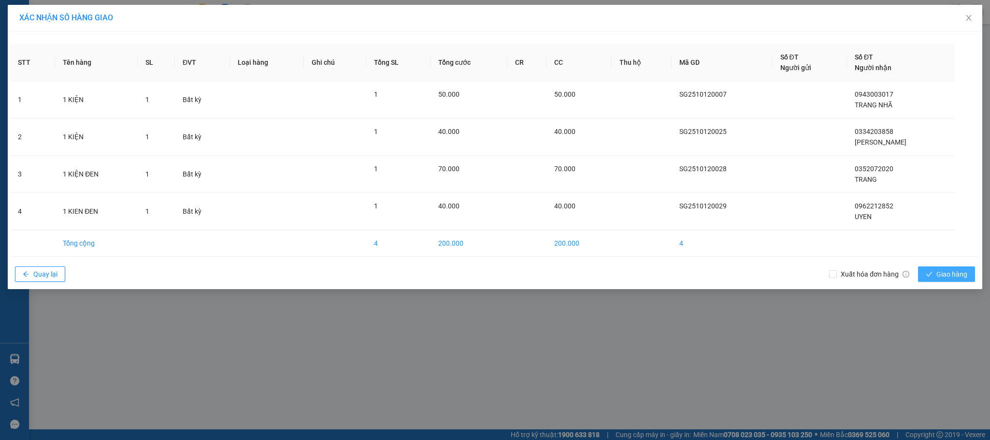
click at [961, 274] on span "Giao hàng" at bounding box center [951, 274] width 31 height 11
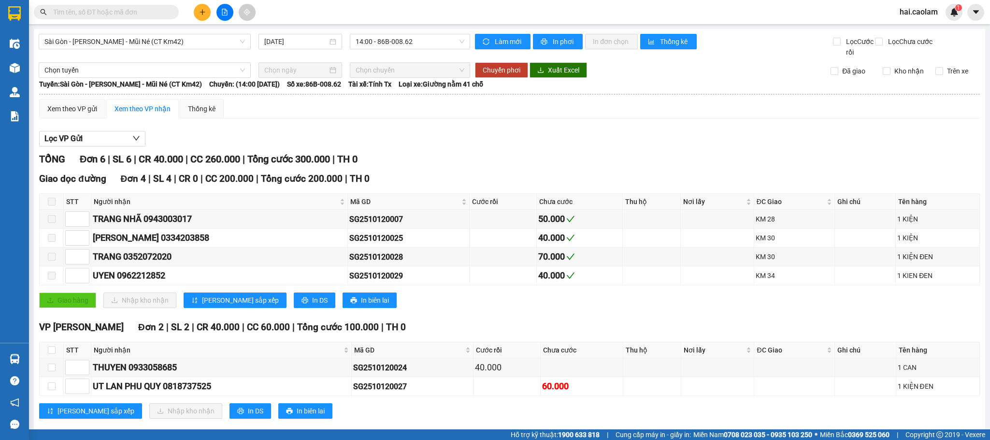
scroll to position [23, 0]
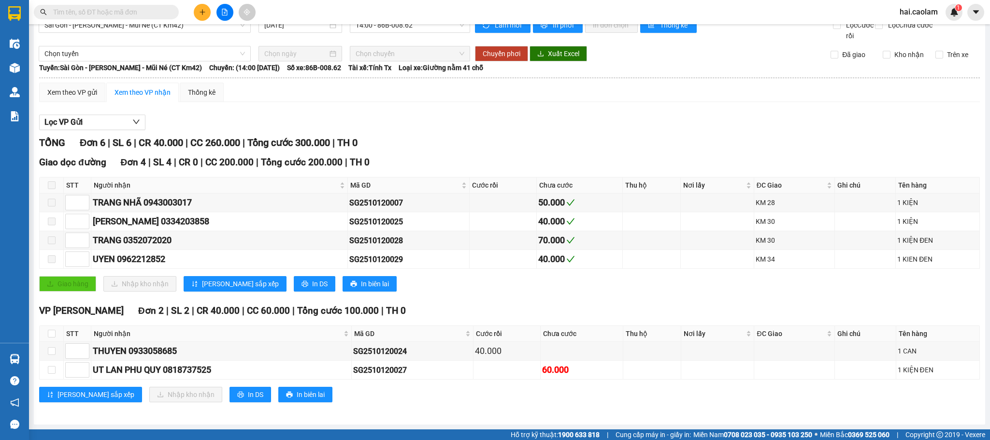
click at [539, 135] on div "TỔNG Đơn 6 | SL 6 | CR 40.000 | CC 260.000 | Tổng cước 300.000 | TH 0" at bounding box center [509, 142] width 941 height 15
click at [543, 135] on div "TỔNG Đơn 6 | SL 6 | CR 40.000 | CC 260.000 | Tổng cước 300.000 | TH 0" at bounding box center [509, 142] width 941 height 15
drag, startPoint x: 593, startPoint y: 130, endPoint x: 492, endPoint y: 114, distance: 102.9
click at [592, 135] on div "TỔNG Đơn 6 | SL 6 | CR 40.000 | CC 260.000 | Tổng cước 300.000 | TH 0" at bounding box center [509, 142] width 941 height 15
click at [121, 11] on input "text" at bounding box center [110, 12] width 114 height 11
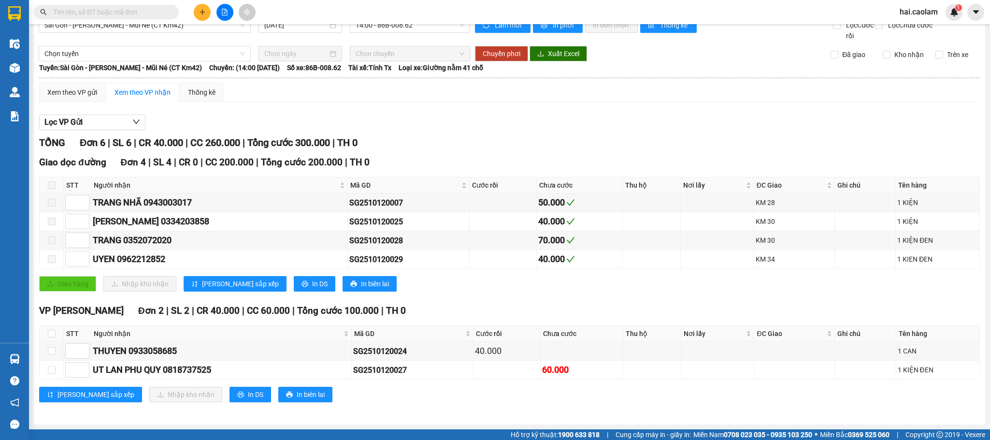
click at [561, 142] on div "TỔNG Đơn 6 | SL 6 | CR 40.000 | CC 260.000 | Tổng cước 300.000 | TH 0" at bounding box center [509, 142] width 941 height 15
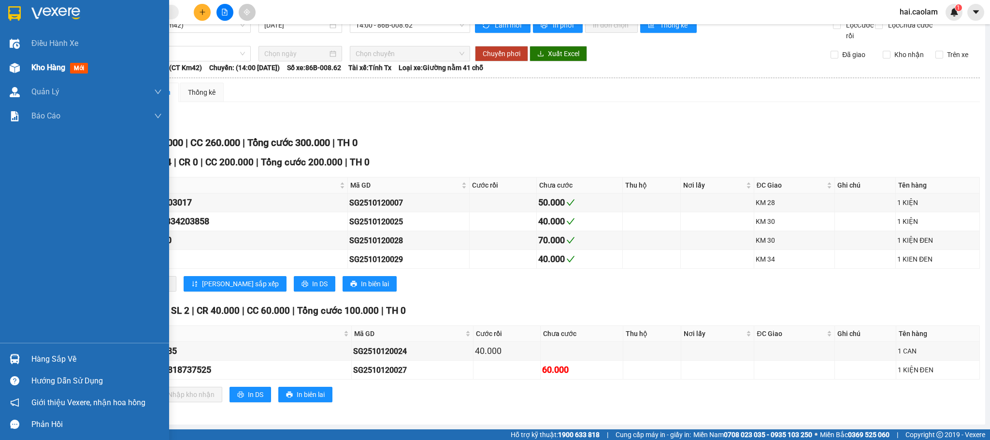
click at [22, 70] on div at bounding box center [14, 67] width 17 height 17
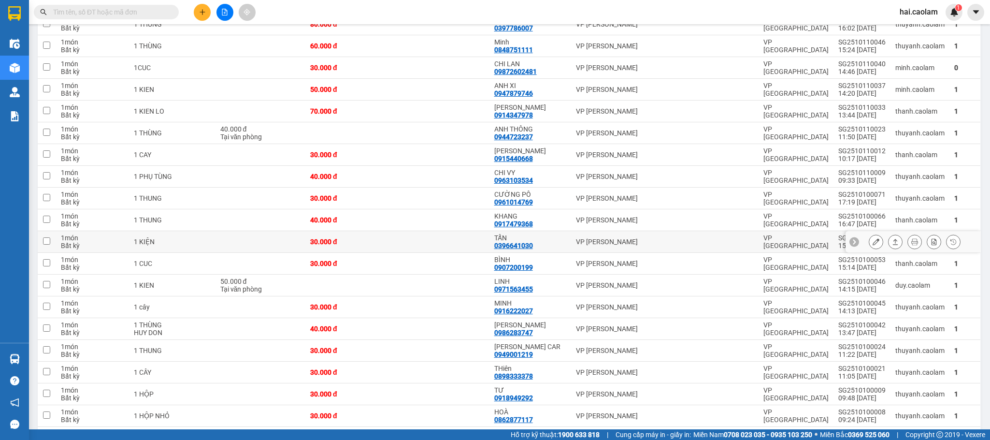
scroll to position [506, 0]
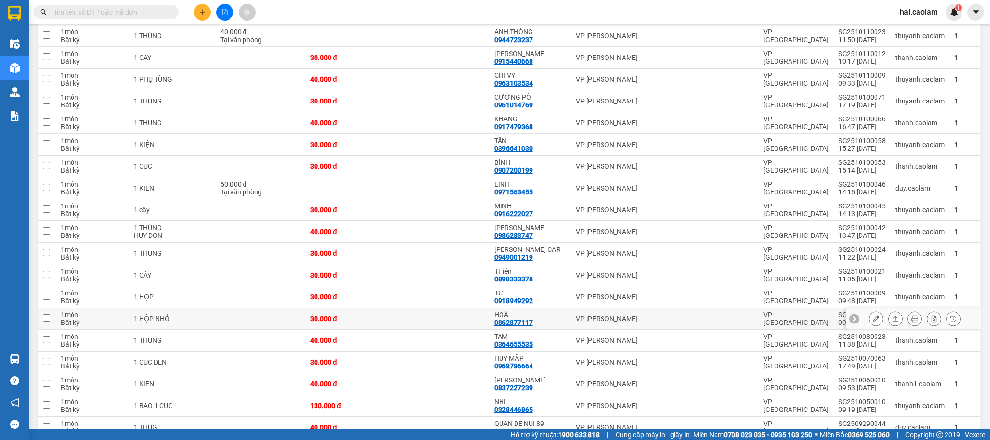
click at [459, 322] on td at bounding box center [443, 319] width 92 height 22
checkbox input "true"
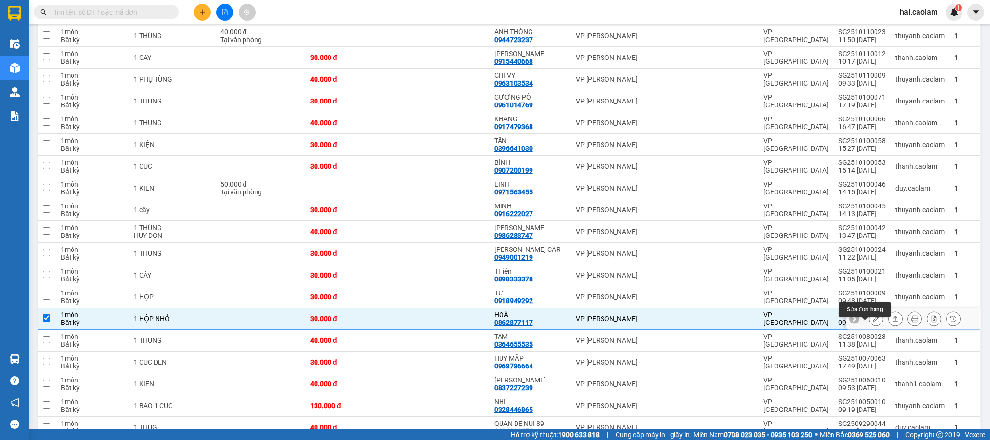
click at [873, 322] on icon at bounding box center [876, 318] width 7 height 7
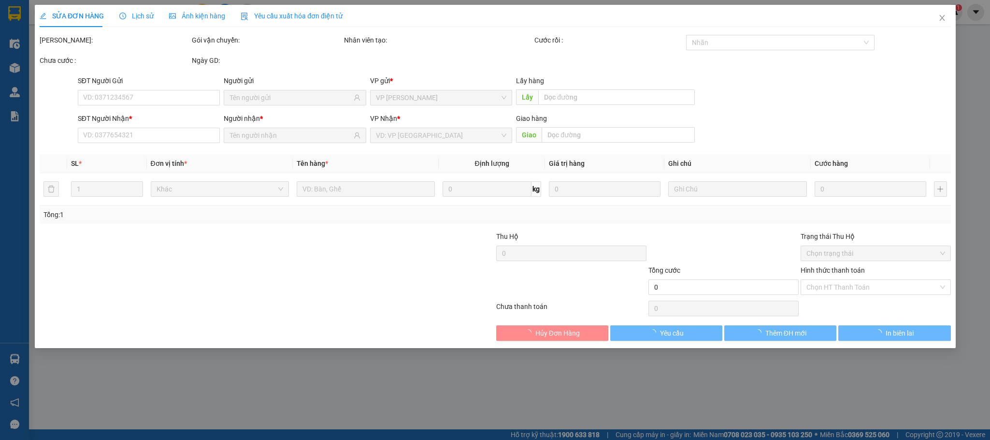
type input "0862877117"
type input "HOÀ"
type input "30.000"
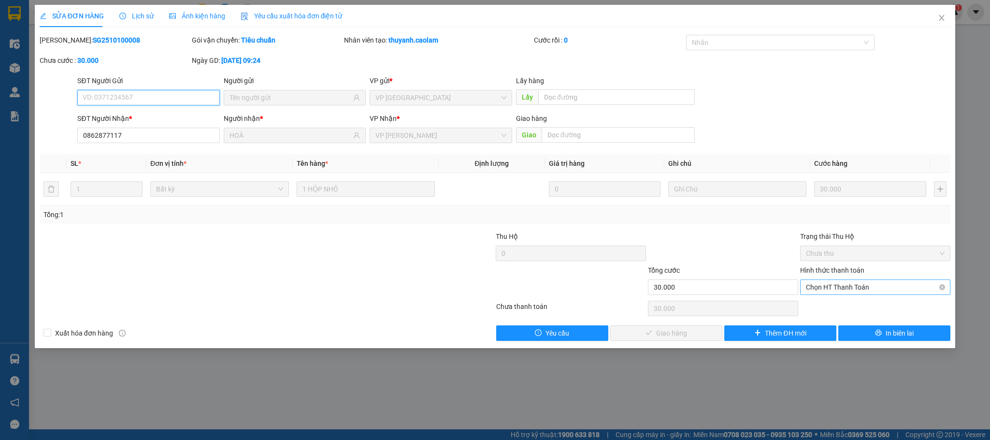
click at [863, 290] on span "Chọn HT Thanh Toán" at bounding box center [875, 287] width 139 height 14
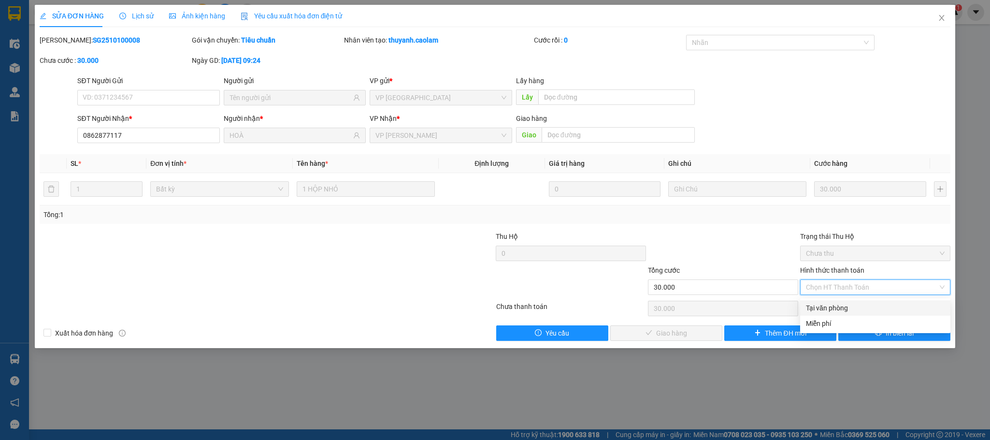
click at [845, 306] on div "Tại văn phòng" at bounding box center [875, 307] width 139 height 11
type input "0"
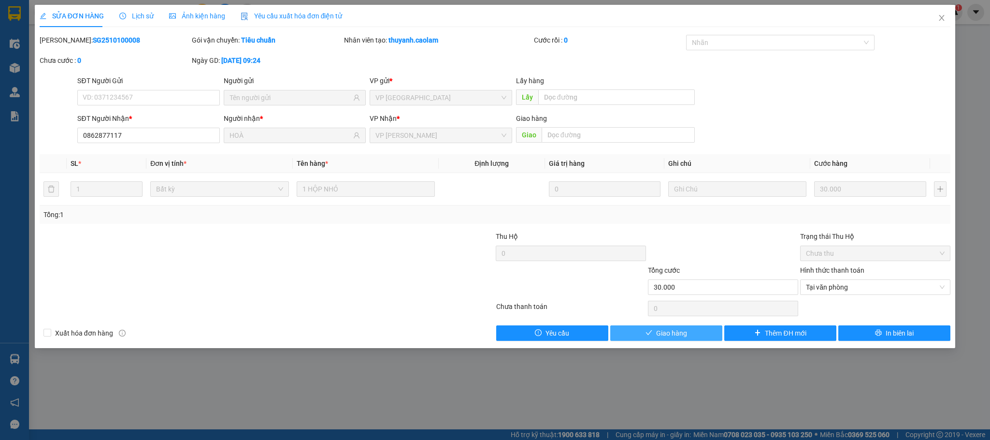
click at [677, 333] on span "Giao hàng" at bounding box center [671, 333] width 31 height 11
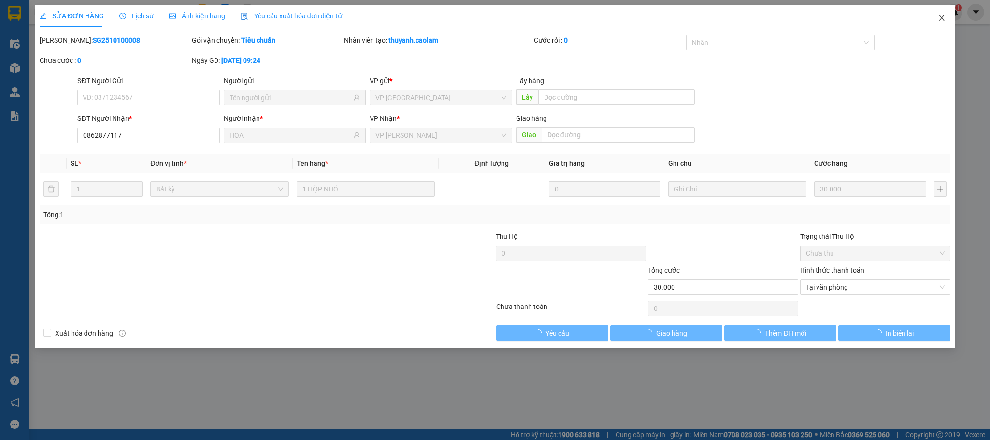
click at [942, 15] on icon "close" at bounding box center [942, 18] width 8 height 8
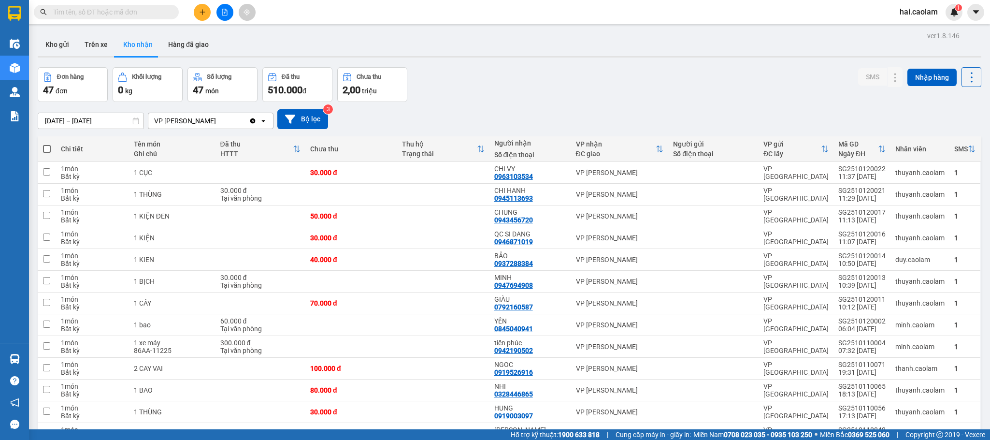
click at [196, 15] on button at bounding box center [202, 12] width 17 height 17
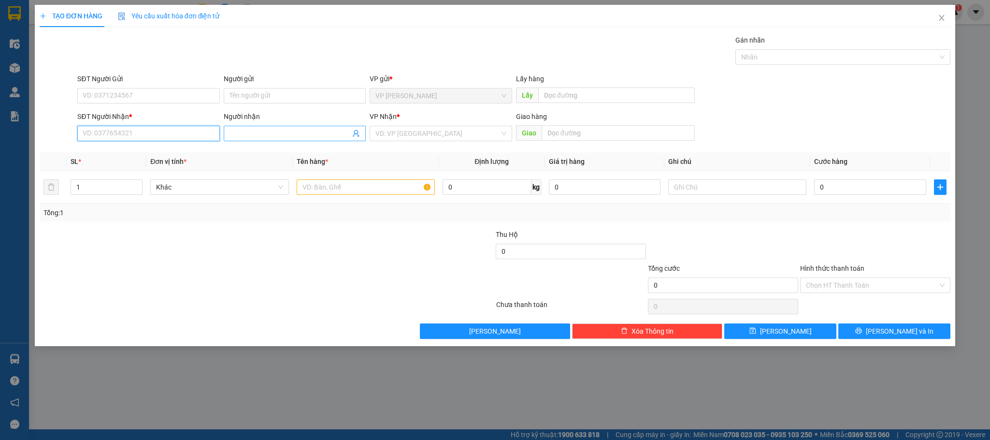
drag, startPoint x: 137, startPoint y: 132, endPoint x: 238, endPoint y: 132, distance: 101.0
click at [138, 132] on input "SĐT Người Nhận *" at bounding box center [148, 133] width 142 height 15
click at [267, 132] on input "Người nhận" at bounding box center [290, 133] width 121 height 11
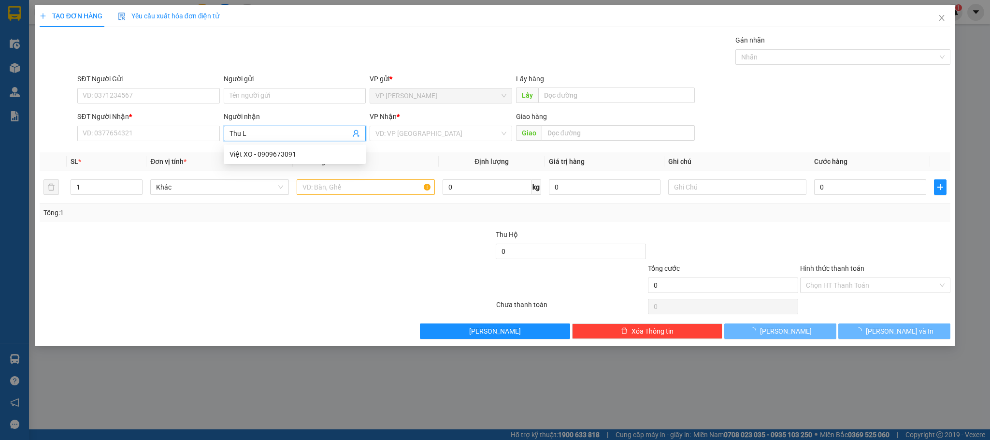
type input "[PERSON_NAME]"
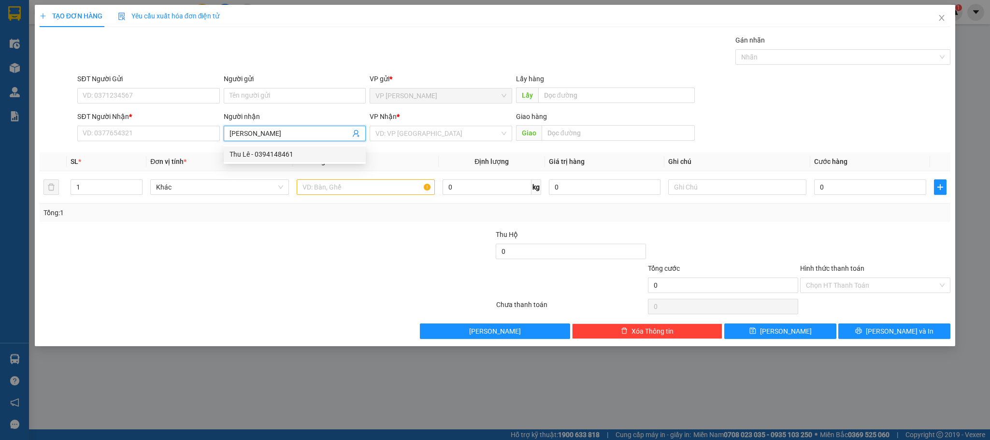
click at [269, 152] on div "Thu Lê - 0394148461" at bounding box center [295, 154] width 130 height 11
type input "0394148461"
type input "[PERSON_NAME]"
click at [836, 190] on input "0" at bounding box center [870, 186] width 112 height 15
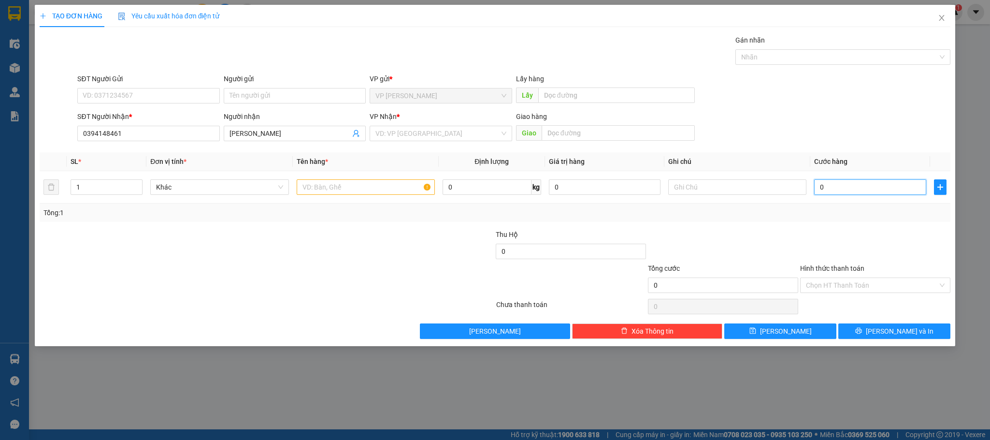
type input "5"
type input "50"
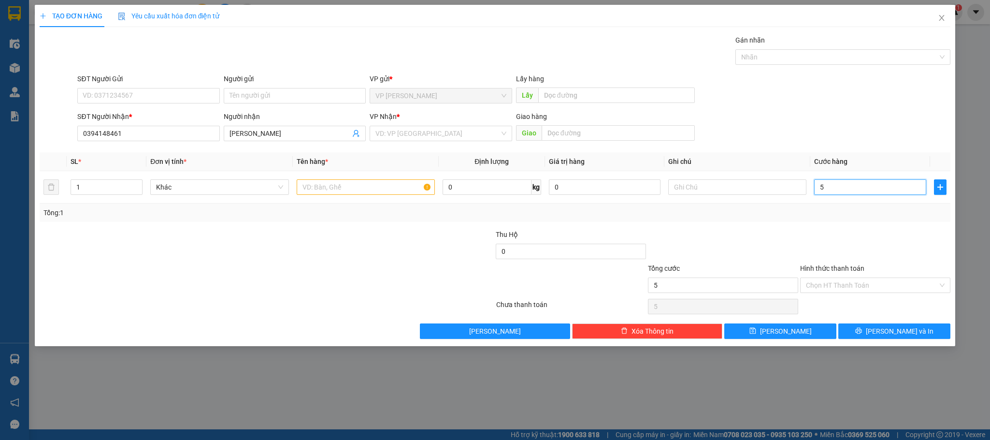
type input "50"
type input "50.000"
click at [449, 132] on input "search" at bounding box center [437, 133] width 124 height 14
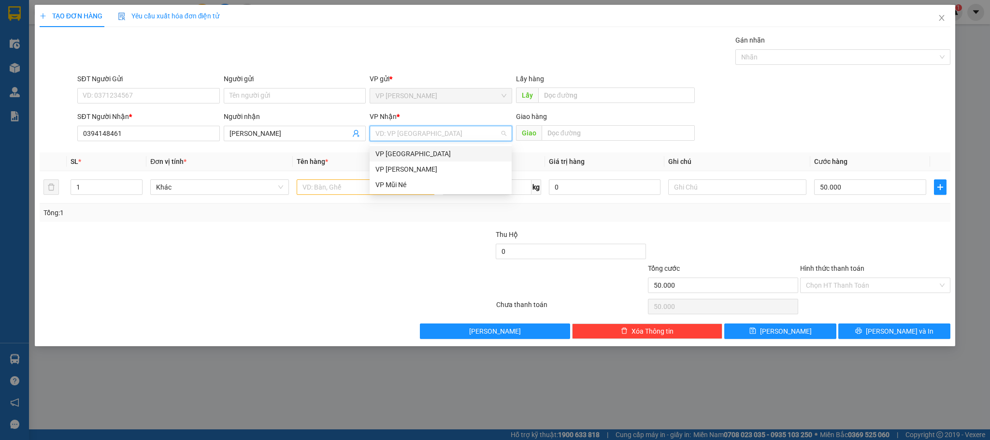
click at [426, 154] on div "VP [GEOGRAPHIC_DATA]" at bounding box center [440, 153] width 130 height 11
click at [319, 184] on input "text" at bounding box center [366, 186] width 138 height 15
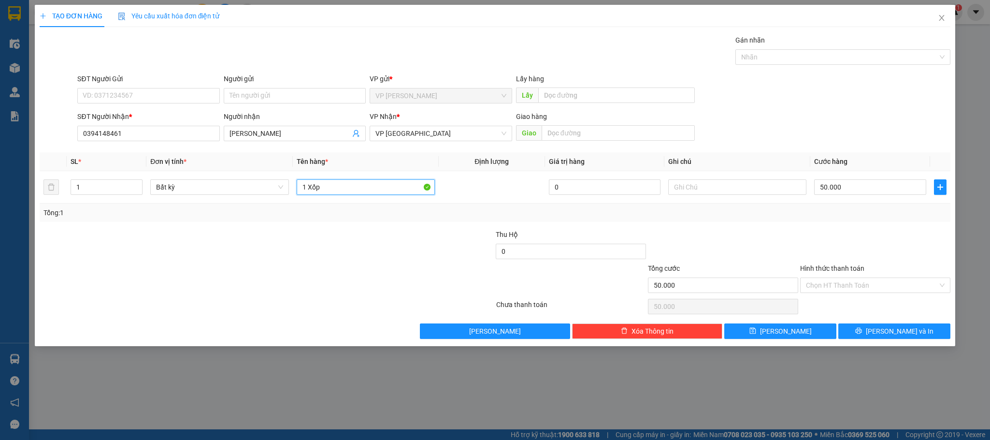
type input "1 Xốp"
click at [889, 239] on div at bounding box center [875, 246] width 152 height 34
click at [863, 288] on input "Hình thức thanh toán" at bounding box center [872, 285] width 132 height 14
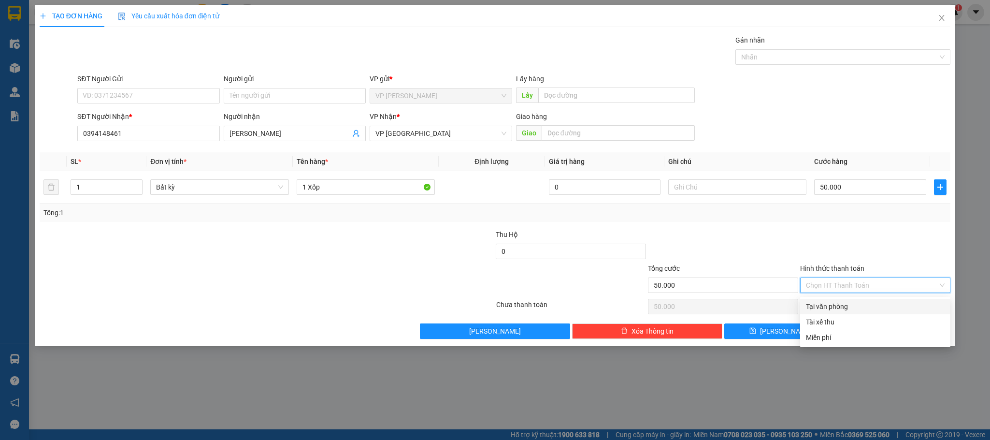
drag, startPoint x: 850, startPoint y: 302, endPoint x: 845, endPoint y: 298, distance: 6.5
click at [849, 302] on div "Tại văn phòng" at bounding box center [875, 306] width 139 height 11
type input "0"
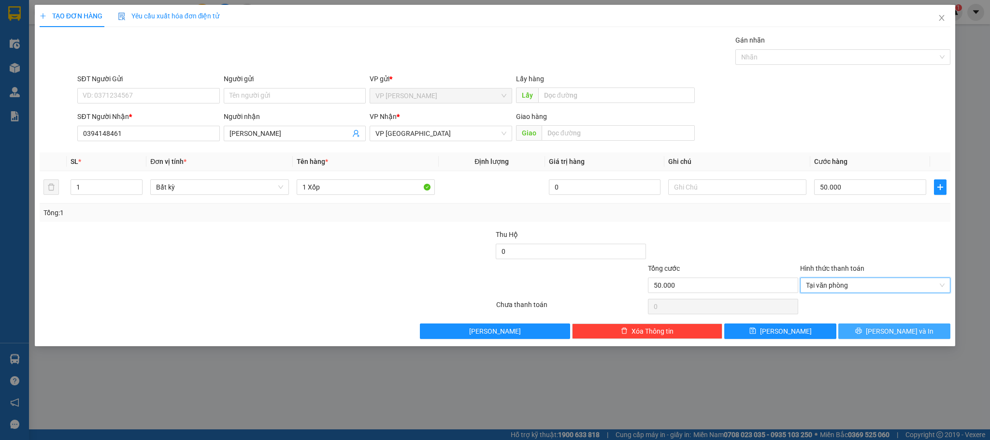
click at [862, 330] on icon "printer" at bounding box center [858, 330] width 7 height 7
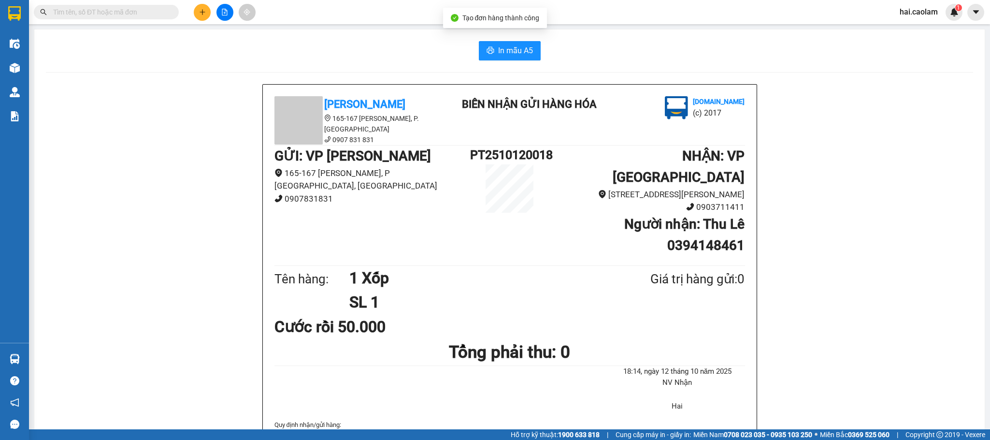
drag, startPoint x: 495, startPoint y: 35, endPoint x: 496, endPoint y: 43, distance: 8.8
click at [498, 51] on span "In mẫu A5" at bounding box center [515, 50] width 35 height 12
click at [25, 70] on div "Kho hàng mới" at bounding box center [14, 68] width 29 height 24
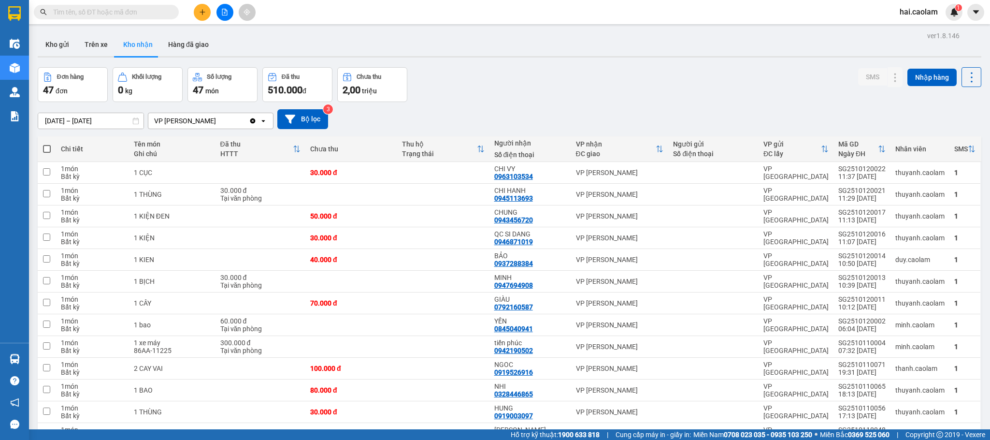
click at [563, 83] on div "Đơn hàng 47 đơn Khối lượng 0 kg Số lượng 47 món Đã thu 510.000 đ Chưa thu 2,00 …" at bounding box center [510, 84] width 944 height 35
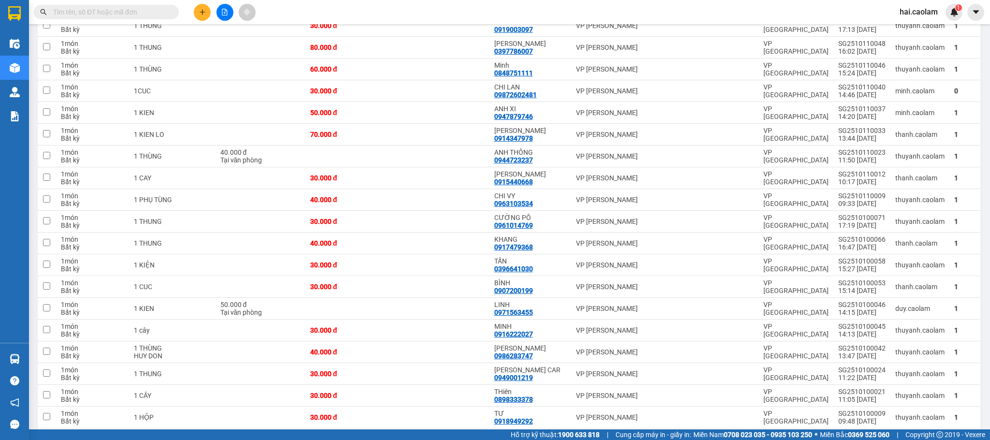
scroll to position [580, 0]
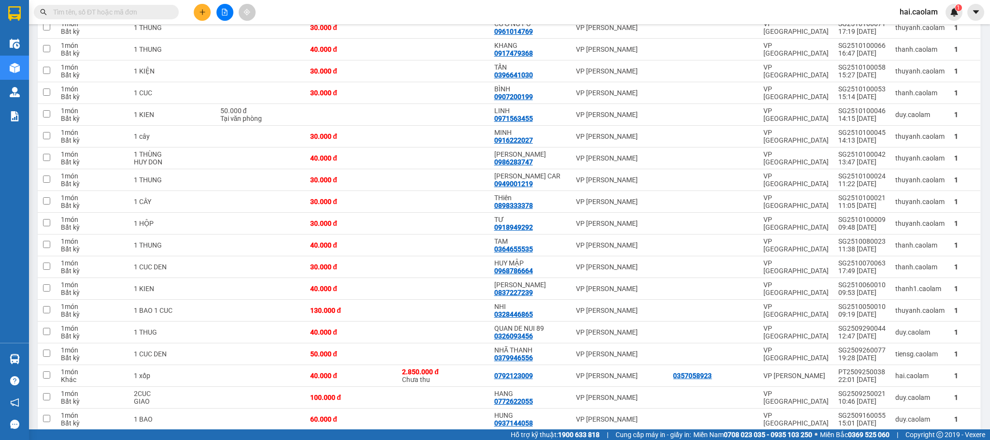
click at [97, 14] on input "text" at bounding box center [110, 12] width 114 height 11
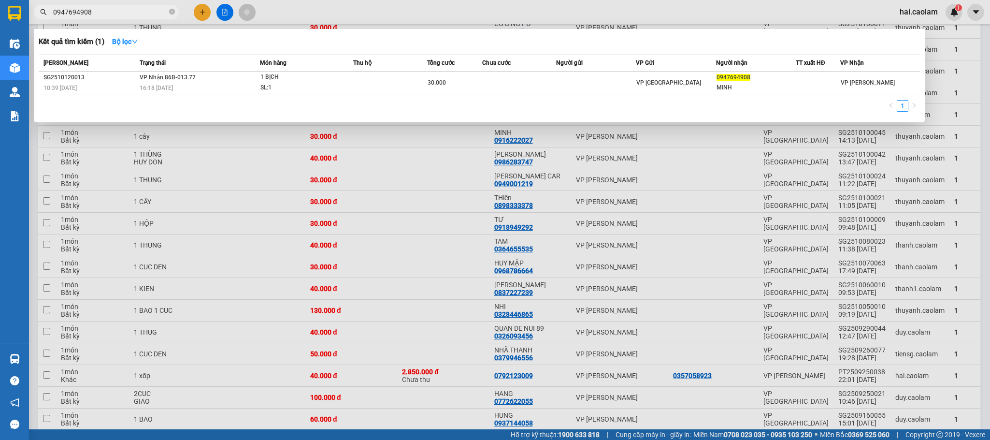
type input "0947694908"
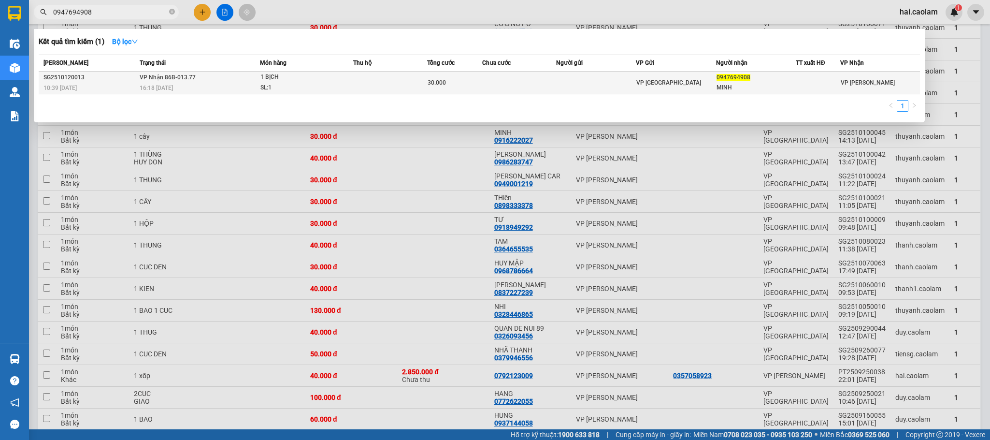
click at [654, 77] on td "VP [GEOGRAPHIC_DATA]" at bounding box center [676, 83] width 80 height 23
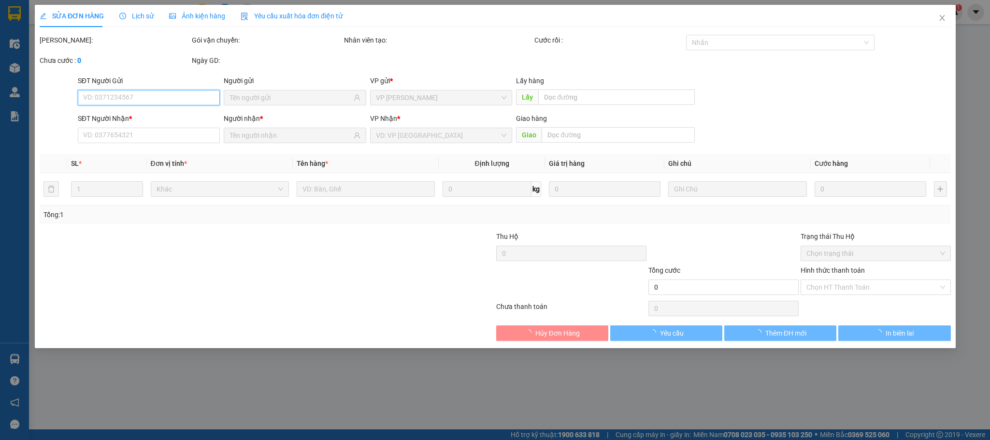
type input "0947694908"
type input "MINH"
type input "30.000"
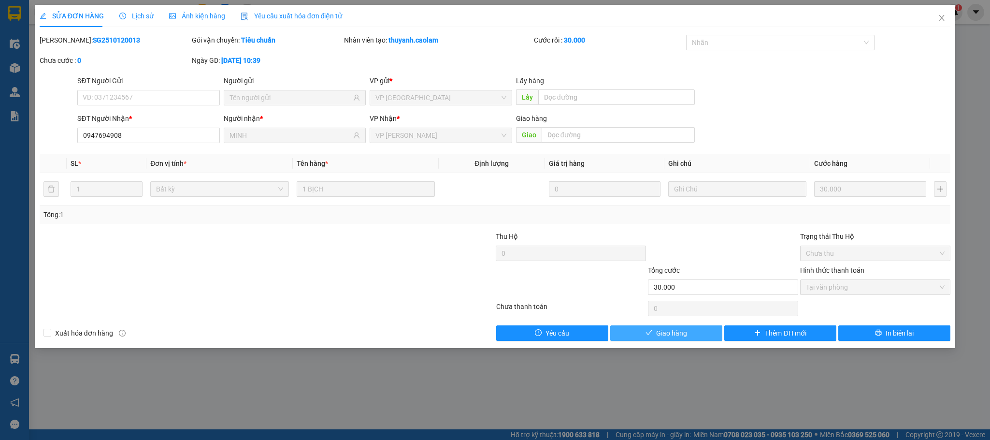
click at [659, 331] on span "Giao hàng" at bounding box center [671, 333] width 31 height 11
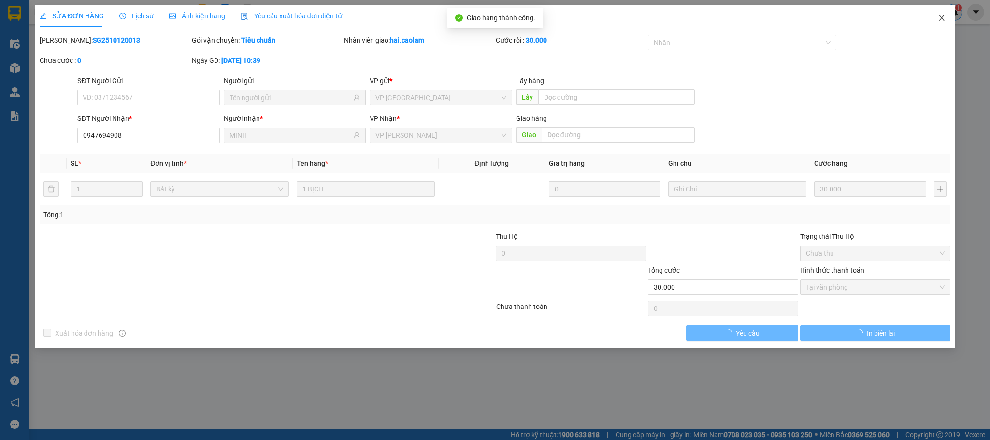
click at [944, 16] on icon "close" at bounding box center [942, 18] width 8 height 8
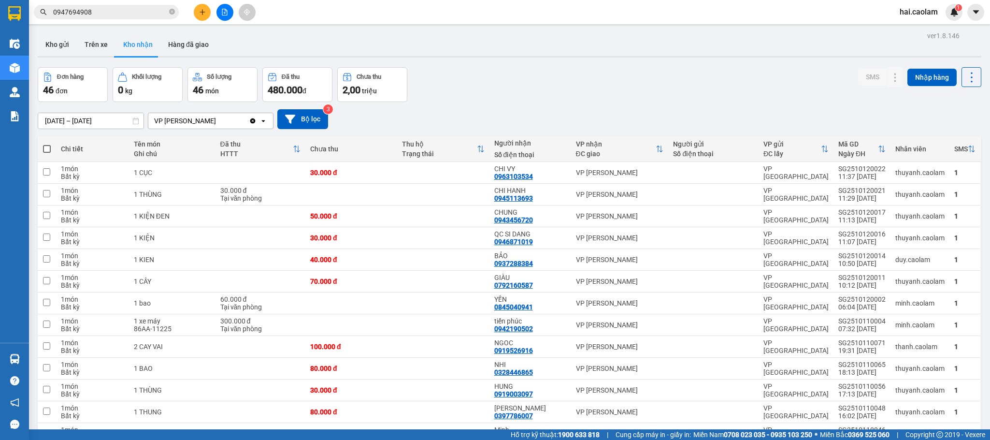
click at [754, 80] on div "Đơn hàng 46 đơn Khối lượng 0 kg Số lượng 46 món Đã thu 480.000 đ Chưa thu 2,00 …" at bounding box center [510, 84] width 944 height 35
click at [540, 104] on div "[DATE] – [DATE] Press the down arrow key to interact with the calendar and sele…" at bounding box center [510, 119] width 944 height 34
click at [534, 80] on div "Đơn hàng 46 đơn Khối lượng 0 kg Số lượng 46 món Đã thu 480.000 đ Chưa thu 2,00 …" at bounding box center [510, 84] width 944 height 35
click at [106, 119] on input "[DATE] – [DATE]" at bounding box center [90, 120] width 105 height 15
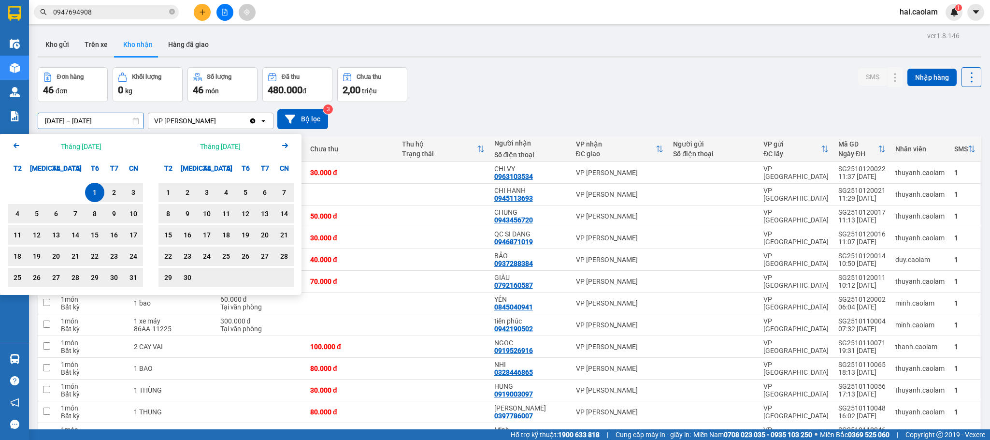
click at [512, 83] on div "Đơn hàng 46 đơn Khối lượng 0 kg Số lượng 46 món Đã thu 480.000 đ Chưa thu 2,00 …" at bounding box center [510, 84] width 944 height 35
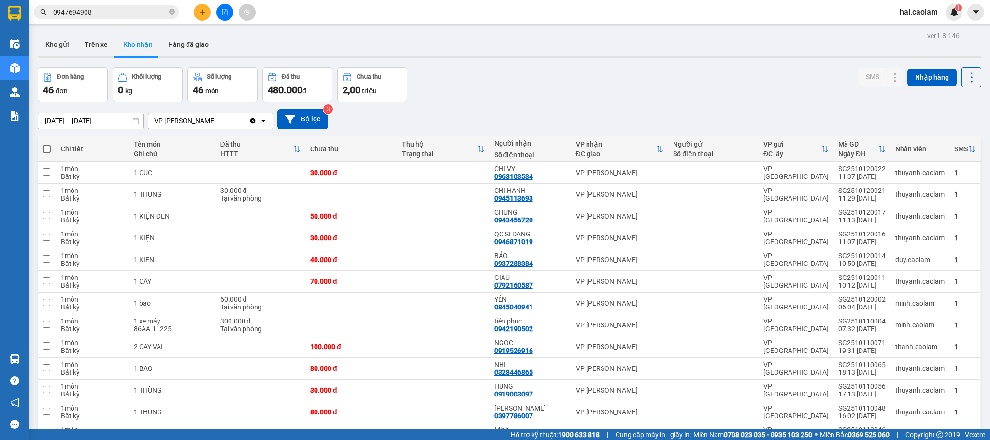
click at [500, 90] on div "Đơn hàng 46 đơn Khối lượng 0 kg Số lượng 46 món Đã thu 480.000 đ Chưa thu 2,00 …" at bounding box center [510, 84] width 944 height 35
click at [496, 90] on div "Đơn hàng 46 đơn Khối lượng 0 kg Số lượng 46 món Đã thu 480.000 đ Chưa thu 2,00 …" at bounding box center [510, 84] width 944 height 35
click at [531, 95] on div "Đơn hàng 46 đơn Khối lượng 0 kg Số lượng 46 món Đã thu 480.000 đ Chưa thu 2,00 …" at bounding box center [510, 84] width 944 height 35
click at [528, 89] on div "Đơn hàng 46 đơn Khối lượng 0 kg Số lượng 46 món Đã thu 480.000 đ Chưa thu 2,00 …" at bounding box center [510, 84] width 944 height 35
click at [206, 16] on button at bounding box center [202, 12] width 17 height 17
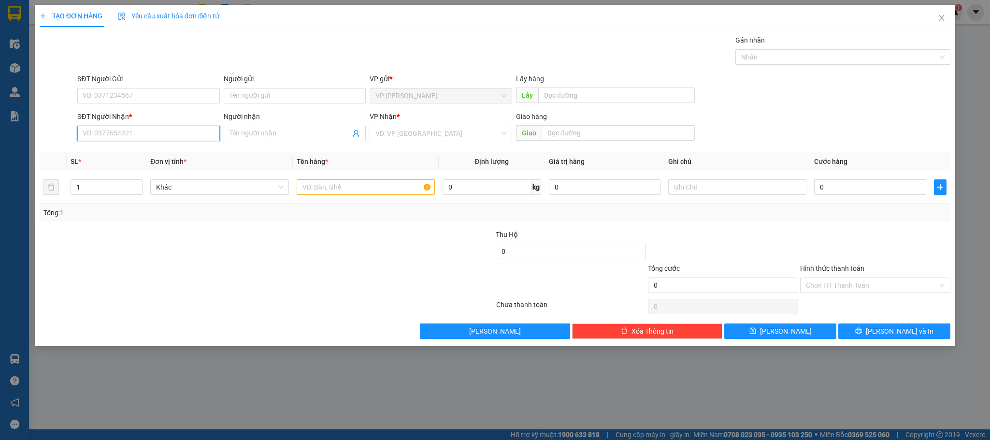
click at [178, 139] on input "SĐT Người Nhận *" at bounding box center [148, 133] width 142 height 15
click at [286, 122] on div "Người nhận" at bounding box center [295, 116] width 142 height 11
click at [286, 128] on input "Người nhận" at bounding box center [290, 133] width 121 height 11
click at [272, 128] on span at bounding box center [295, 133] width 142 height 15
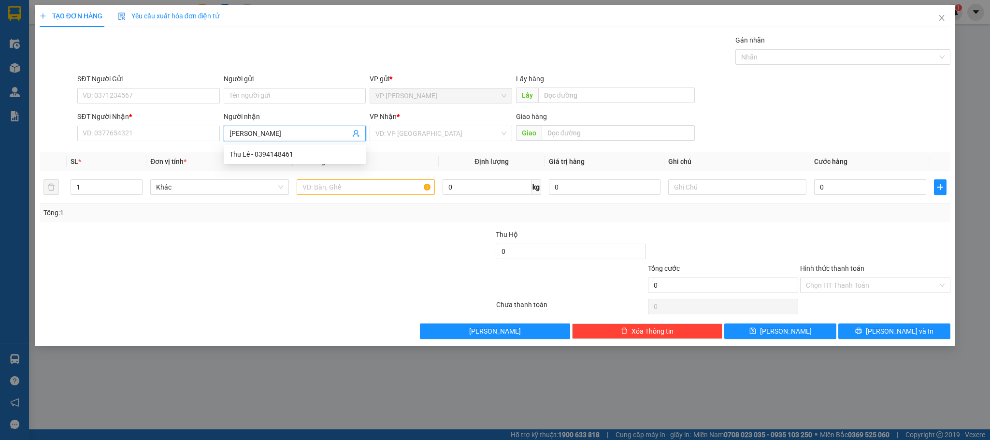
type input "[PERSON_NAME]"
click at [280, 158] on div "Xưởng Huân - 0777406014" at bounding box center [295, 154] width 130 height 11
type input "0777406014"
type input "Xưởng Huân"
click at [340, 184] on input "text" at bounding box center [366, 186] width 138 height 15
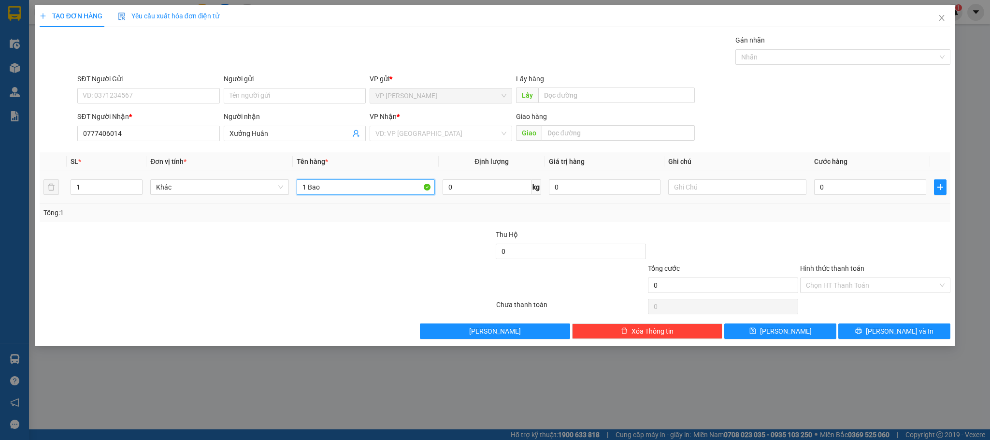
type input "1 Bao"
click at [863, 177] on td "0" at bounding box center [869, 187] width 119 height 32
click at [858, 182] on input "0" at bounding box center [870, 186] width 112 height 15
type input "4"
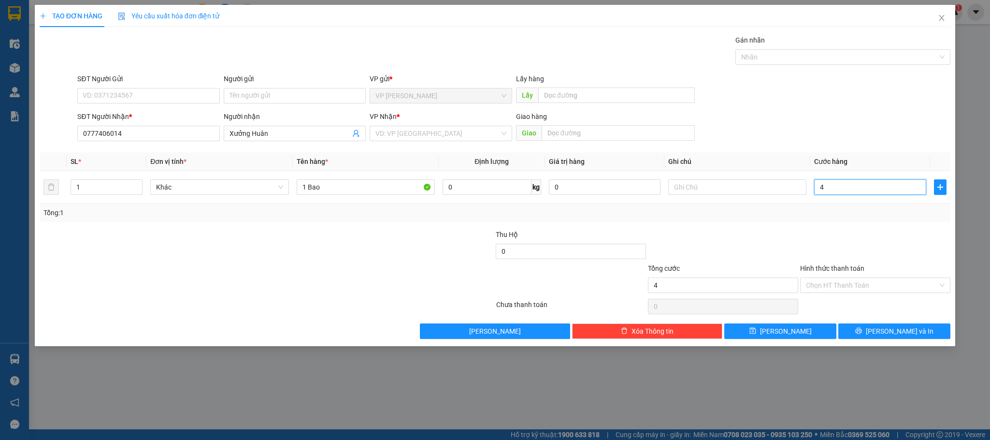
type input "4"
type input "40"
type input "40.000"
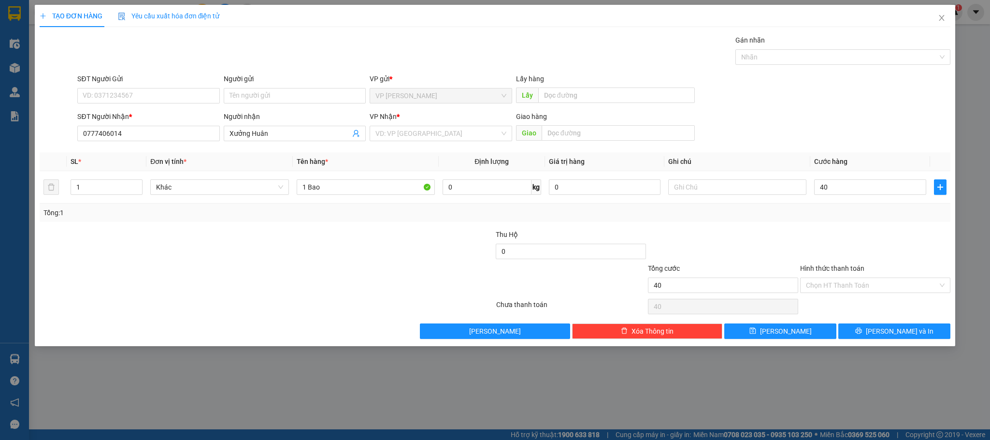
type input "40.000"
drag, startPoint x: 342, startPoint y: 223, endPoint x: 342, endPoint y: 194, distance: 29.0
click at [343, 222] on div "Tổng: 1" at bounding box center [495, 212] width 911 height 18
click at [341, 190] on input "1 Bao" at bounding box center [366, 186] width 138 height 15
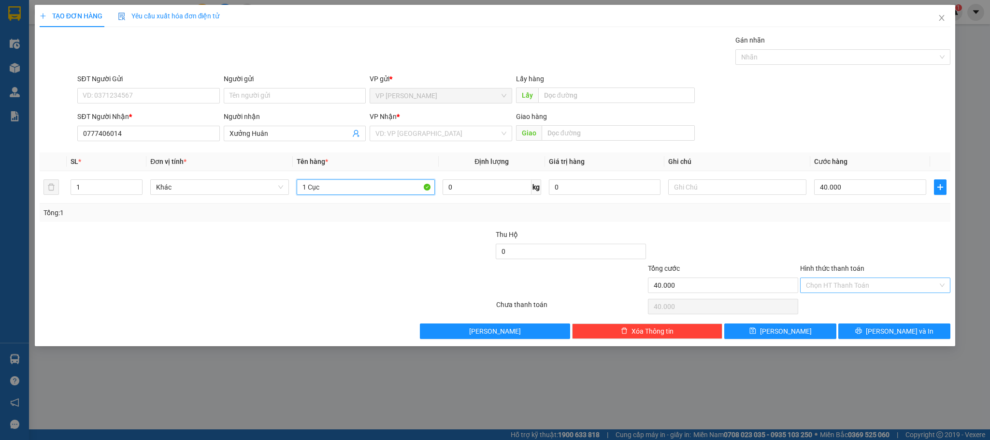
type input "1 Cục"
click at [870, 283] on input "Hình thức thanh toán" at bounding box center [872, 285] width 132 height 14
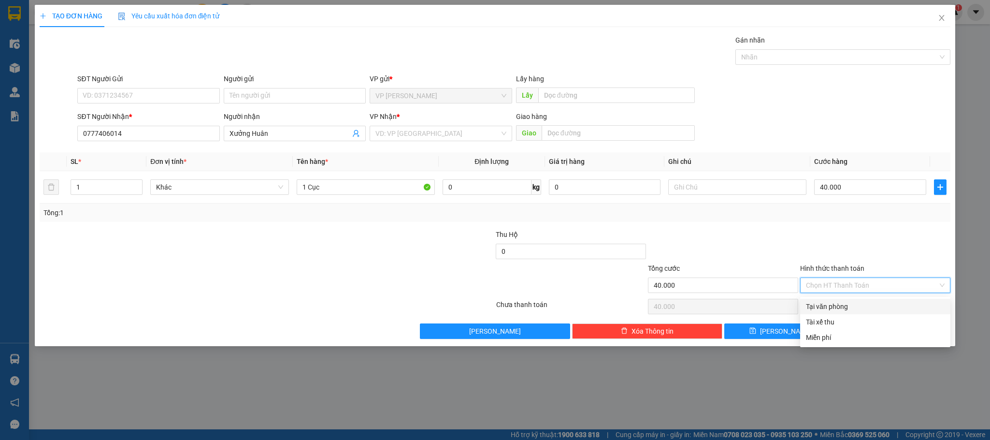
click at [863, 308] on div "Tại văn phòng" at bounding box center [875, 306] width 139 height 11
type input "0"
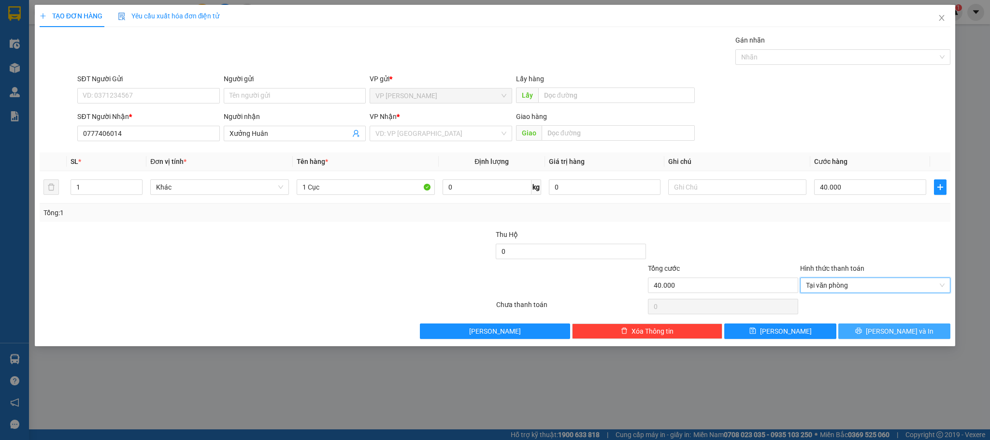
click at [901, 338] on button "[PERSON_NAME] và In" at bounding box center [894, 330] width 112 height 15
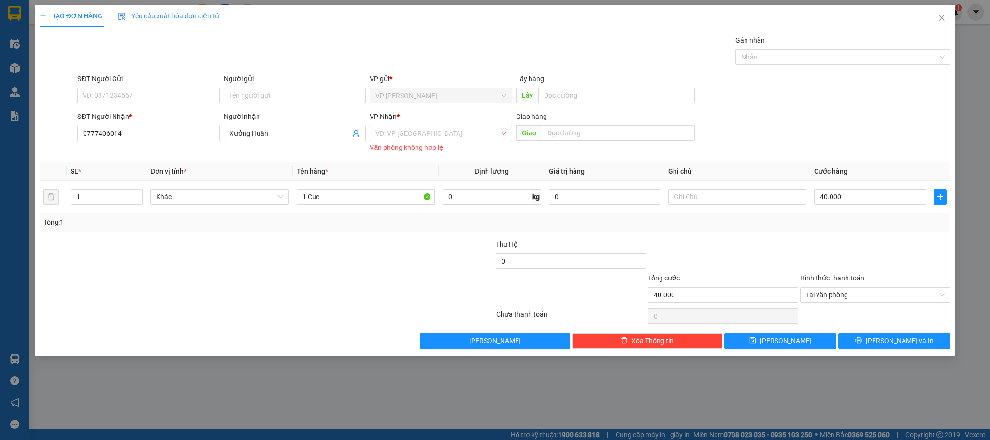
click at [439, 131] on input "search" at bounding box center [437, 133] width 124 height 14
click at [420, 164] on div "VP [PERSON_NAME]" at bounding box center [440, 169] width 130 height 11
drag, startPoint x: 433, startPoint y: 145, endPoint x: 435, endPoint y: 140, distance: 5.5
click at [434, 140] on div "VP Nhận * VP [PERSON_NAME] VP [PERSON_NAME] Văn phòng không hợp lệ" at bounding box center [441, 132] width 142 height 43
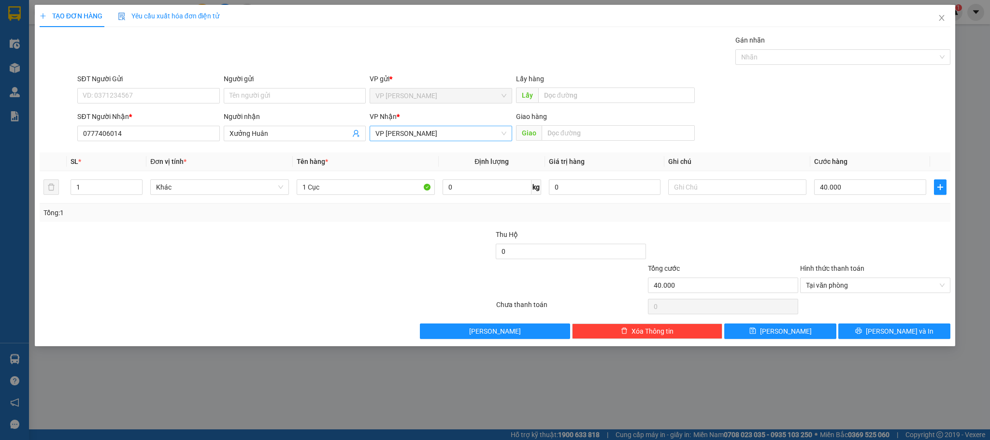
click at [435, 141] on input "search" at bounding box center [437, 133] width 124 height 14
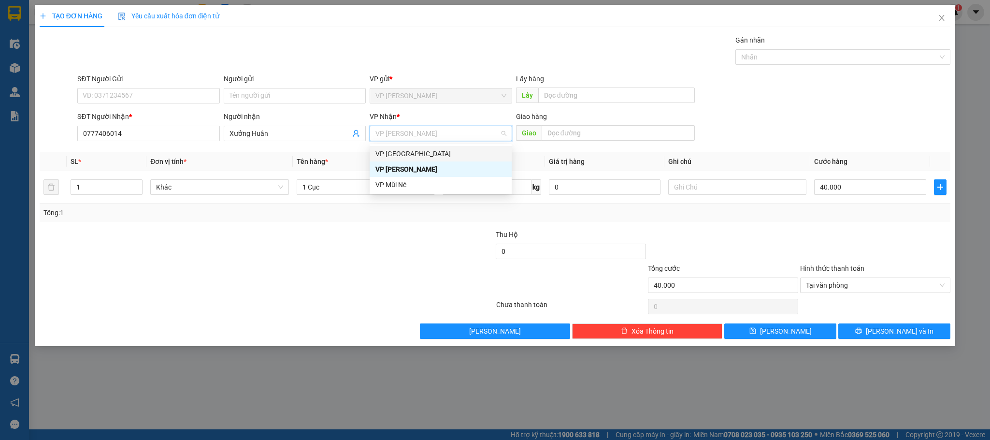
click at [430, 157] on div "VP [GEOGRAPHIC_DATA]" at bounding box center [440, 153] width 130 height 11
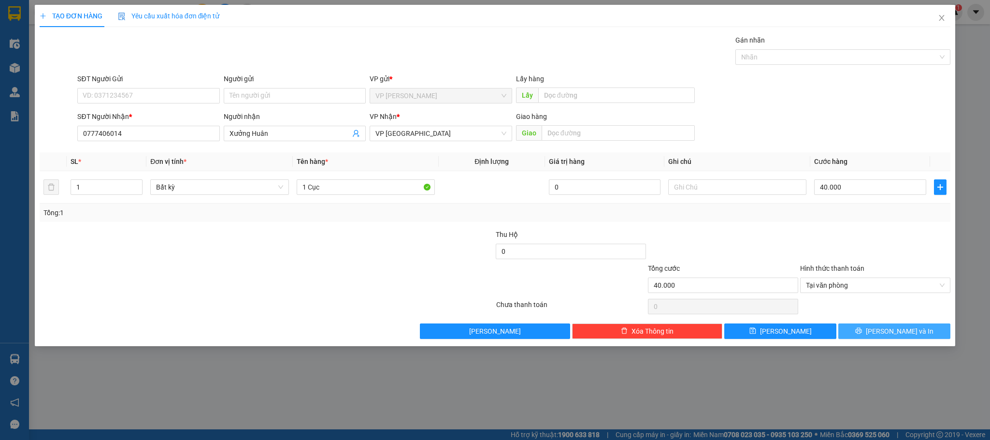
click at [883, 328] on button "[PERSON_NAME] và In" at bounding box center [894, 330] width 112 height 15
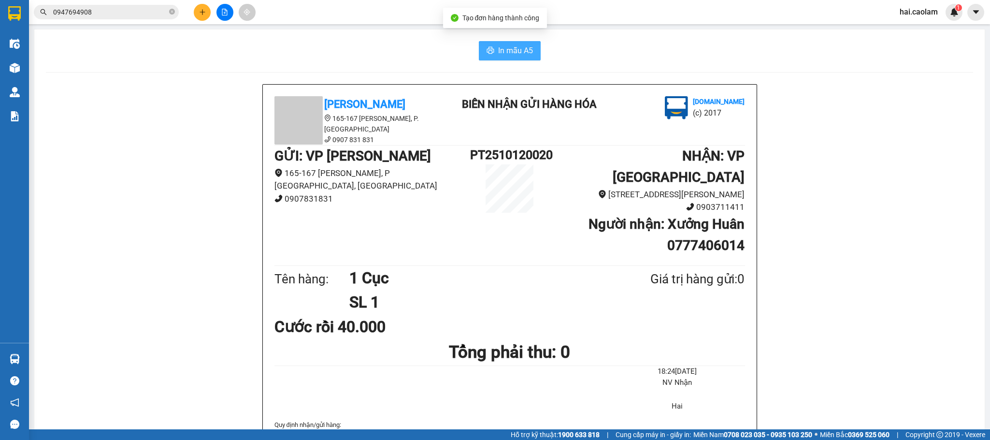
click at [522, 57] on span "In mẫu A5" at bounding box center [515, 50] width 35 height 12
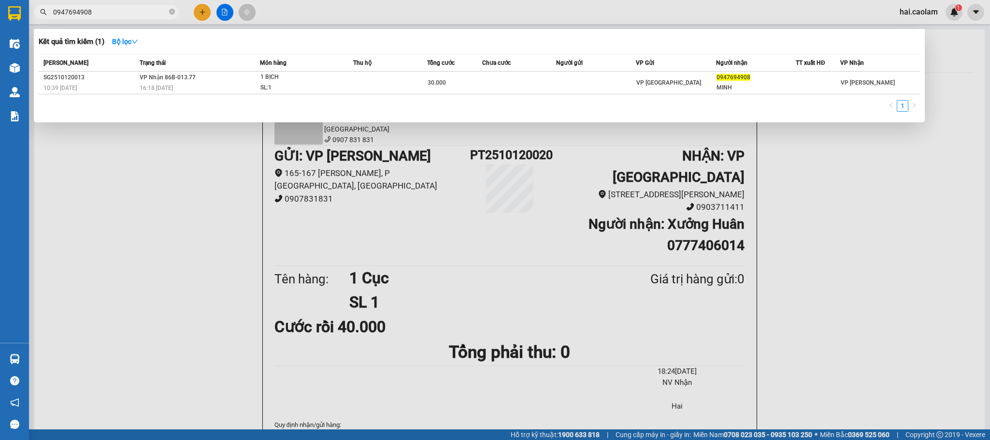
click at [117, 13] on input "0947694908" at bounding box center [110, 12] width 114 height 11
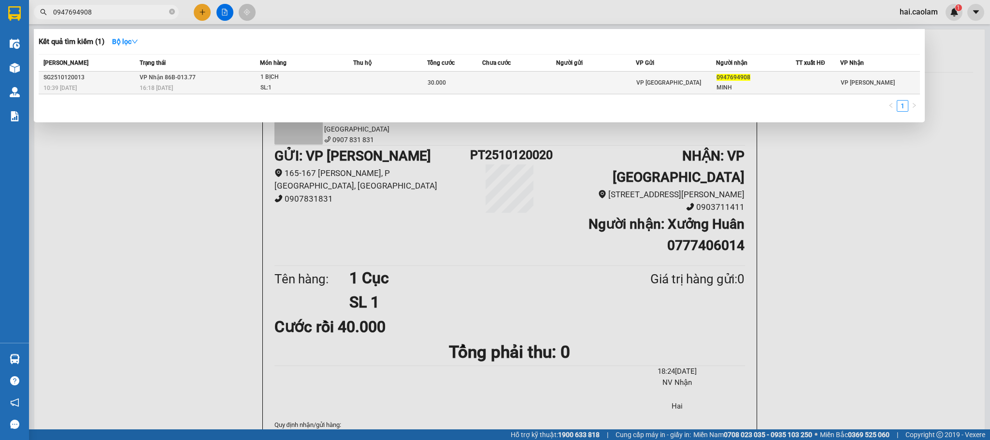
click at [596, 78] on td at bounding box center [596, 83] width 80 height 23
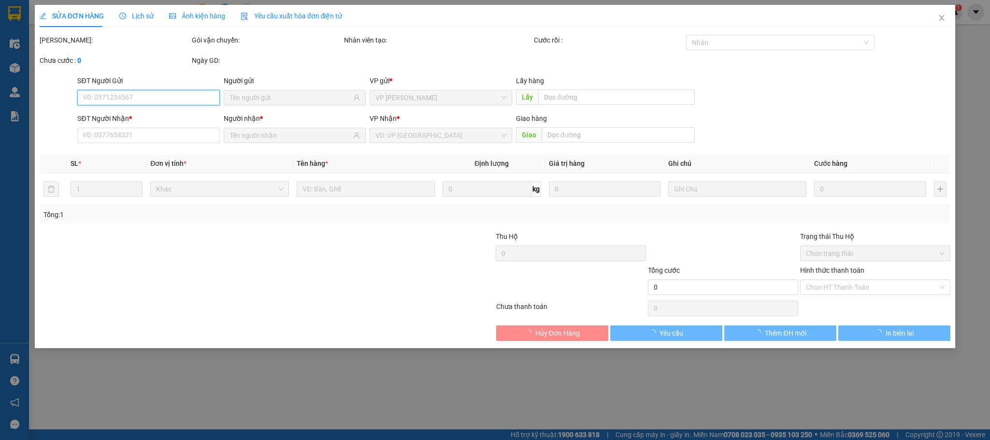
type input "0947694908"
type input "MINH"
type input "30.000"
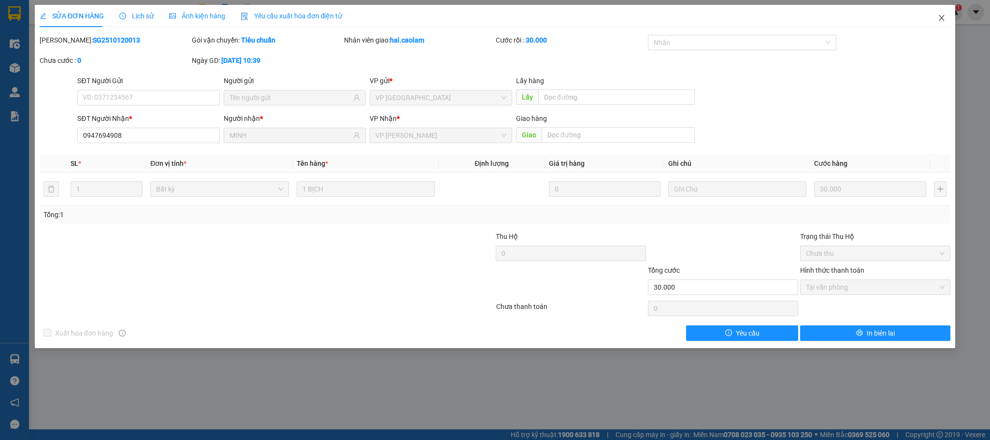
drag, startPoint x: 938, startPoint y: 10, endPoint x: 929, endPoint y: 15, distance: 9.9
click at [937, 10] on span "Close" at bounding box center [941, 18] width 27 height 27
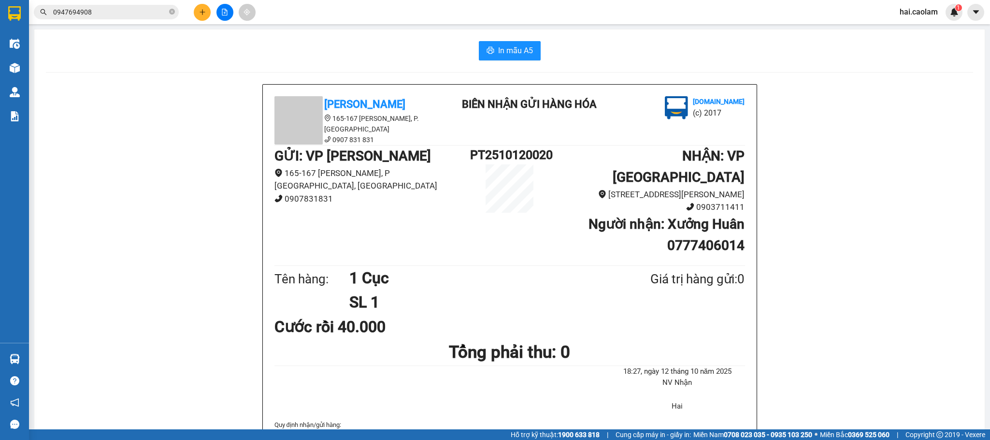
click at [28, 74] on div "Kho hàng mới" at bounding box center [14, 68] width 29 height 24
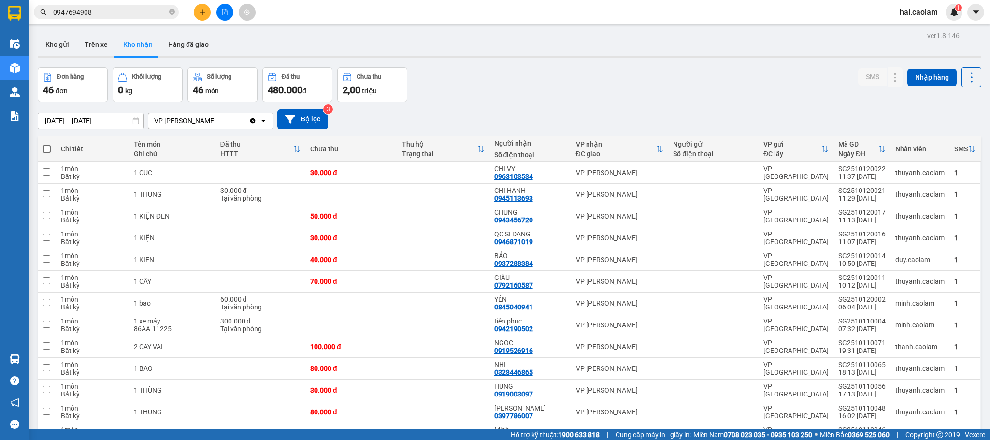
click at [724, 76] on div "Đơn hàng 46 đơn Khối lượng 0 kg Số lượng 46 món Đã thu 480.000 đ Chưa thu 2,00 …" at bounding box center [510, 84] width 944 height 35
click at [673, 93] on div "Đơn hàng 46 đơn Khối lượng 0 kg Số lượng 46 món Đã thu 480.000 đ Chưa thu 2,00 …" at bounding box center [510, 84] width 944 height 35
click at [138, 7] on input "0947694908" at bounding box center [110, 12] width 114 height 11
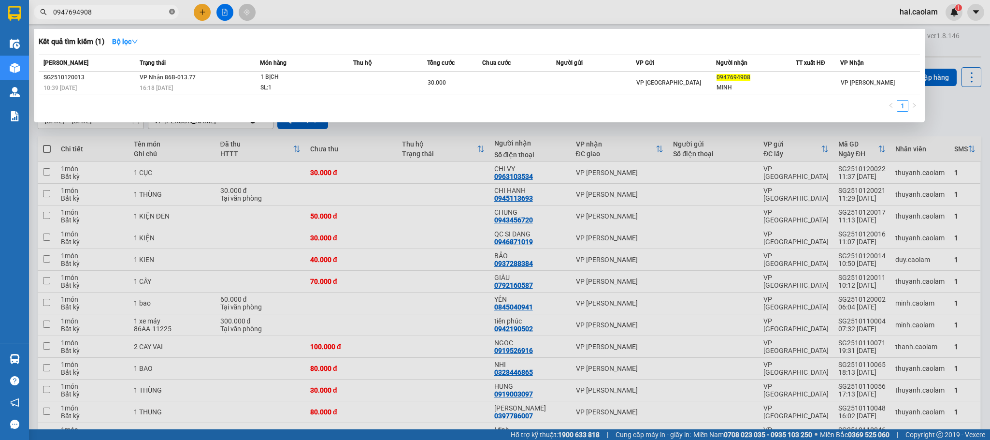
click at [171, 12] on icon "close-circle" at bounding box center [172, 12] width 6 height 6
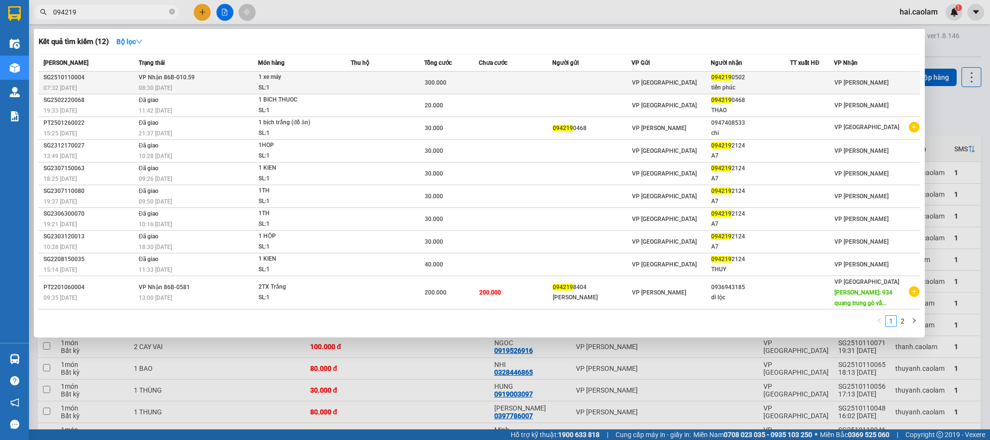
type input "094219"
click at [525, 86] on td at bounding box center [515, 83] width 73 height 23
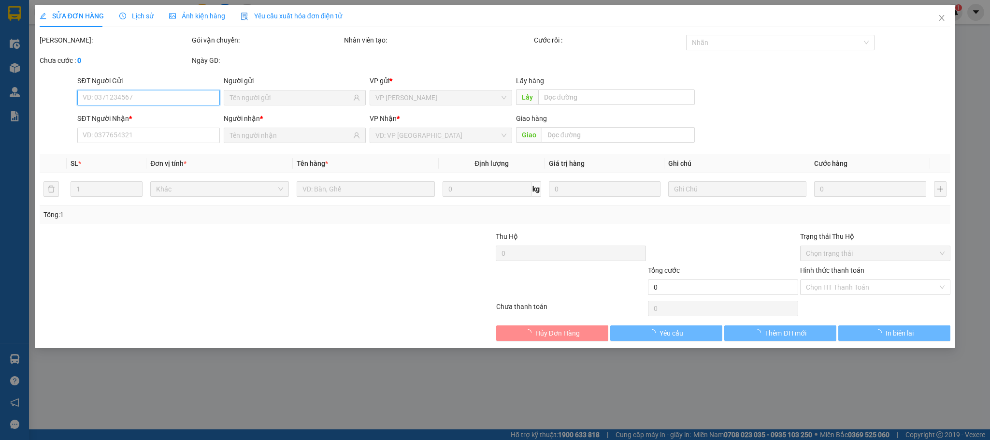
type input "0942190502"
type input "tiến phúc"
type input "300.000"
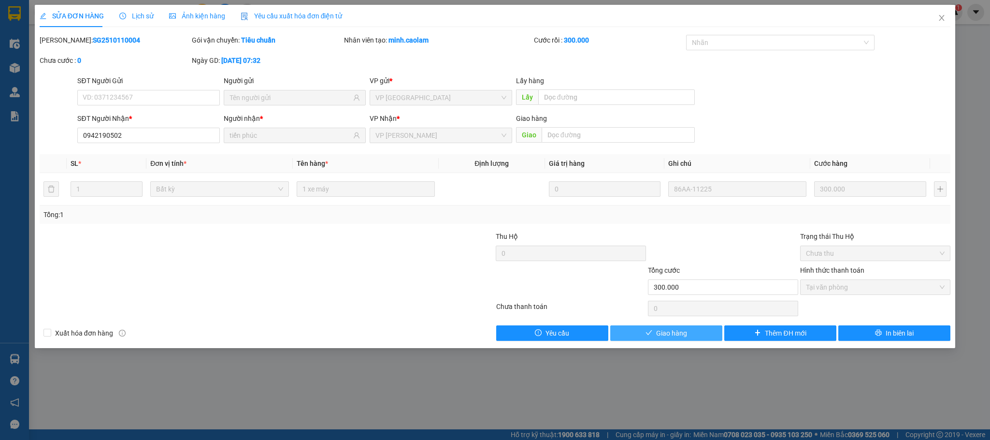
click at [697, 335] on button "Giao hàng" at bounding box center [666, 332] width 112 height 15
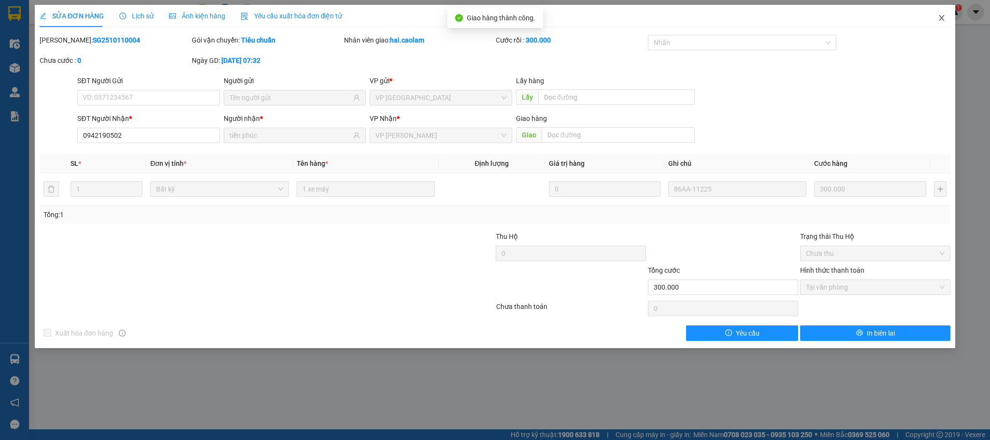
click at [945, 14] on icon "close" at bounding box center [942, 18] width 8 height 8
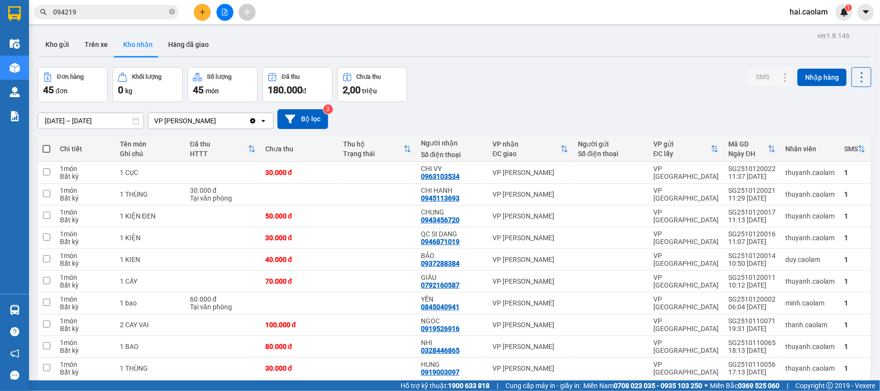
drag, startPoint x: 948, startPoint y: 2, endPoint x: 594, endPoint y: 70, distance: 360.2
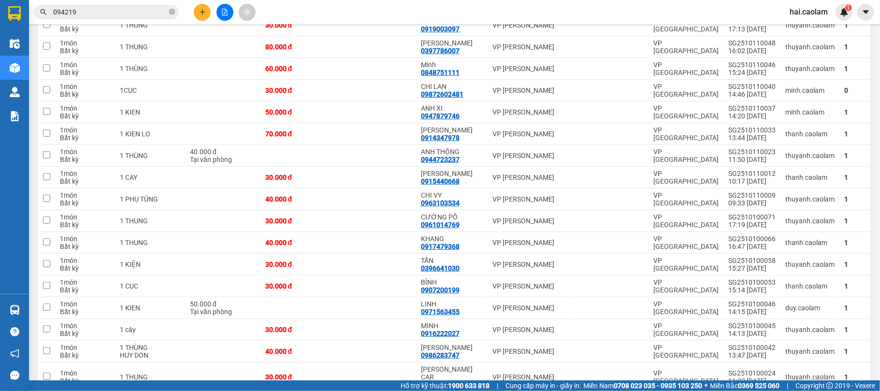
scroll to position [430, 0]
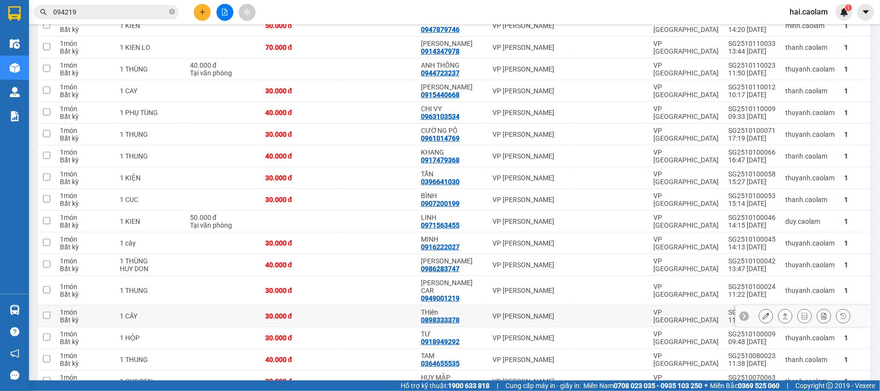
click at [470, 312] on div "THiên" at bounding box center [452, 312] width 62 height 8
checkbox input "true"
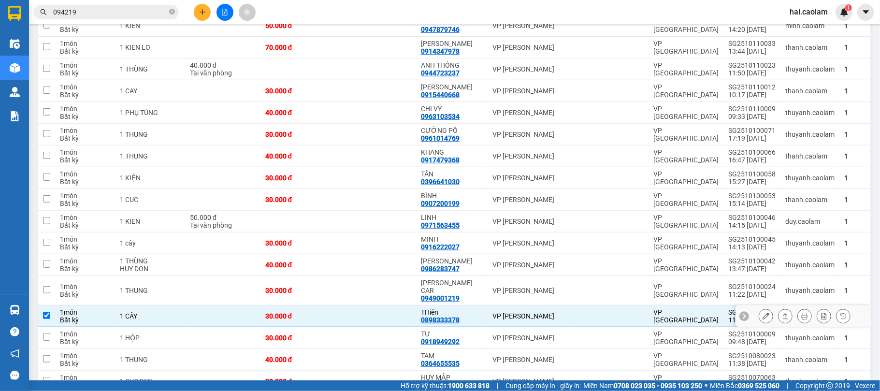
click at [759, 313] on button at bounding box center [766, 316] width 14 height 17
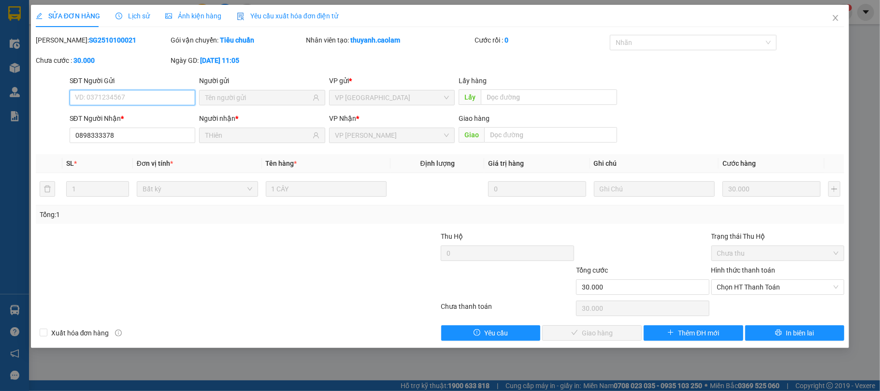
type input "0898333378"
type input "THiên"
type input "30.000"
click at [130, 14] on span "Lịch sử" at bounding box center [132, 16] width 34 height 8
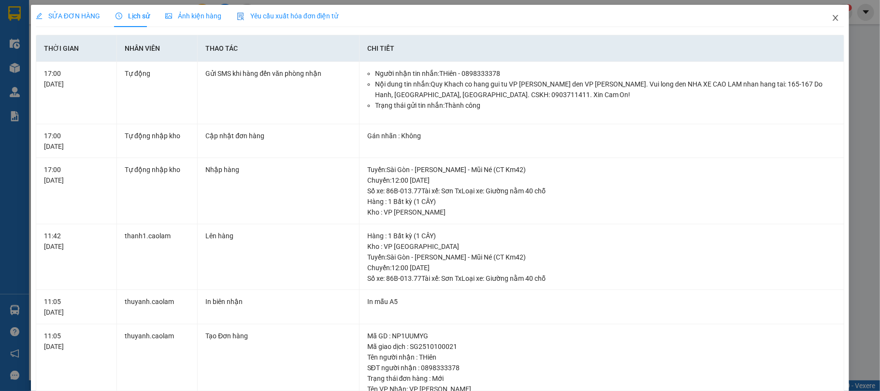
click at [832, 16] on icon "close" at bounding box center [836, 18] width 8 height 8
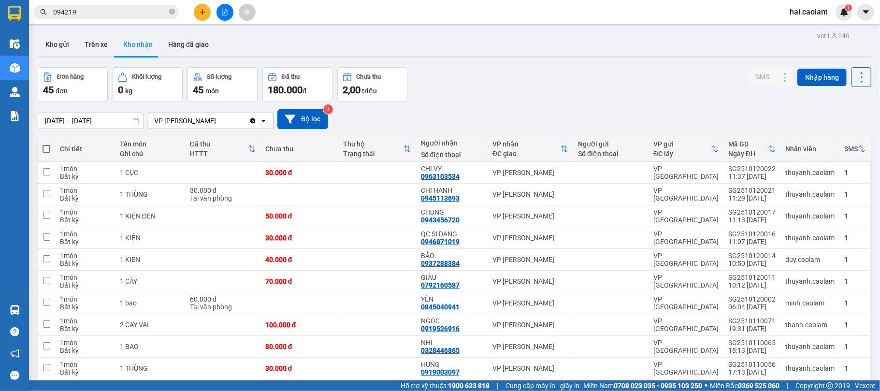
click at [625, 116] on div "[DATE] – [DATE] Press the down arrow key to interact with the calendar and sele…" at bounding box center [454, 119] width 833 height 20
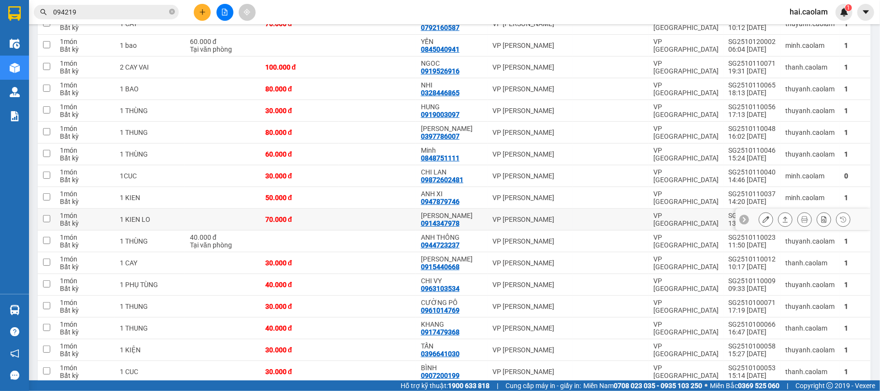
scroll to position [343, 0]
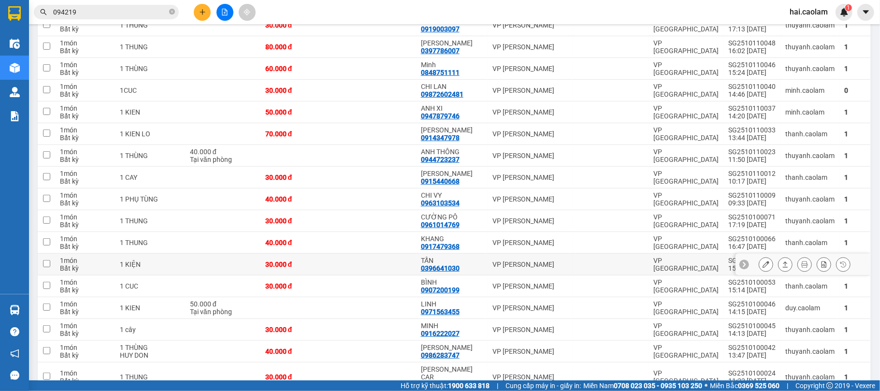
click at [494, 273] on td "VP [PERSON_NAME]" at bounding box center [531, 265] width 86 height 22
checkbox input "true"
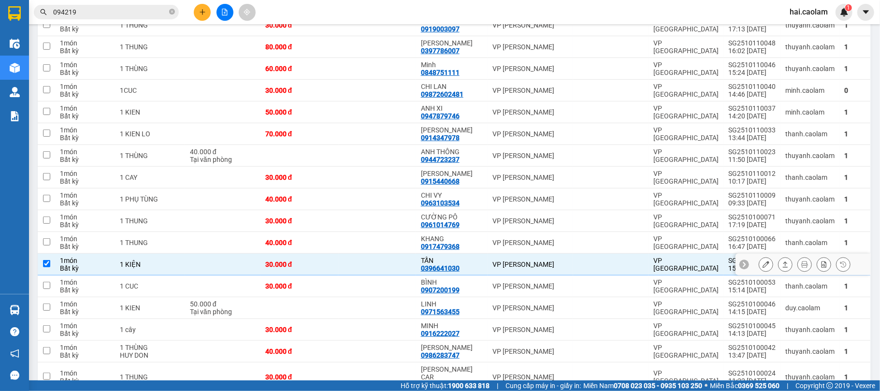
click at [762, 267] on icon at bounding box center [765, 264] width 7 height 7
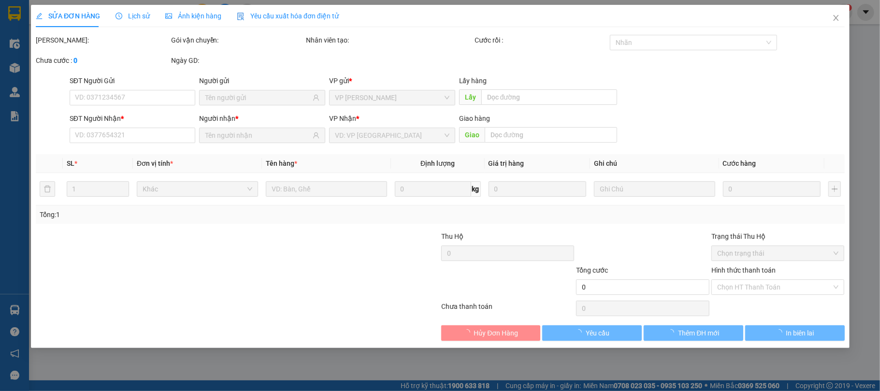
type input "0396641030"
type input "TẤN"
type input "30.000"
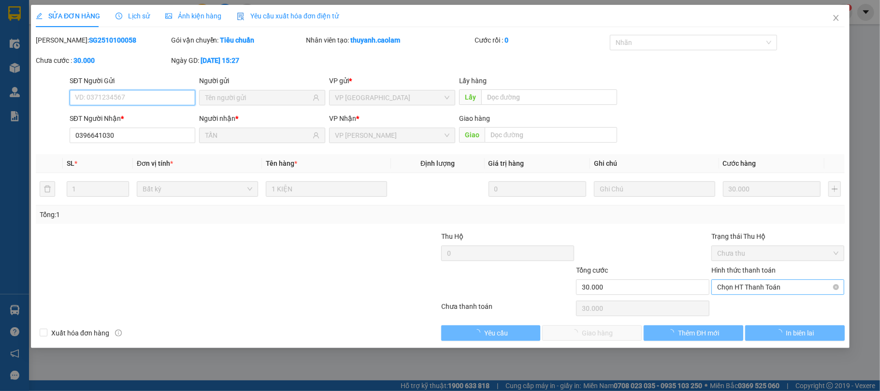
click at [764, 288] on span "Chọn HT Thanh Toán" at bounding box center [778, 287] width 122 height 14
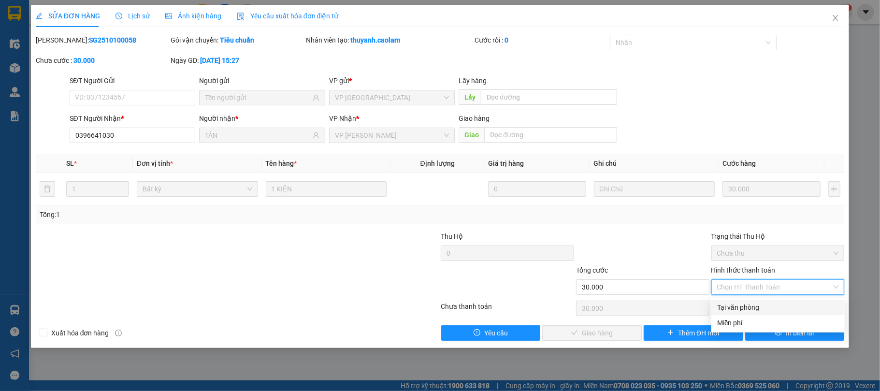
click at [753, 302] on div "Tại văn phòng" at bounding box center [778, 307] width 122 height 11
click at [573, 327] on button "Giao hàng" at bounding box center [592, 332] width 100 height 15
type input "0"
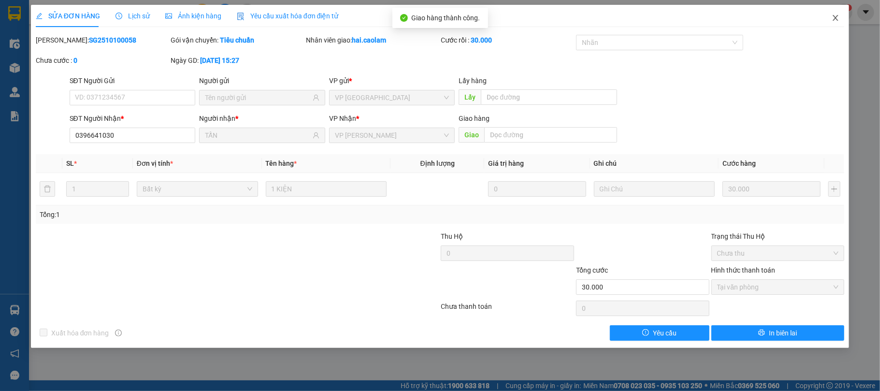
click at [826, 30] on span "Close" at bounding box center [835, 18] width 27 height 27
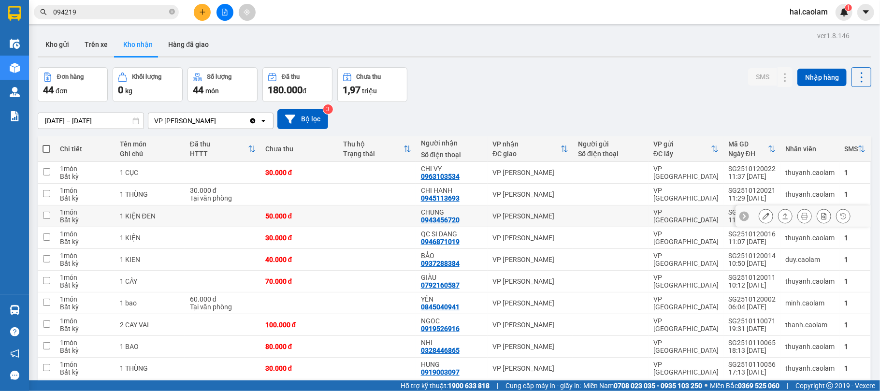
scroll to position [86, 0]
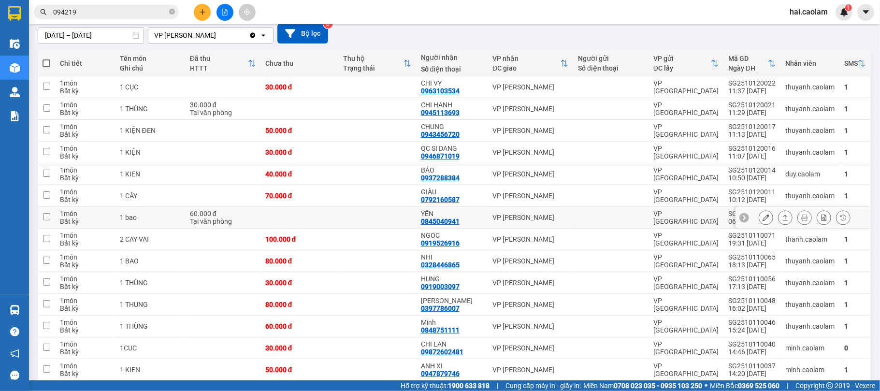
click at [373, 215] on td at bounding box center [377, 218] width 78 height 22
checkbox input "true"
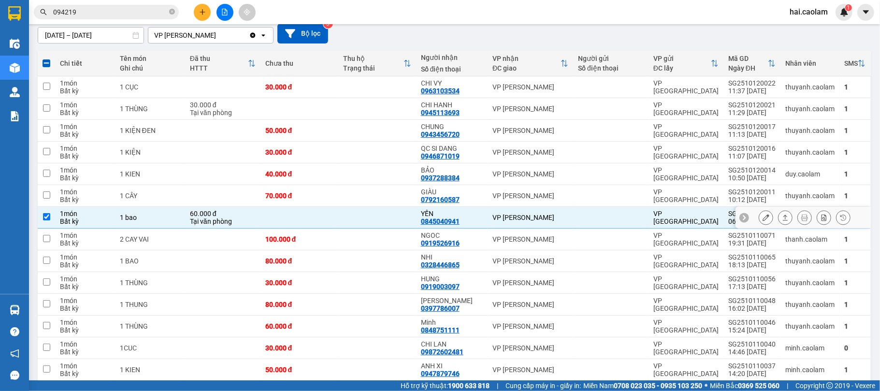
click at [760, 216] on button at bounding box center [766, 217] width 14 height 17
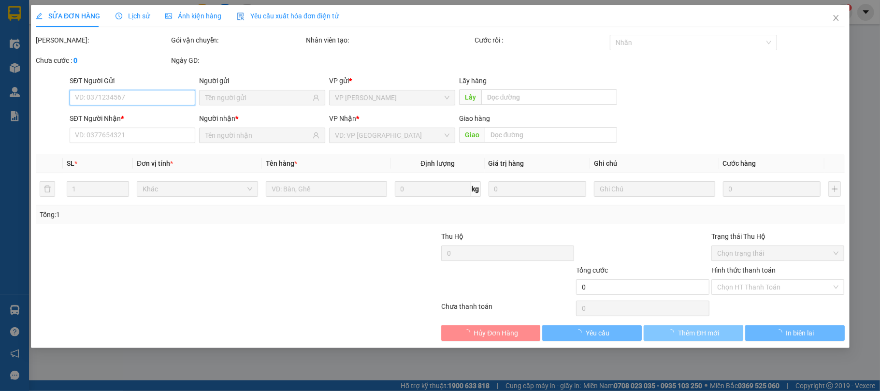
type input "0845040941"
type input "YẾN"
type input "60.000"
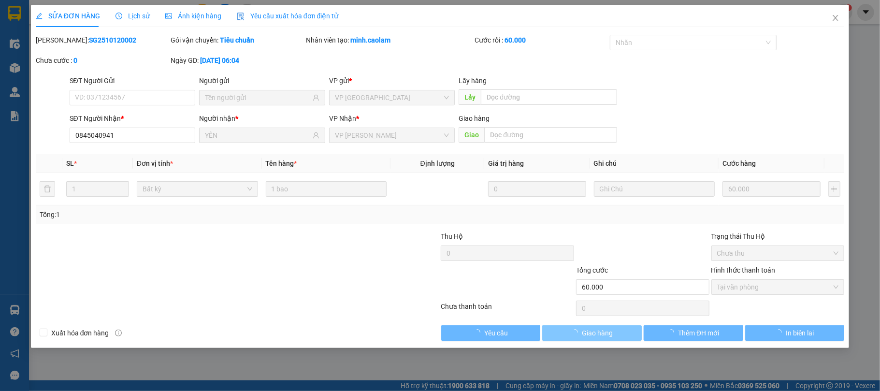
click at [591, 330] on span "Giao hàng" at bounding box center [597, 333] width 31 height 11
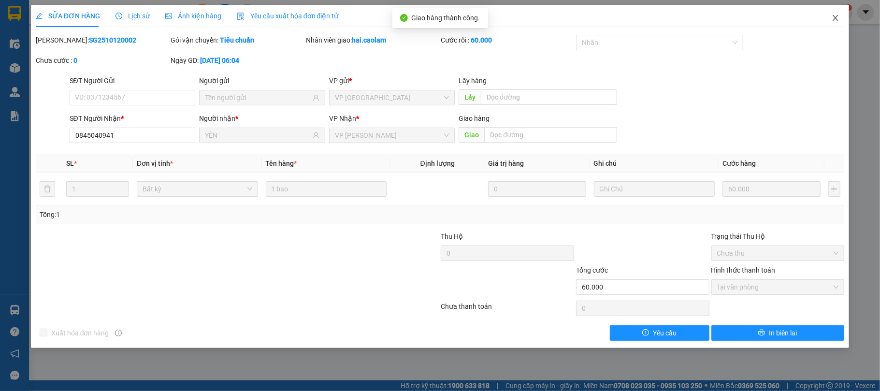
click at [827, 17] on span "Close" at bounding box center [835, 18] width 27 height 27
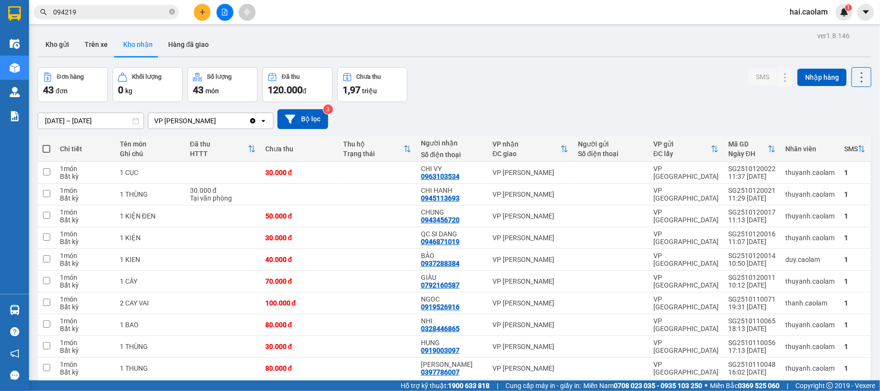
click at [531, 90] on div "Đơn hàng 43 đơn Khối lượng 0 kg Số lượng 43 món Đã thu 120.000 đ Chưa thu 1,97 …" at bounding box center [454, 84] width 833 height 35
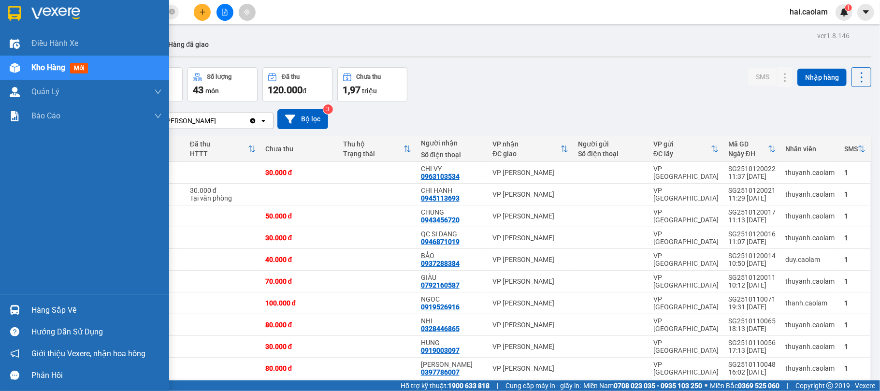
click at [12, 311] on img at bounding box center [15, 310] width 10 height 10
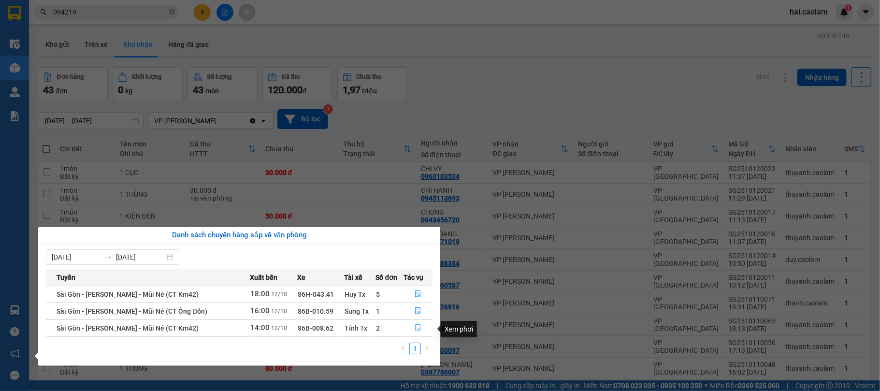
click at [416, 331] on icon "file-done" at bounding box center [418, 327] width 7 height 7
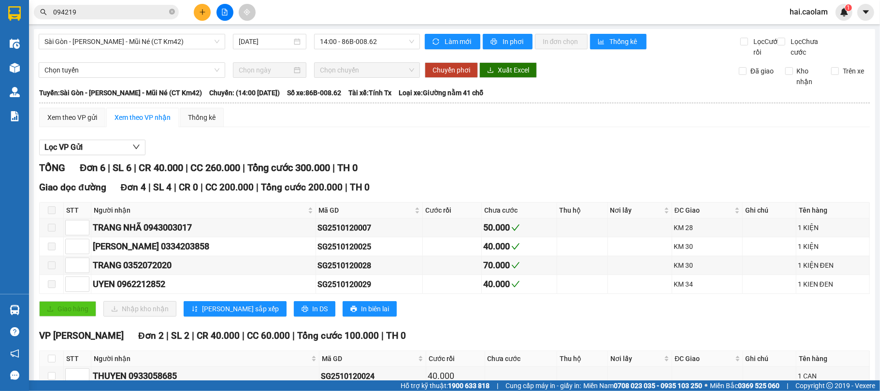
scroll to position [89, 0]
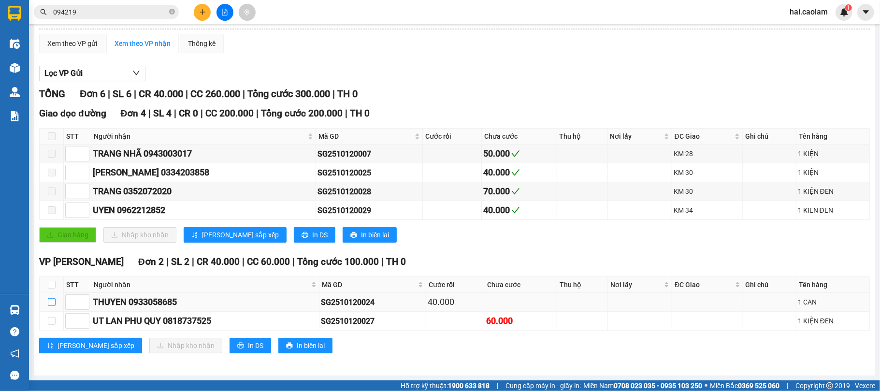
click at [52, 298] on input "checkbox" at bounding box center [52, 302] width 8 height 8
checkbox input "true"
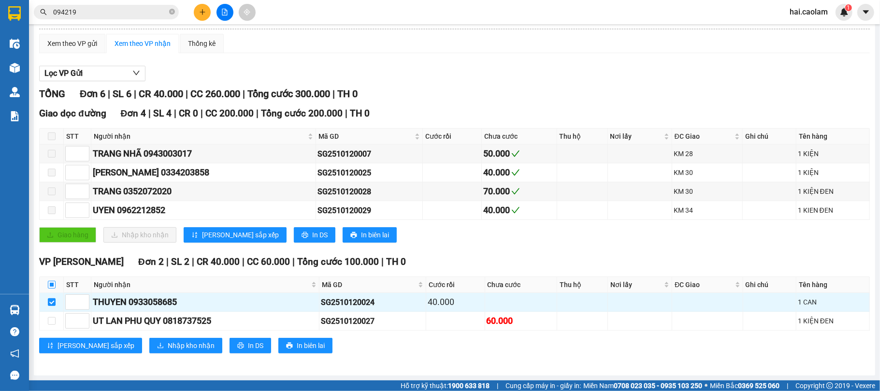
click at [51, 287] on input "checkbox" at bounding box center [52, 285] width 8 height 8
checkbox input "true"
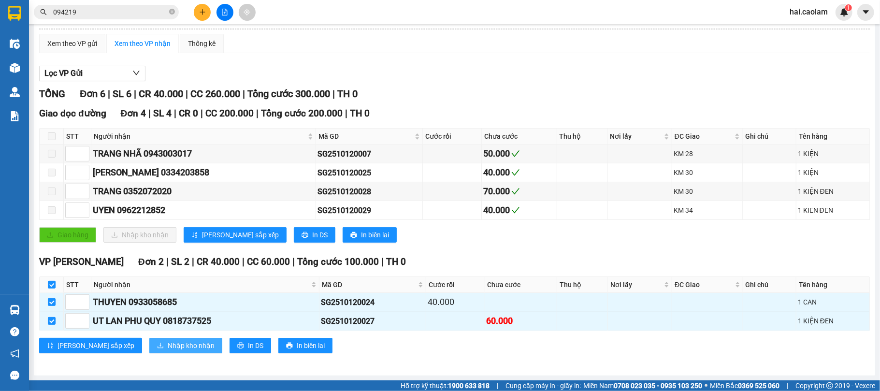
click at [168, 343] on span "Nhập kho nhận" at bounding box center [191, 345] width 47 height 11
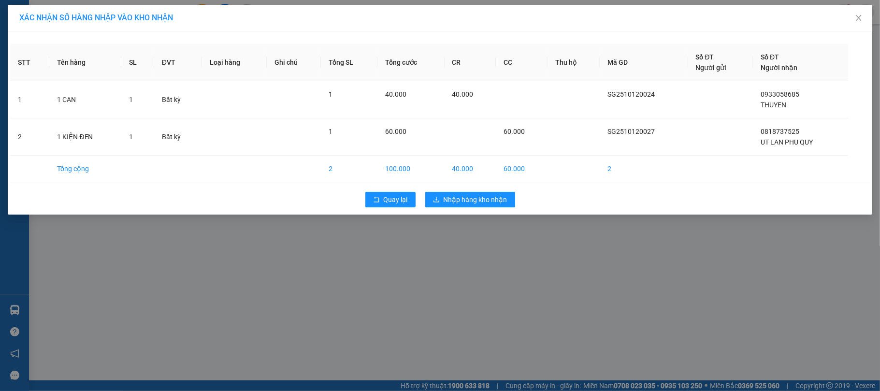
click at [482, 211] on div "Quay lại Nhập hàng kho nhận" at bounding box center [440, 199] width 860 height 25
click at [482, 209] on div "Quay lại Nhập hàng kho nhận" at bounding box center [440, 199] width 860 height 25
click at [478, 204] on span "Nhập hàng kho nhận" at bounding box center [476, 199] width 64 height 11
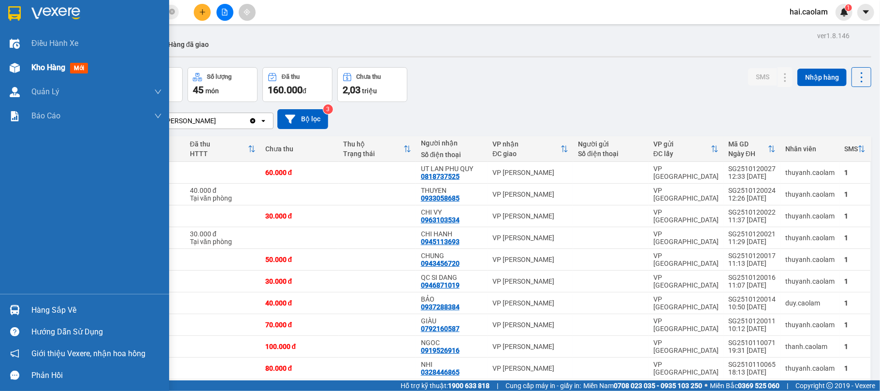
click at [53, 74] on div "Kho hàng mới" at bounding box center [96, 68] width 130 height 24
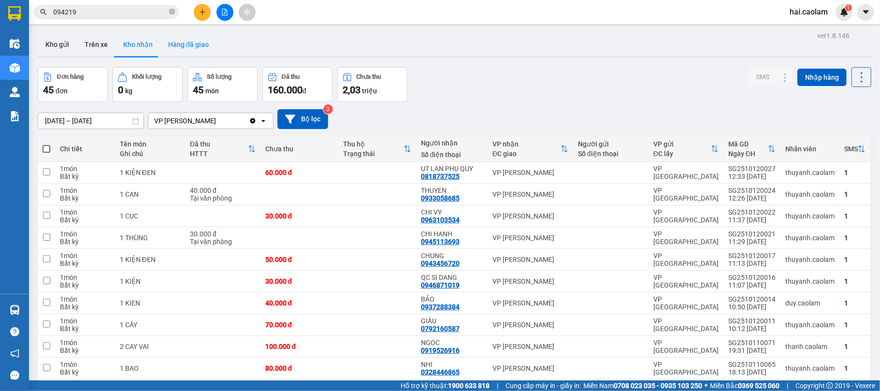
click at [205, 53] on button "Hàng đã giao" at bounding box center [188, 44] width 56 height 23
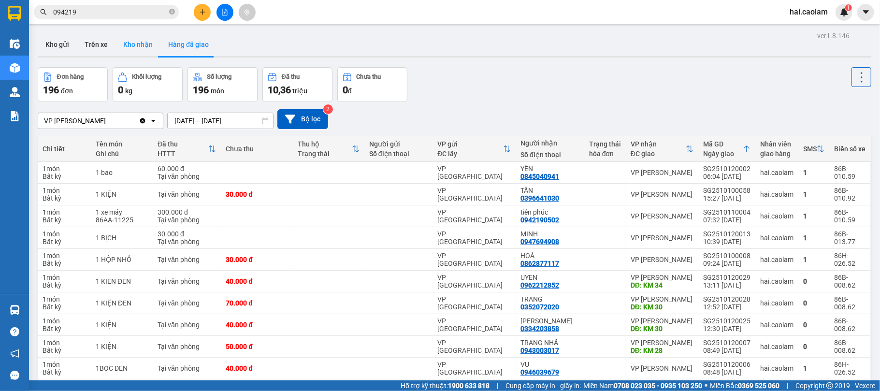
click at [154, 55] on button "Kho nhận" at bounding box center [137, 44] width 45 height 23
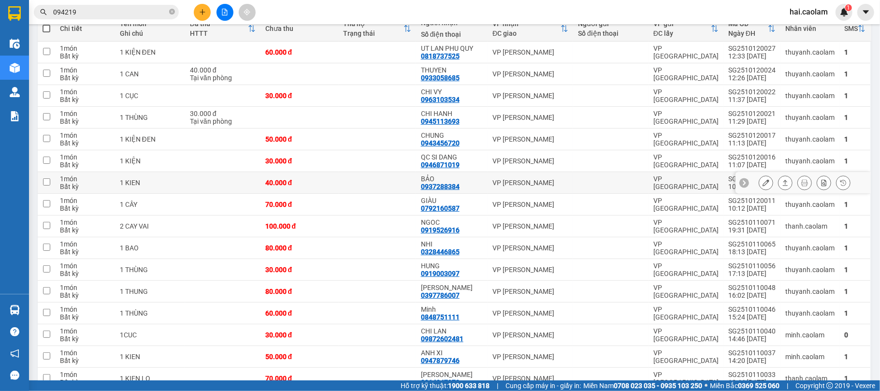
scroll to position [35, 0]
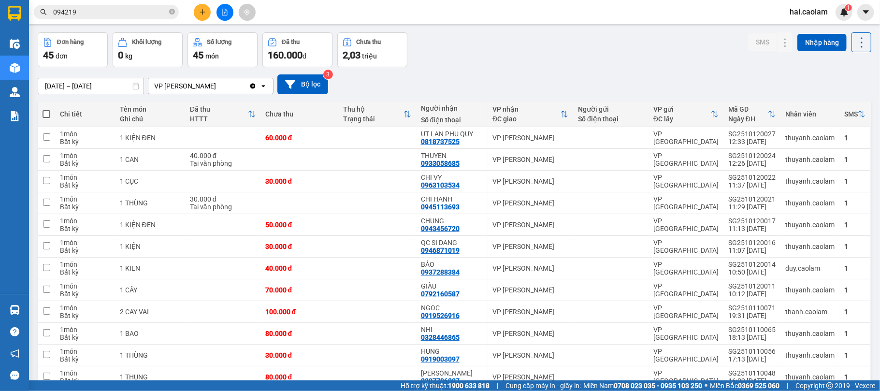
click at [478, 66] on div "Đơn hàng 45 đơn Khối lượng 0 kg Số lượng 45 món Đã thu 160.000 đ Chưa thu 2,03 …" at bounding box center [454, 49] width 833 height 35
click at [457, 332] on div "NHI" at bounding box center [452, 330] width 62 height 8
checkbox input "true"
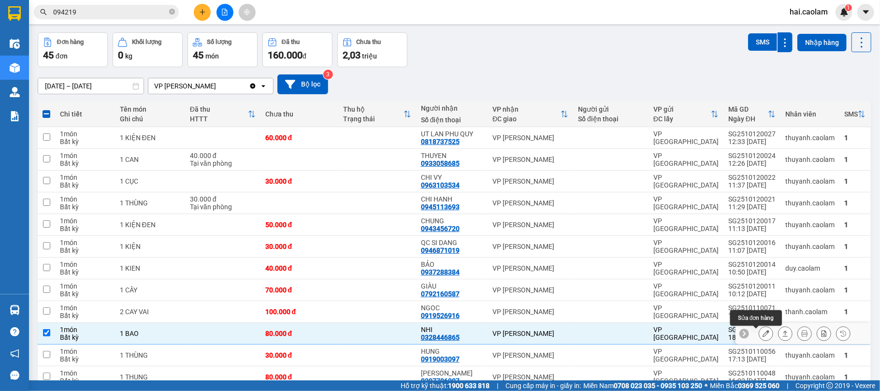
click at [762, 335] on icon at bounding box center [765, 333] width 7 height 7
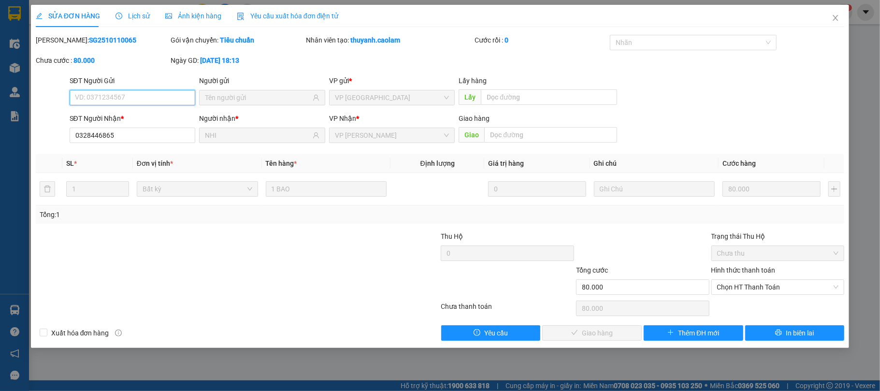
type input "0328446865"
type input "NHI"
type input "80.000"
click at [729, 290] on span "Chọn HT Thanh Toán" at bounding box center [778, 287] width 122 height 14
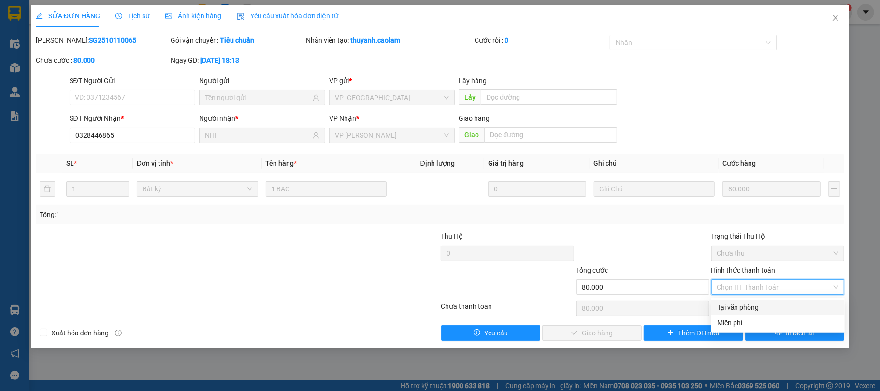
click at [723, 305] on div "Tại văn phòng" at bounding box center [778, 307] width 122 height 11
type input "0"
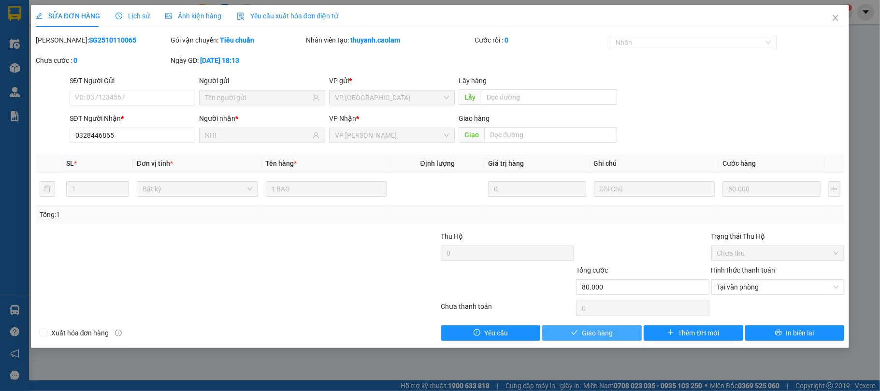
click at [599, 332] on span "Giao hàng" at bounding box center [597, 333] width 31 height 11
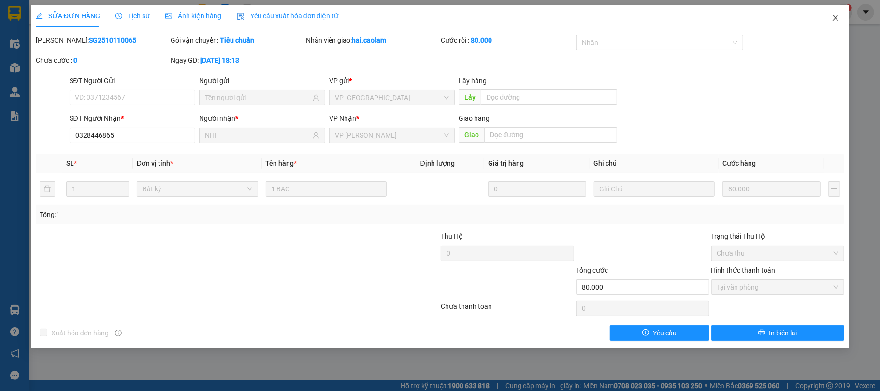
click at [834, 20] on icon "close" at bounding box center [835, 18] width 5 height 6
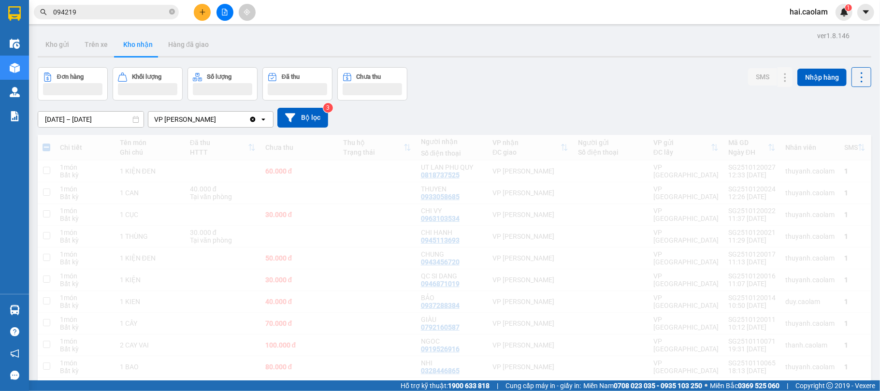
click at [835, 25] on main "ver 1.8.146 Kho gửi Trên xe Kho nhận Hàng đã giao Đơn hàng Khối lượng Số lượng …" at bounding box center [440, 190] width 880 height 380
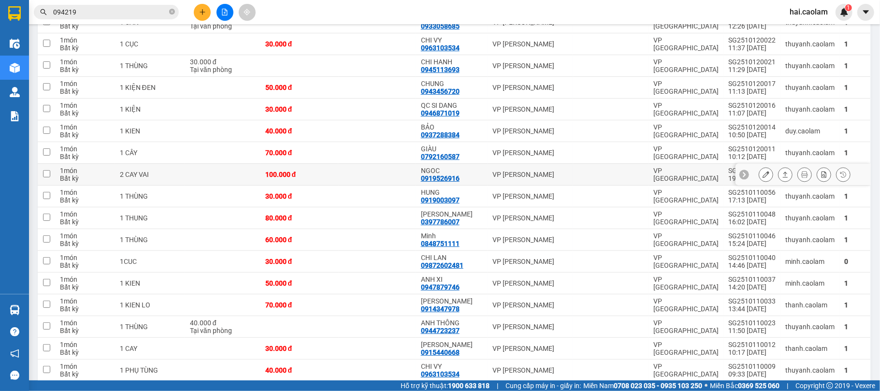
scroll to position [343, 0]
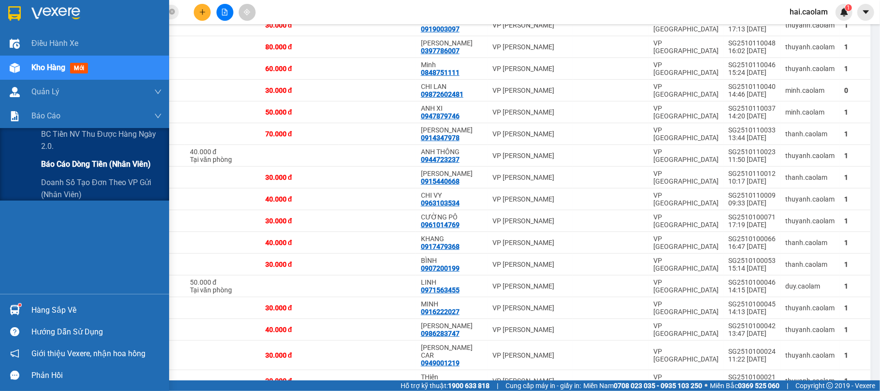
click at [58, 163] on span "Báo cáo dòng tiền (nhân viên)" at bounding box center [96, 164] width 110 height 12
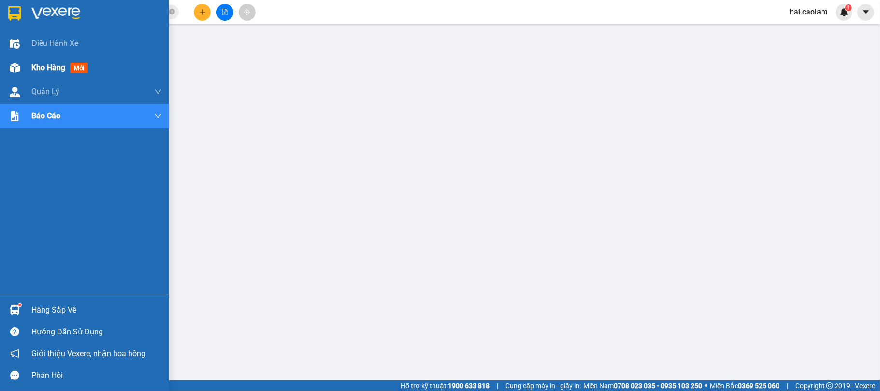
click at [7, 60] on div at bounding box center [14, 67] width 17 height 17
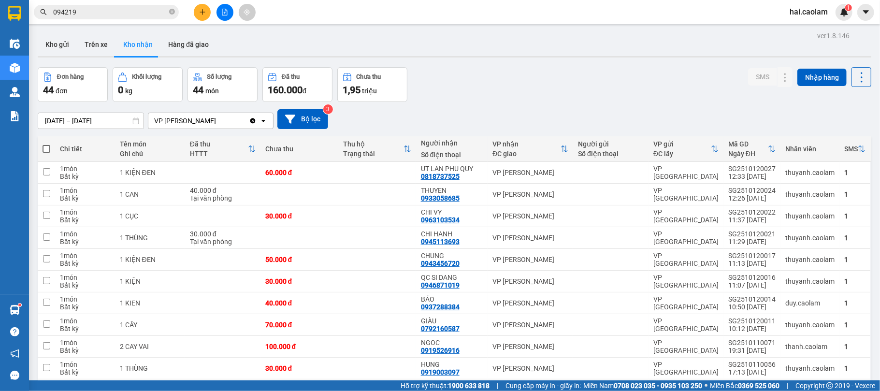
click at [533, 105] on div "[DATE] – [DATE] Press the down arrow key to interact with the calendar and sele…" at bounding box center [454, 119] width 833 height 34
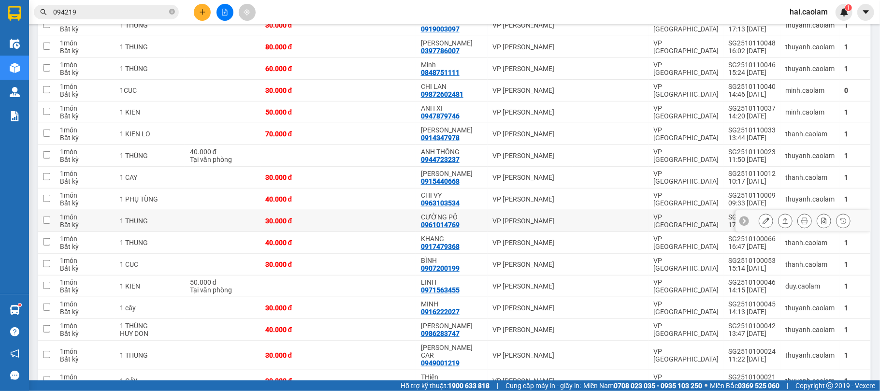
scroll to position [430, 0]
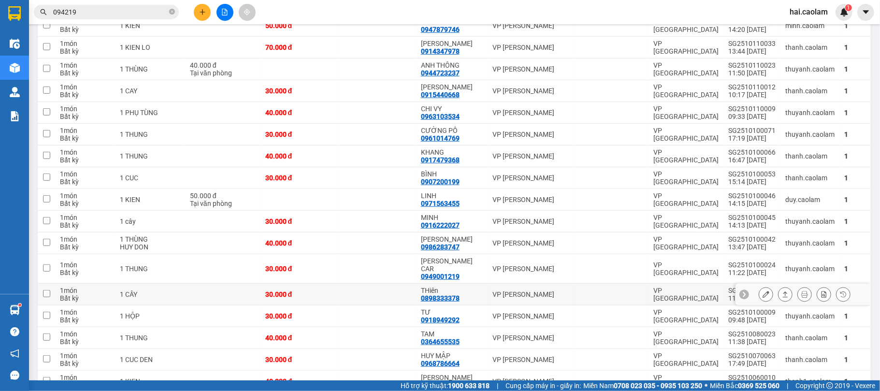
click at [426, 294] on div "0898333378" at bounding box center [440, 298] width 39 height 8
click at [762, 291] on icon at bounding box center [765, 294] width 7 height 7
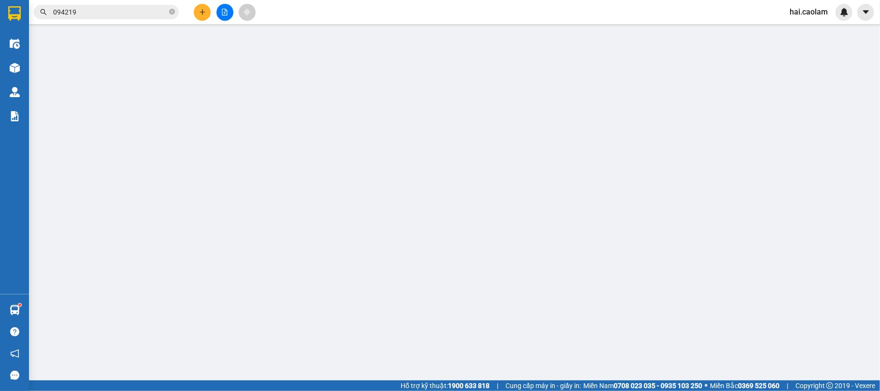
type input "0898333378"
type input "THiên"
type input "30.000"
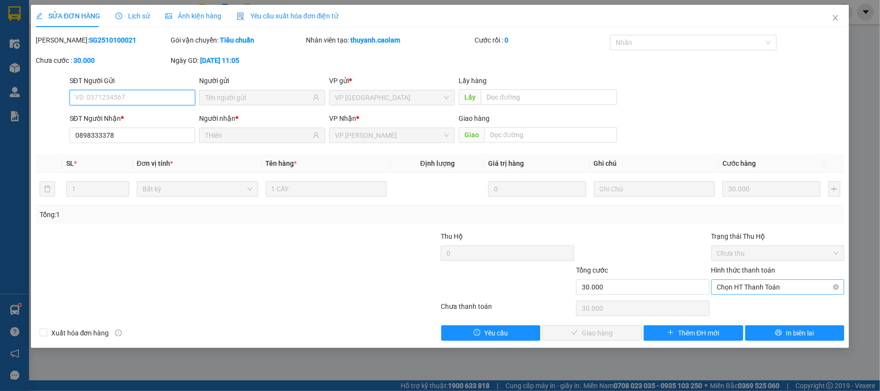
click at [746, 290] on span "Chọn HT Thanh Toán" at bounding box center [778, 287] width 122 height 14
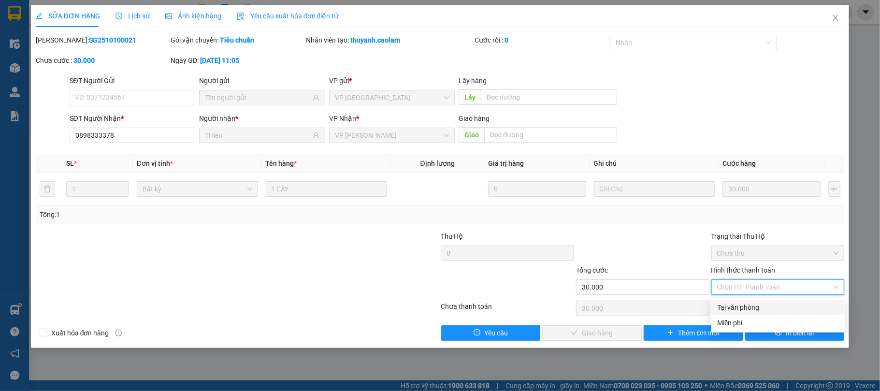
click at [737, 304] on div "Tại văn phòng" at bounding box center [778, 307] width 122 height 11
type input "0"
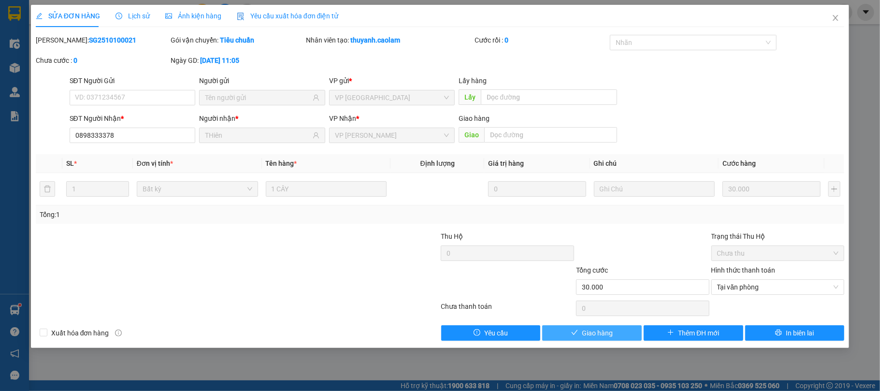
click at [601, 335] on span "Giao hàng" at bounding box center [597, 333] width 31 height 11
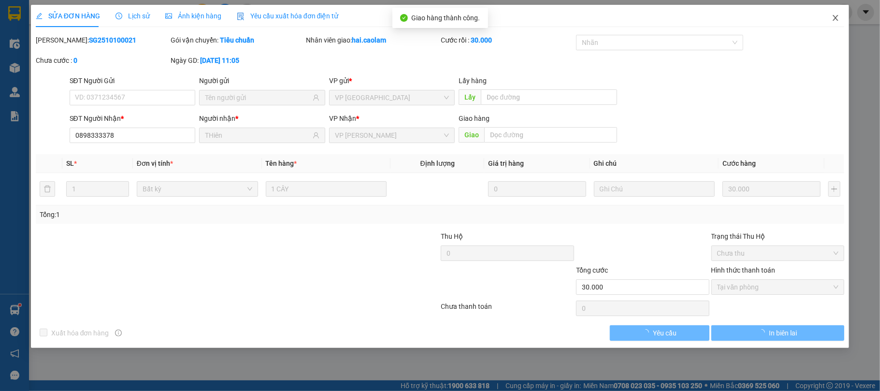
click at [832, 14] on span "Close" at bounding box center [835, 18] width 27 height 27
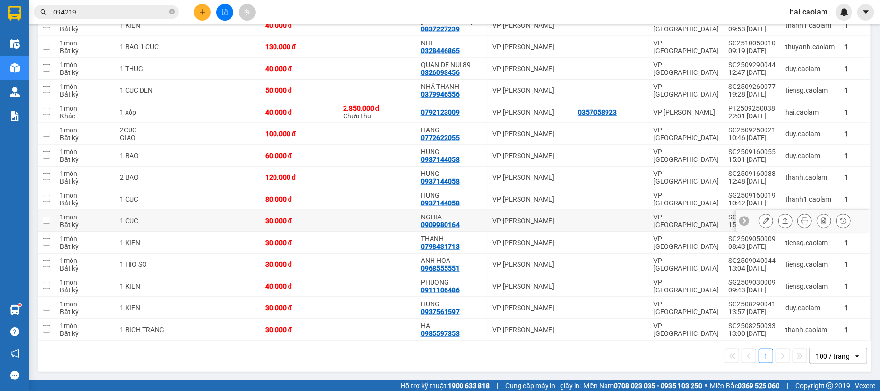
scroll to position [592, 0]
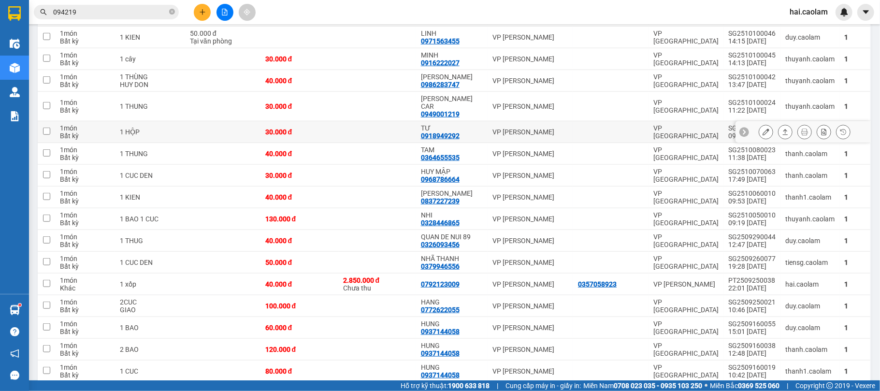
click at [444, 132] on div "0918949292" at bounding box center [440, 136] width 39 height 8
click at [762, 129] on icon at bounding box center [765, 132] width 7 height 7
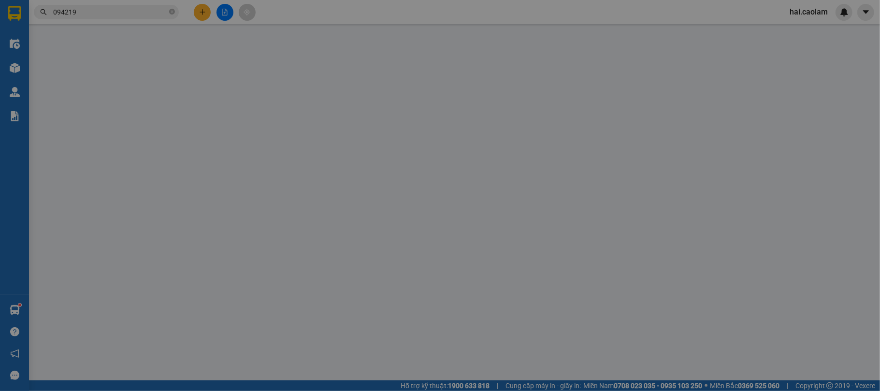
type input "0918949292"
type input "TƯ"
type input "30.000"
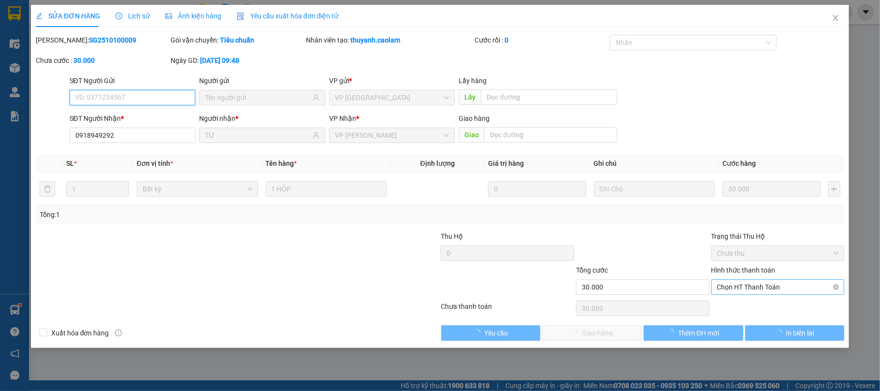
click at [747, 291] on span "Chọn HT Thanh Toán" at bounding box center [778, 287] width 122 height 14
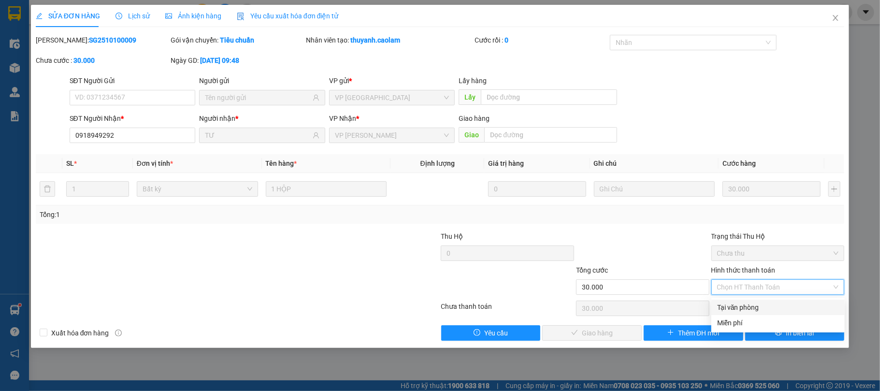
click at [758, 310] on div "Tại văn phòng" at bounding box center [778, 307] width 122 height 11
type input "0"
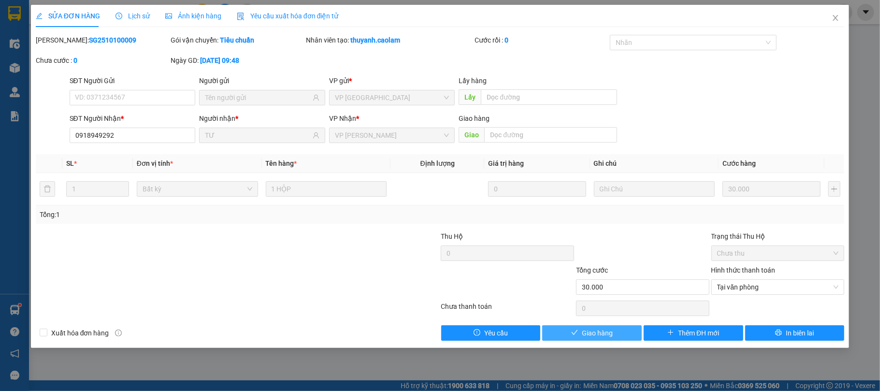
click at [603, 335] on span "Giao hàng" at bounding box center [597, 333] width 31 height 11
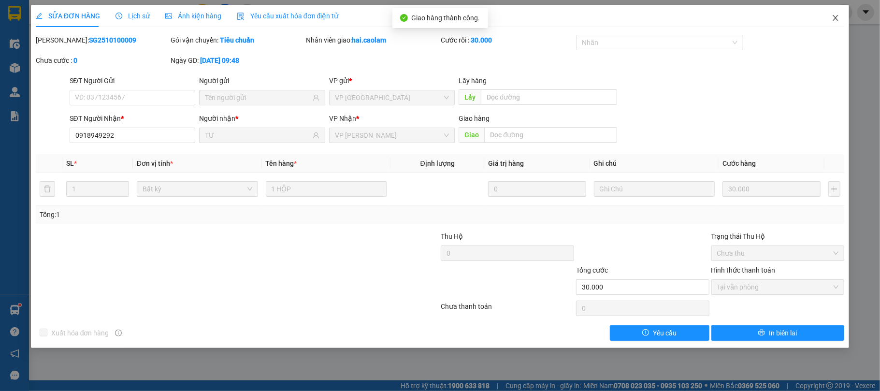
click at [841, 22] on span "Close" at bounding box center [835, 18] width 27 height 27
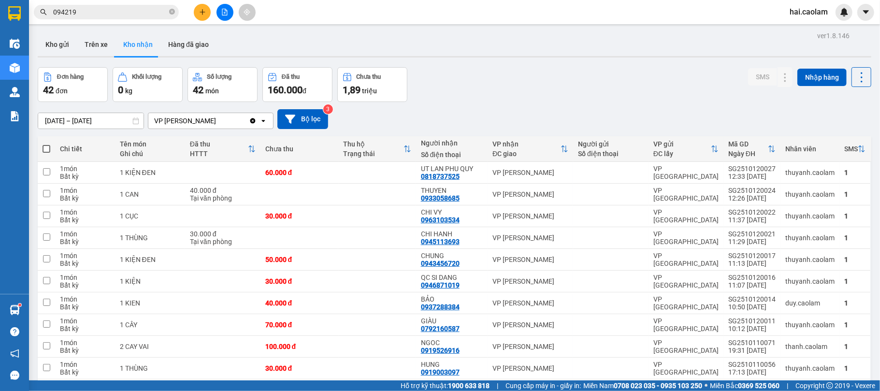
click at [539, 56] on div at bounding box center [454, 56] width 833 height 1
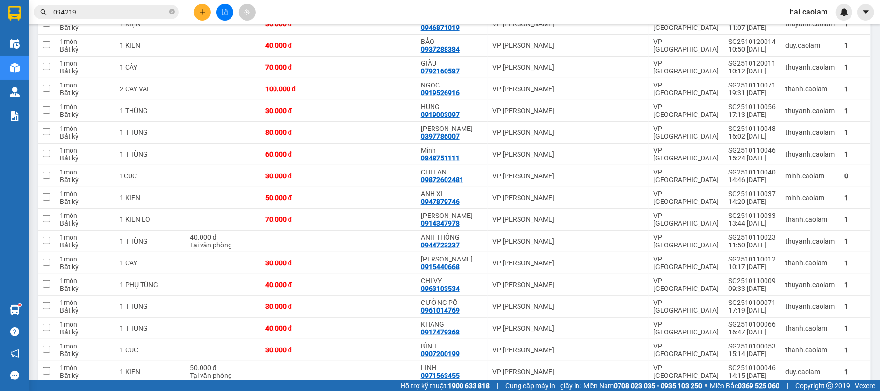
scroll to position [515, 0]
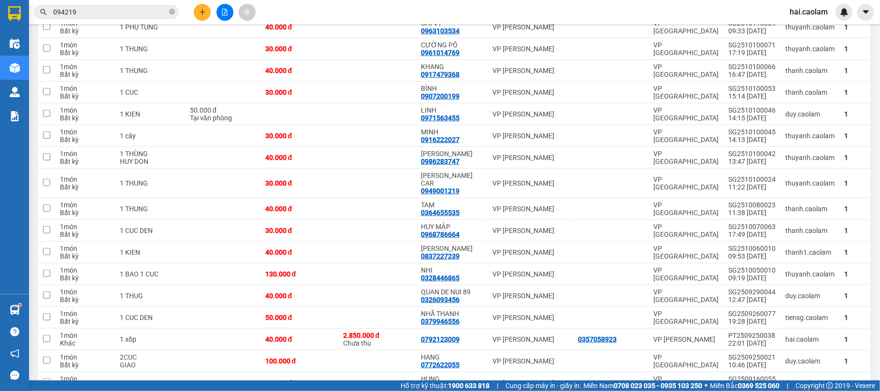
click at [539, 4] on div "Kết quả tìm kiếm ( 12 ) Bộ lọc Mã ĐH Trạng thái Món hàng Thu hộ Tổng cước Chưa …" at bounding box center [440, 12] width 880 height 24
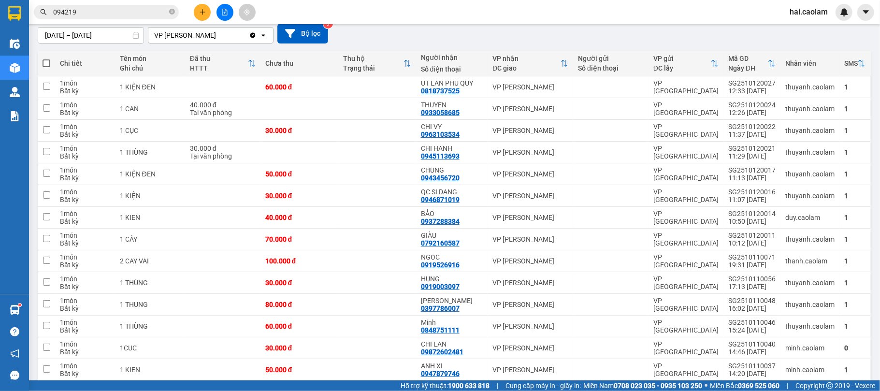
scroll to position [258, 0]
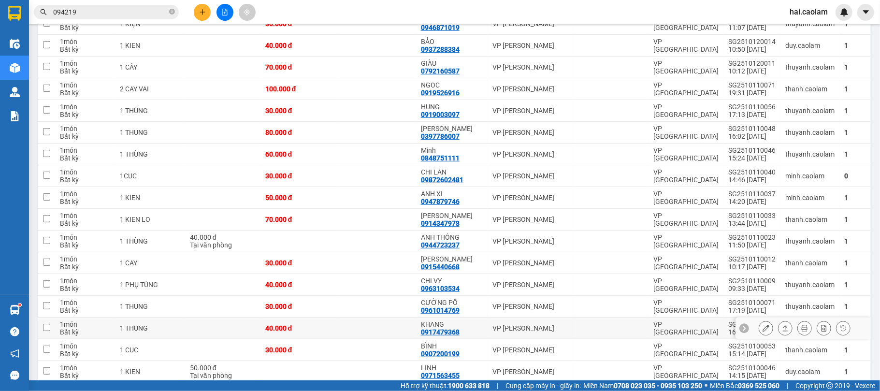
click at [292, 330] on div "40.000 đ" at bounding box center [299, 328] width 68 height 8
checkbox input "true"
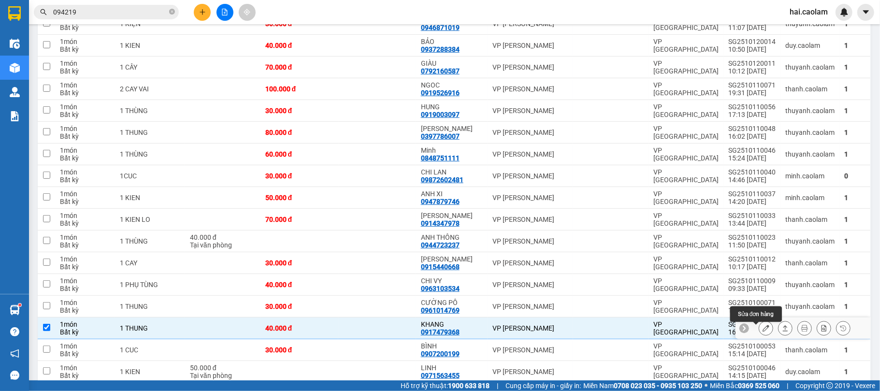
click at [762, 331] on icon at bounding box center [765, 328] width 7 height 7
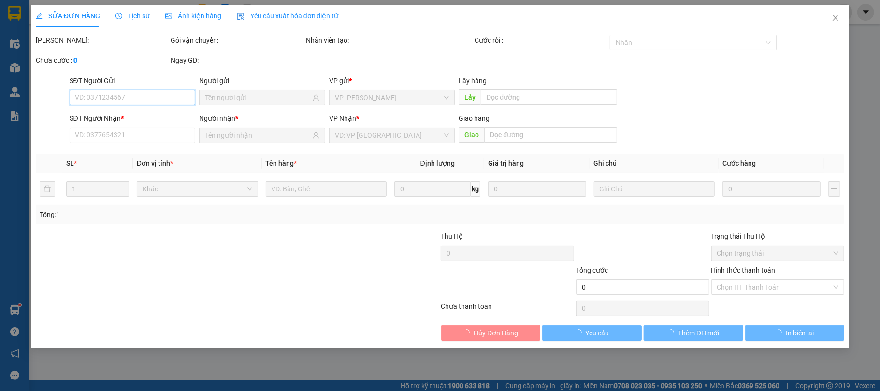
type input "0917479368"
type input "KHANG"
type input "40.000"
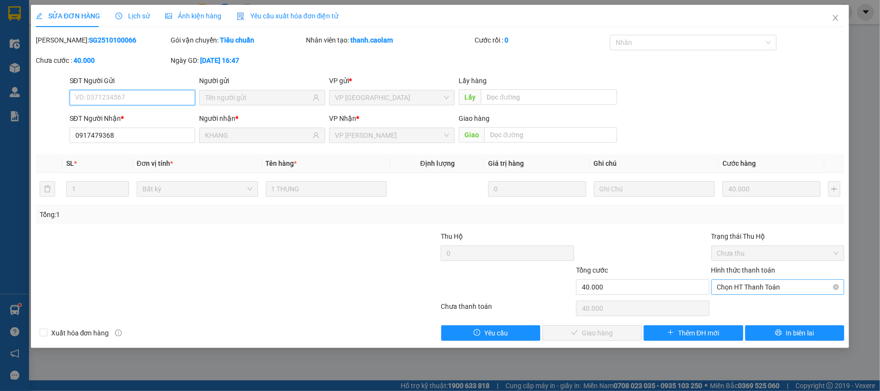
click at [762, 290] on span "Chọn HT Thanh Toán" at bounding box center [778, 287] width 122 height 14
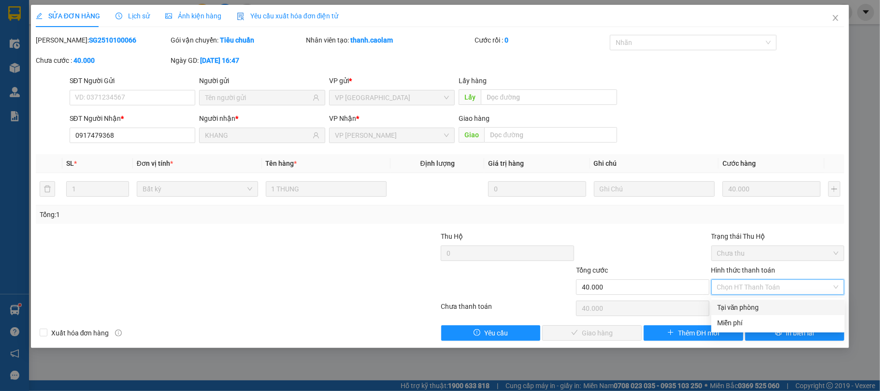
drag, startPoint x: 736, startPoint y: 302, endPoint x: 598, endPoint y: 351, distance: 146.4
click at [733, 307] on div "Tại văn phòng" at bounding box center [778, 307] width 122 height 11
type input "0"
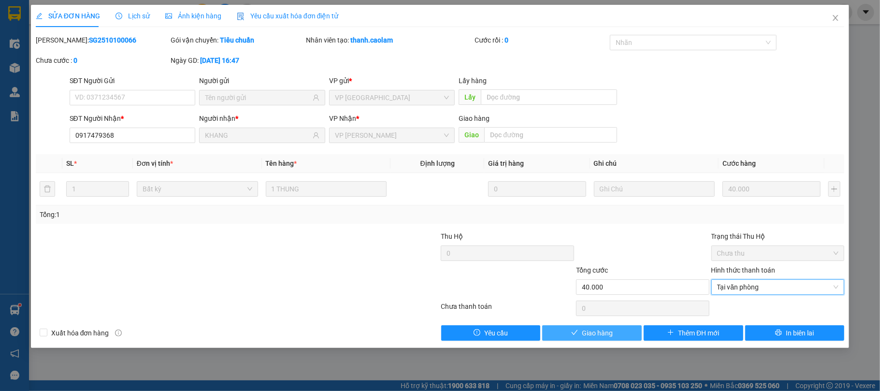
click at [572, 330] on icon "check" at bounding box center [574, 332] width 7 height 7
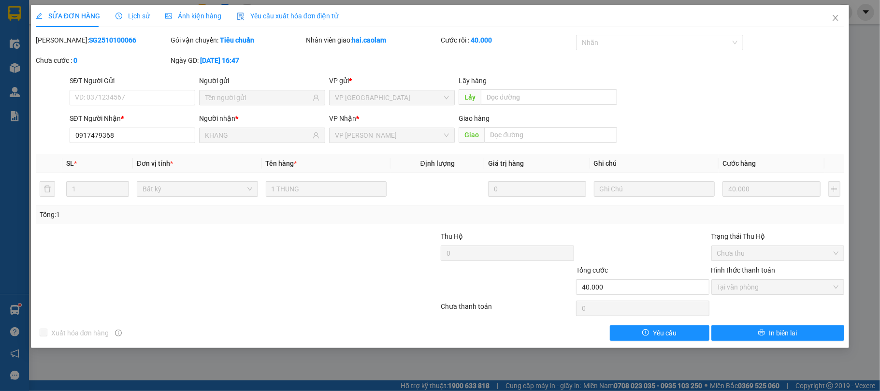
click at [815, 85] on div "SĐT Người Gửi VD: 0371234567 Người gửi VP gửi * VP Sài Gòn Lấy hàng Lấy" at bounding box center [457, 92] width 779 height 34
click at [833, 18] on icon "close" at bounding box center [836, 18] width 8 height 8
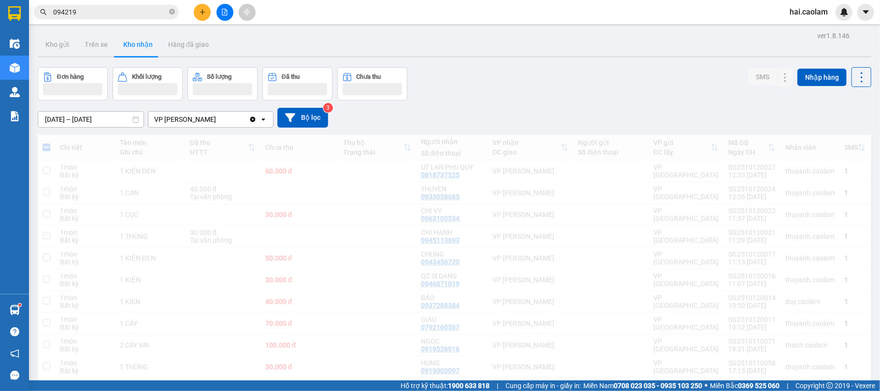
click at [203, 10] on icon "plus" at bounding box center [202, 12] width 7 height 7
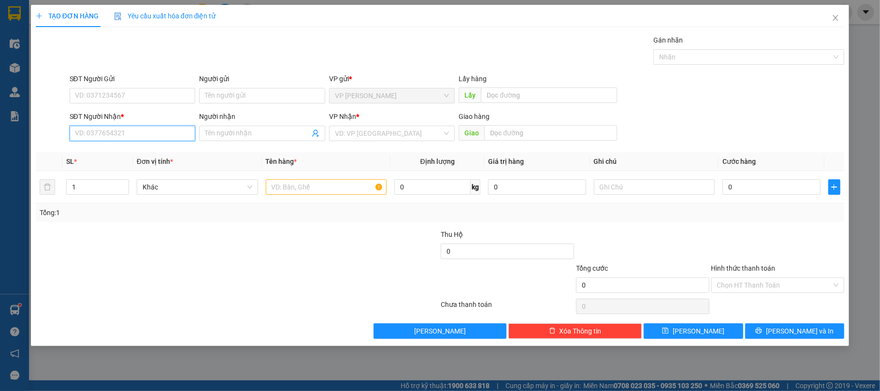
click at [149, 135] on input "SĐT Người Nhận *" at bounding box center [133, 133] width 126 height 15
click at [227, 133] on input "Người nhận" at bounding box center [257, 133] width 105 height 11
click at [115, 137] on input "SĐT Người Nhận *" at bounding box center [133, 133] width 126 height 15
click at [835, 20] on icon "close" at bounding box center [835, 18] width 5 height 6
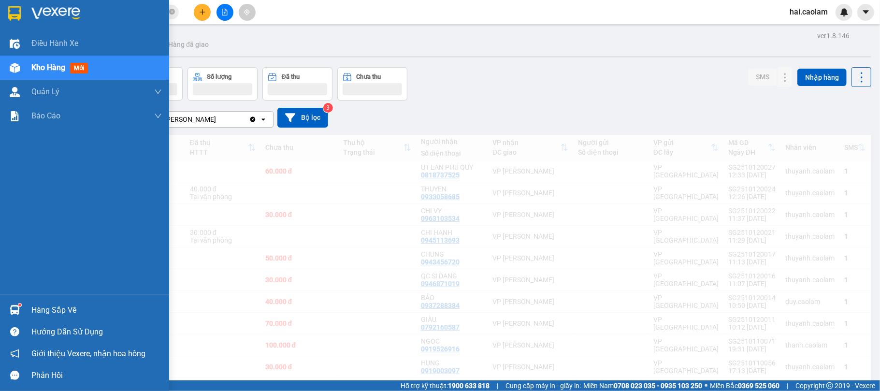
click at [22, 65] on div at bounding box center [14, 67] width 17 height 17
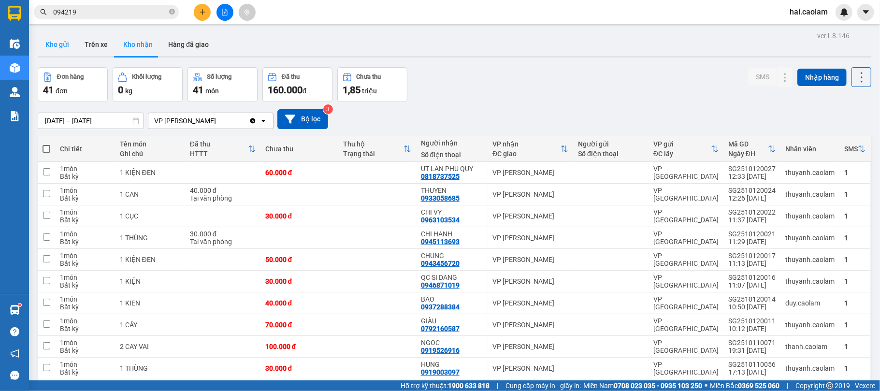
click at [61, 47] on button "Kho gửi" at bounding box center [57, 44] width 39 height 23
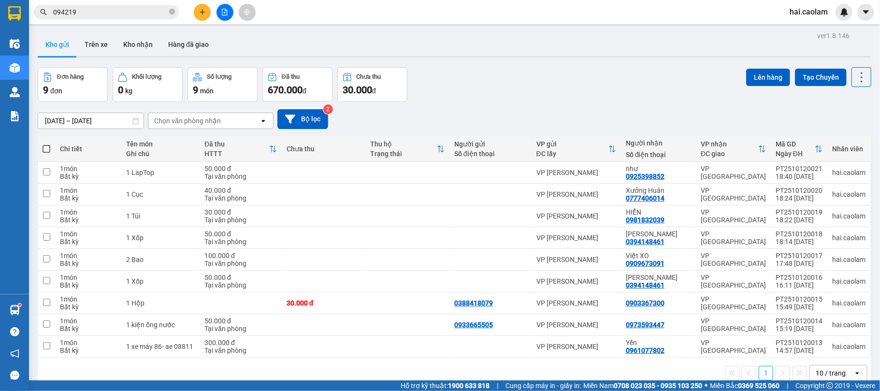
click at [192, 14] on div at bounding box center [224, 12] width 72 height 17
click at [197, 11] on button at bounding box center [202, 12] width 17 height 17
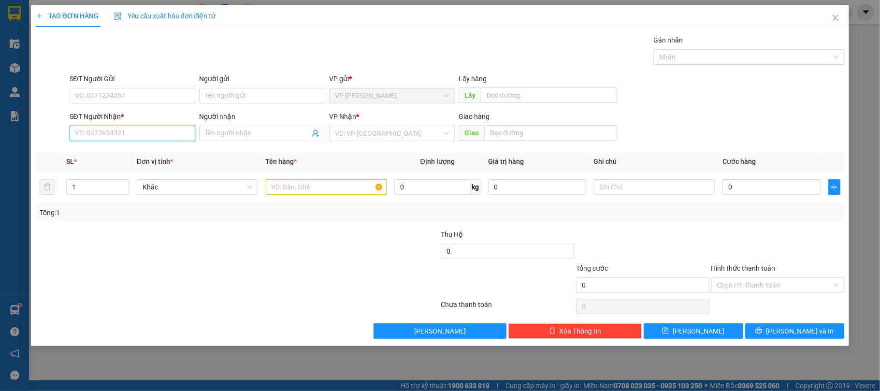
click at [115, 134] on input "SĐT Người Nhận *" at bounding box center [133, 133] width 126 height 15
click at [242, 137] on input "Người nhận" at bounding box center [257, 133] width 105 height 11
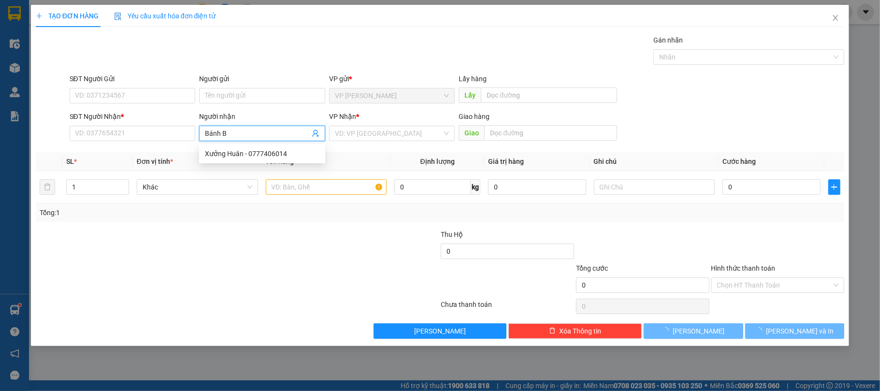
type input "Bánh Bò"
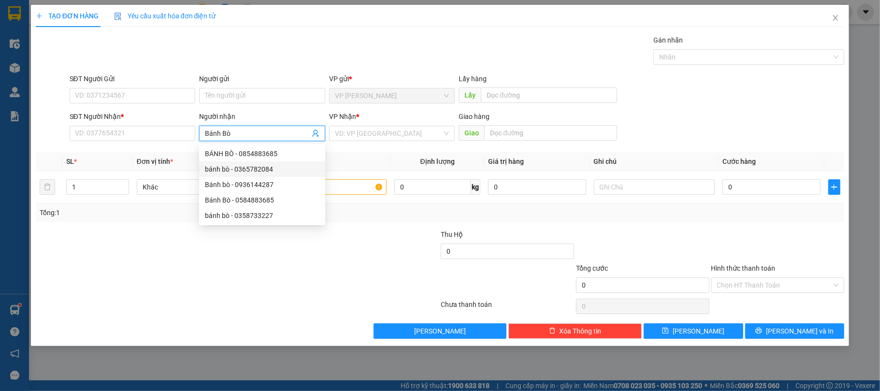
click at [252, 167] on div "bánh bò - 0365782084" at bounding box center [262, 169] width 115 height 11
type input "0365782084"
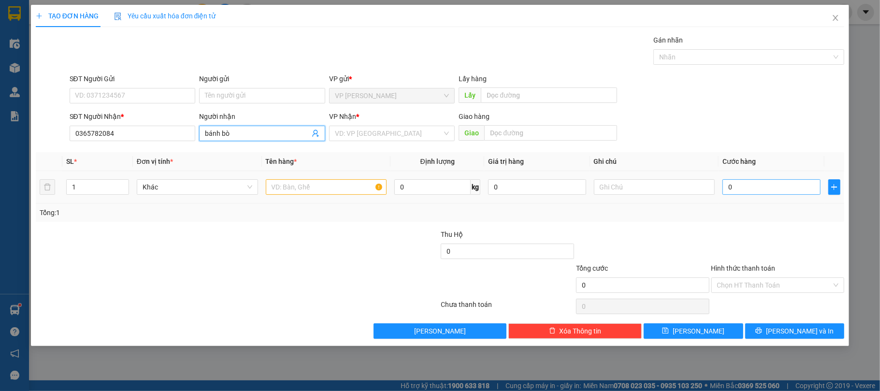
type input "bánh bò"
click at [754, 184] on input "0" at bounding box center [771, 186] width 98 height 15
type input "2"
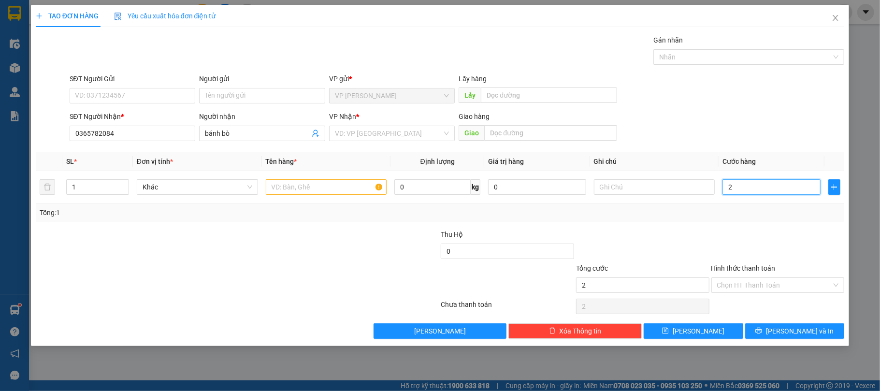
type input "20"
type input "200"
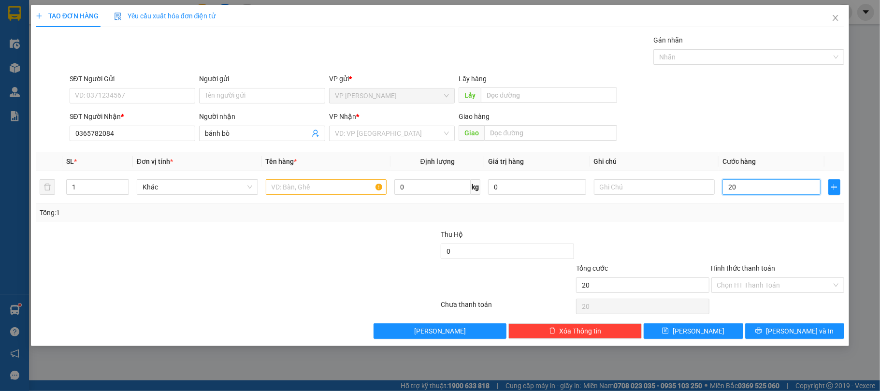
type input "200"
type input "20"
type input "2"
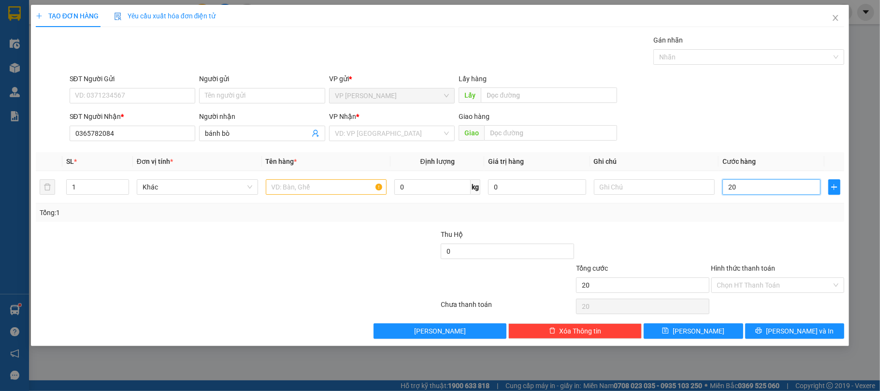
type input "2"
type input "0"
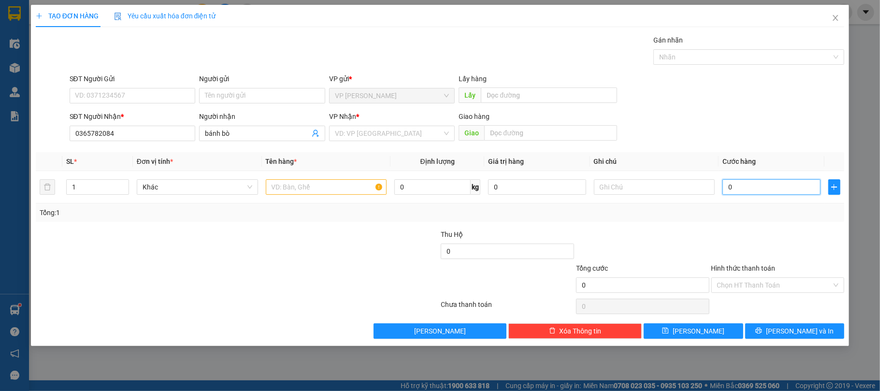
type input "07"
type input "7"
type input "070"
type input "70"
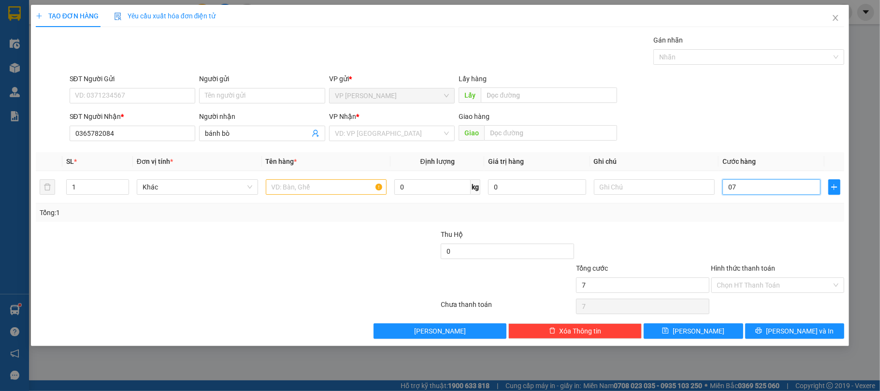
type input "70"
drag, startPoint x: 370, startPoint y: 126, endPoint x: 370, endPoint y: 136, distance: 9.7
click at [370, 129] on div "VD: VP [GEOGRAPHIC_DATA]" at bounding box center [392, 133] width 126 height 15
type input "70.000"
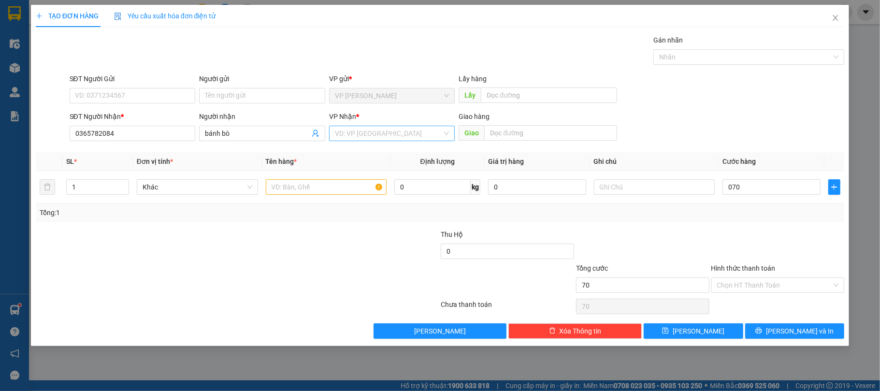
type input "70.000"
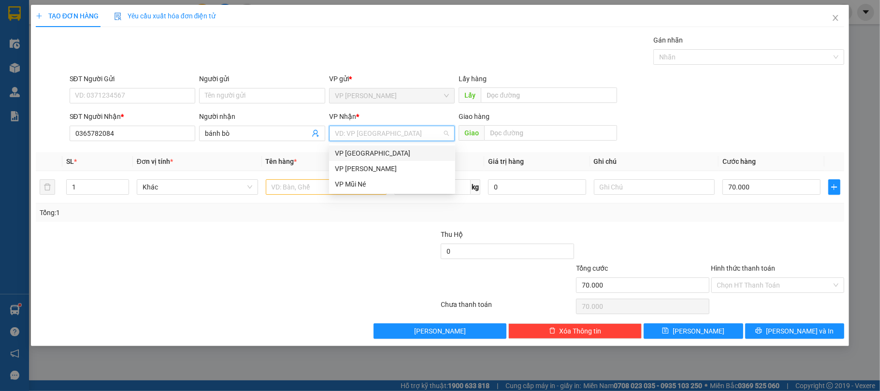
click at [364, 150] on div "VP [GEOGRAPHIC_DATA]" at bounding box center [392, 153] width 115 height 11
click at [301, 180] on input "text" at bounding box center [326, 186] width 121 height 15
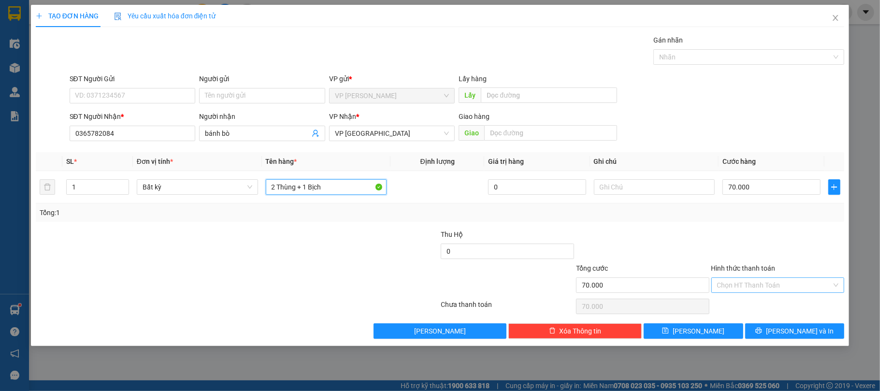
type input "2 Thùng + 1 Bịch"
click at [768, 289] on input "Hình thức thanh toán" at bounding box center [774, 285] width 115 height 14
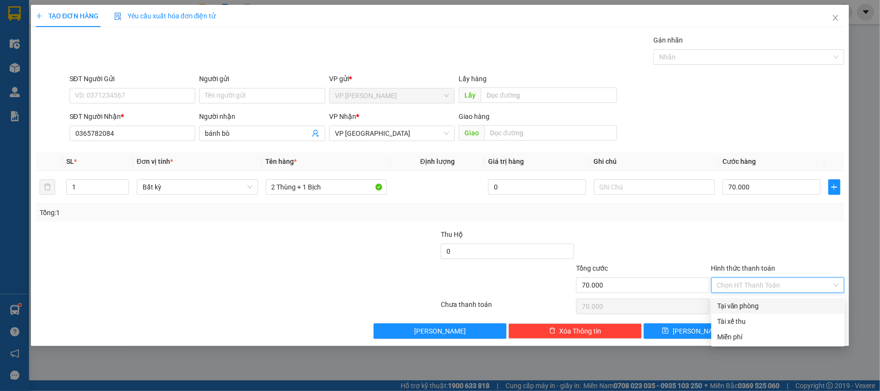
click at [739, 304] on div "Tại văn phòng" at bounding box center [778, 306] width 122 height 11
type input "0"
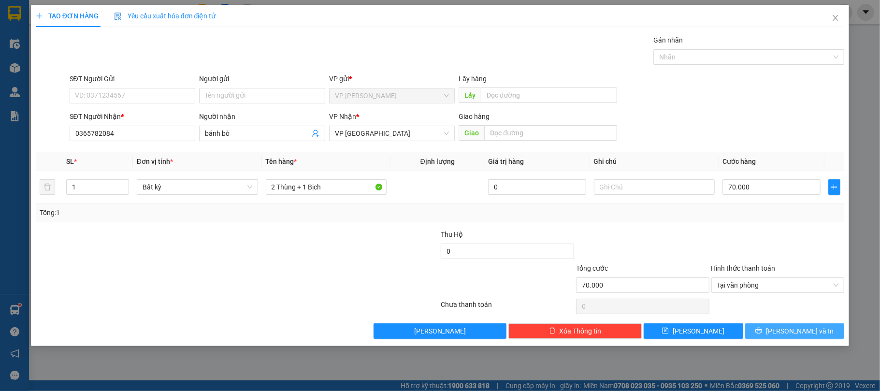
click at [801, 336] on span "[PERSON_NAME] và In" at bounding box center [800, 331] width 68 height 11
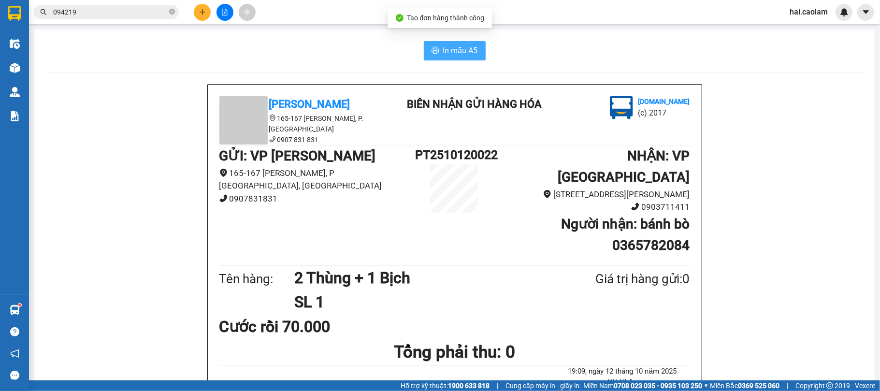
click at [454, 44] on span "In mẫu A5" at bounding box center [460, 50] width 35 height 12
